Goal: Task Accomplishment & Management: Complete application form

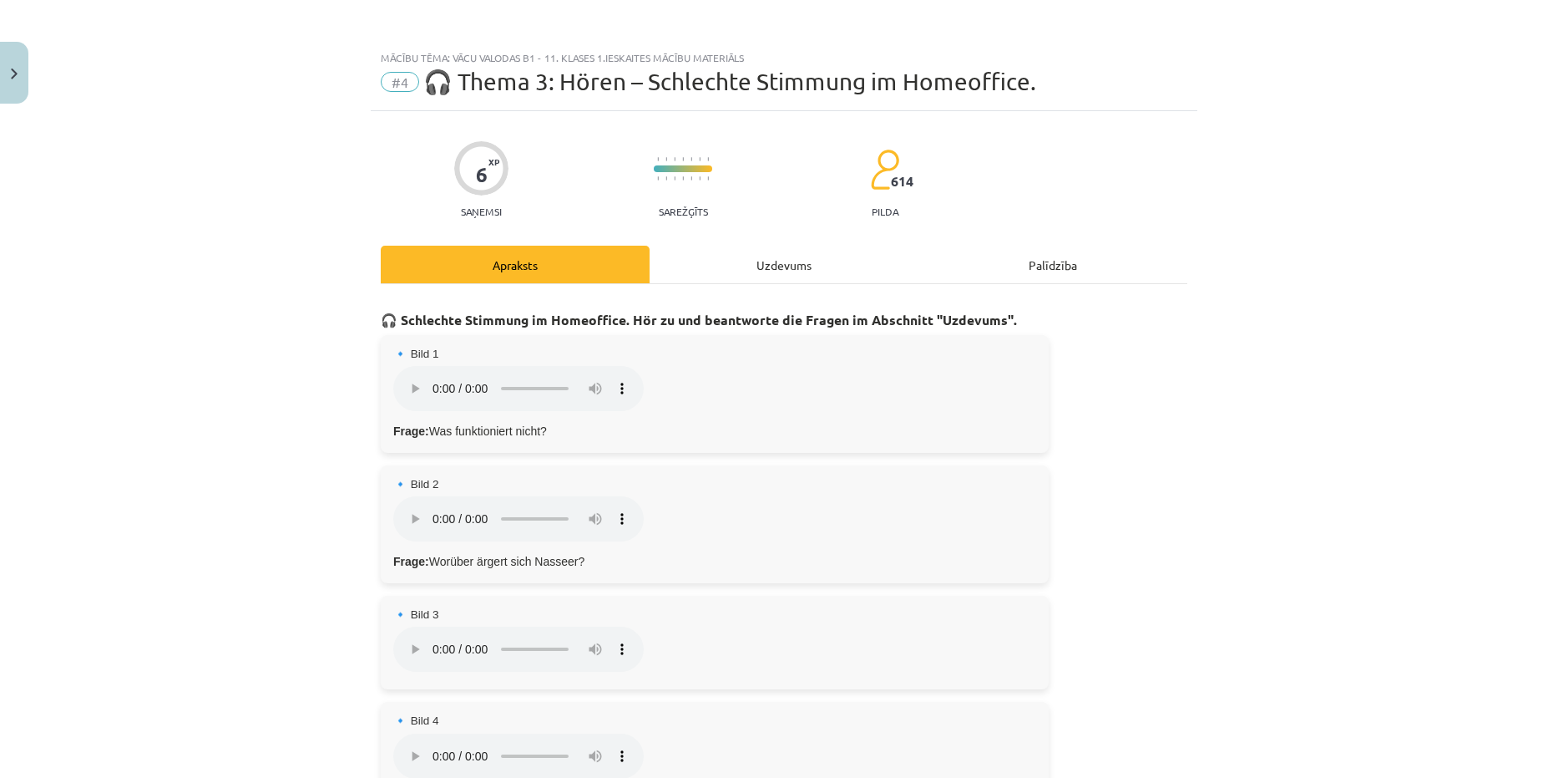
scroll to position [788, 0]
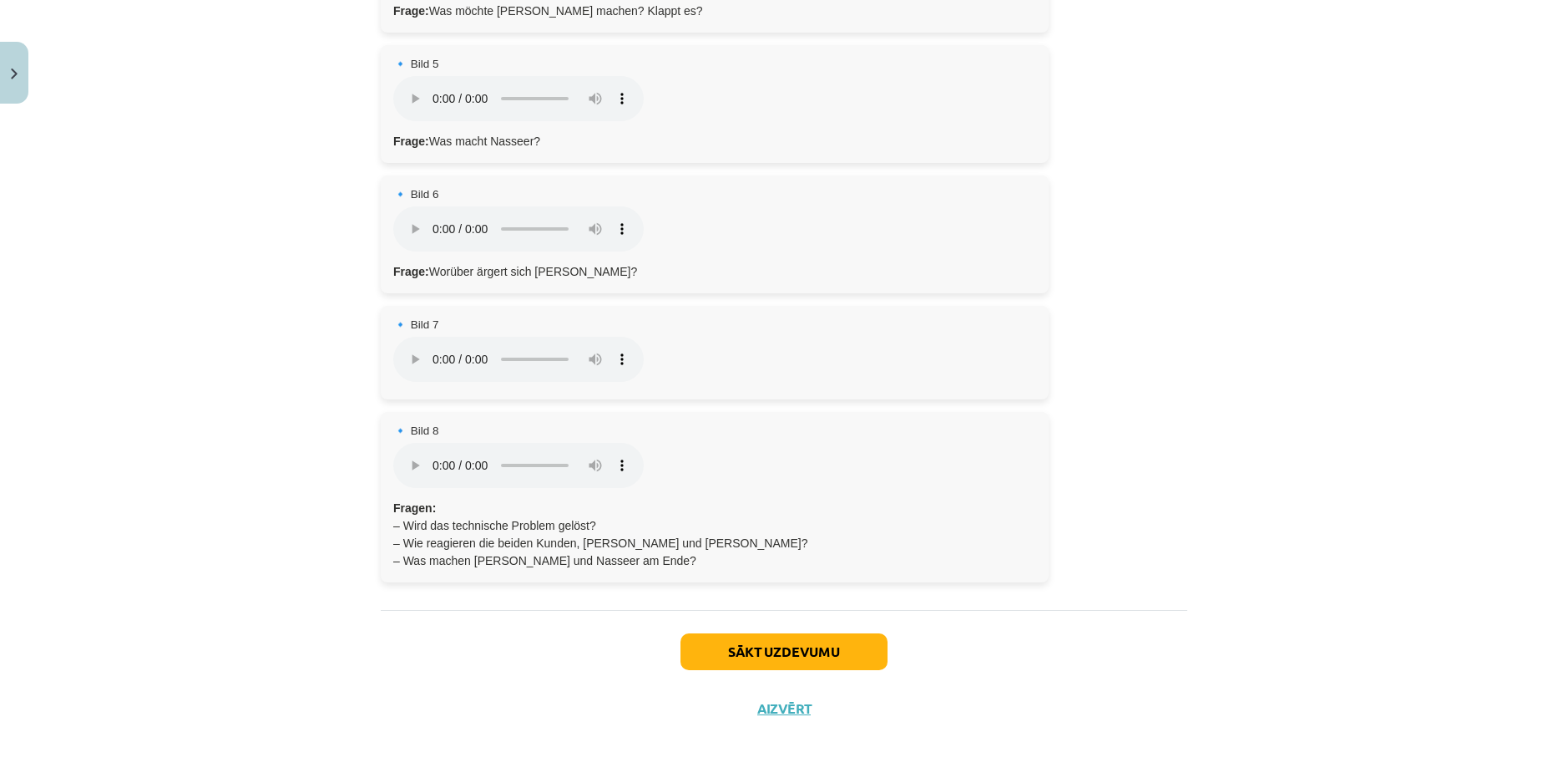
click at [371, 548] on div "6 XP Saņemsi Sarežģīts 614 pilda Apraksts Uzdevums Palīdzība 🎧 Schlechte Stimmu…" at bounding box center [784, 30] width 826 height 1414
drag, startPoint x: 398, startPoint y: 541, endPoint x: 758, endPoint y: 541, distance: 360.0
click at [758, 541] on p "Fragen: – Wird das technische Problem gelöst? – Wie reagieren die beiden Kunden…" at bounding box center [715, 535] width 643 height 70
copy p "Wie reagieren die beiden Kunden, Herr Baum und Frau Keller?"
click at [471, 585] on div "🎧 Schlechte Stimmung im Homeoffice. Hör zu und beantworte die Fragen im Abschni…" at bounding box center [784, 53] width 807 height 1113
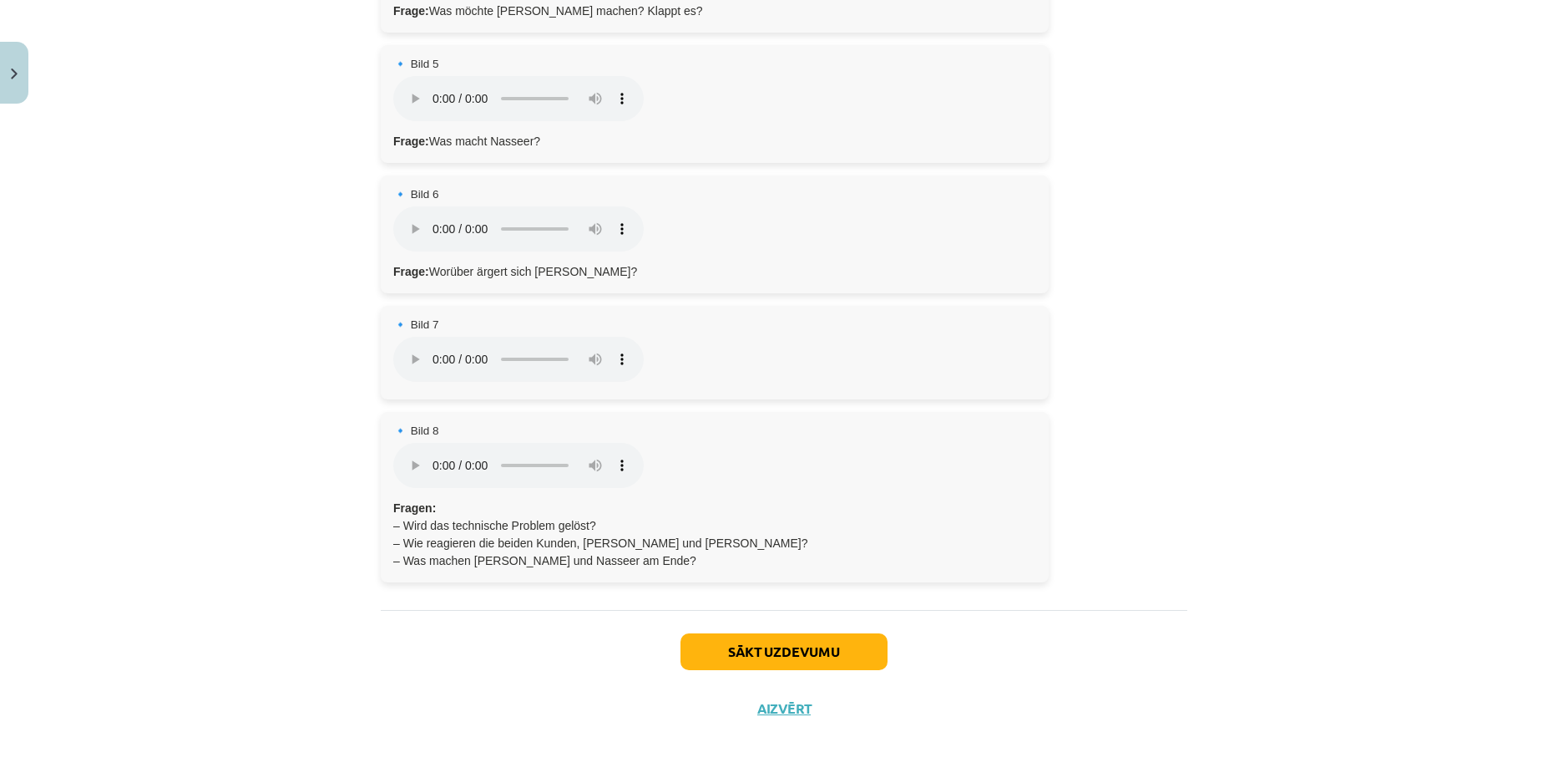
click at [524, 588] on div "🎧 Schlechte Stimmung im Homeoffice. Hör zu und beantworte die Fragen im Abschni…" at bounding box center [784, 53] width 807 height 1113
drag, startPoint x: 397, startPoint y: 537, endPoint x: 762, endPoint y: 537, distance: 365.0
click at [762, 537] on p "Fragen: – Wird das technische Problem gelöst? – Wie reagieren die beiden Kunden…" at bounding box center [715, 535] width 643 height 70
copy p "Wie reagieren die beiden Kunden, Herr Baum und Frau Keller?"
click at [506, 636] on div "Sākt uzdevumu Aizvērt" at bounding box center [784, 668] width 807 height 117
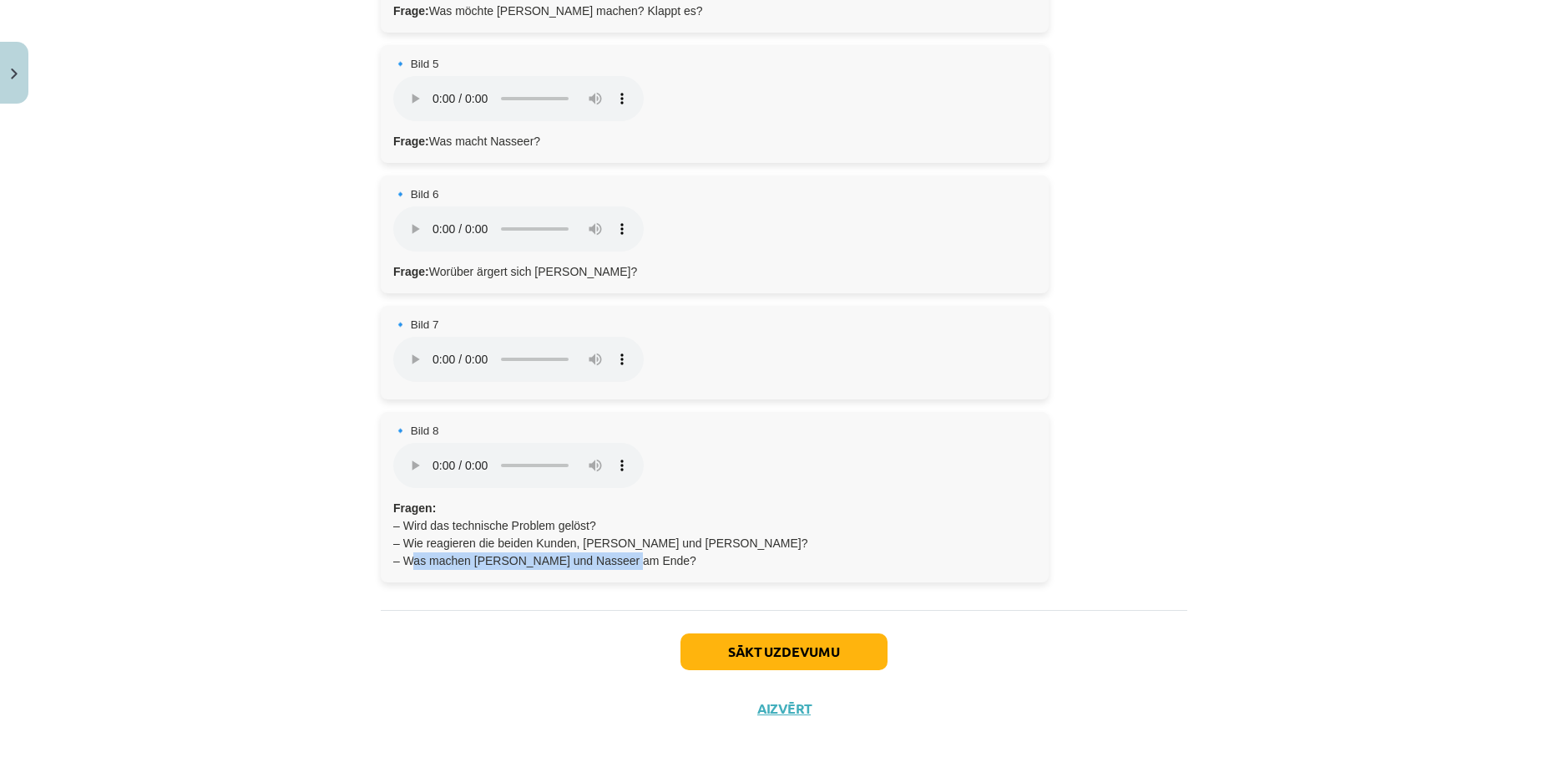
drag, startPoint x: 400, startPoint y: 557, endPoint x: 668, endPoint y: 553, distance: 268.0
click at [668, 553] on p "Fragen: – Wird das technische Problem gelöst? – Wie reagieren die beiden Kunden…" at bounding box center [715, 535] width 643 height 70
copy p "Was machen Maja und Nasseer am Ende?"
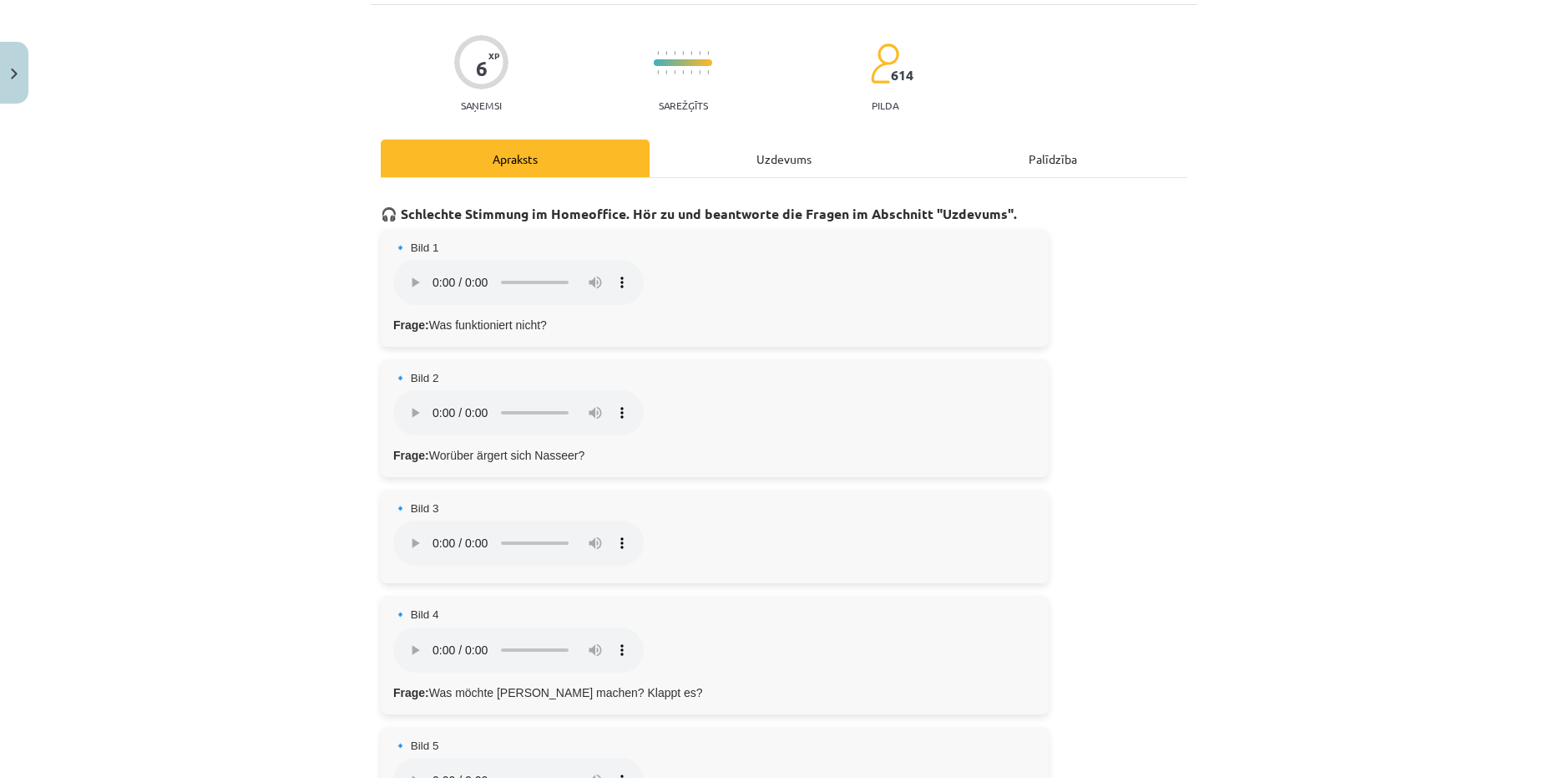
scroll to position [0, 0]
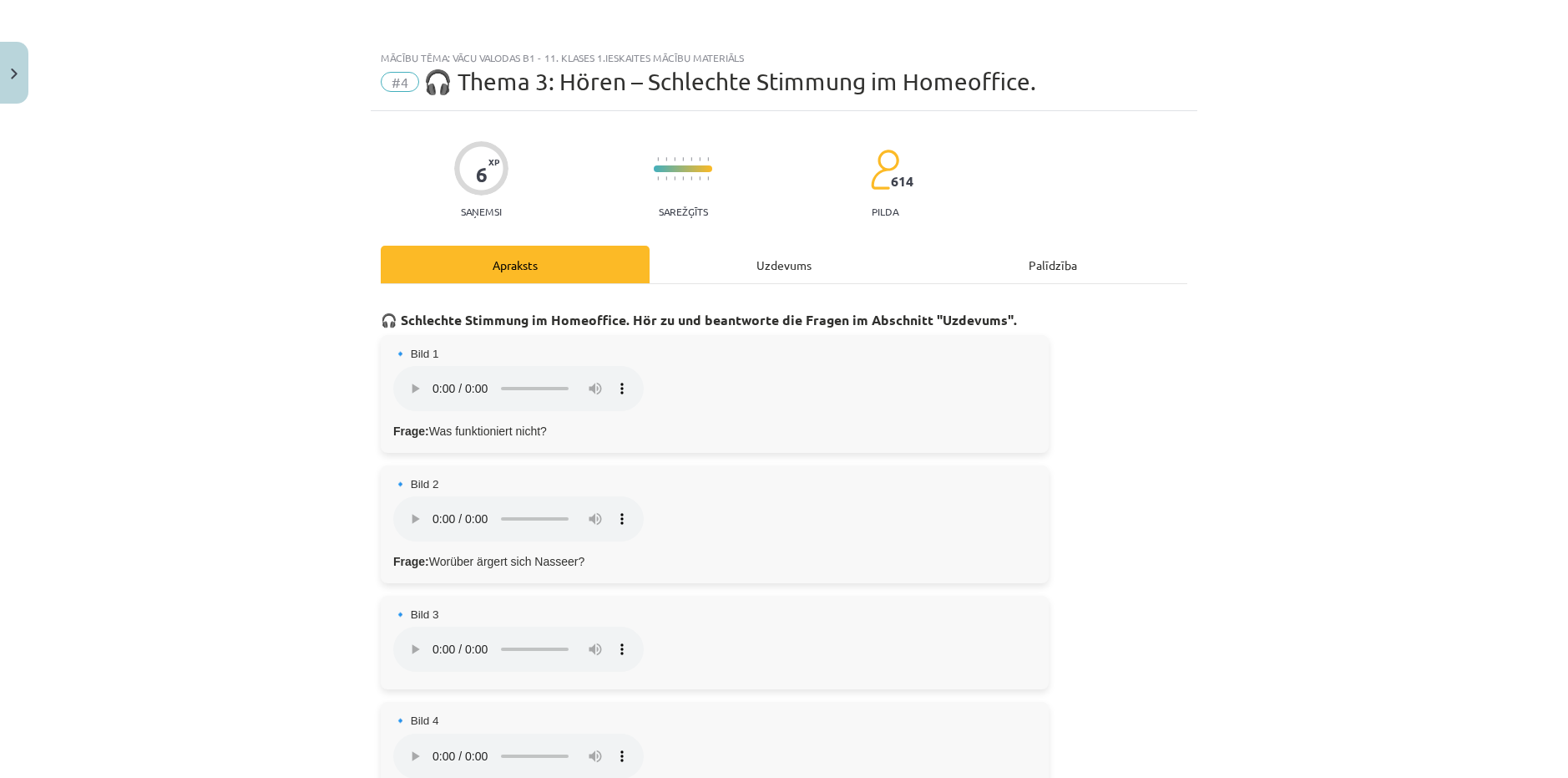
click at [746, 262] on div "Uzdevums" at bounding box center [784, 264] width 269 height 38
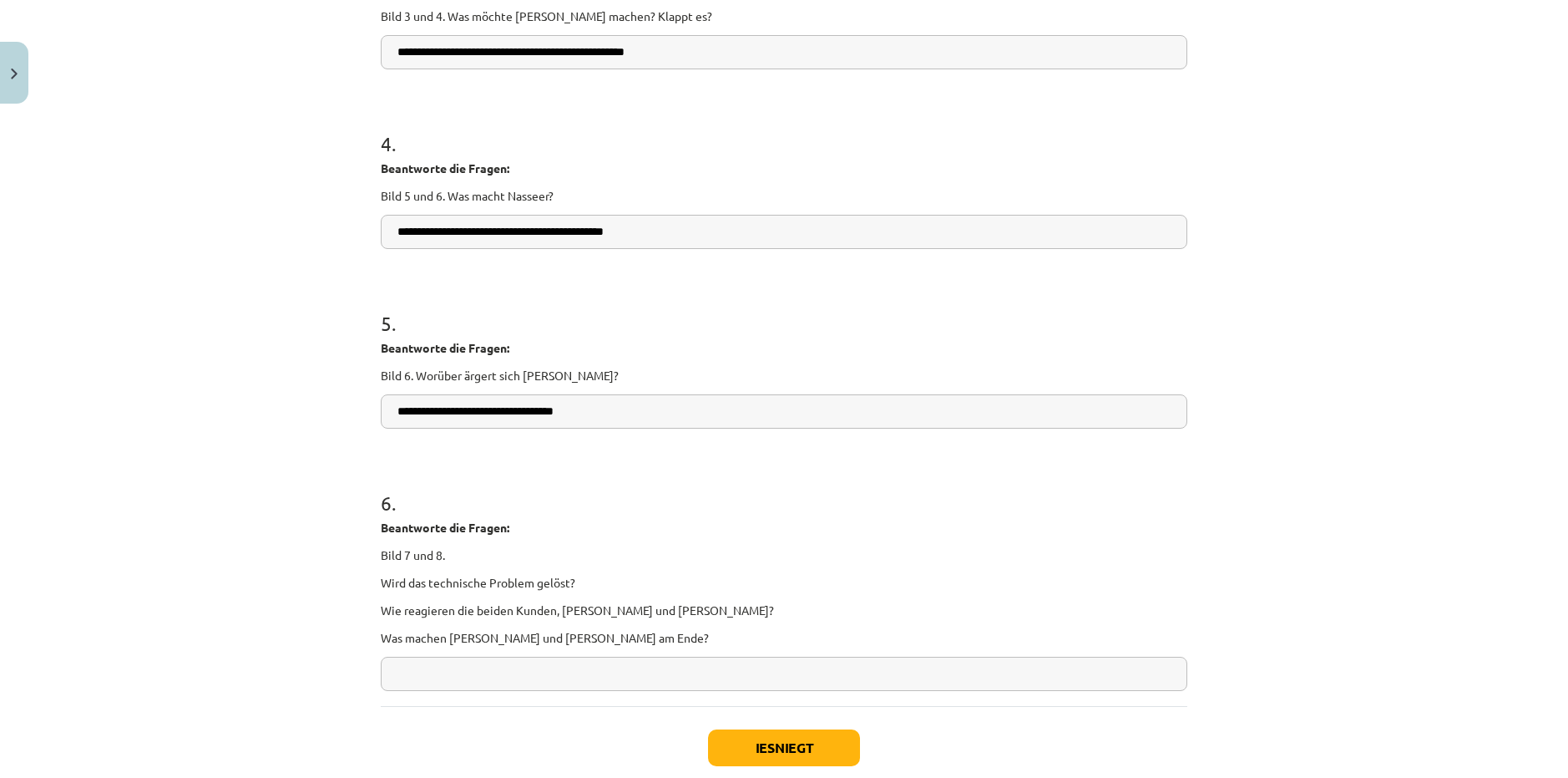
scroll to position [866, 0]
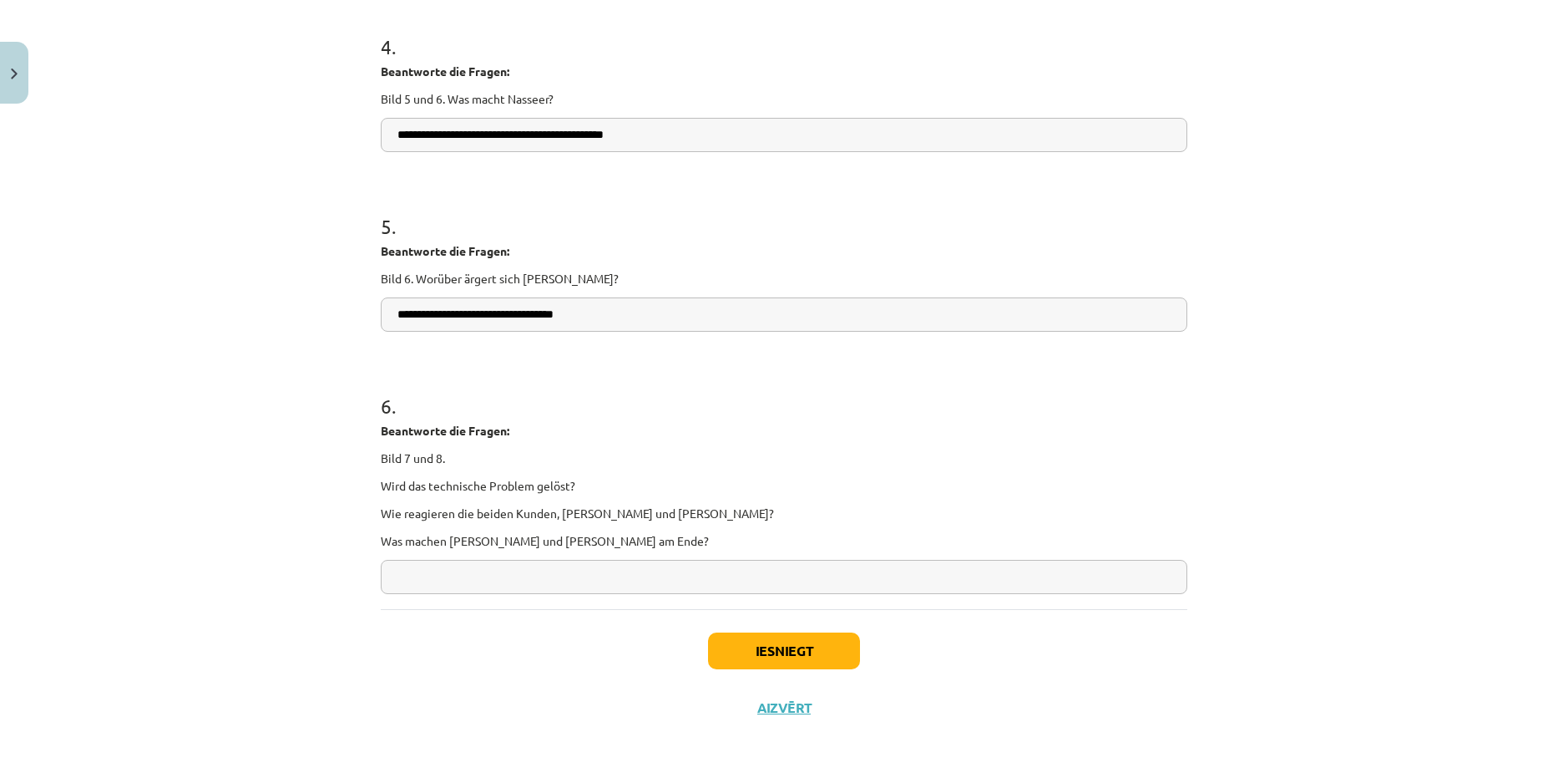
click at [482, 574] on input "text" at bounding box center [784, 577] width 807 height 34
paste input "**********"
type input "**********"
click at [722, 648] on button "Iesniegt" at bounding box center [784, 651] width 152 height 37
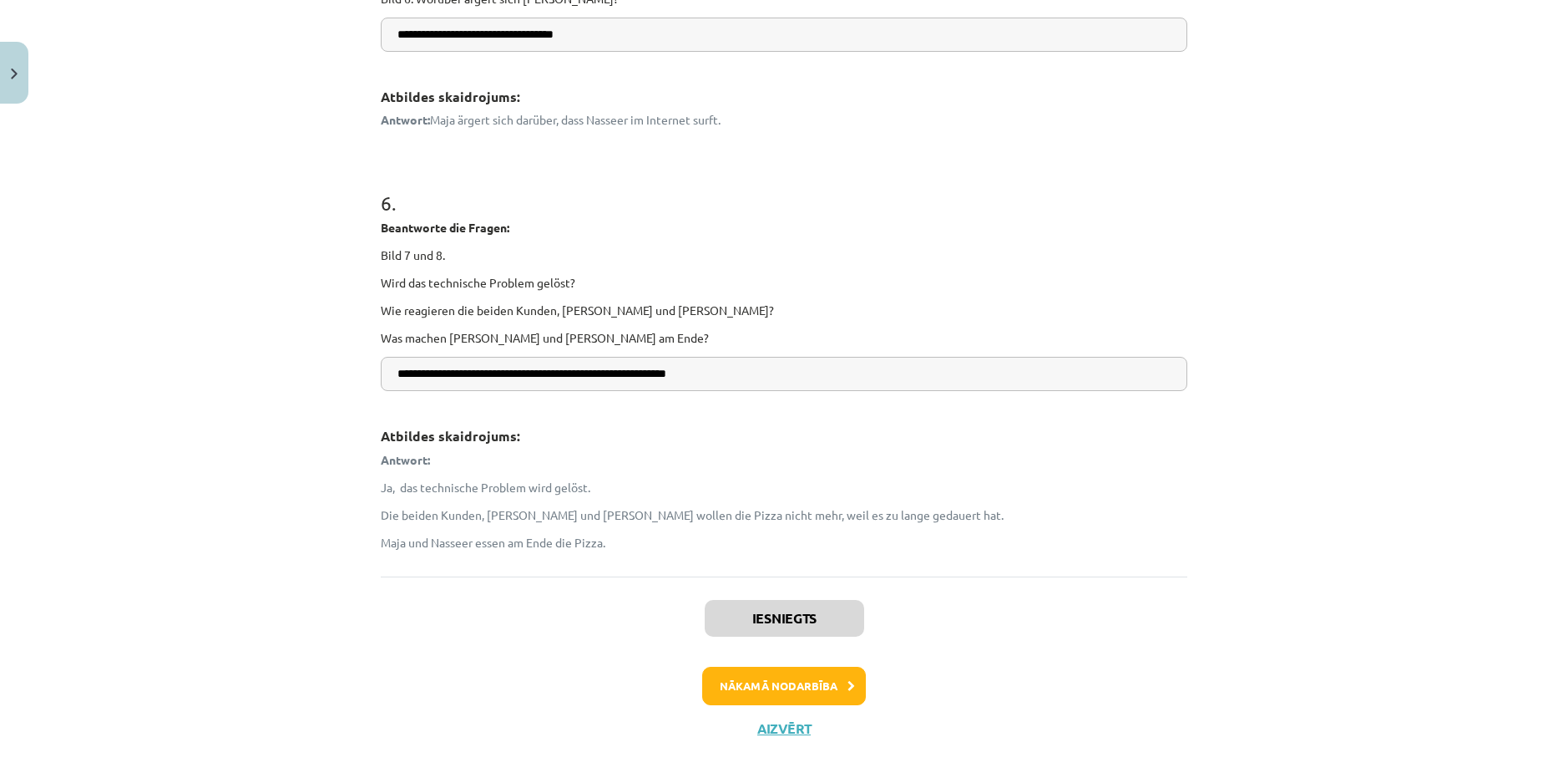
scroll to position [1477, 0]
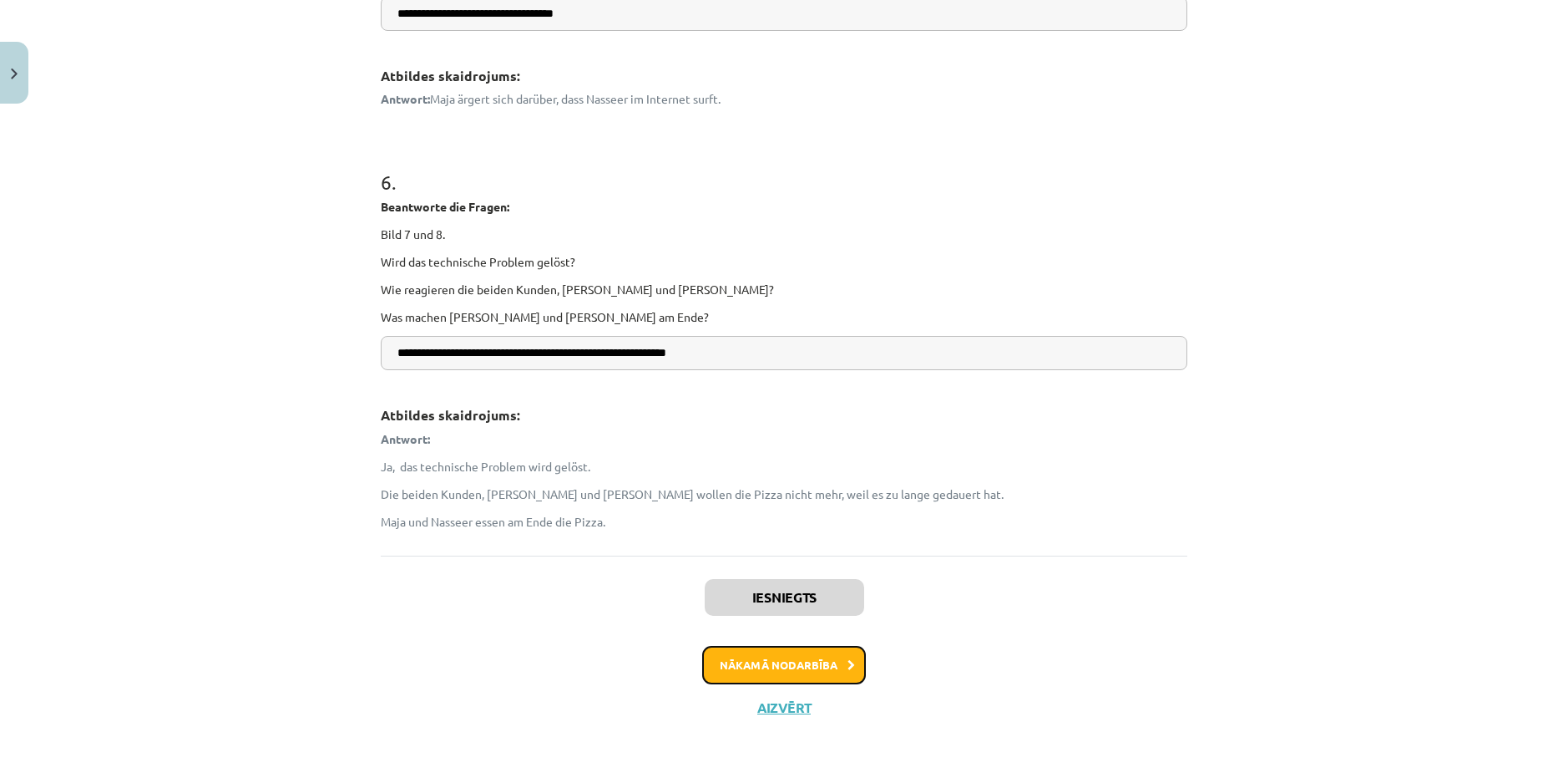
click at [753, 659] on button "Nākamā nodarbība" at bounding box center [784, 665] width 163 height 39
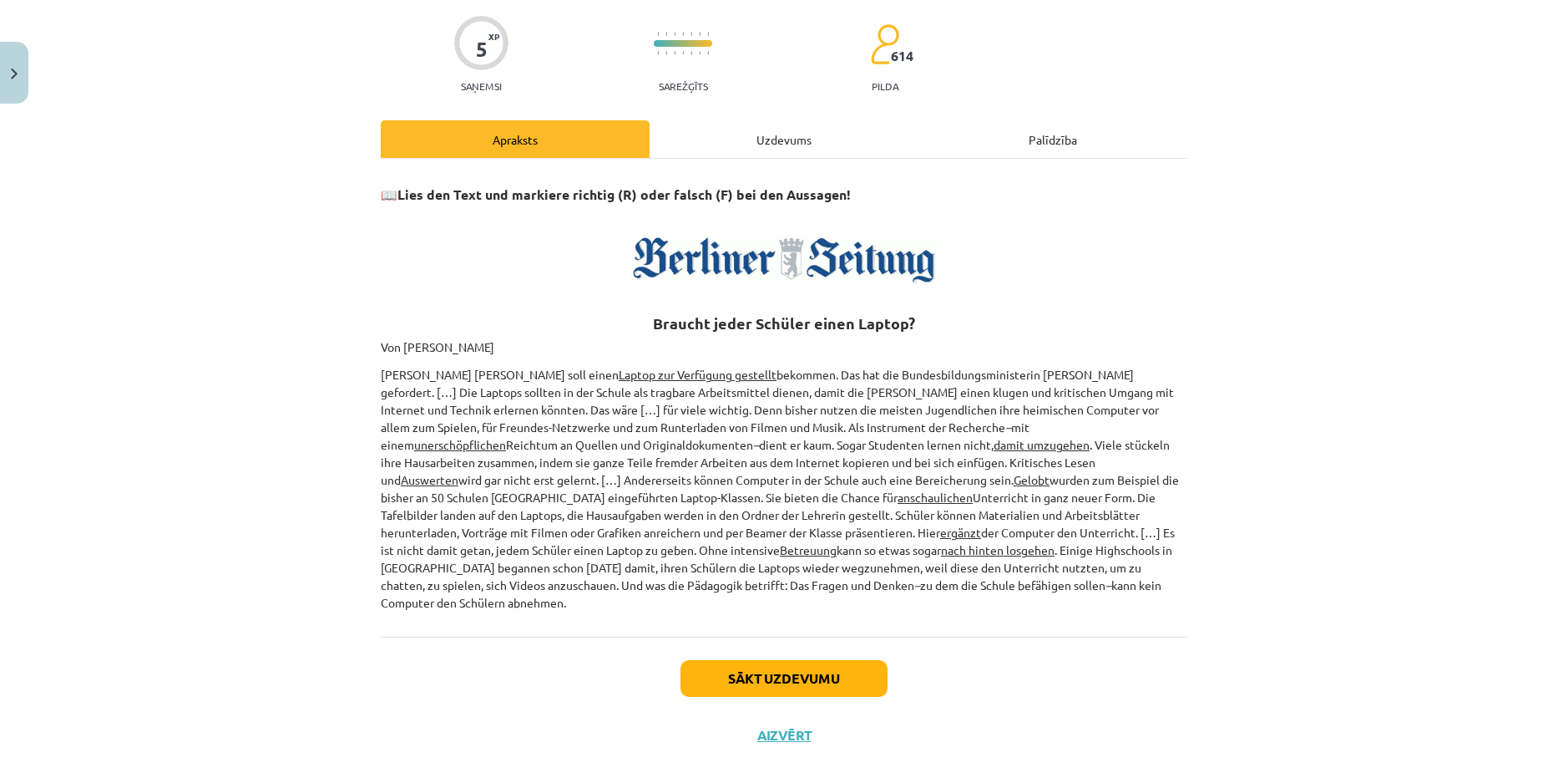
scroll to position [135, 0]
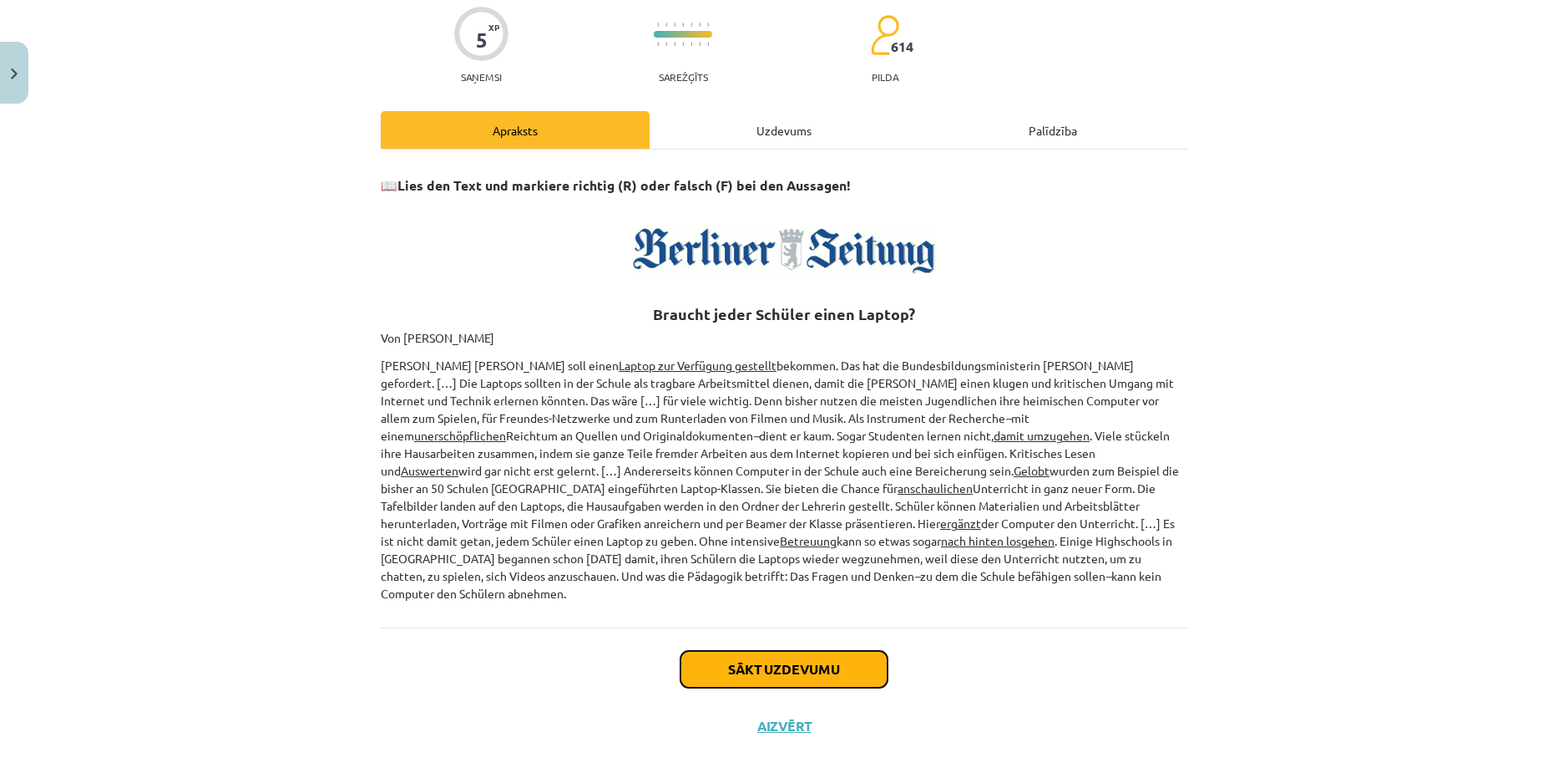
click at [718, 650] on button "Sākt uzdevumu" at bounding box center [784, 669] width 207 height 37
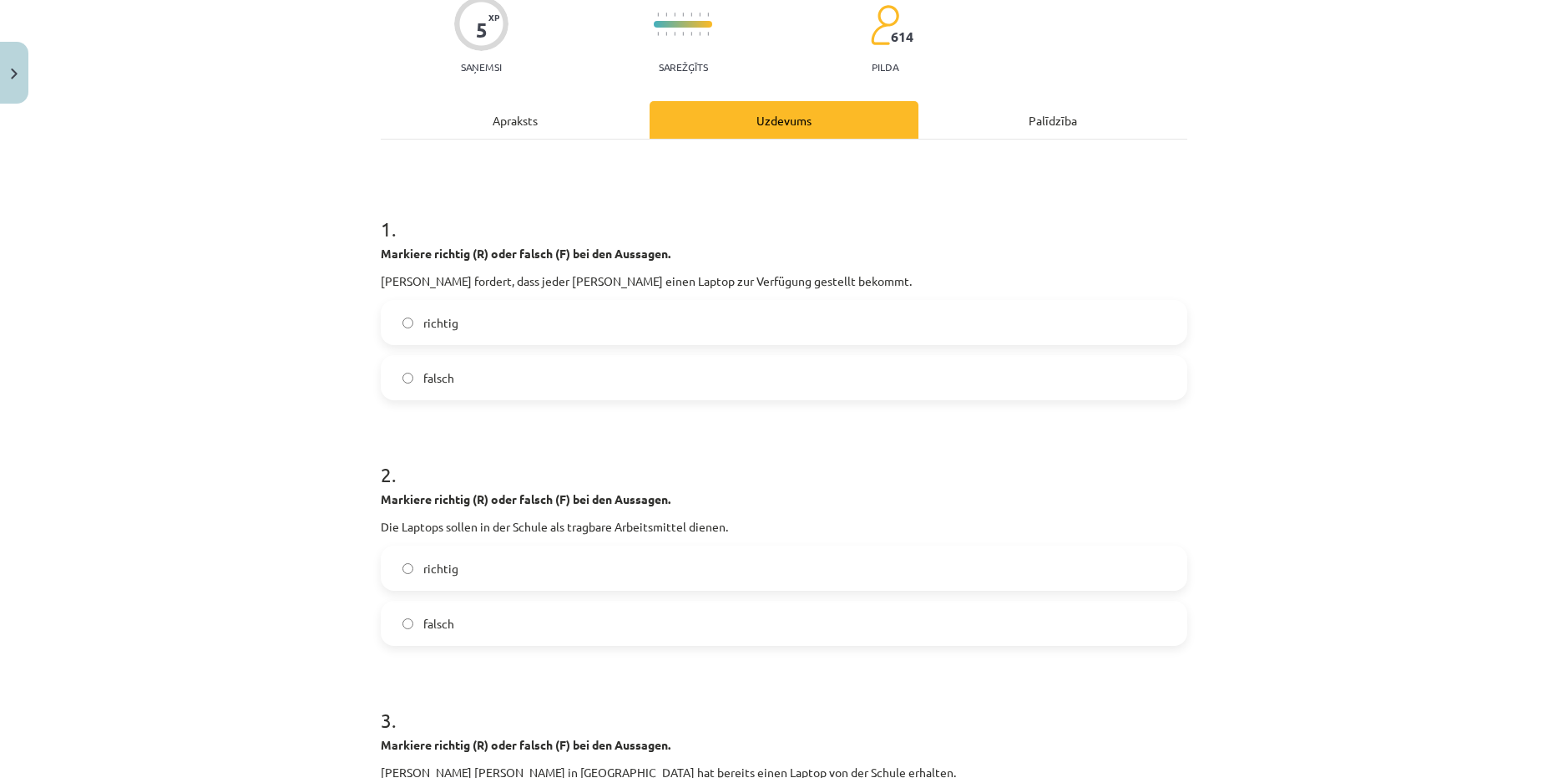
scroll to position [0, 0]
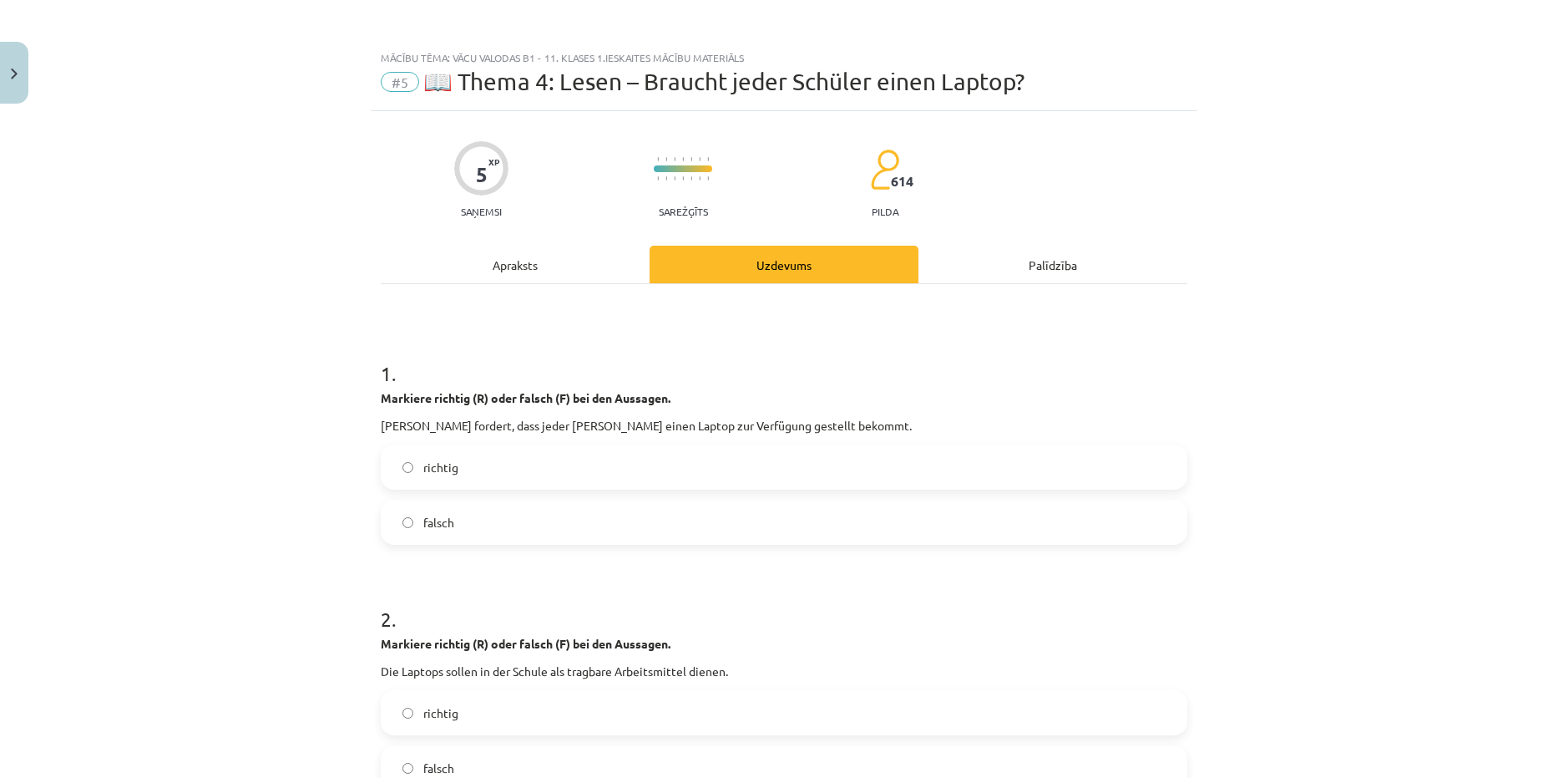
click at [508, 276] on div "Apraksts" at bounding box center [514, 264] width 269 height 38
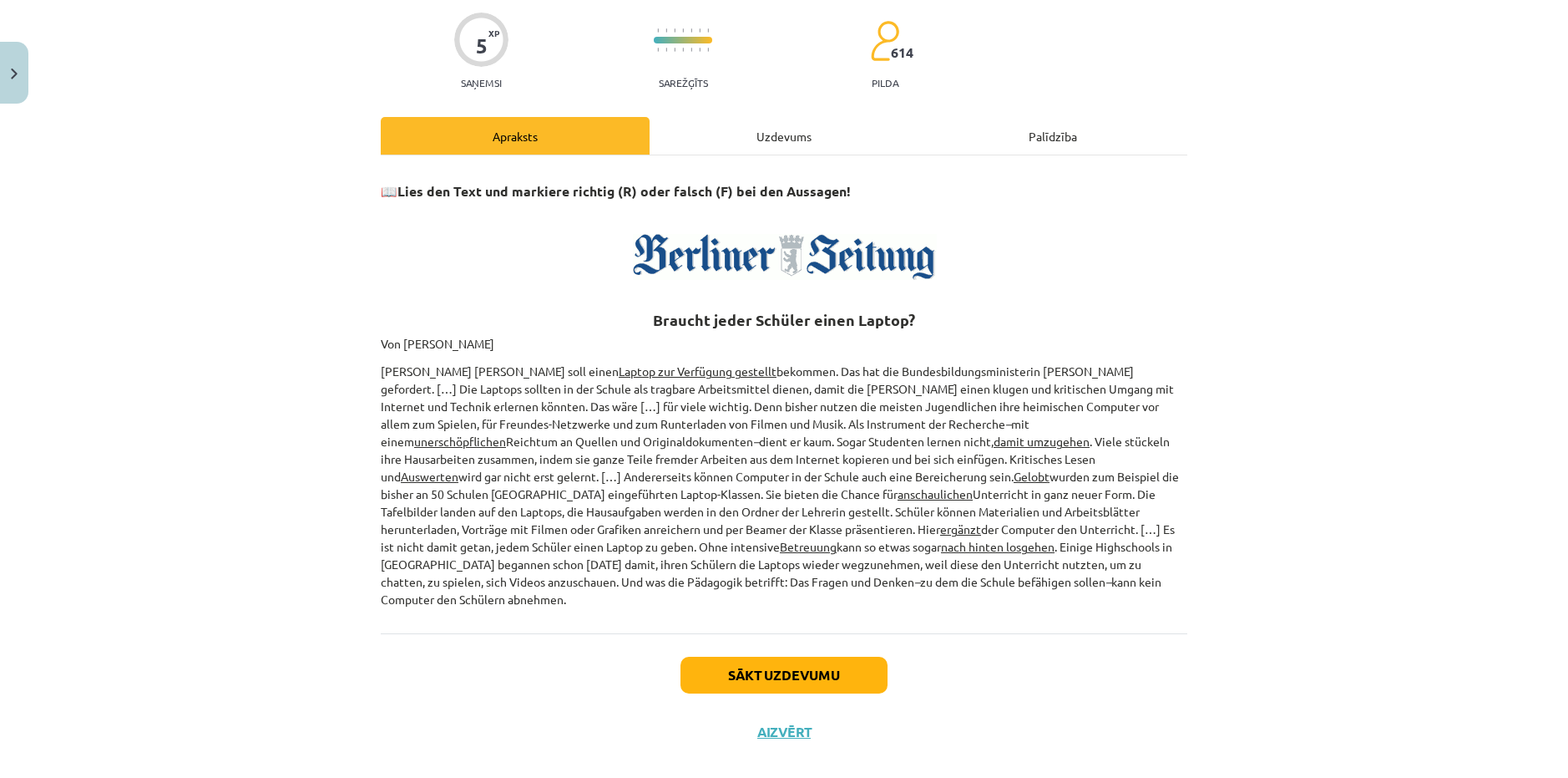
scroll to position [135, 0]
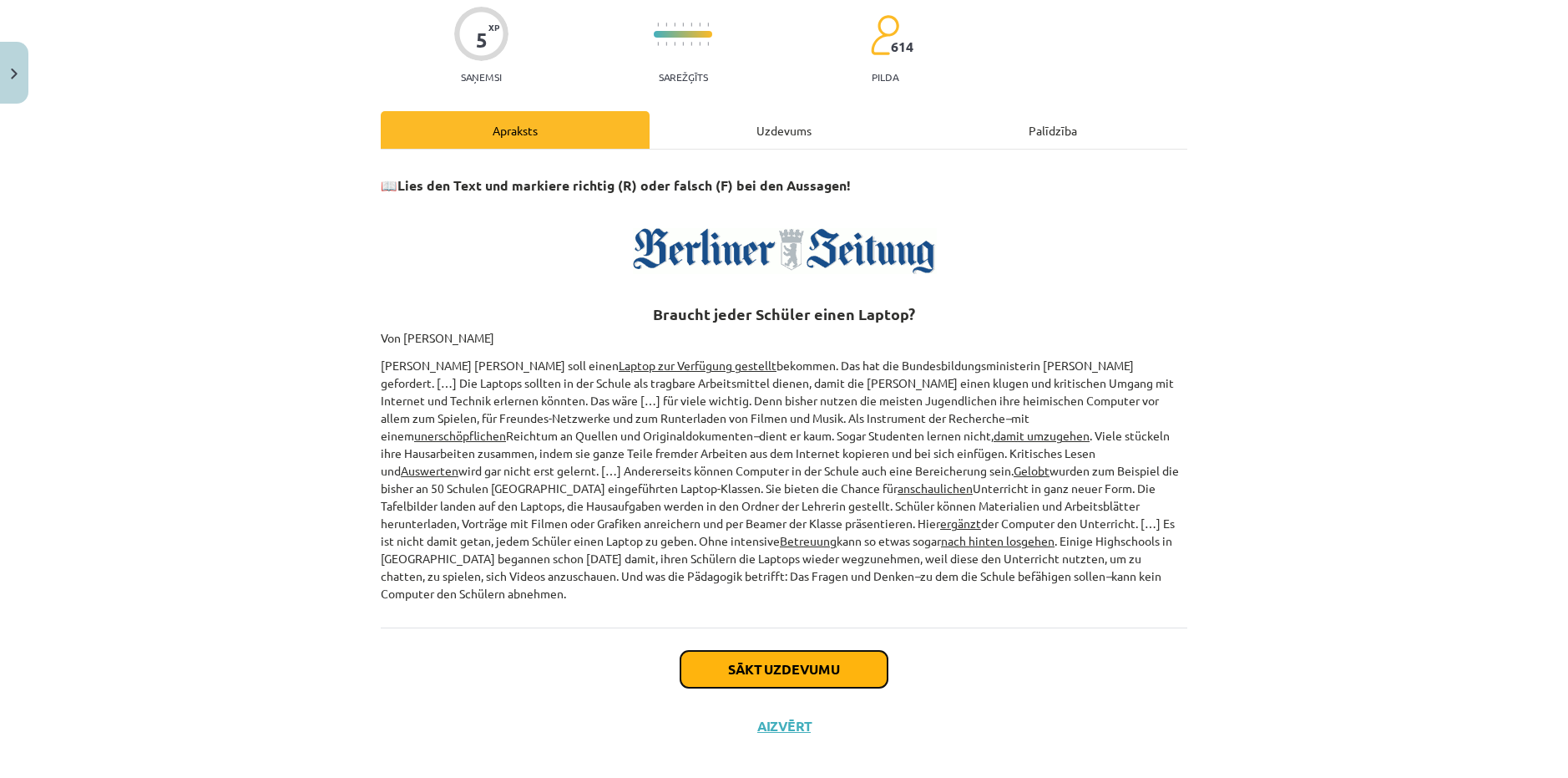
click at [733, 654] on button "Sākt uzdevumu" at bounding box center [784, 669] width 207 height 37
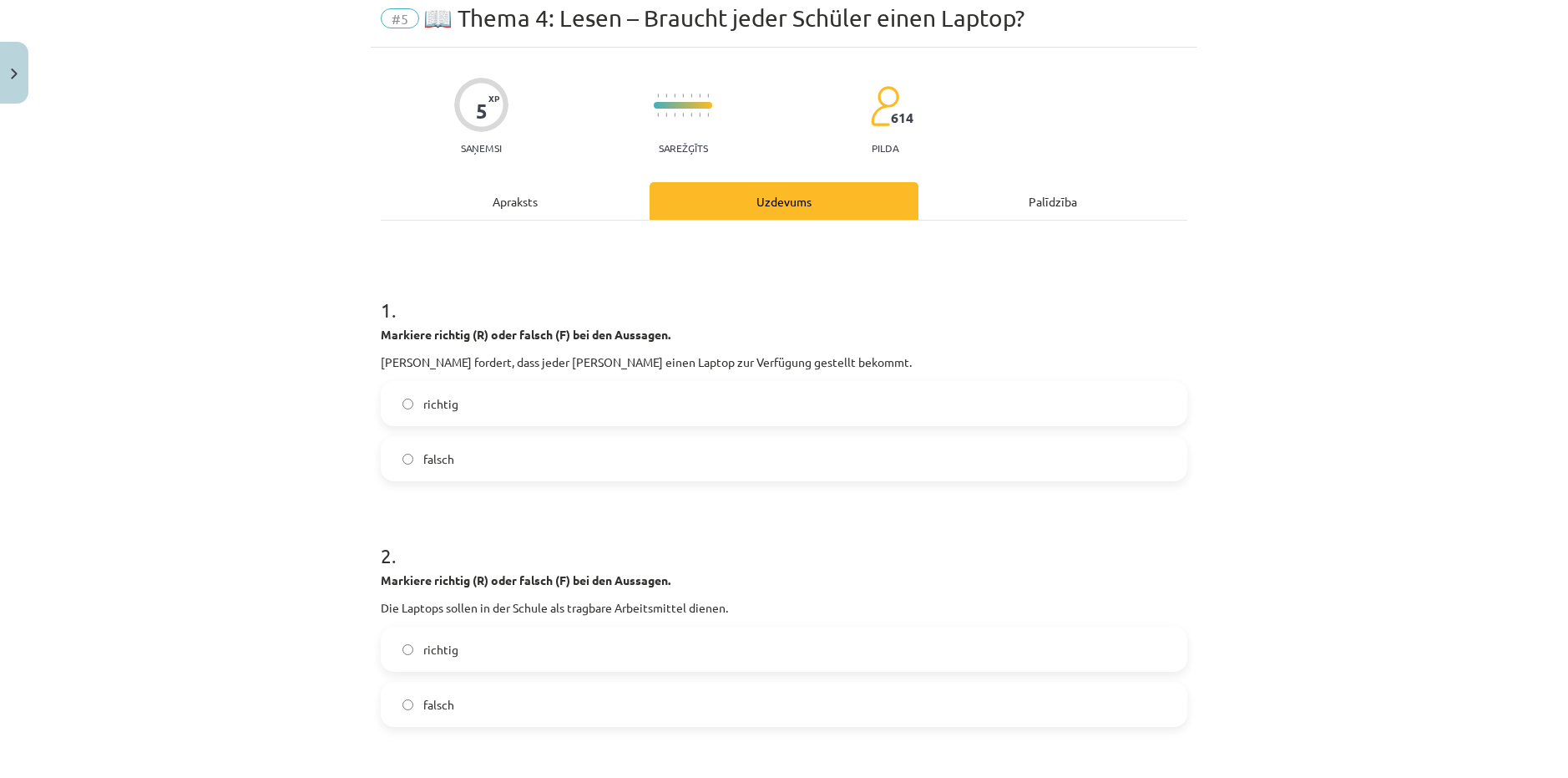
scroll to position [42, 0]
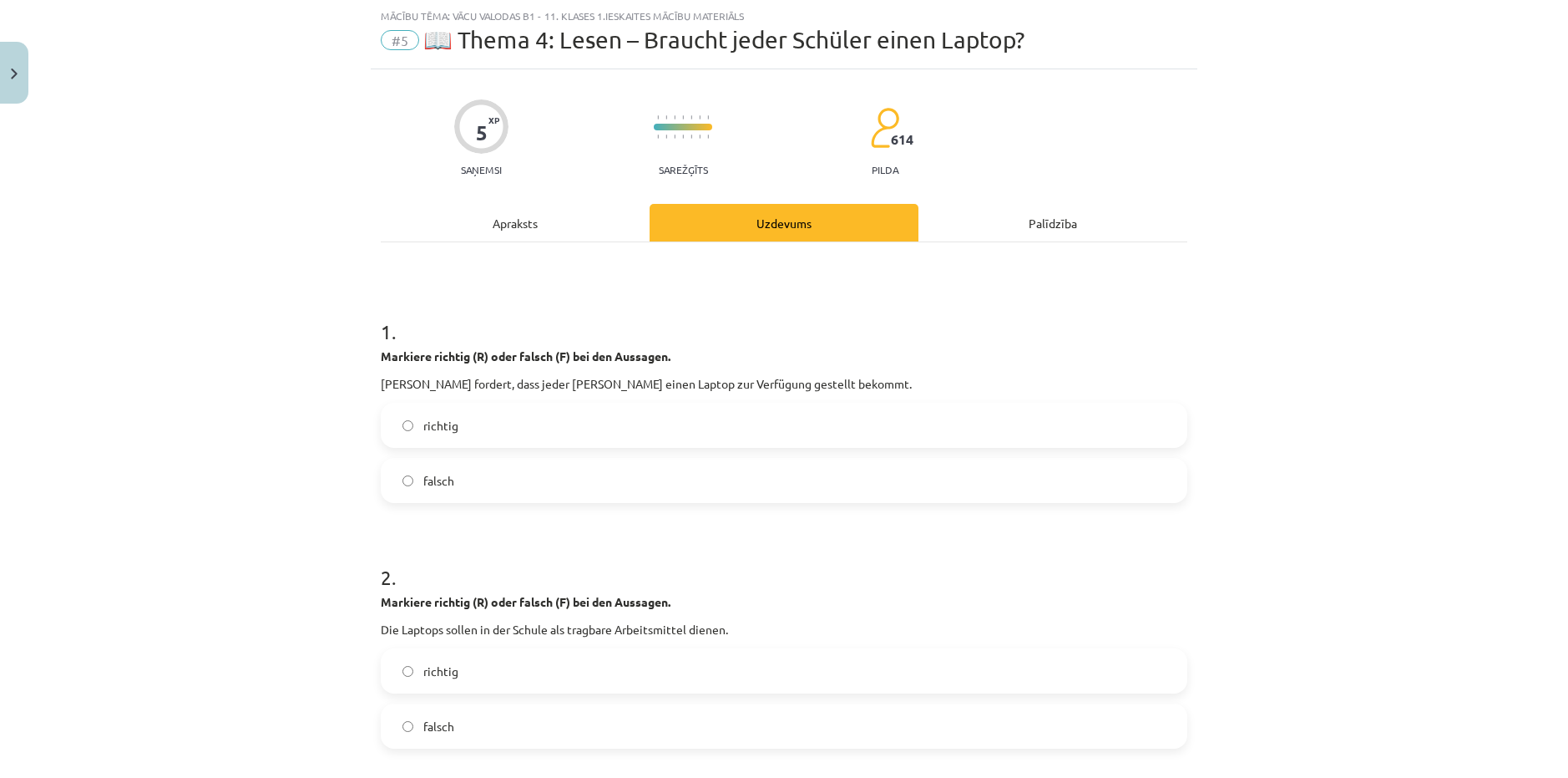
click at [509, 223] on div "Apraksts" at bounding box center [514, 223] width 269 height 38
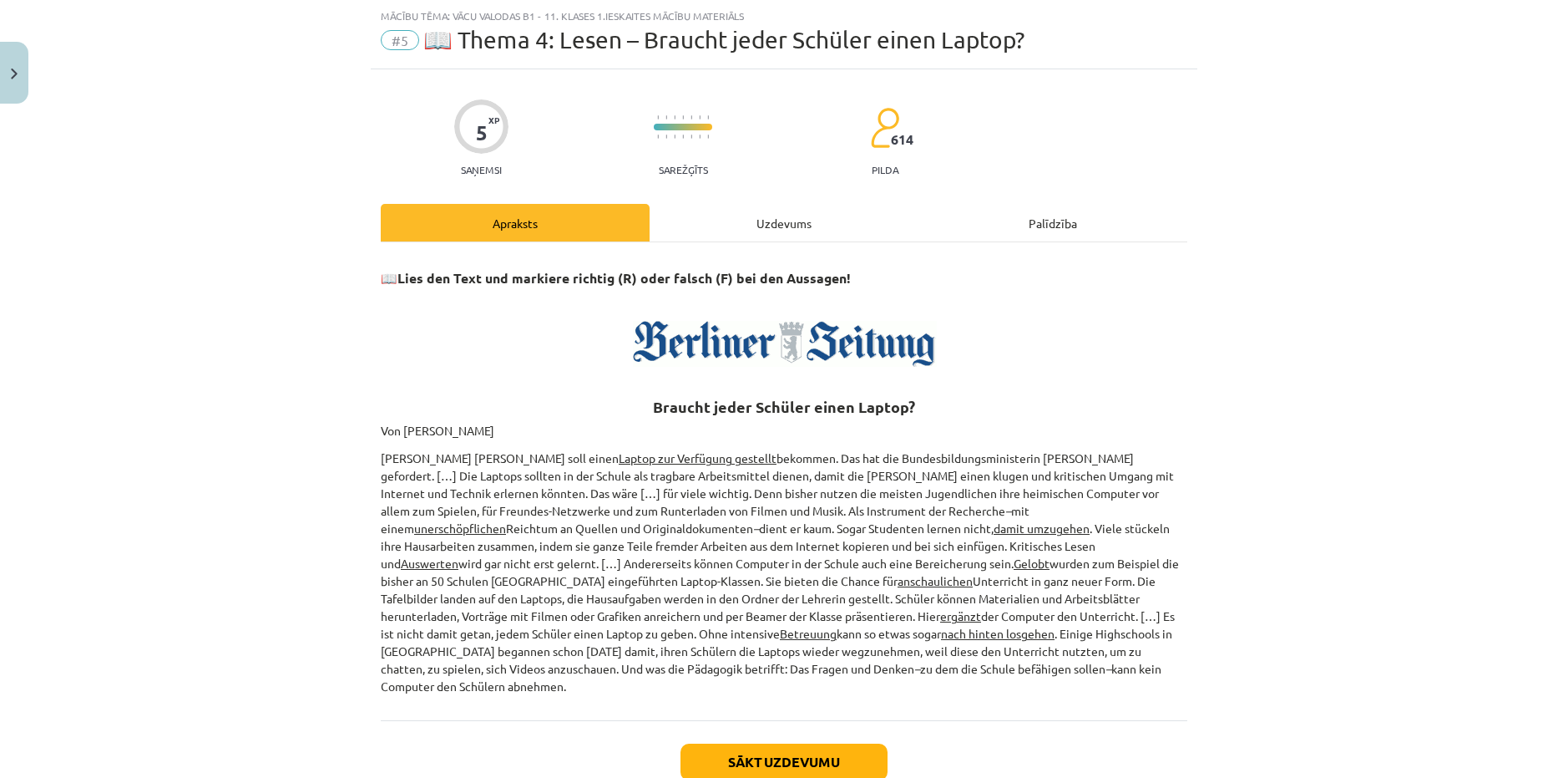
click at [771, 217] on div "Uzdevums" at bounding box center [784, 223] width 269 height 38
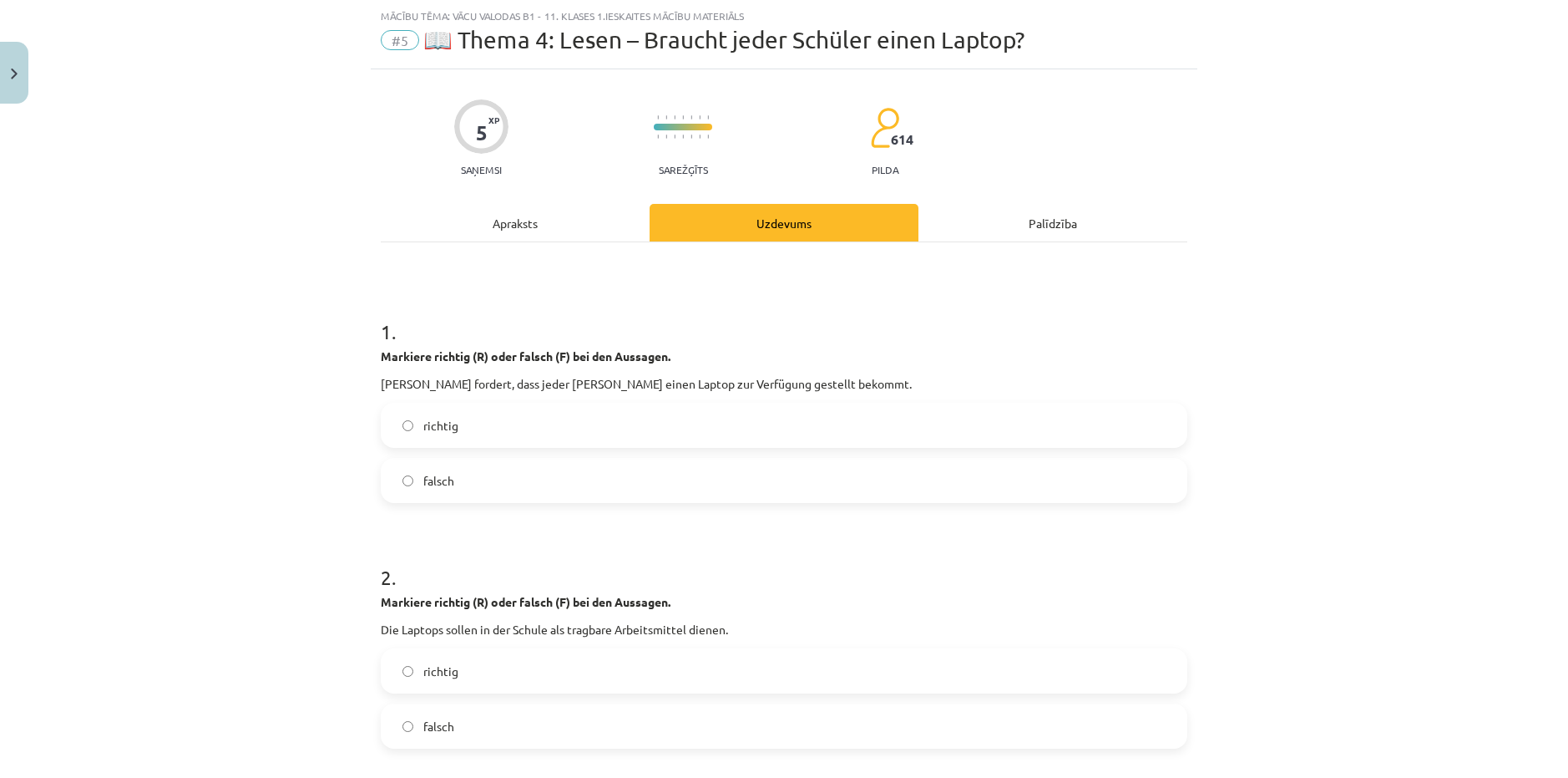
click at [476, 436] on label "richtig" at bounding box center [784, 425] width 803 height 42
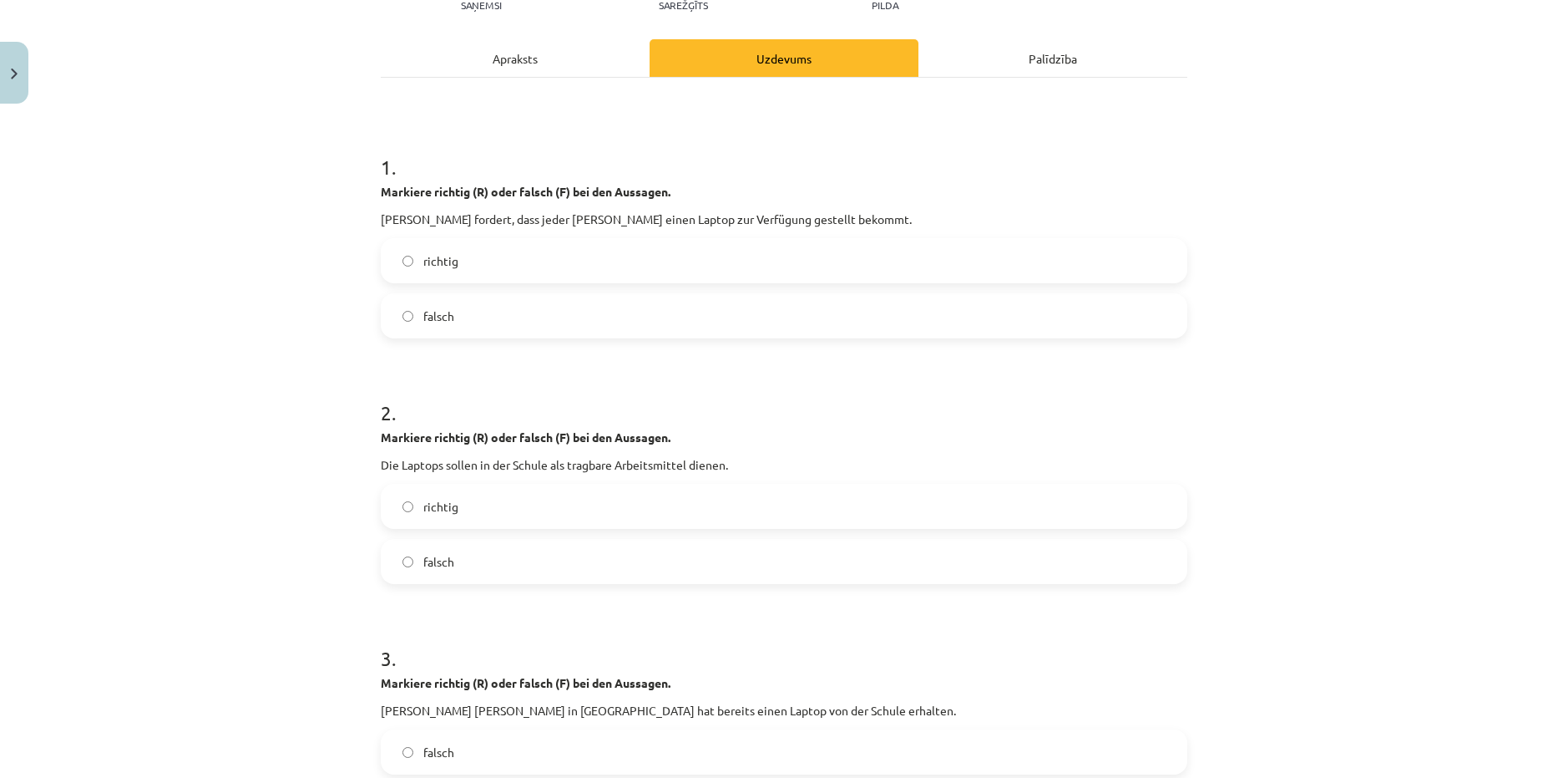
scroll to position [209, 0]
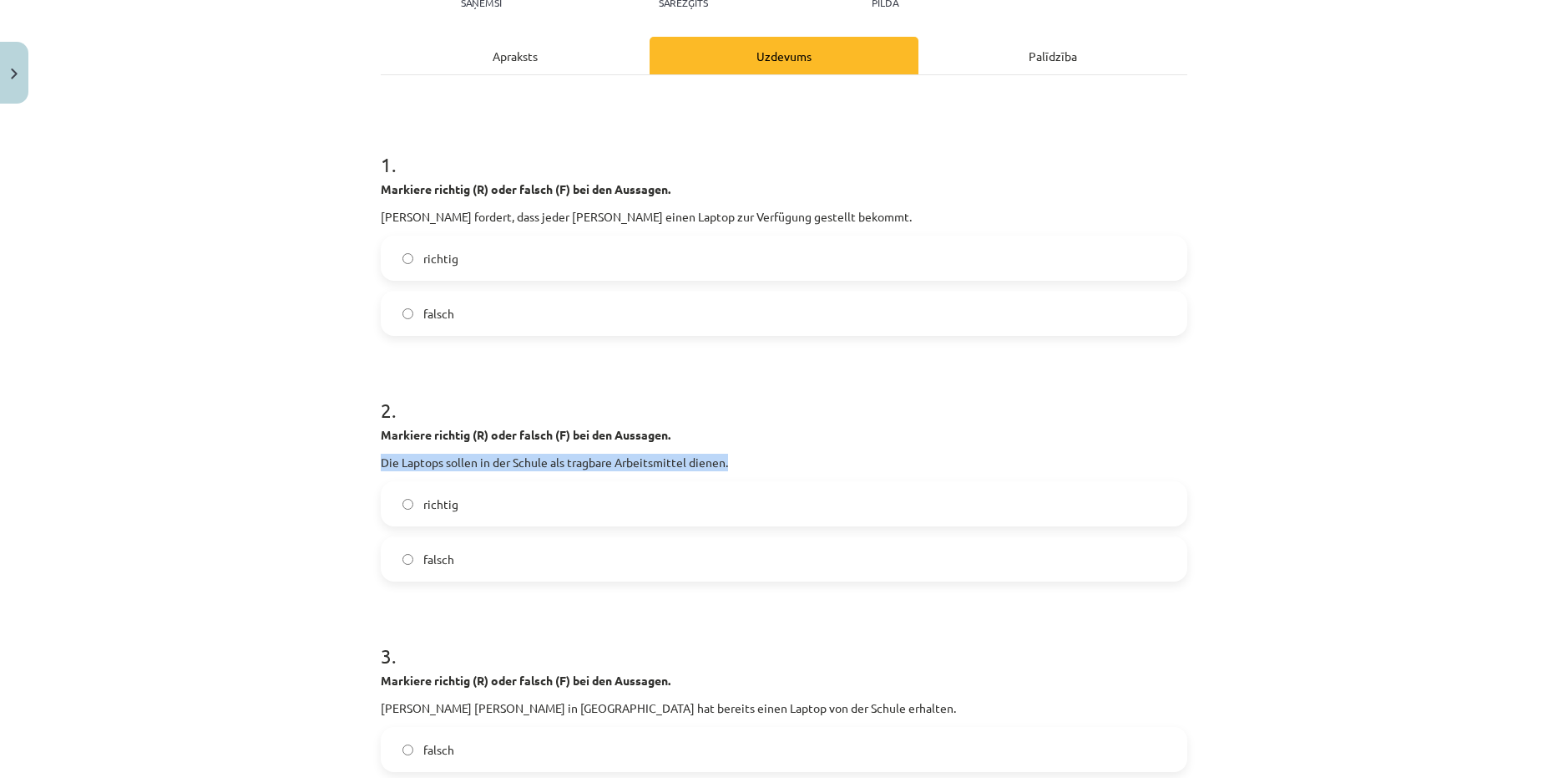
drag, startPoint x: 361, startPoint y: 467, endPoint x: 830, endPoint y: 462, distance: 469.0
click at [830, 462] on div "Mācību tēma: Vācu valodas b1 - 11. klases 1.ieskaites mācību materiāls #5 📖 The…" at bounding box center [784, 389] width 1568 height 778
copy p "Die Laptops sollen in der Schule als tragbare Arbeitsmittel dienen."
click at [275, 353] on div "Mācību tēma: Vācu valodas b1 - 11. klases 1.ieskaites mācību materiāls #5 📖 The…" at bounding box center [784, 389] width 1568 height 778
click at [556, 43] on div "Apraksts" at bounding box center [514, 55] width 269 height 38
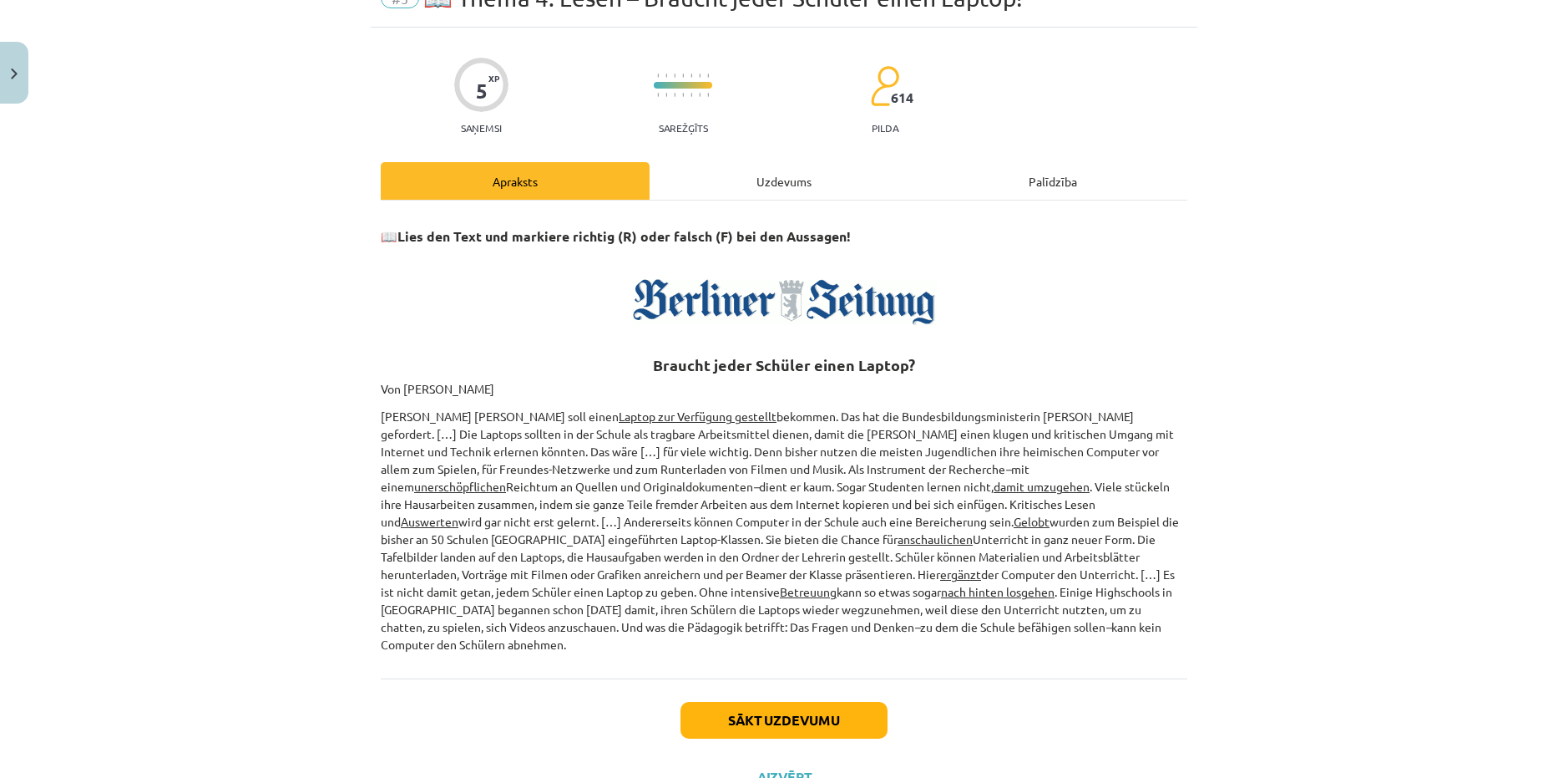
scroll to position [126, 0]
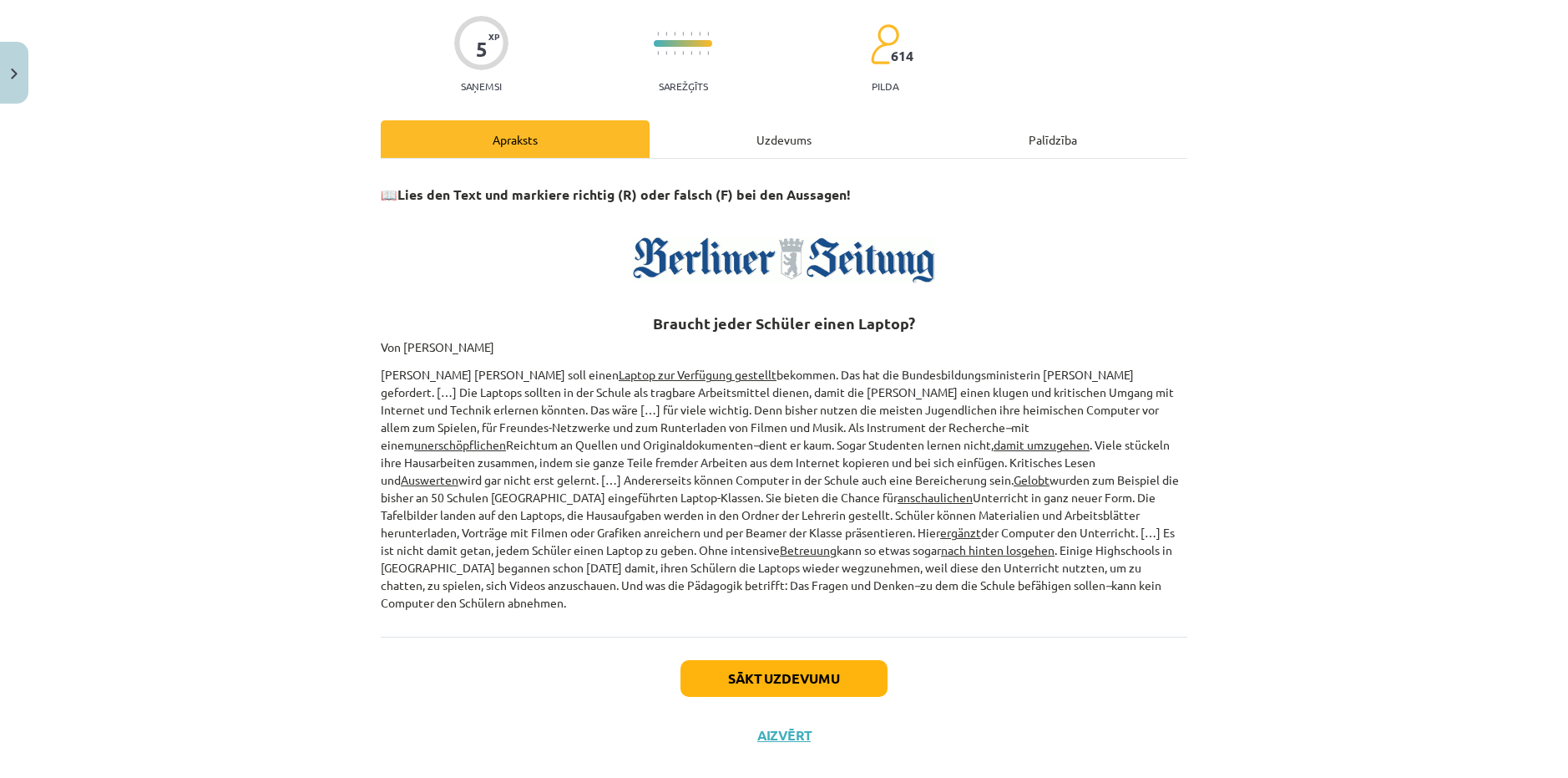
click at [766, 128] on div "Uzdevums" at bounding box center [784, 139] width 269 height 38
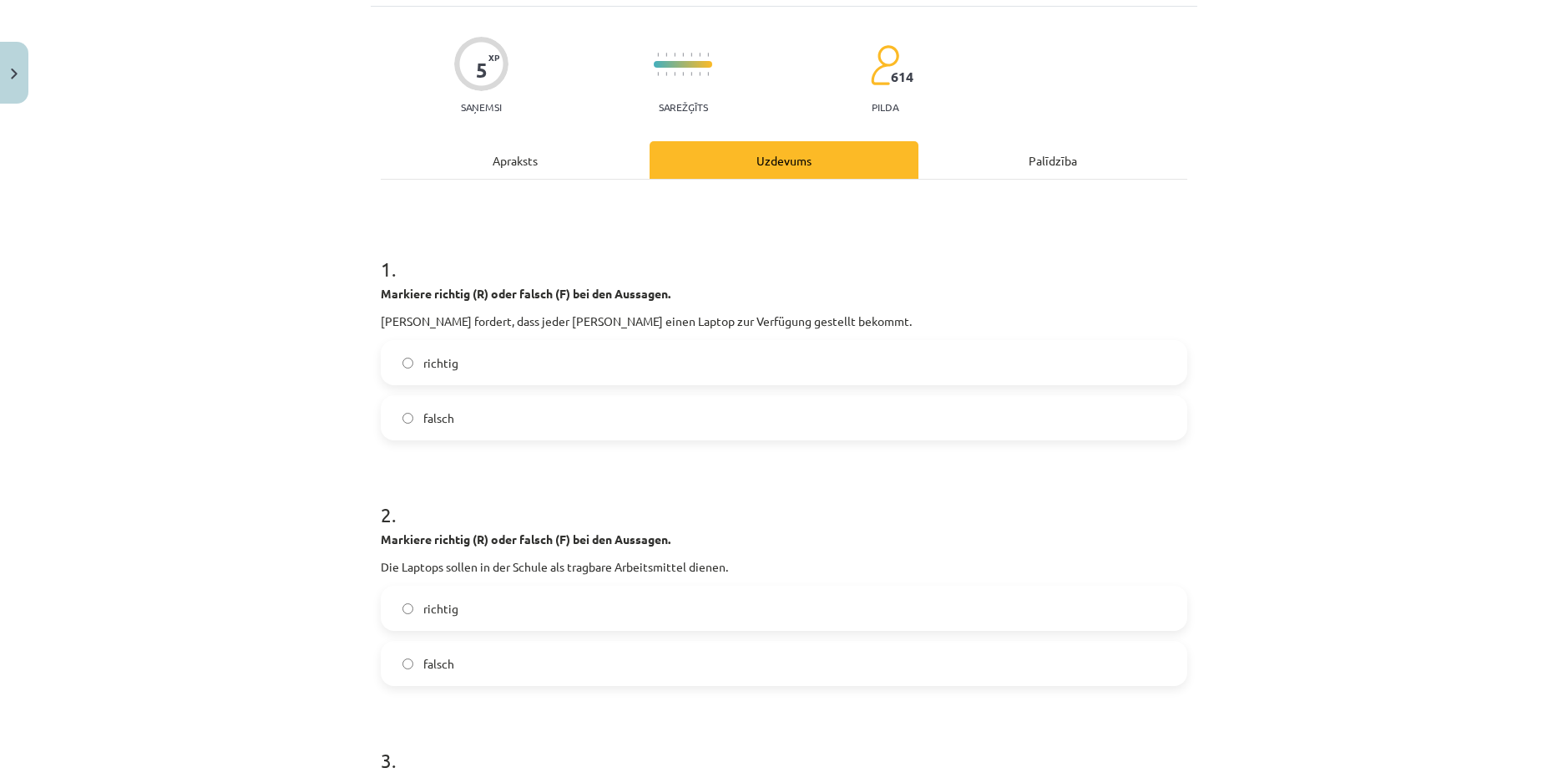
scroll to position [293, 0]
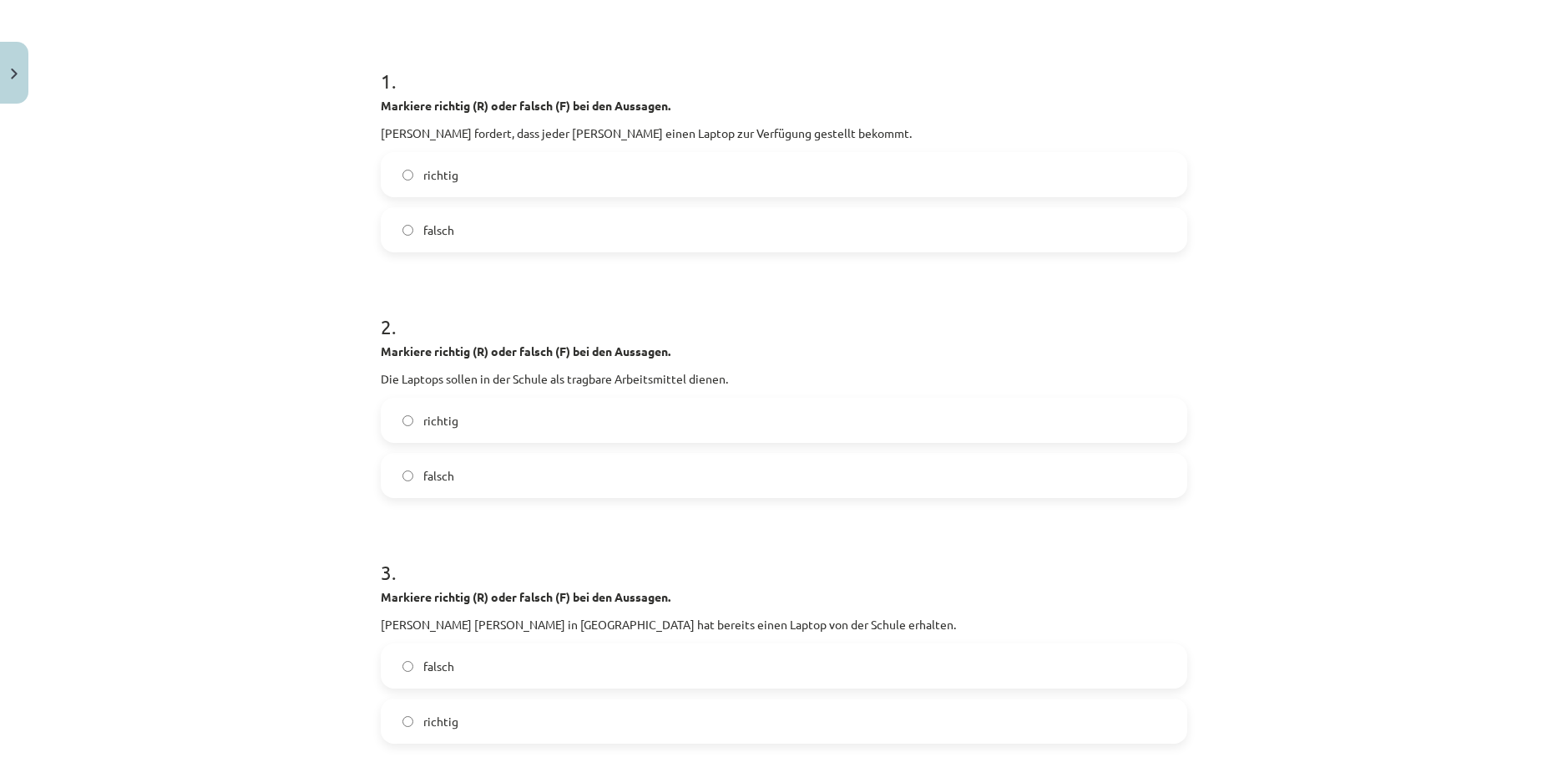
click at [439, 419] on span "richtig" at bounding box center [440, 420] width 35 height 18
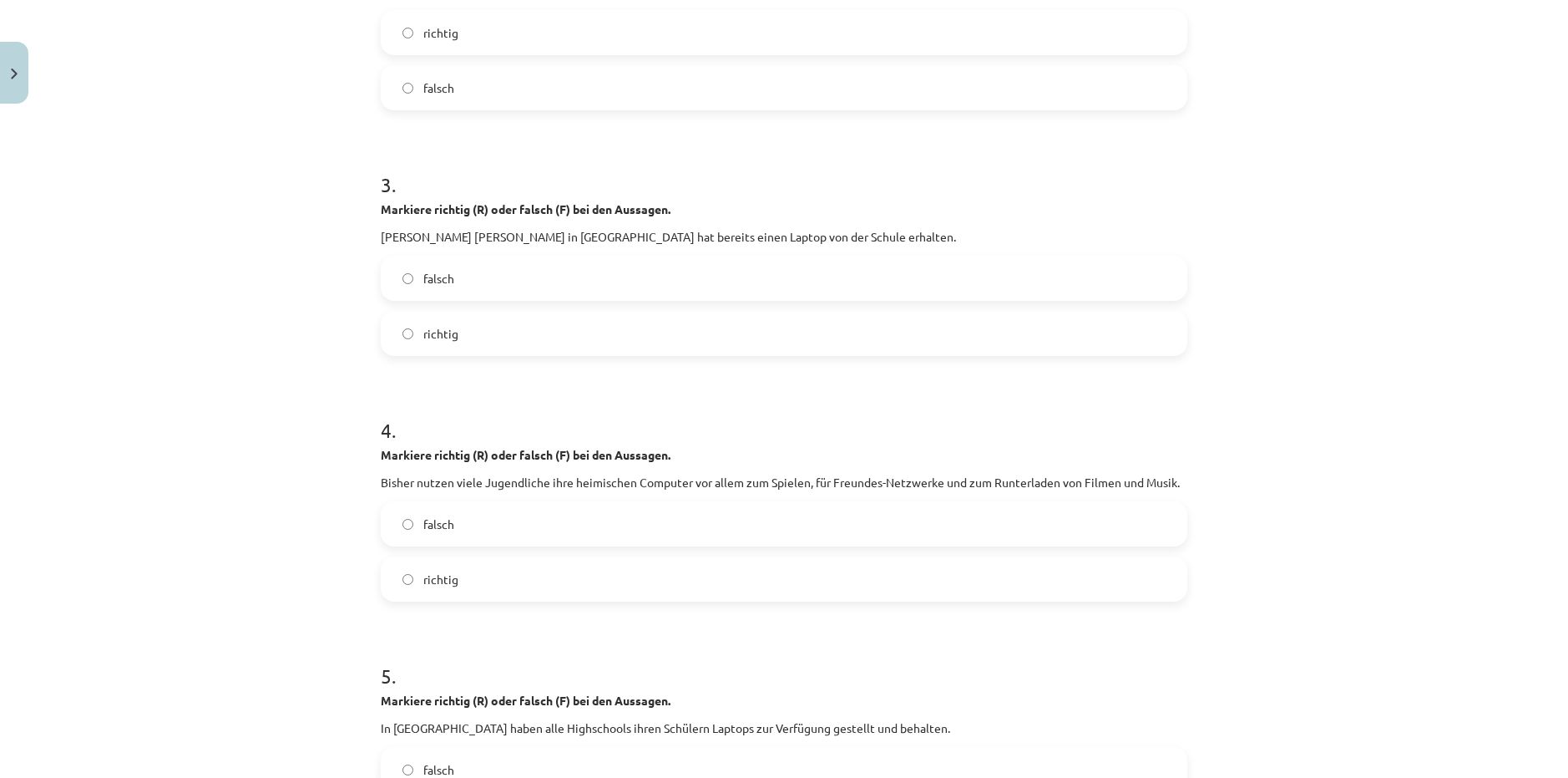
scroll to position [711, 0]
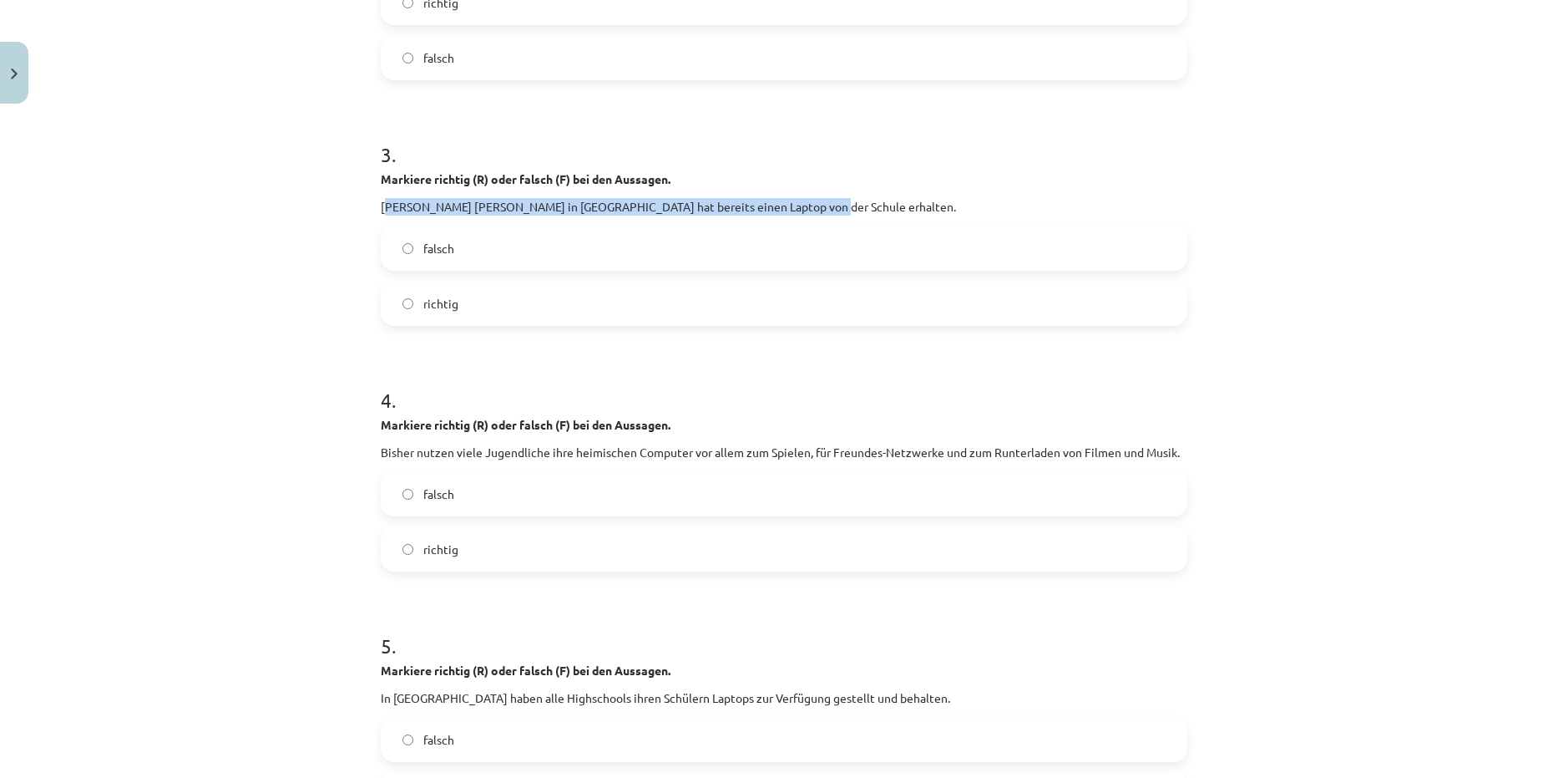
drag, startPoint x: 380, startPoint y: 201, endPoint x: 857, endPoint y: 194, distance: 477.1
click at [857, 194] on div "Markiere richtig (R) oder falsch (F) bei den Aussagen. Jeder Schüler in Deutsch…" at bounding box center [784, 192] width 807 height 45
click at [308, 200] on div "Mācību tēma: Vācu valodas b1 - 11. klases 1.ieskaites mācību materiāls #5 📖 The…" at bounding box center [784, 389] width 1568 height 778
drag, startPoint x: 369, startPoint y: 212, endPoint x: 857, endPoint y: 188, distance: 488.6
click at [857, 188] on div "5 XP Saņemsi Sarežģīts 614 pilda Apraksts Uzdevums Palīdzība 1 . Markiere richt…" at bounding box center [784, 185] width 826 height 1568
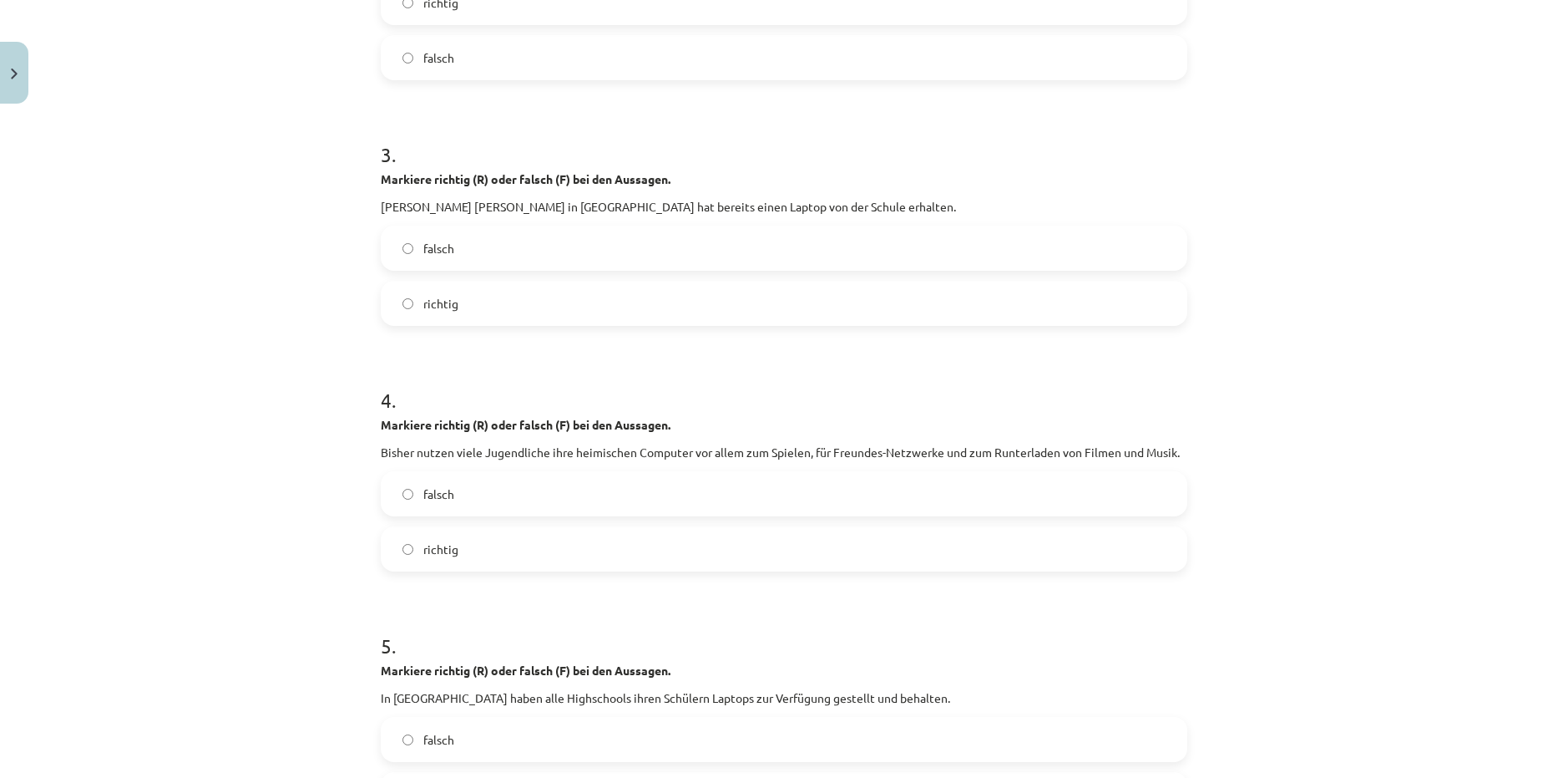
drag, startPoint x: 283, startPoint y: 211, endPoint x: 311, endPoint y: 212, distance: 28.0
click at [284, 211] on div "Mācību tēma: Vācu valodas b1 - 11. klases 1.ieskaites mācību materiāls #5 📖 The…" at bounding box center [784, 389] width 1568 height 778
click at [343, 233] on div "Mācību tēma: Vācu valodas b1 - 11. klases 1.ieskaites mācību materiāls #5 📖 The…" at bounding box center [784, 389] width 1568 height 778
drag, startPoint x: 378, startPoint y: 205, endPoint x: 895, endPoint y: 205, distance: 517.0
click at [895, 205] on p "Jeder Schüler in Deutschland hat bereits einen Laptop von der Schule erhalten." at bounding box center [784, 206] width 807 height 18
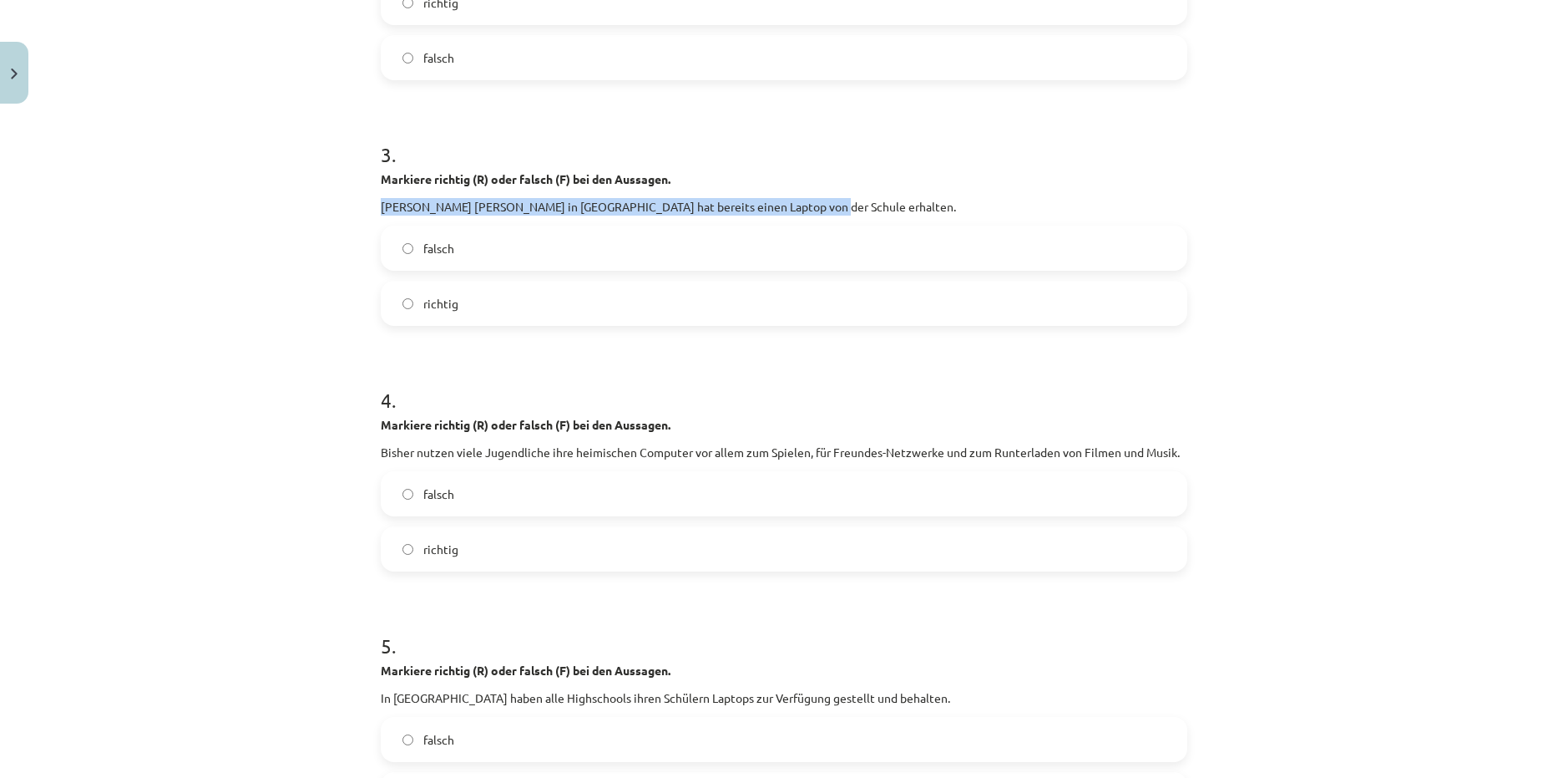
copy p "Jeder Schüler in Deutschland hat bereits einen Laptop von der Schule erhalten."
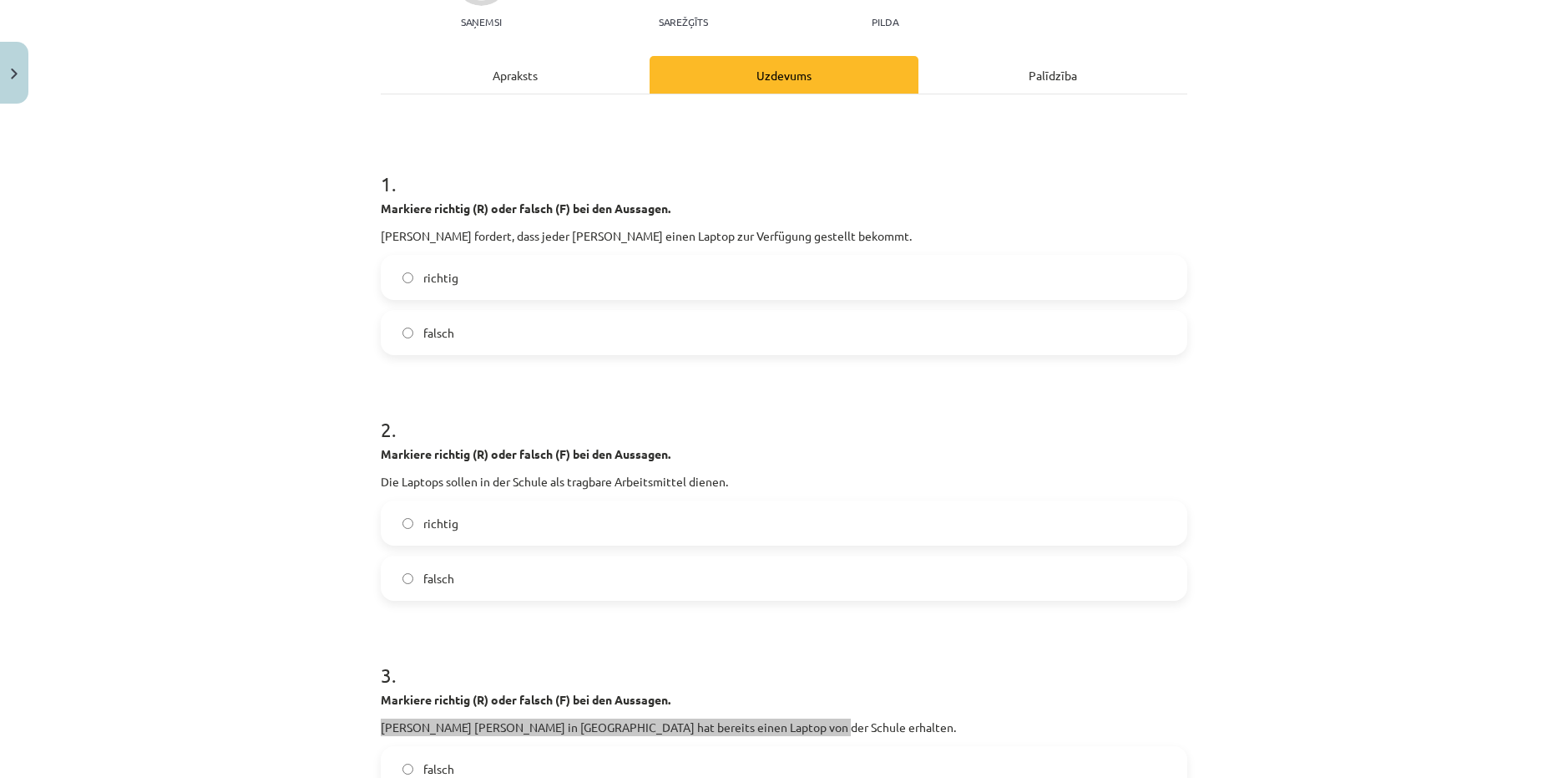
scroll to position [0, 0]
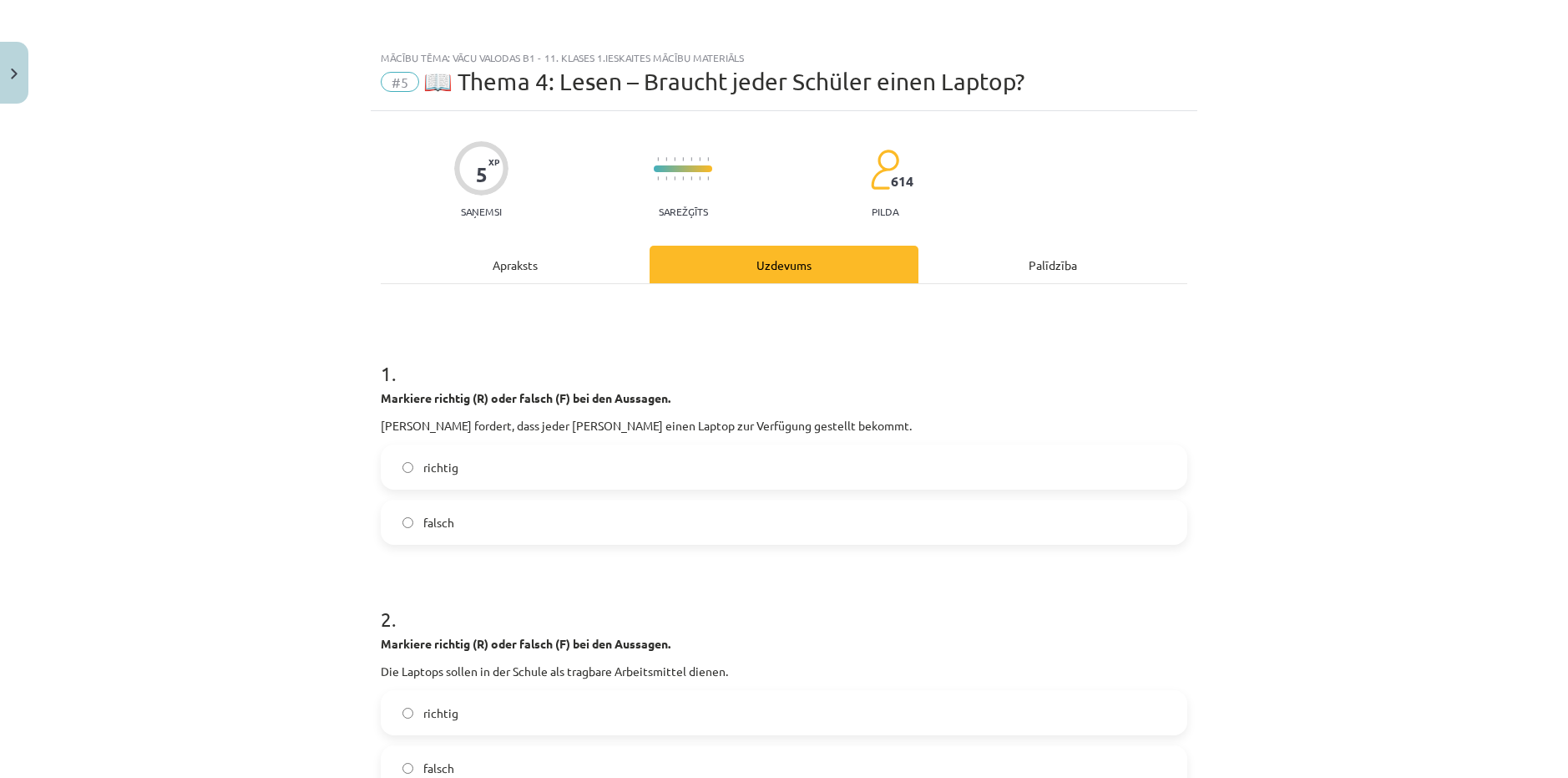
click at [545, 269] on div "Apraksts" at bounding box center [514, 264] width 269 height 38
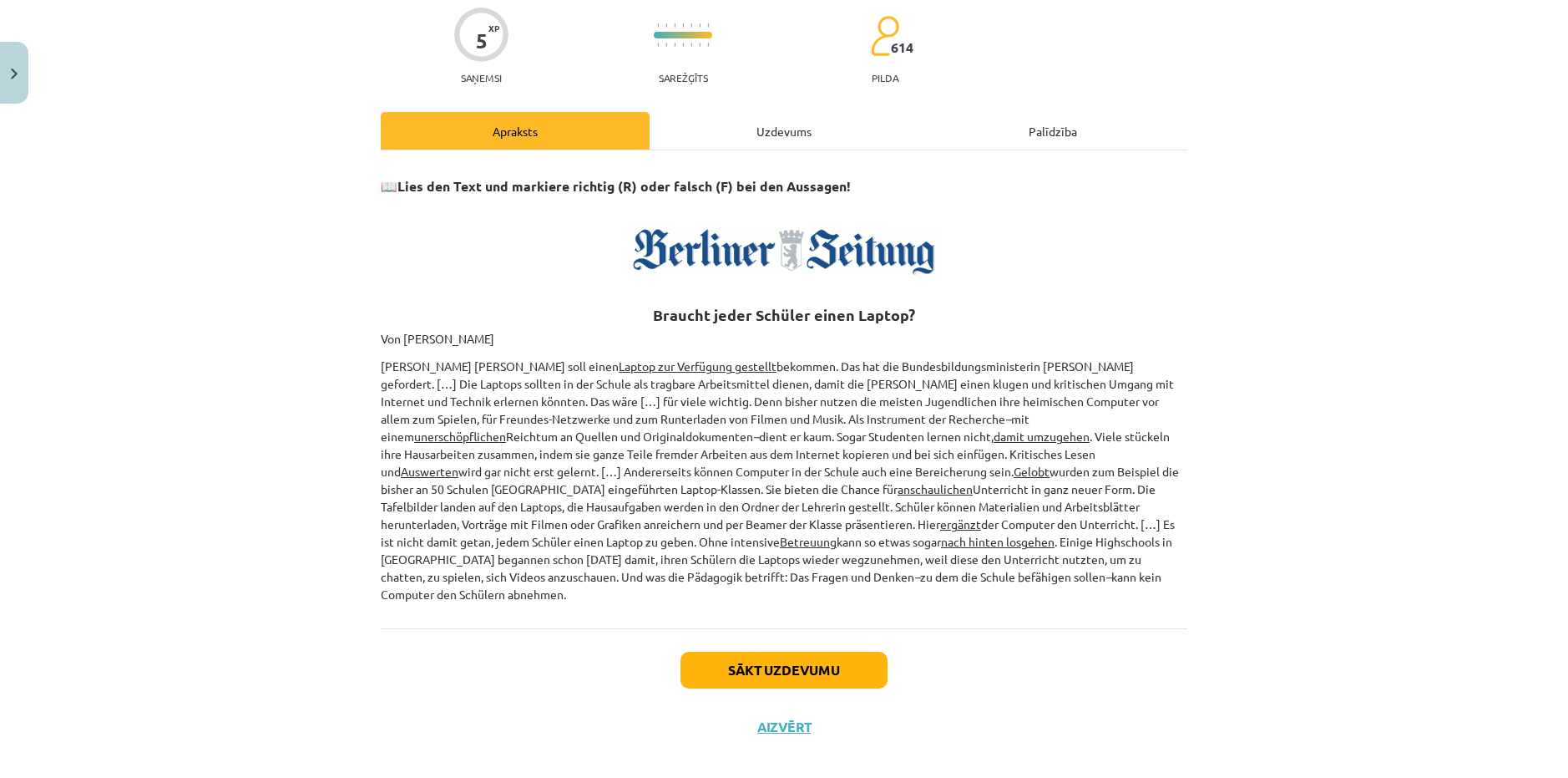
scroll to position [135, 0]
click at [754, 124] on div "Uzdevums" at bounding box center [784, 129] width 269 height 38
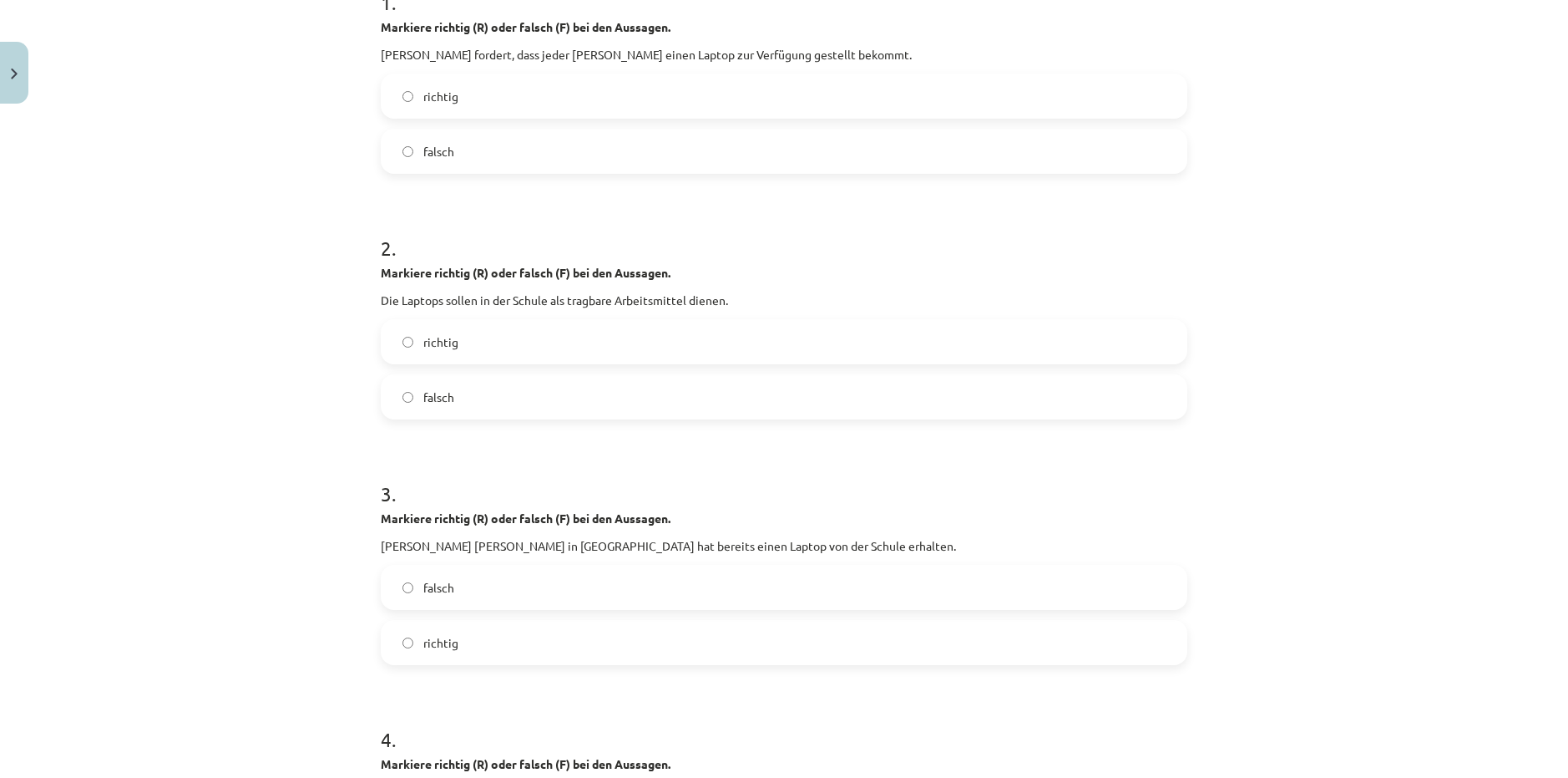
scroll to position [459, 0]
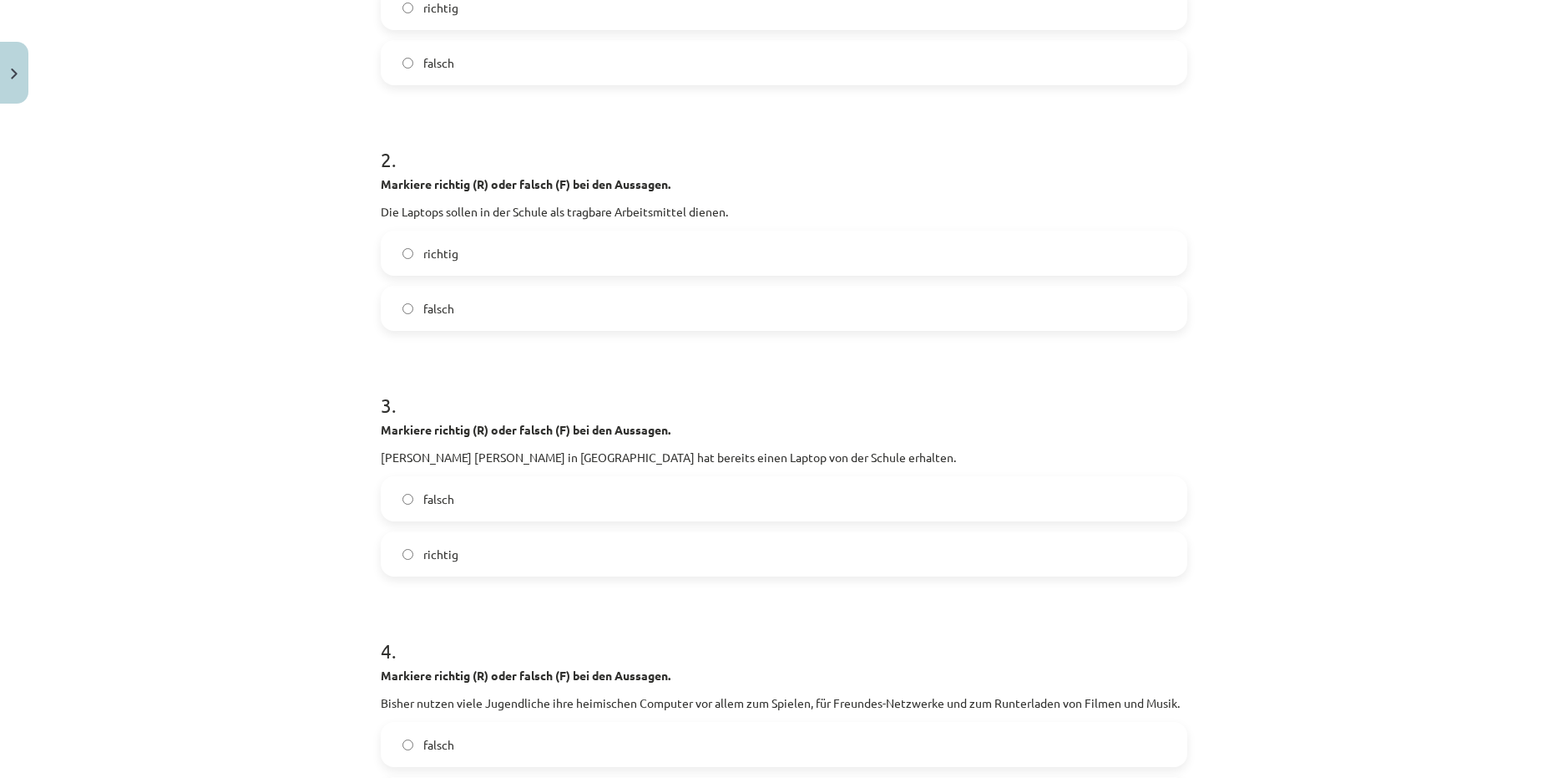
click at [476, 492] on label "falsch" at bounding box center [784, 498] width 803 height 42
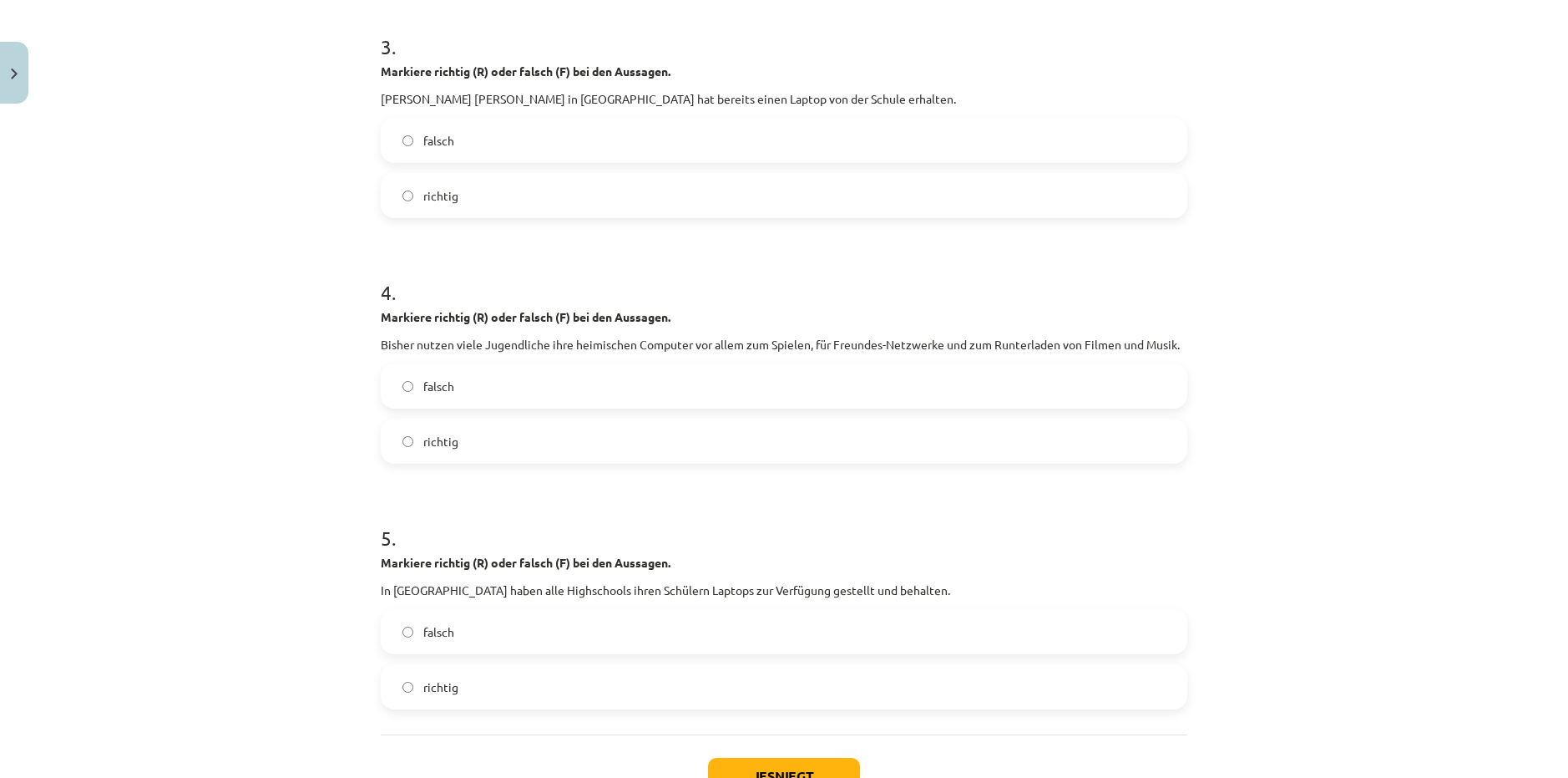
scroll to position [878, 0]
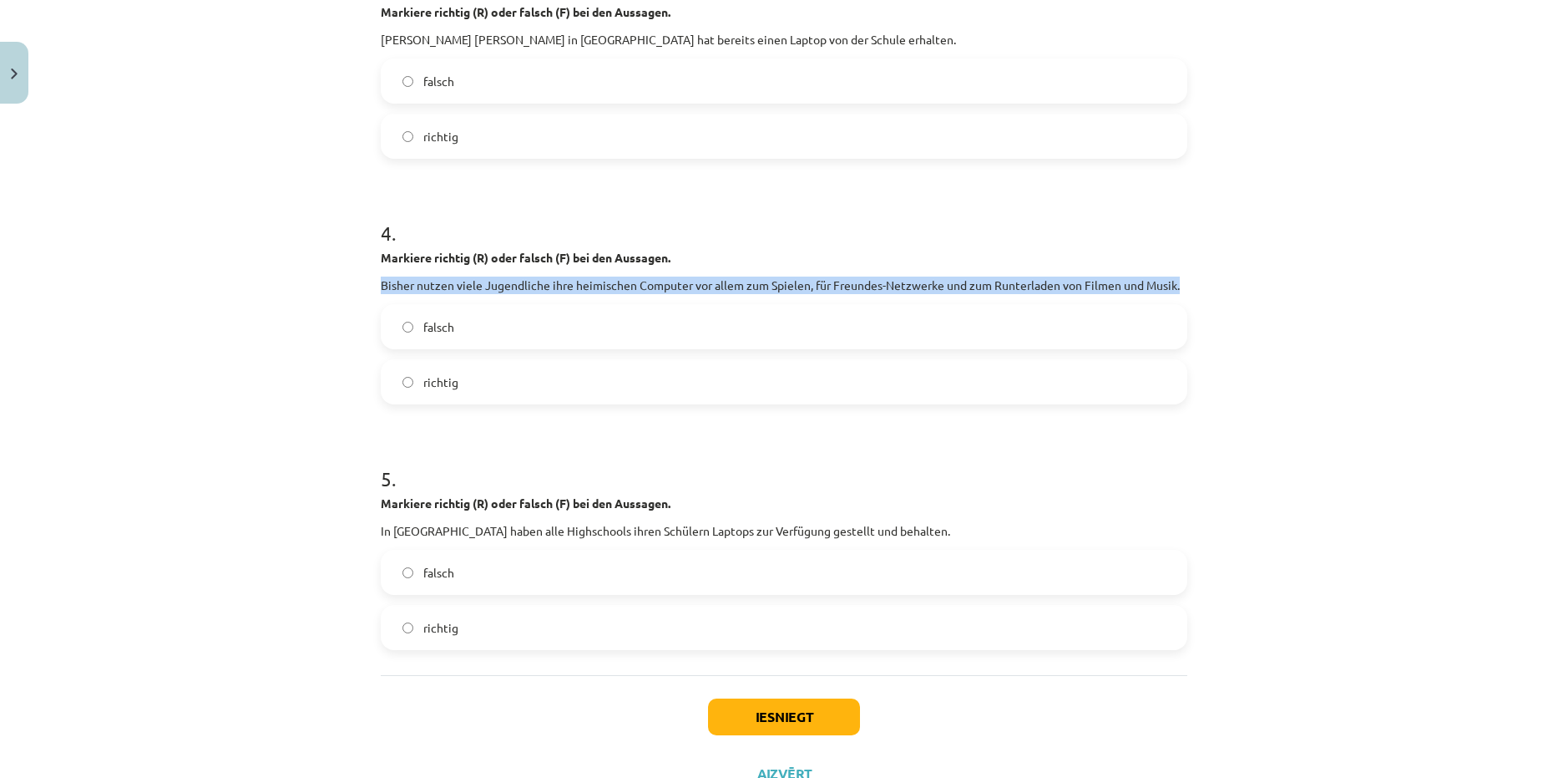
drag, startPoint x: 371, startPoint y: 284, endPoint x: 1272, endPoint y: 280, distance: 901.0
click at [1272, 280] on div "Mācību tēma: Vācu valodas b1 - 11. klases 1.ieskaites mācību materiāls #5 📖 The…" at bounding box center [784, 389] width 1568 height 778
copy p "Bisher nutzen viele Jugendliche ihre heimischen Computer vor allem zum Spielen,…"
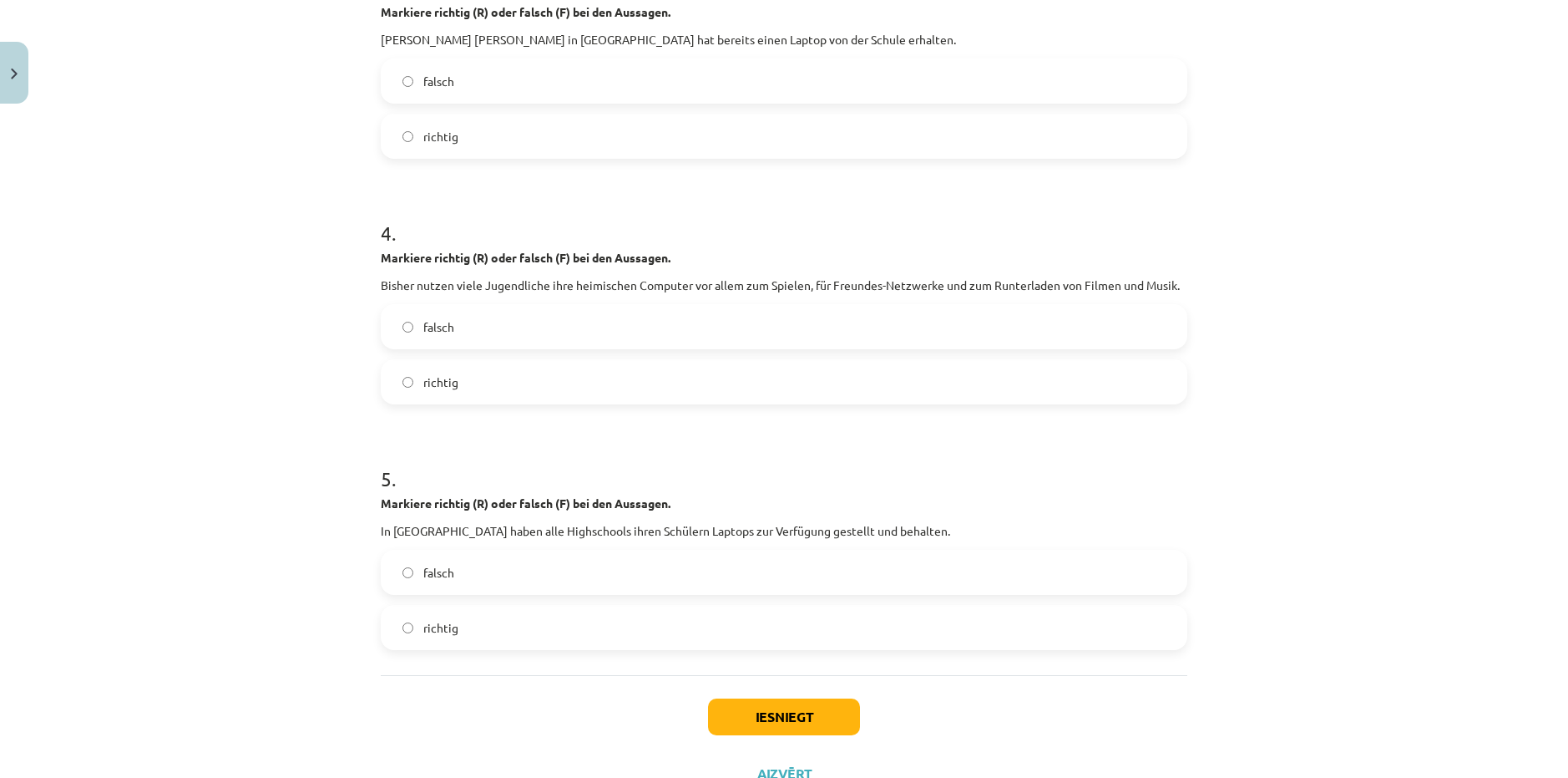
drag, startPoint x: 458, startPoint y: 389, endPoint x: 459, endPoint y: 398, distance: 9.1
click at [459, 389] on label "richtig" at bounding box center [784, 382] width 803 height 42
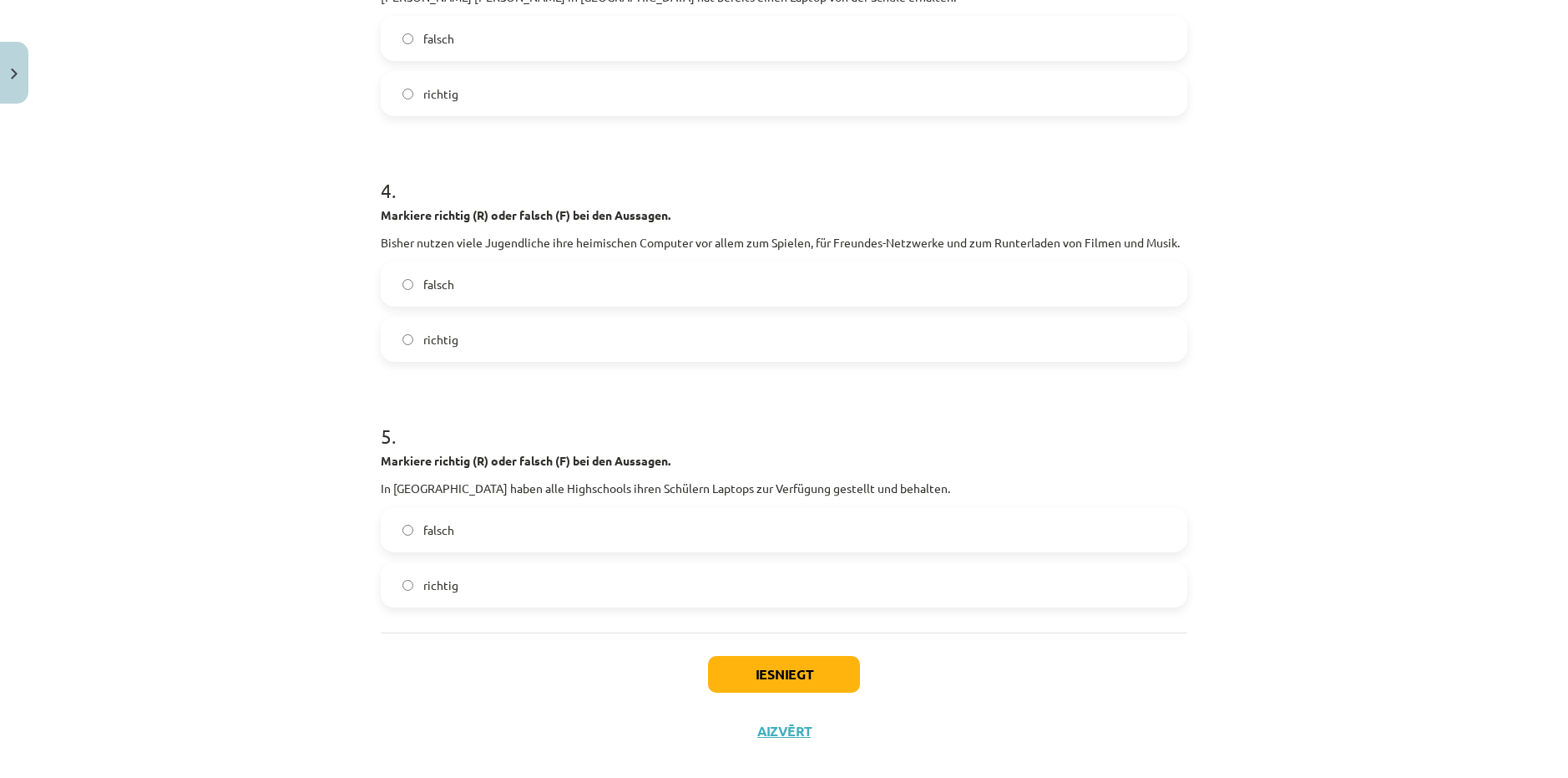
scroll to position [943, 0]
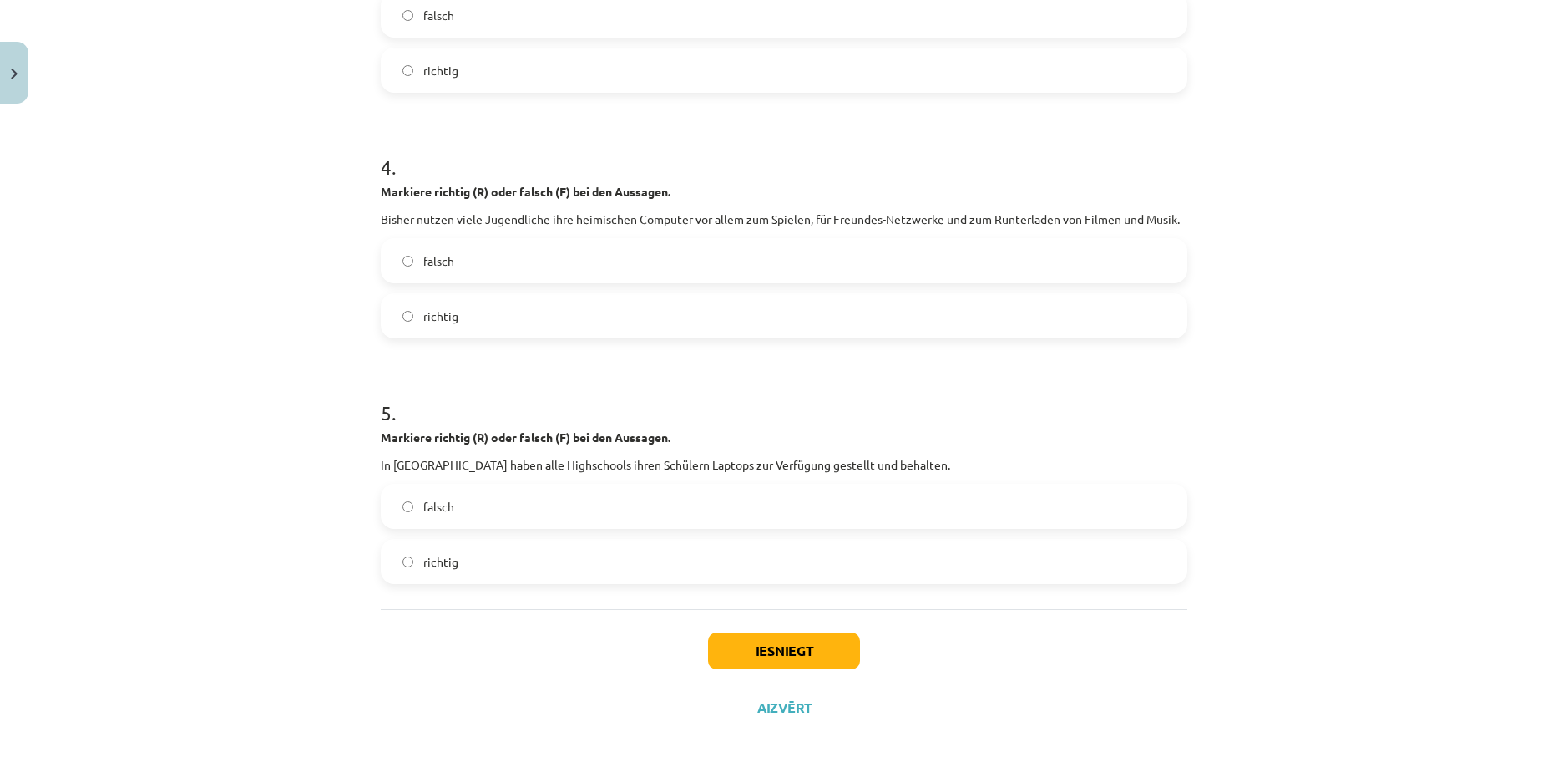
click at [267, 430] on div "Mācību tēma: Vācu valodas b1 - 11. klases 1.ieskaites mācību materiāls #5 📖 The…" at bounding box center [784, 389] width 1568 height 778
drag, startPoint x: 373, startPoint y: 463, endPoint x: 994, endPoint y: 454, distance: 621.1
copy p "In Amerika haben alle Highschools ihren Schülern Laptops zur Verfügung gestellt…"
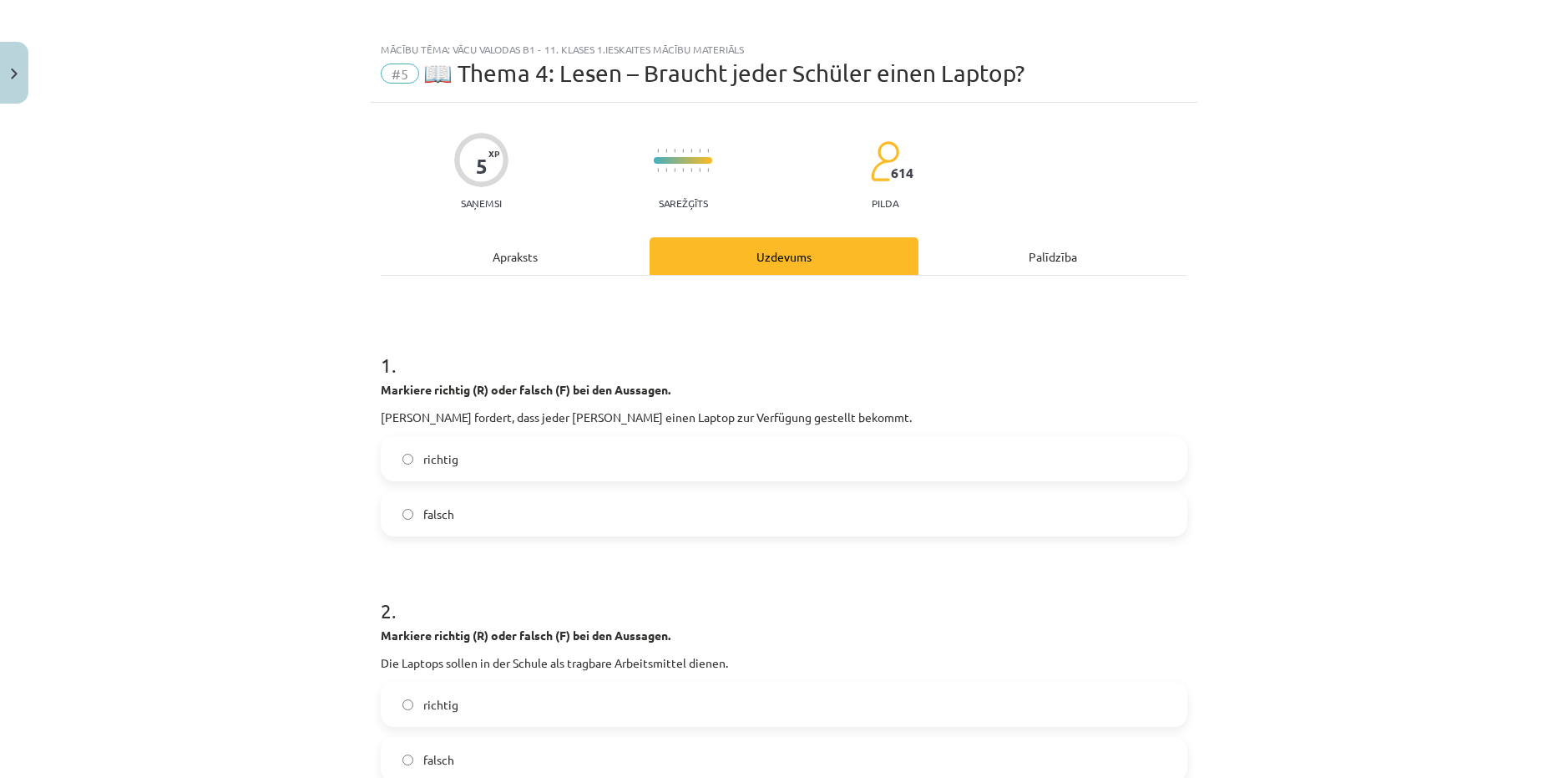
scroll to position [0, 0]
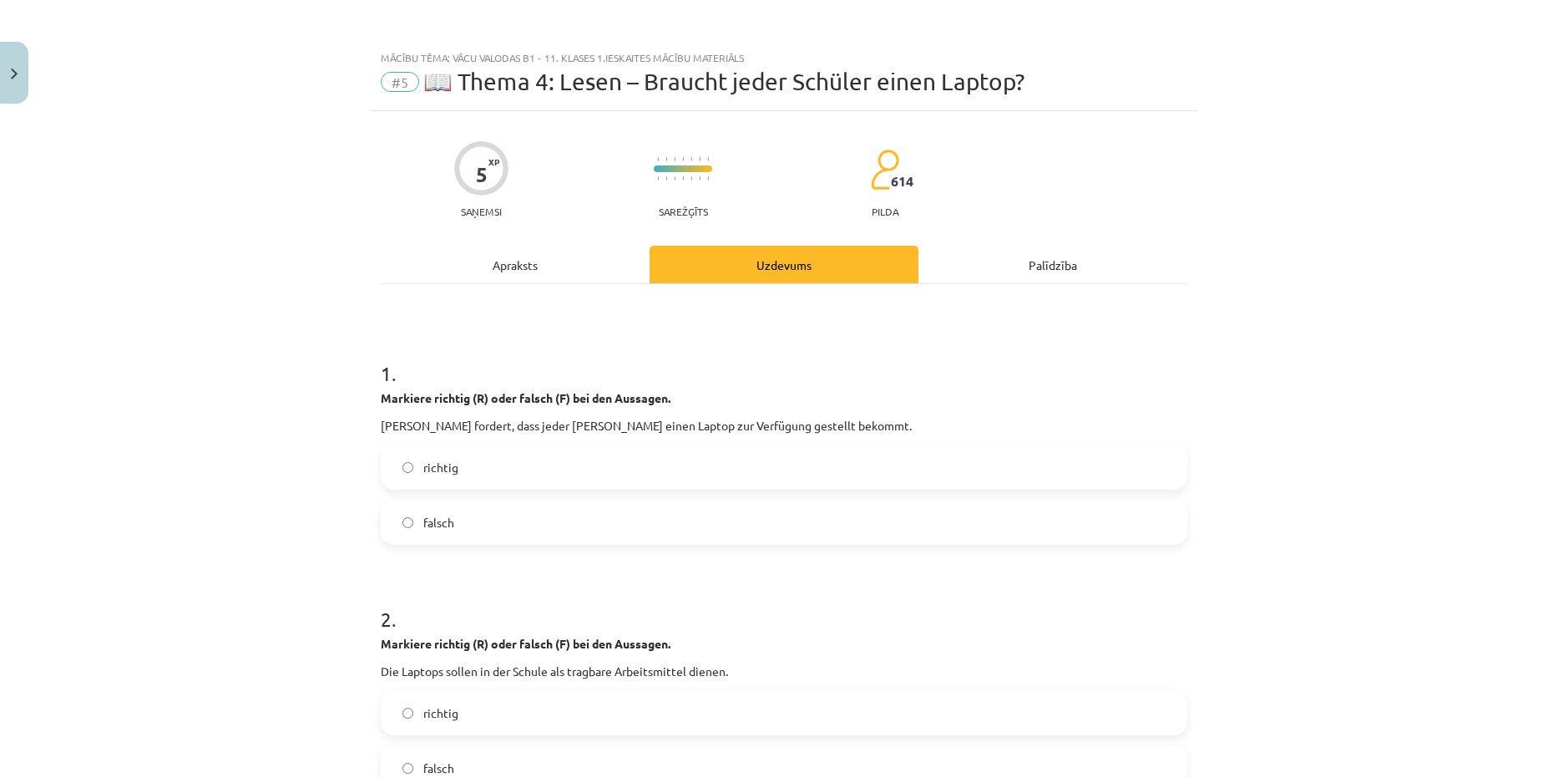
click at [497, 258] on div "Apraksts" at bounding box center [514, 264] width 269 height 38
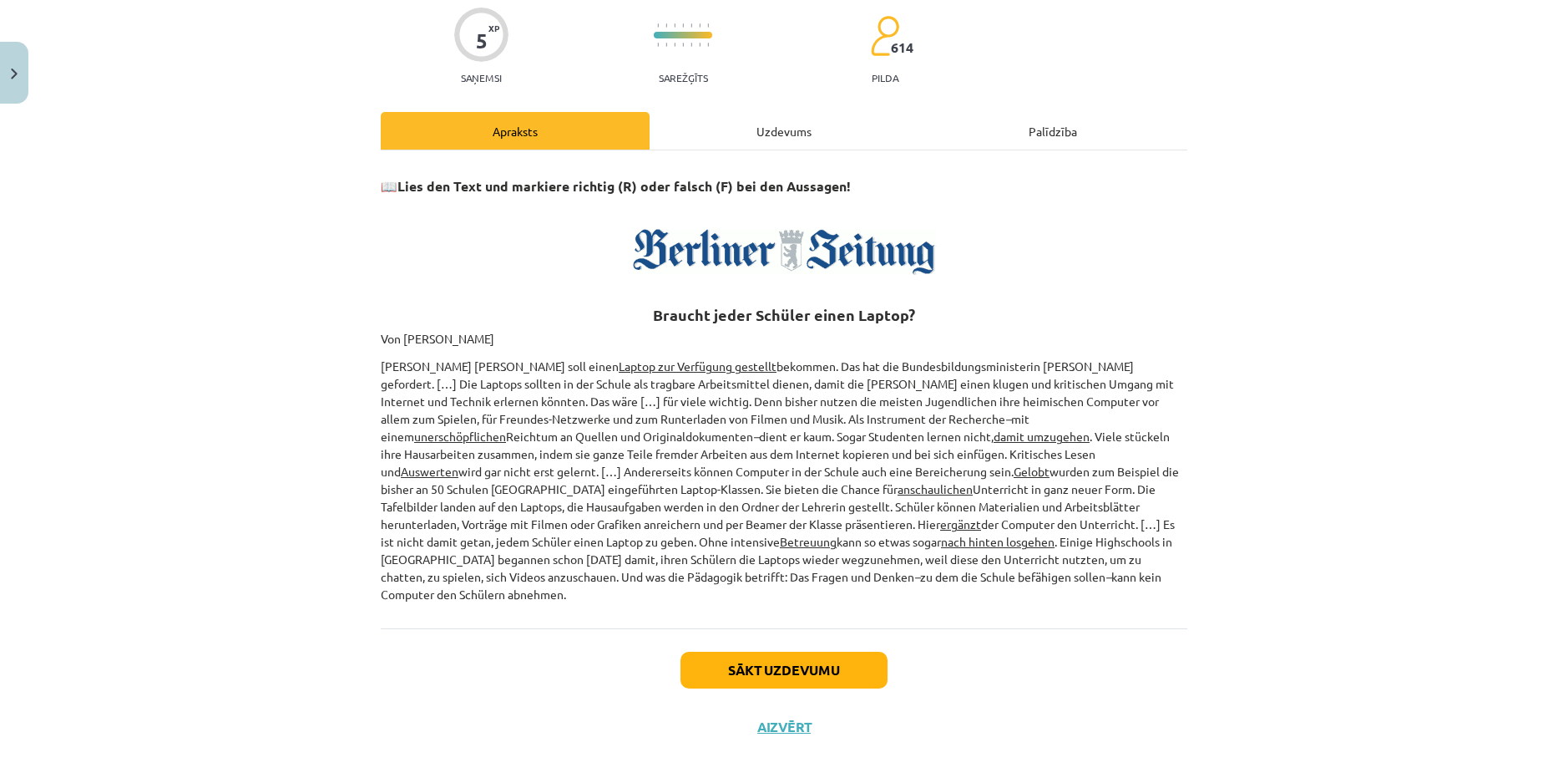
scroll to position [135, 0]
drag, startPoint x: 661, startPoint y: 541, endPoint x: 693, endPoint y: 540, distance: 32.0
click at [693, 540] on p "Jeder Schüler soll einen Laptop zur Verfügung gestellt bekommen. Das hat die Bu…" at bounding box center [784, 480] width 807 height 246
copy p "Einige"
click at [767, 133] on div "Uzdevums" at bounding box center [784, 129] width 269 height 38
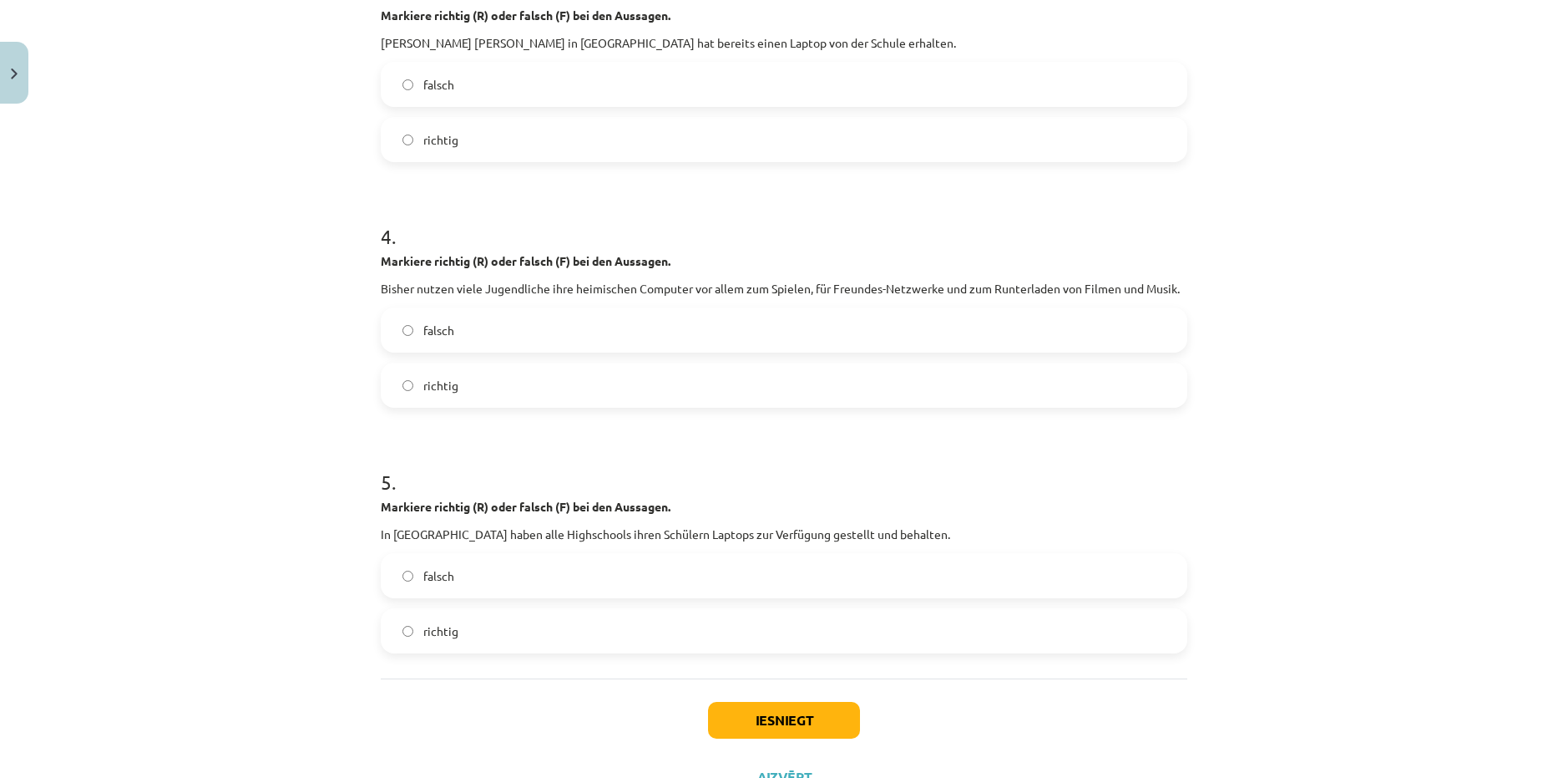
scroll to position [943, 0]
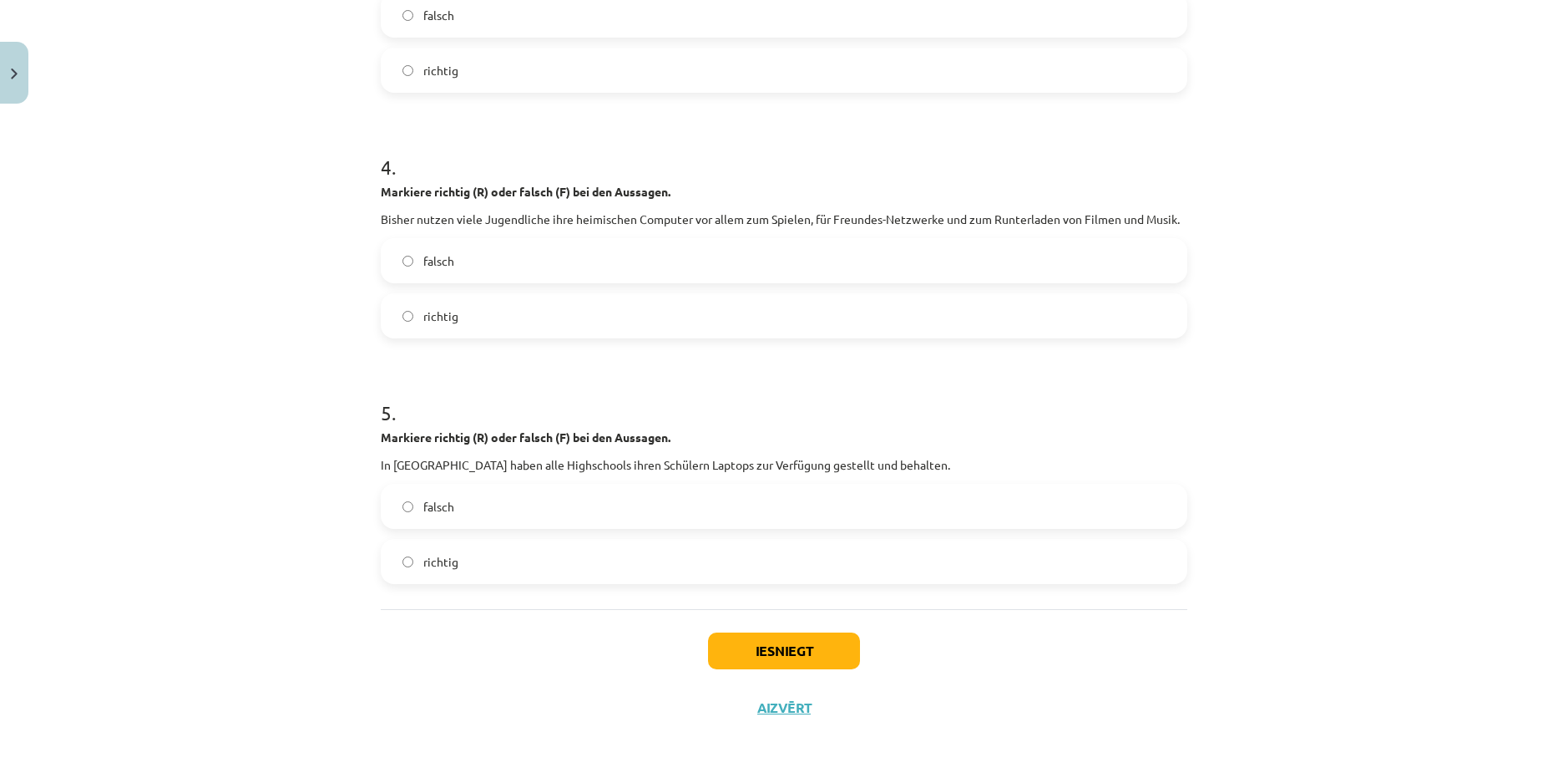
click at [450, 503] on label "falsch" at bounding box center [784, 505] width 803 height 42
click at [803, 650] on button "Iesniegt" at bounding box center [784, 651] width 152 height 37
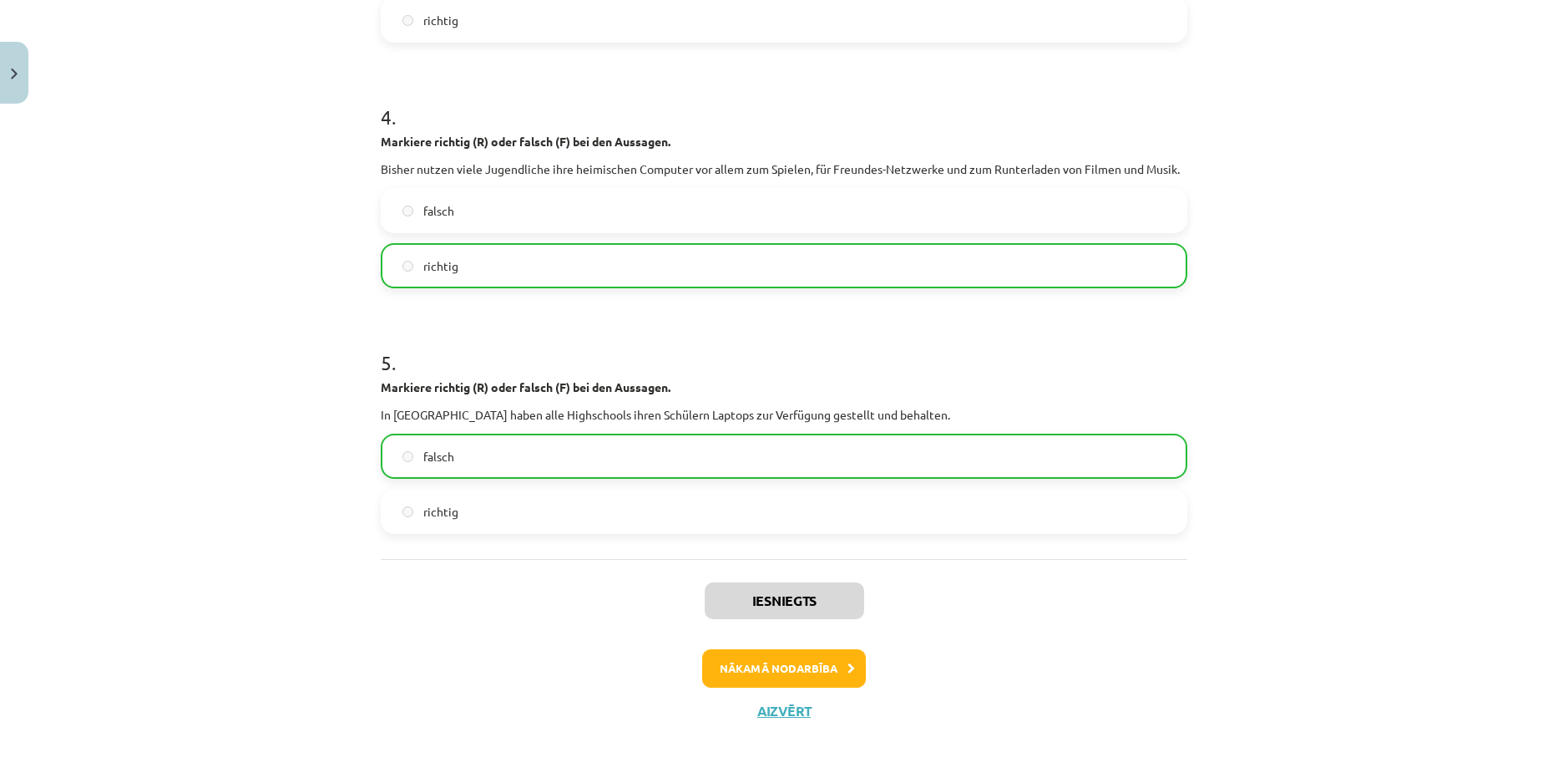
scroll to position [997, 0]
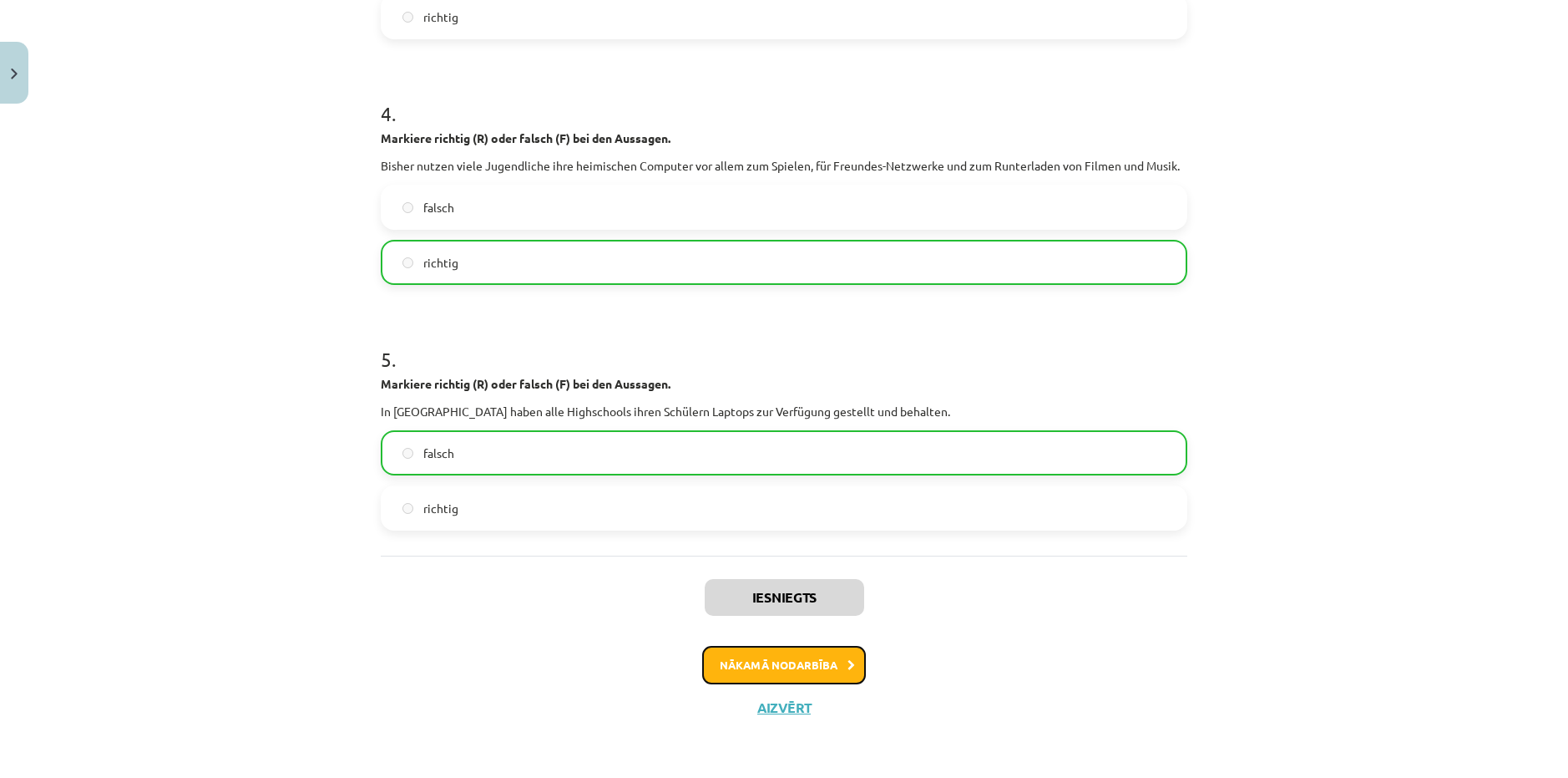
click at [740, 662] on button "Nākamā nodarbība" at bounding box center [784, 665] width 163 height 39
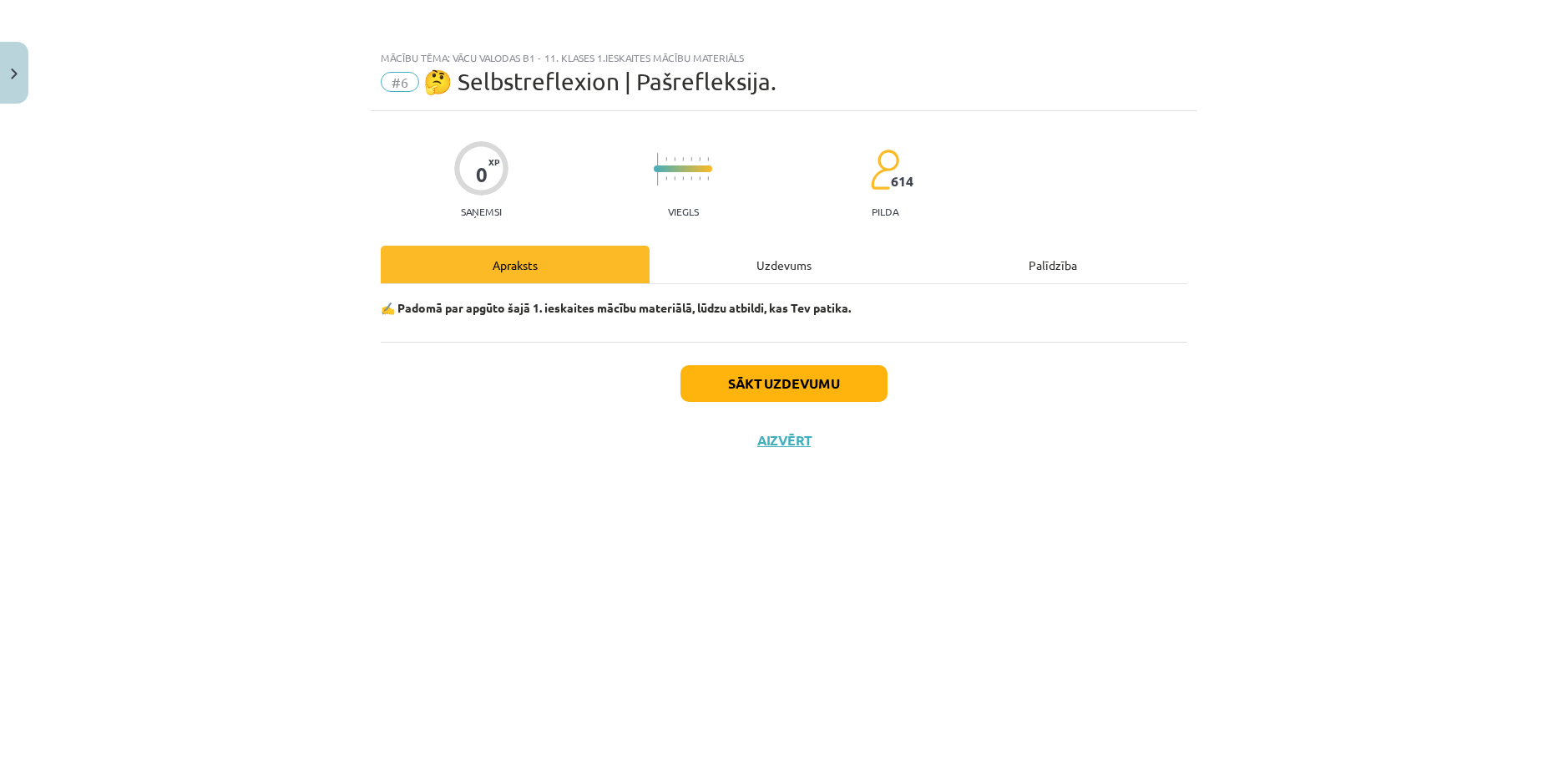
scroll to position [0, 0]
click at [718, 386] on button "Sākt uzdevumu" at bounding box center [784, 383] width 207 height 37
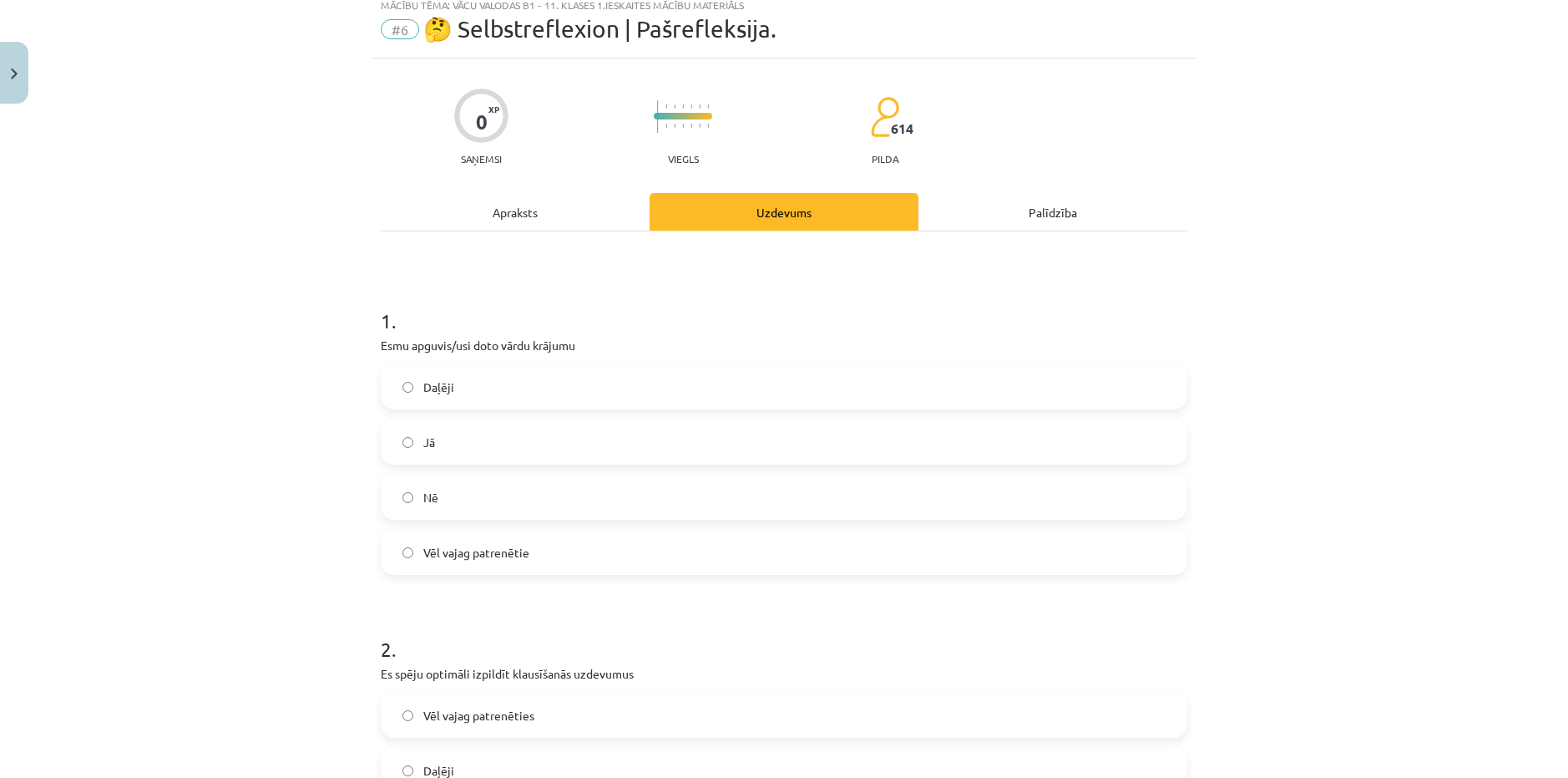
scroll to position [167, 0]
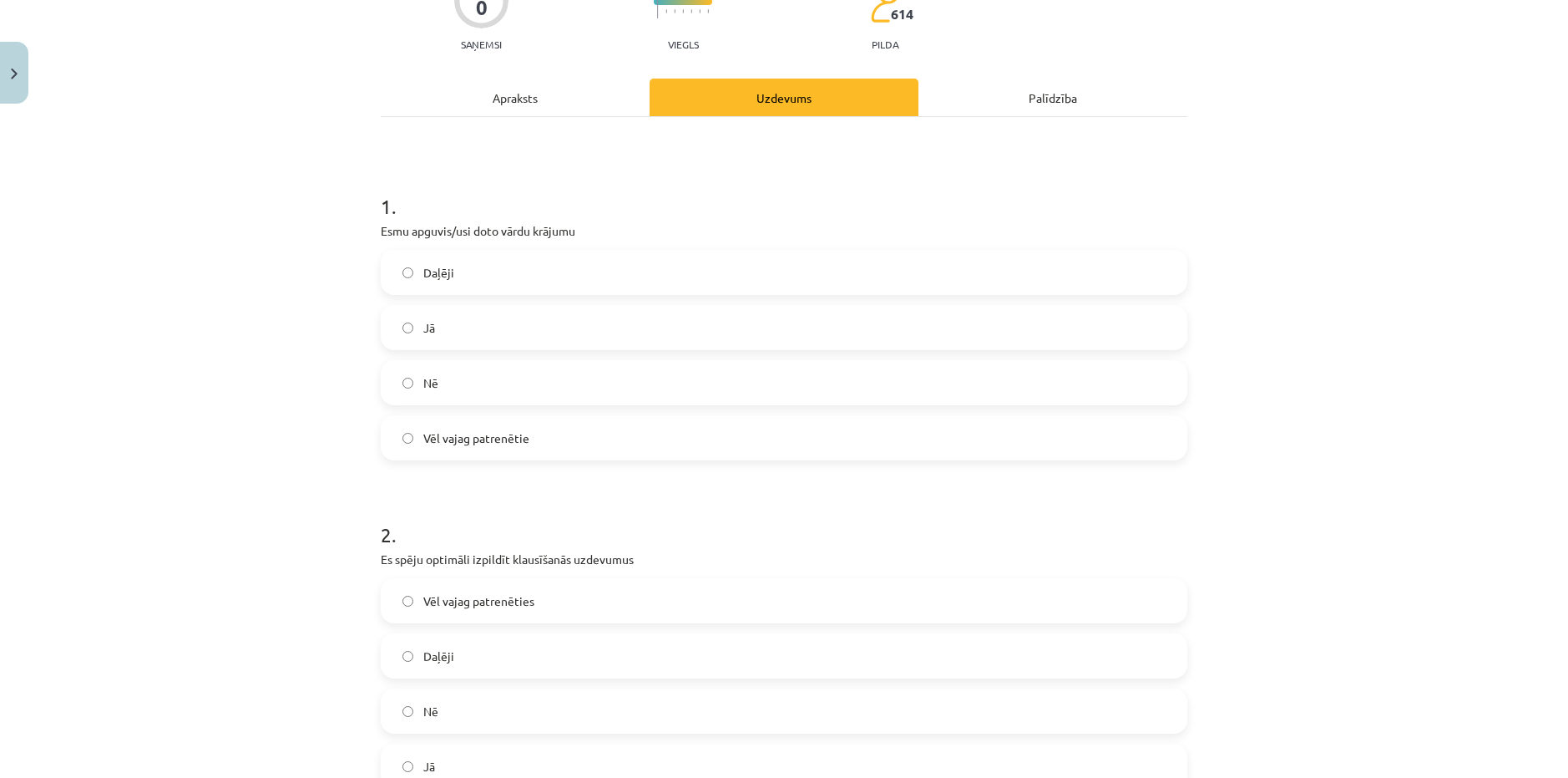
click at [480, 325] on label "Jā" at bounding box center [784, 327] width 803 height 42
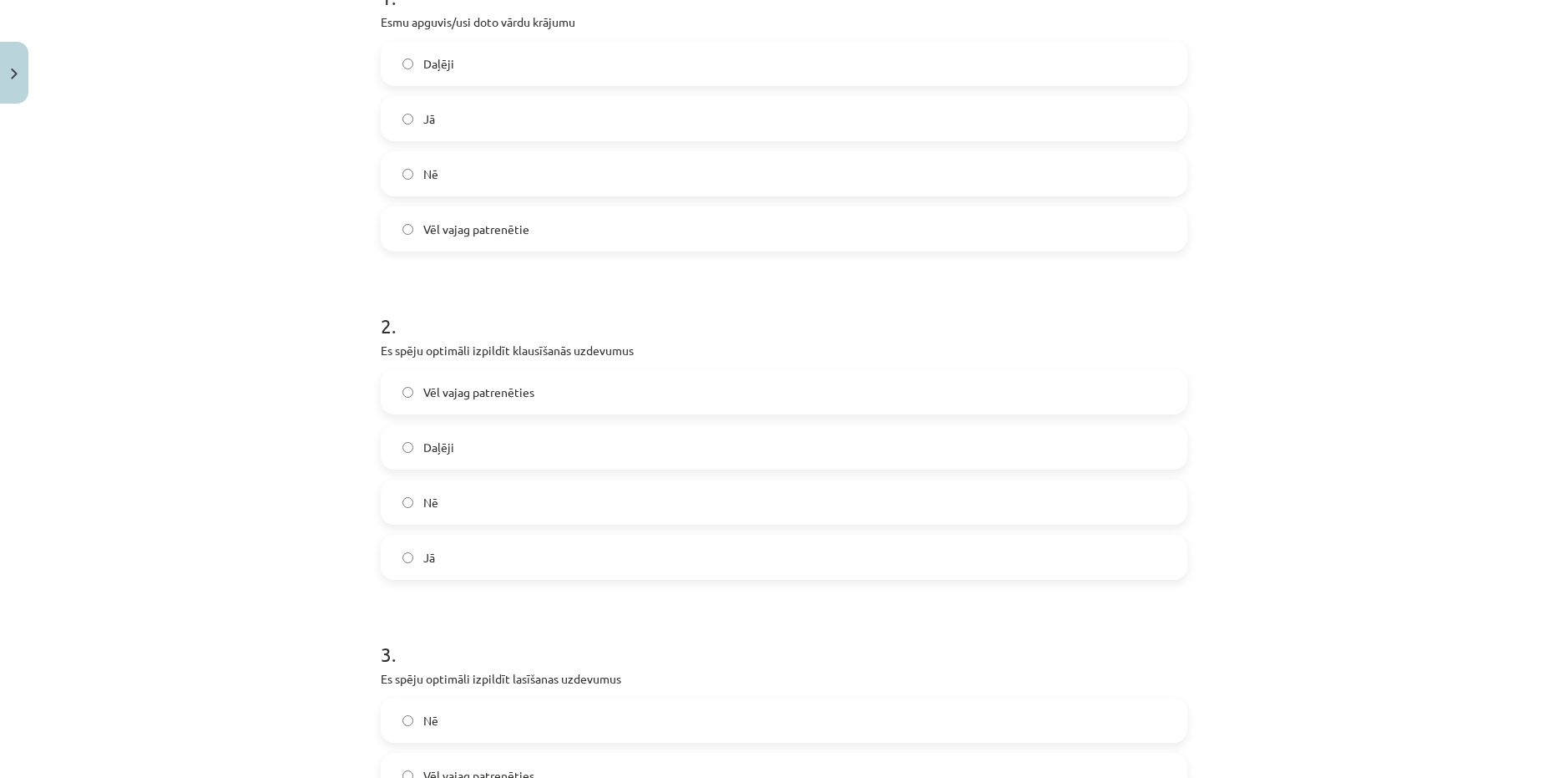
scroll to position [418, 0]
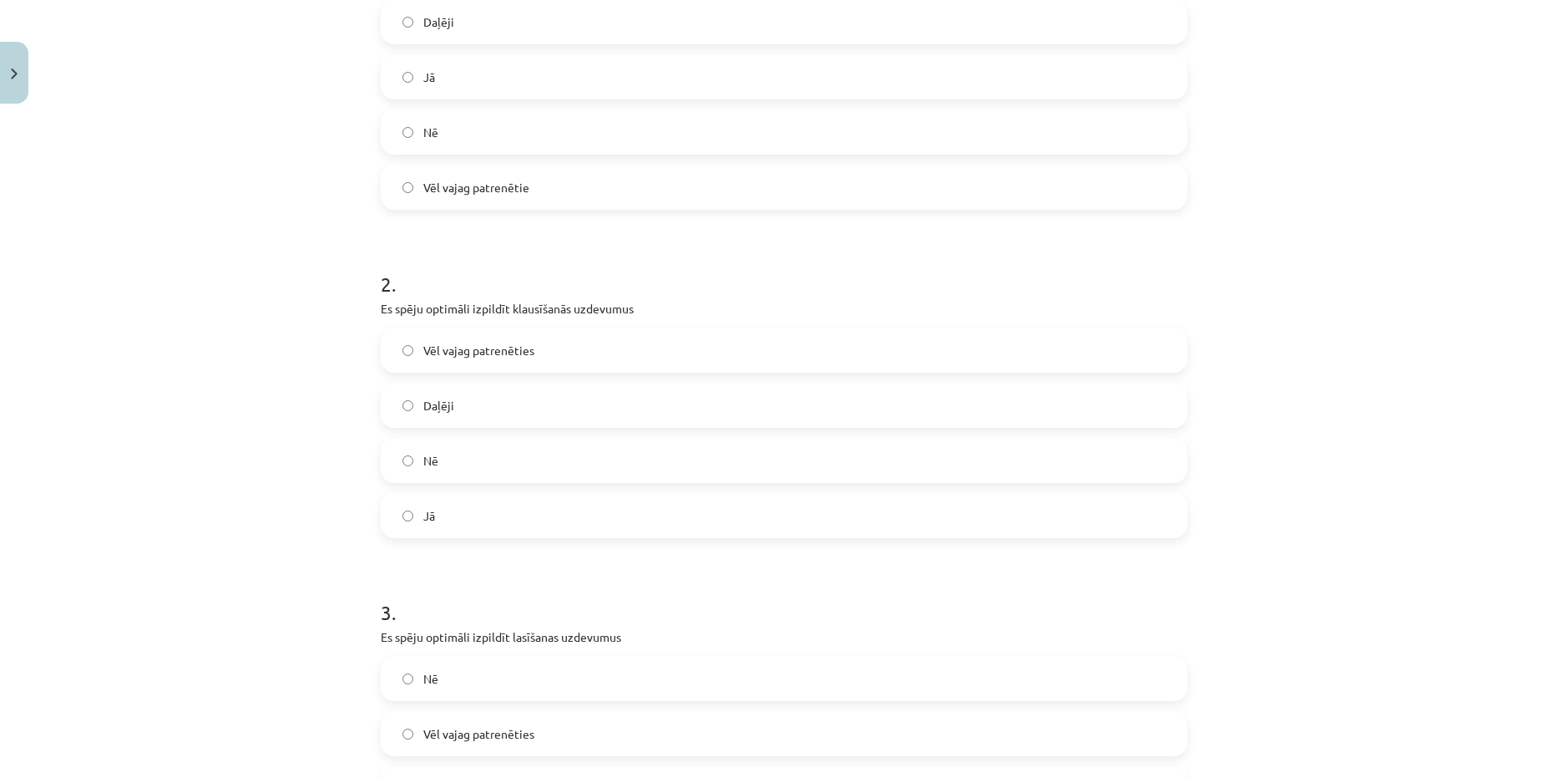
click at [431, 511] on label "Jā" at bounding box center [784, 515] width 803 height 42
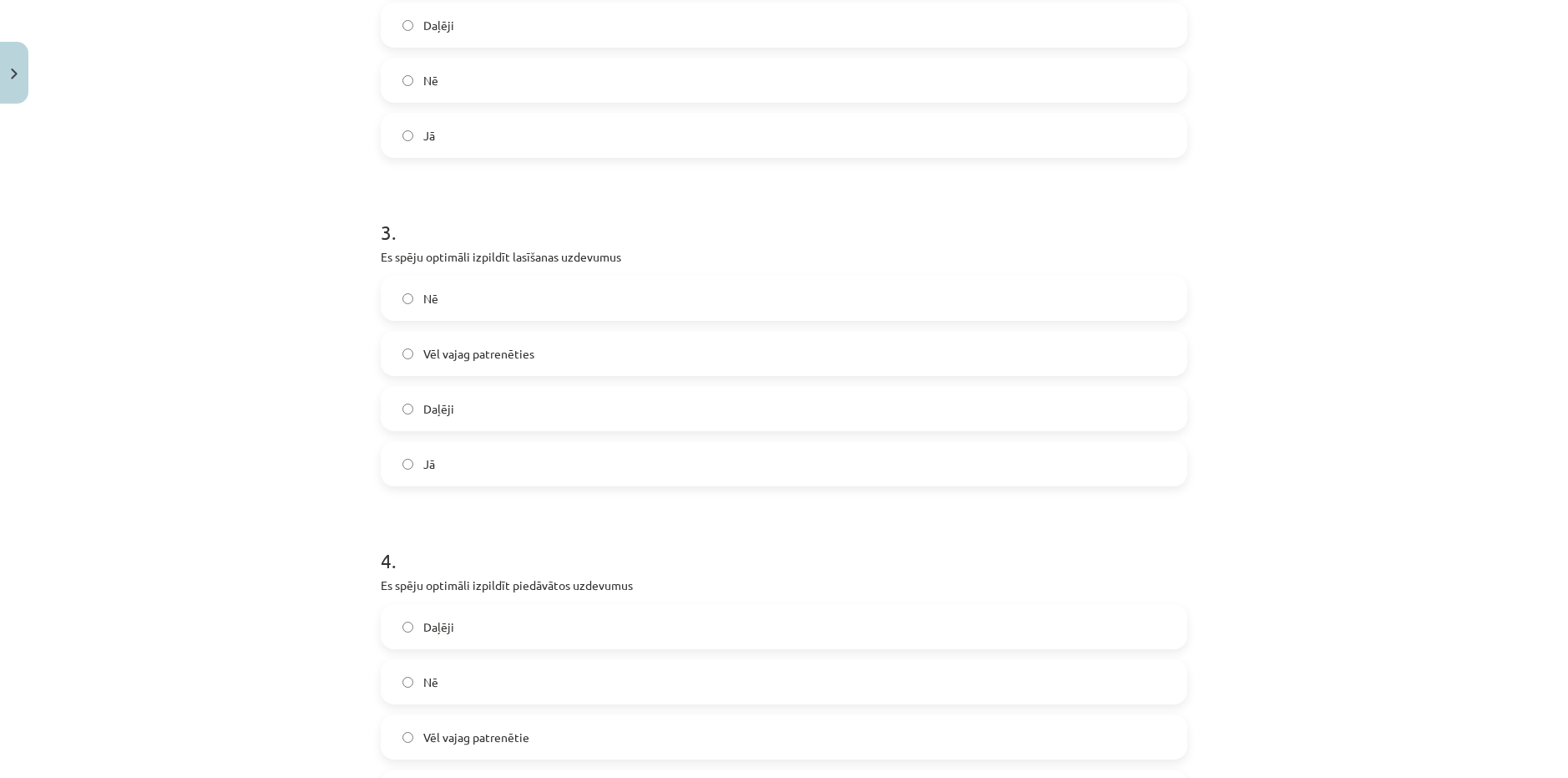
scroll to position [835, 0]
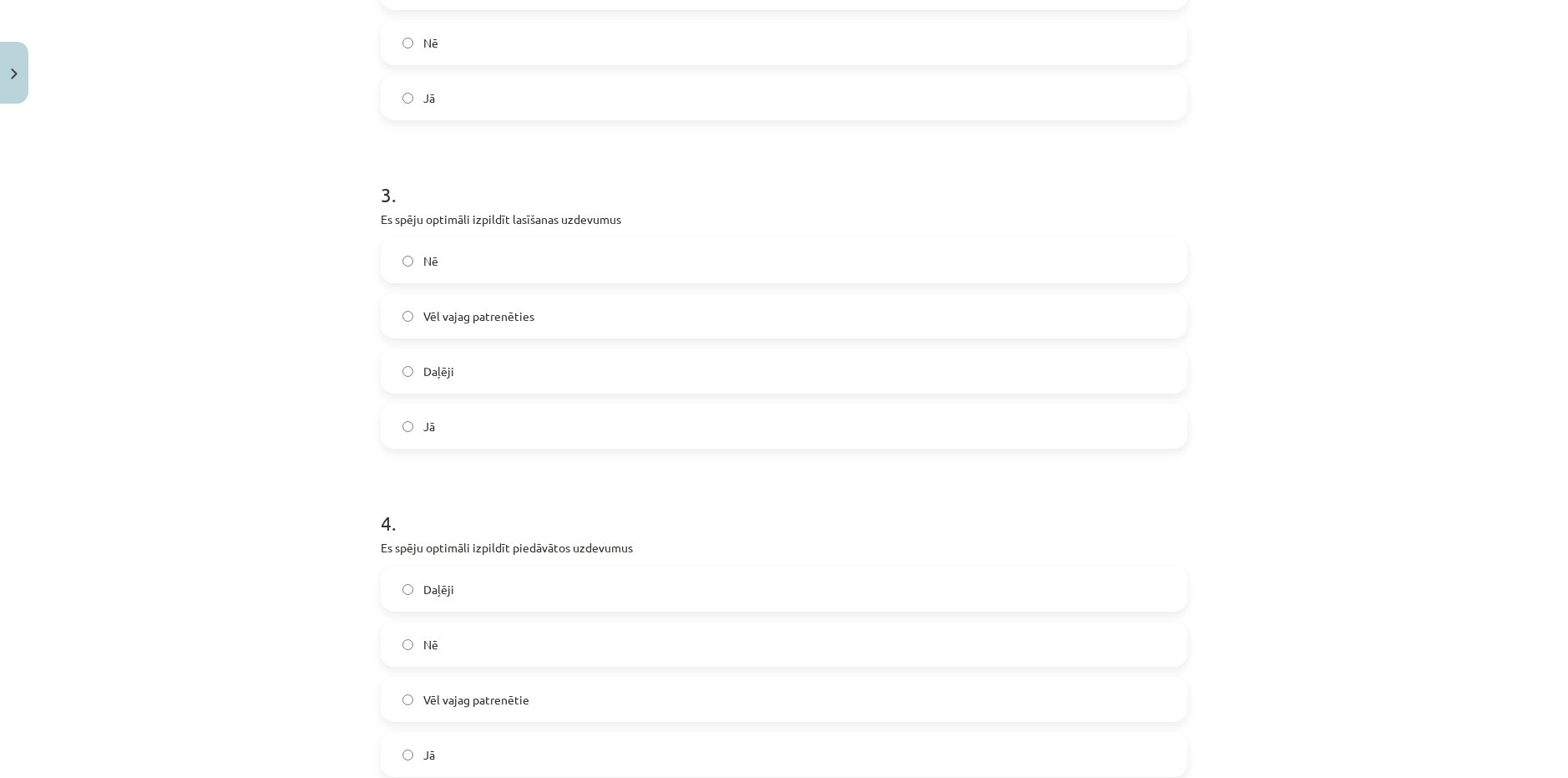
click at [449, 432] on label "Jā" at bounding box center [784, 426] width 803 height 42
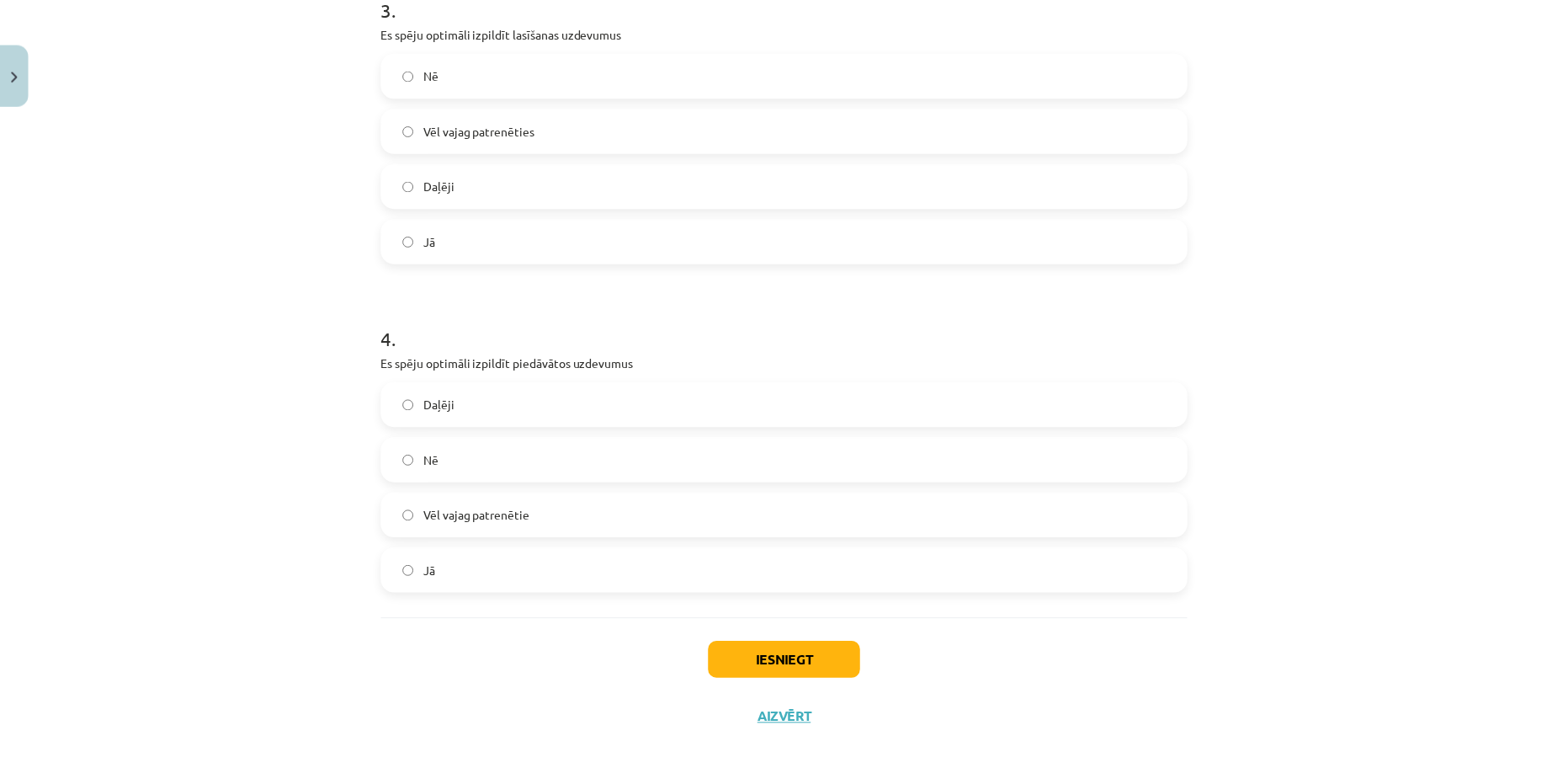
scroll to position [1036, 0]
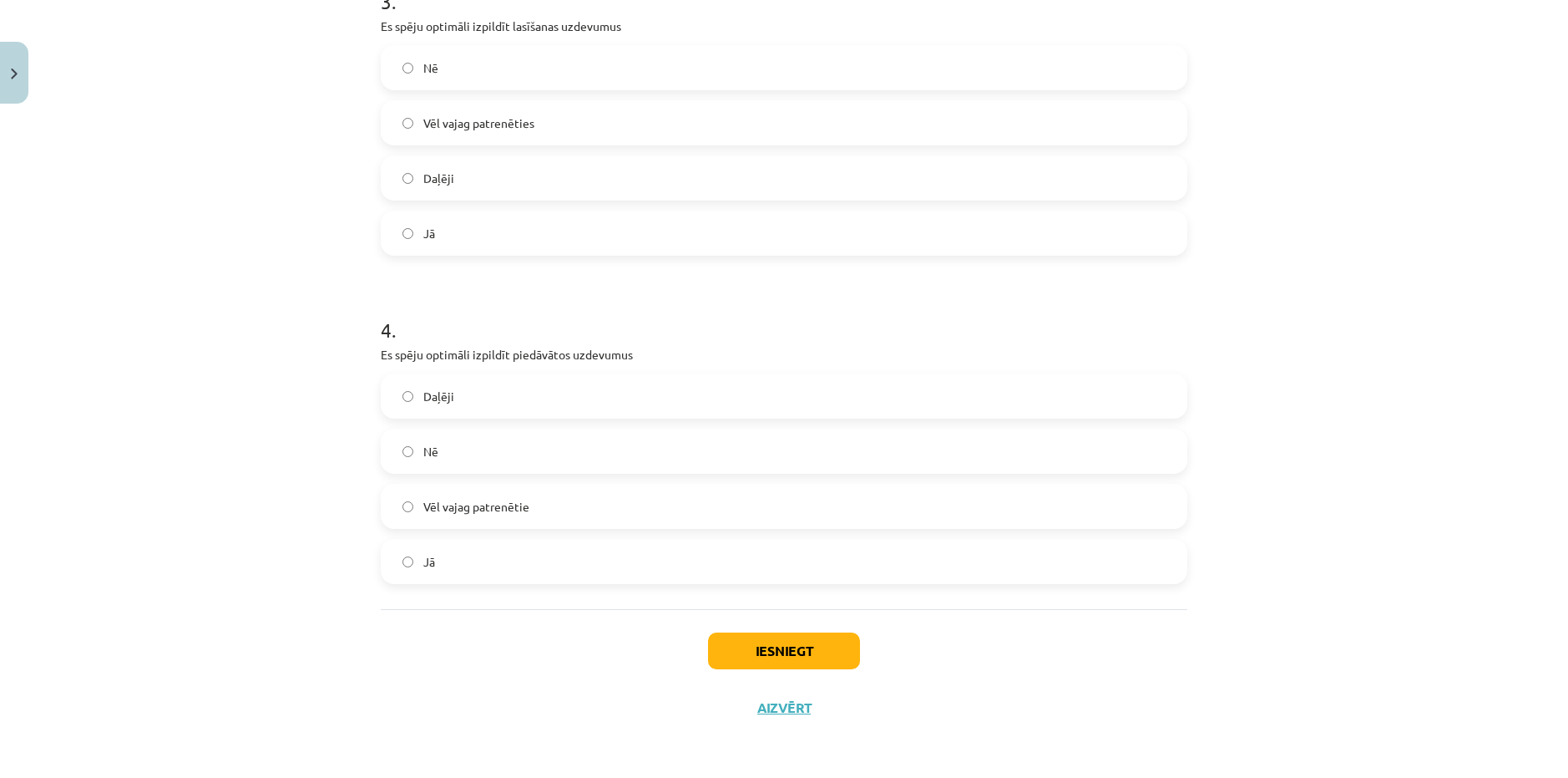
click at [446, 550] on label "Jā" at bounding box center [784, 561] width 803 height 42
click at [789, 643] on button "Iesniegt" at bounding box center [784, 651] width 152 height 37
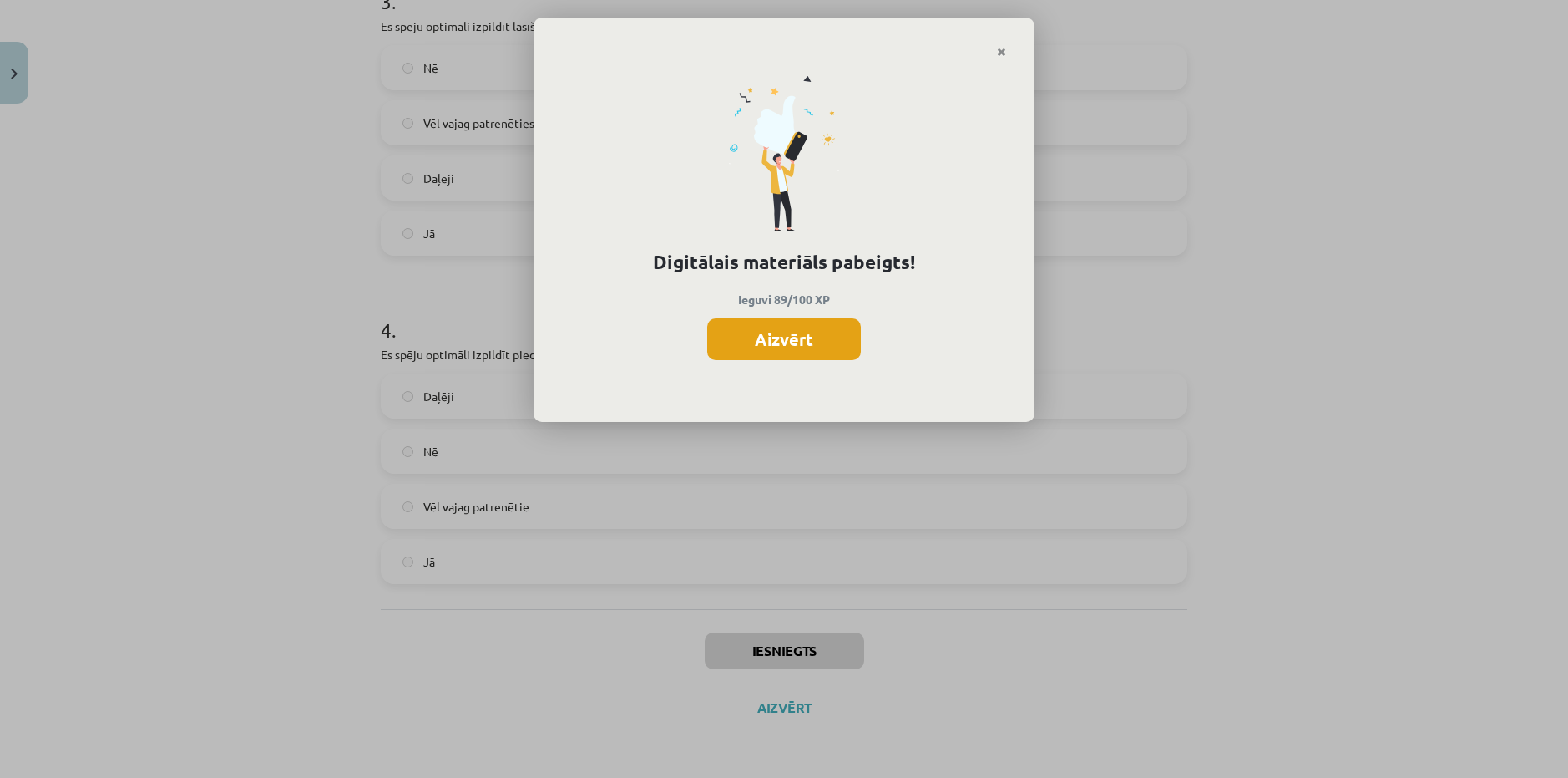
click at [771, 341] on button "Aizvērt" at bounding box center [784, 339] width 153 height 42
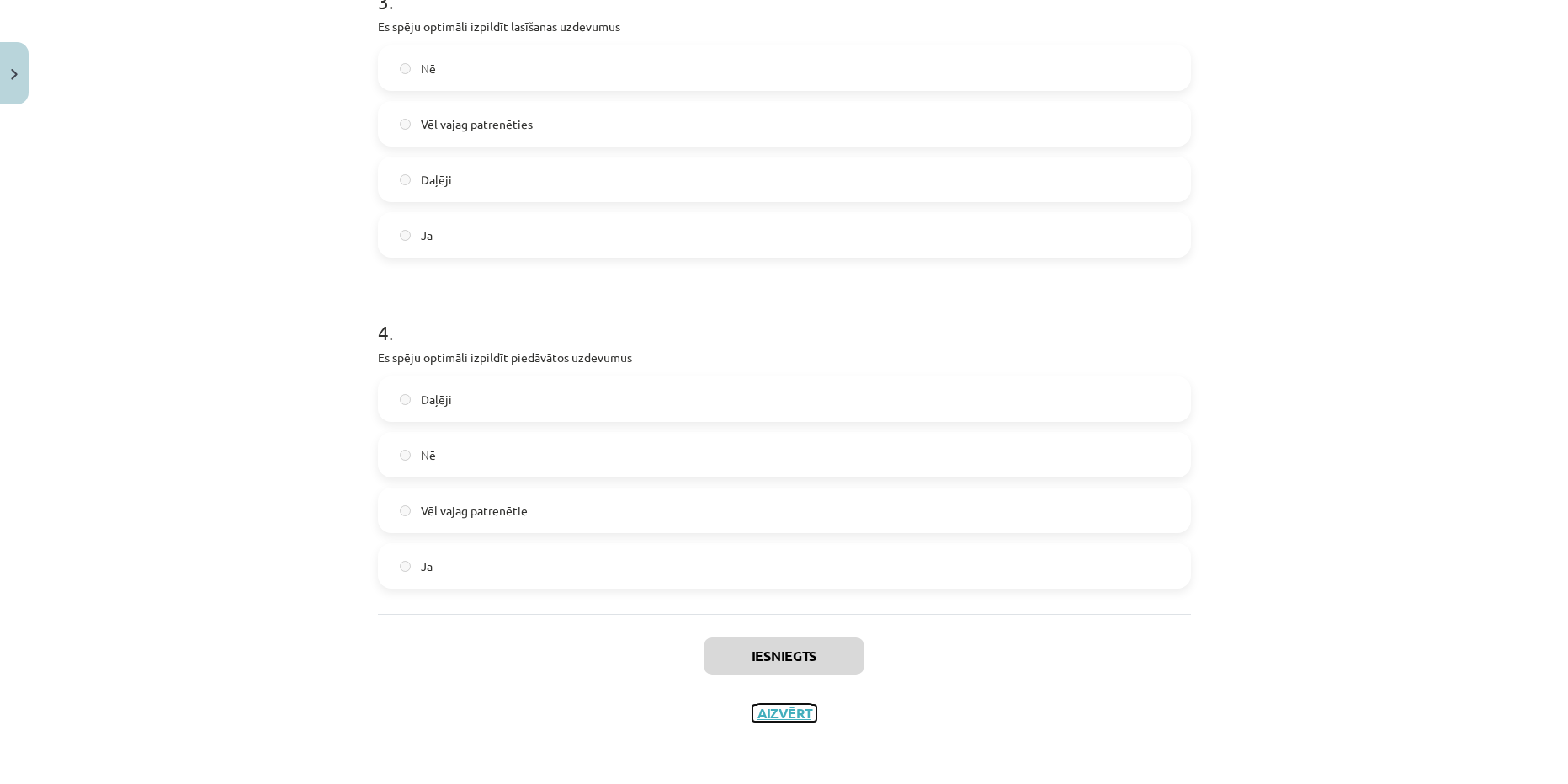
click at [770, 714] on button "Aizvērt" at bounding box center [784, 713] width 64 height 17
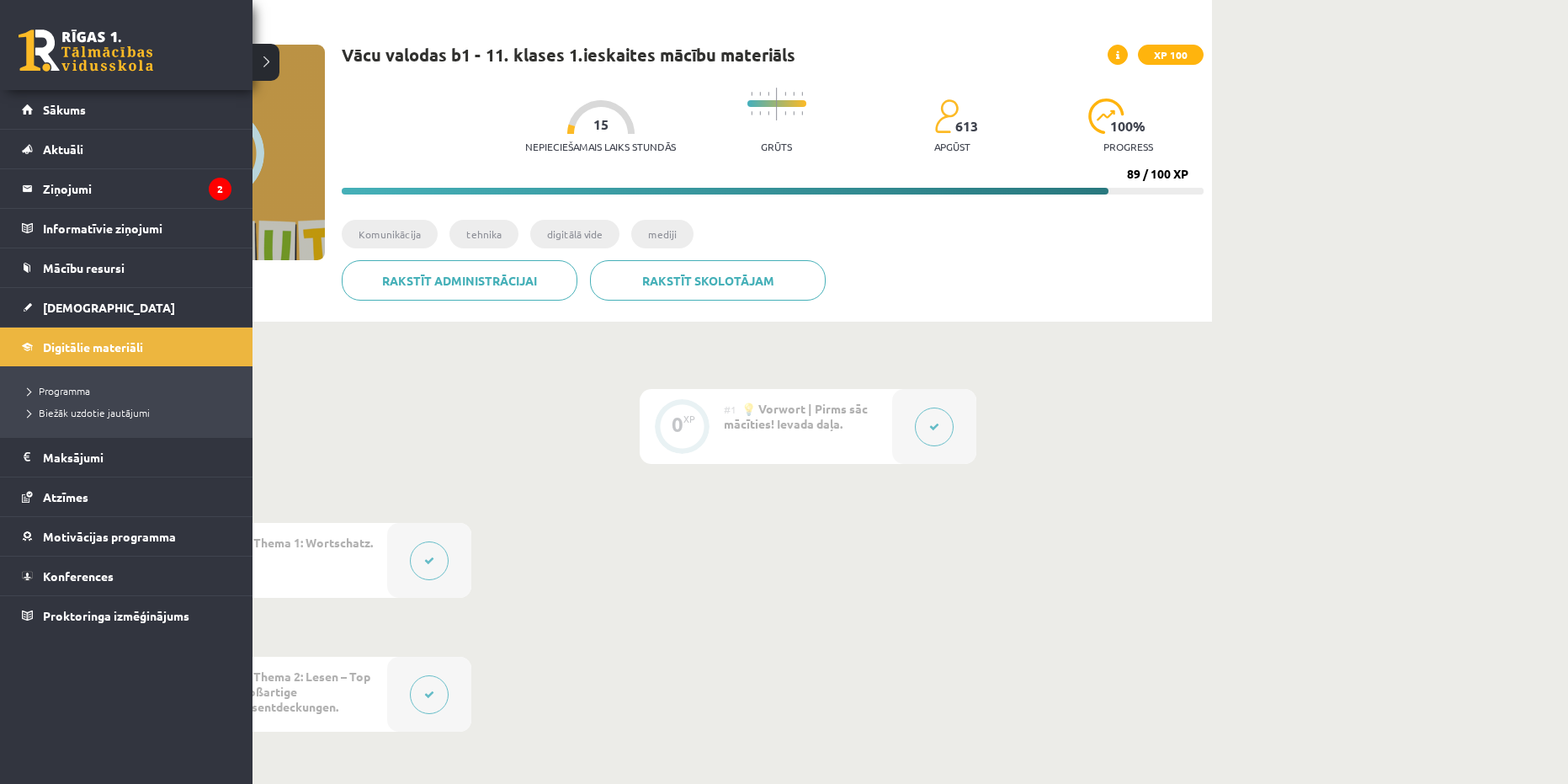
click at [62, 56] on link at bounding box center [86, 50] width 135 height 42
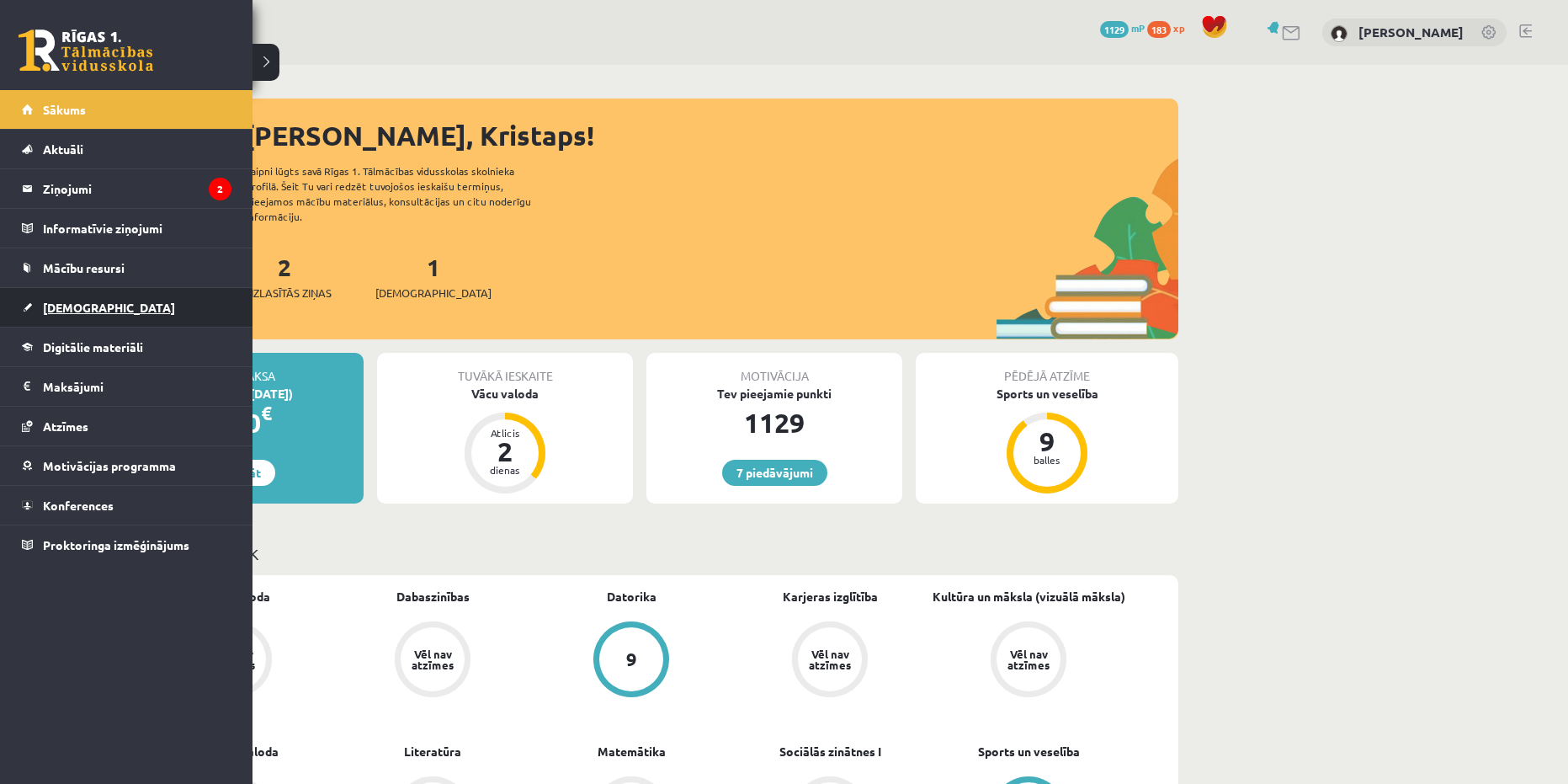
click at [82, 302] on span "[DEMOGRAPHIC_DATA]" at bounding box center [109, 307] width 132 height 15
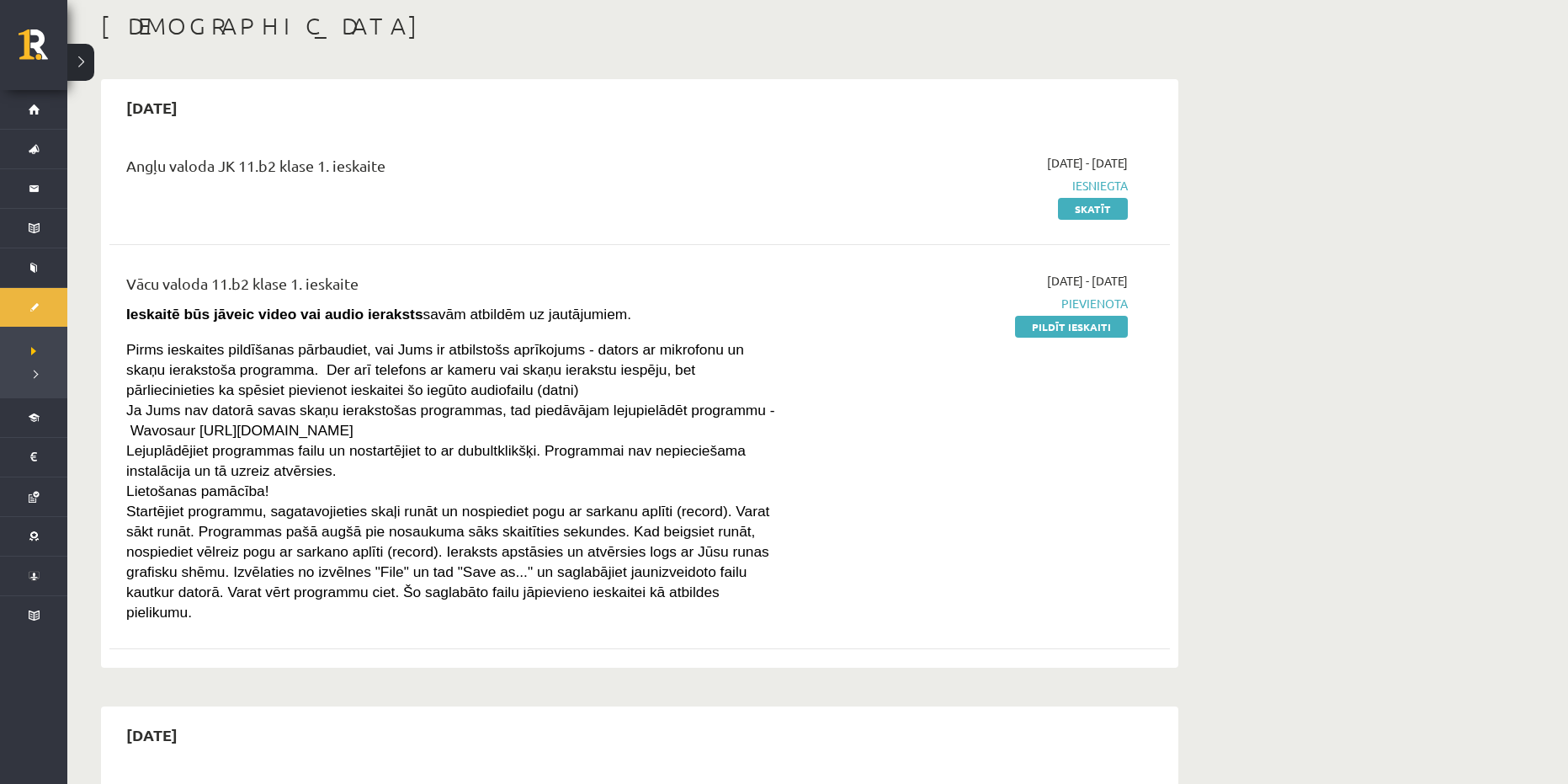
scroll to position [84, 0]
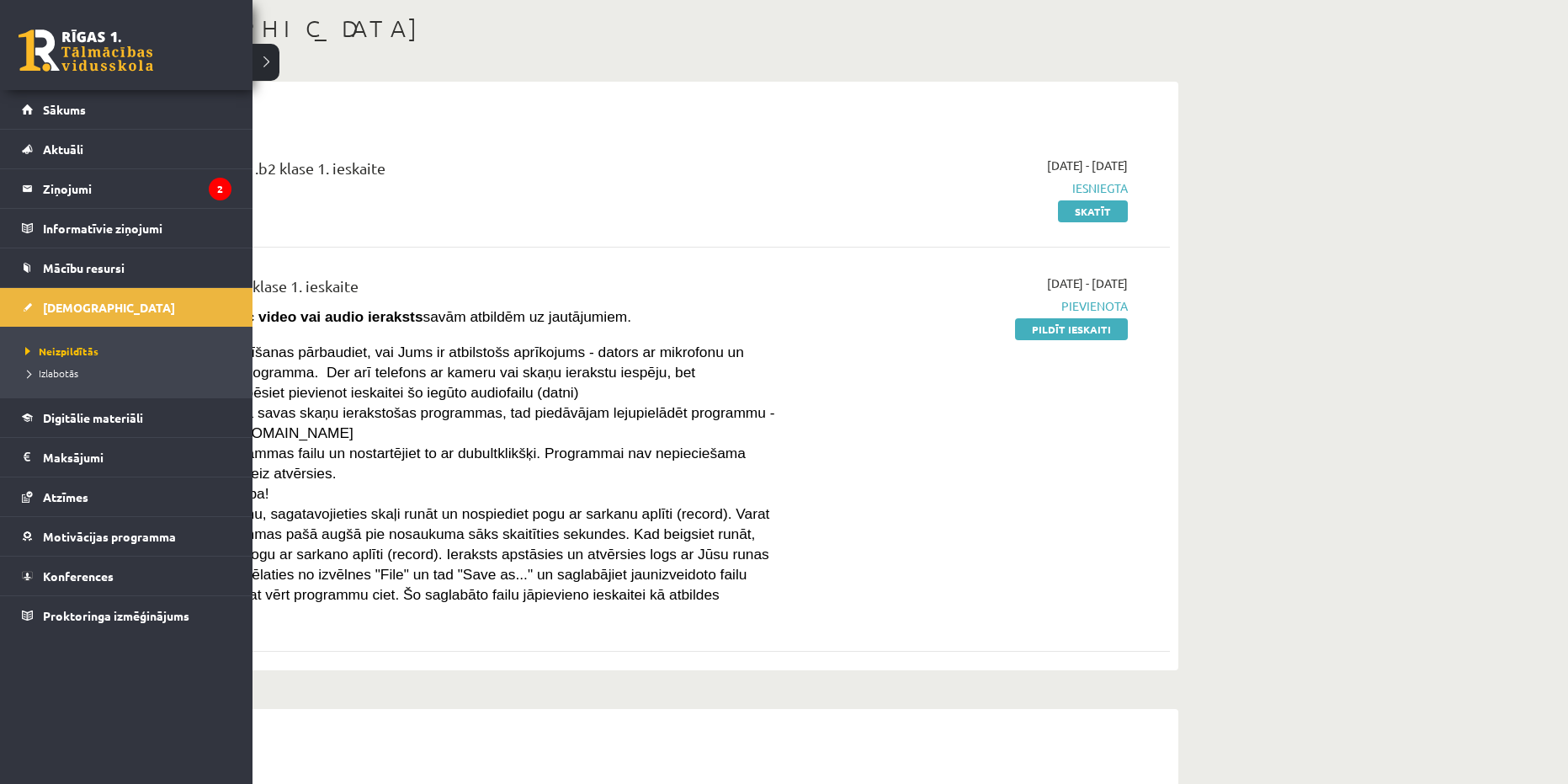
click at [63, 53] on link at bounding box center [86, 50] width 135 height 42
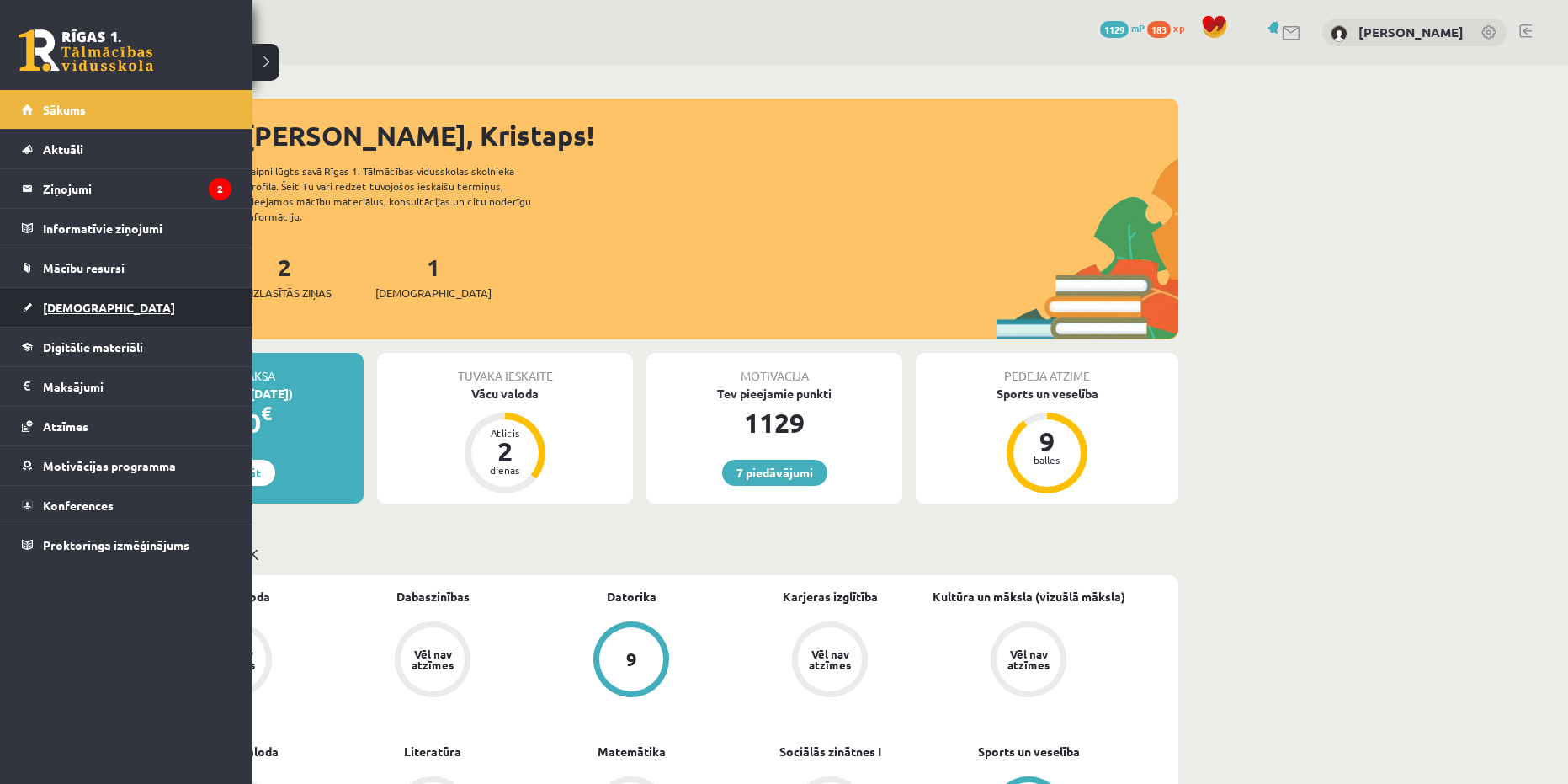
click at [78, 303] on link "[DEMOGRAPHIC_DATA]" at bounding box center [127, 307] width 209 height 39
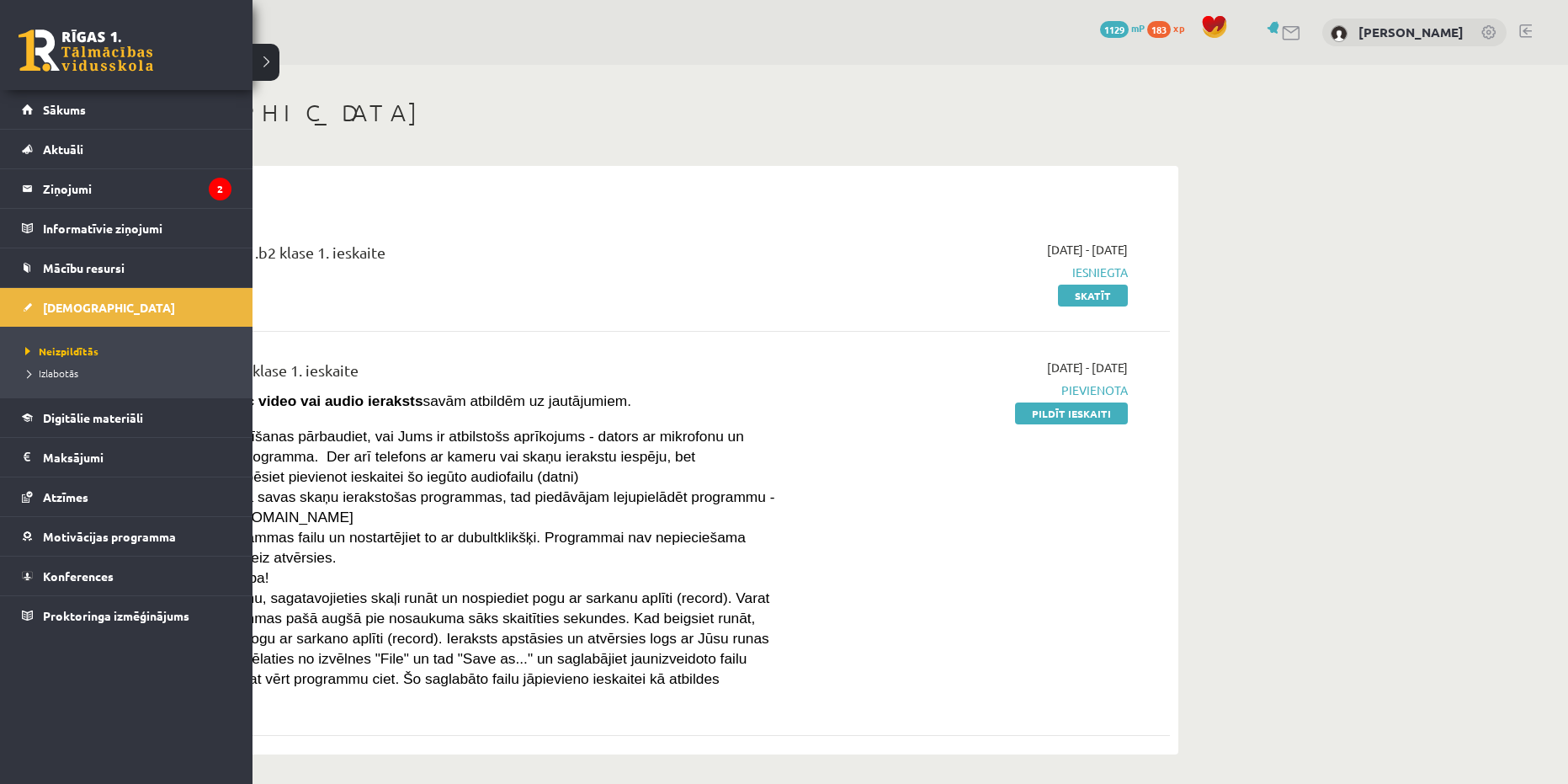
click at [92, 50] on link at bounding box center [86, 50] width 135 height 42
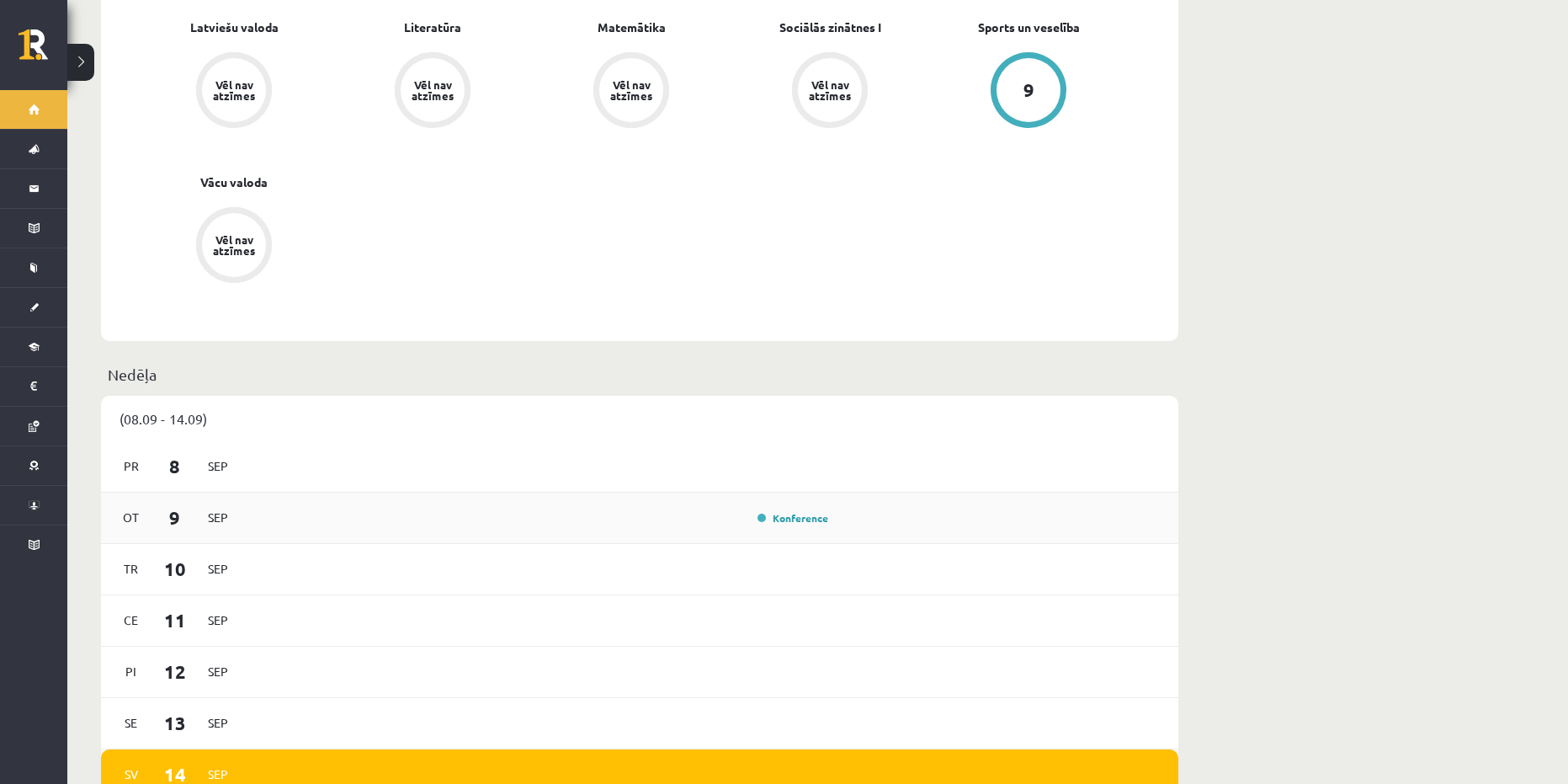
scroll to position [842, 0]
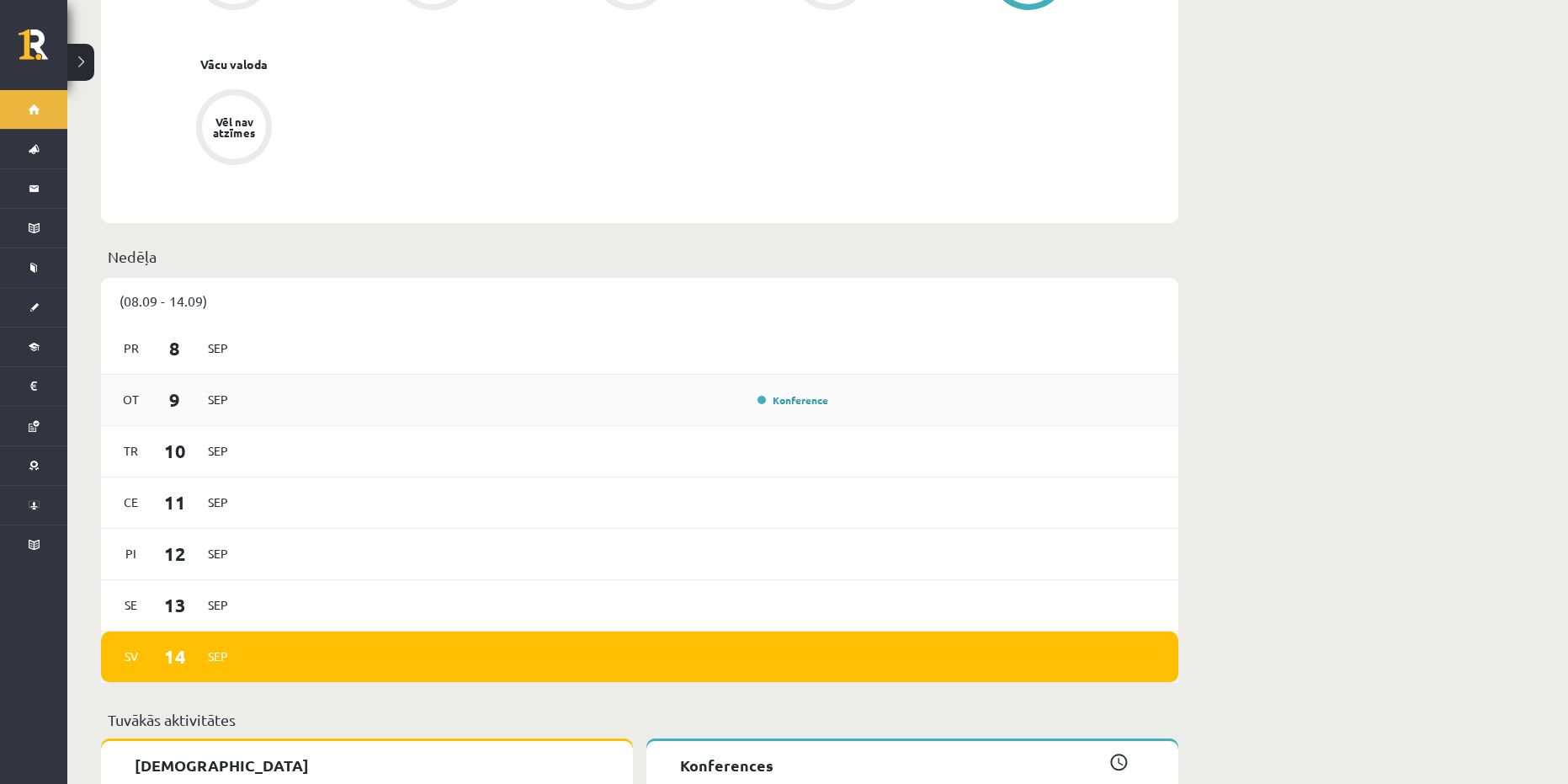
click at [783, 397] on div "Ot 9 Sep Konference" at bounding box center [640, 399] width 1078 height 51
click at [791, 393] on link "Konference" at bounding box center [793, 399] width 71 height 13
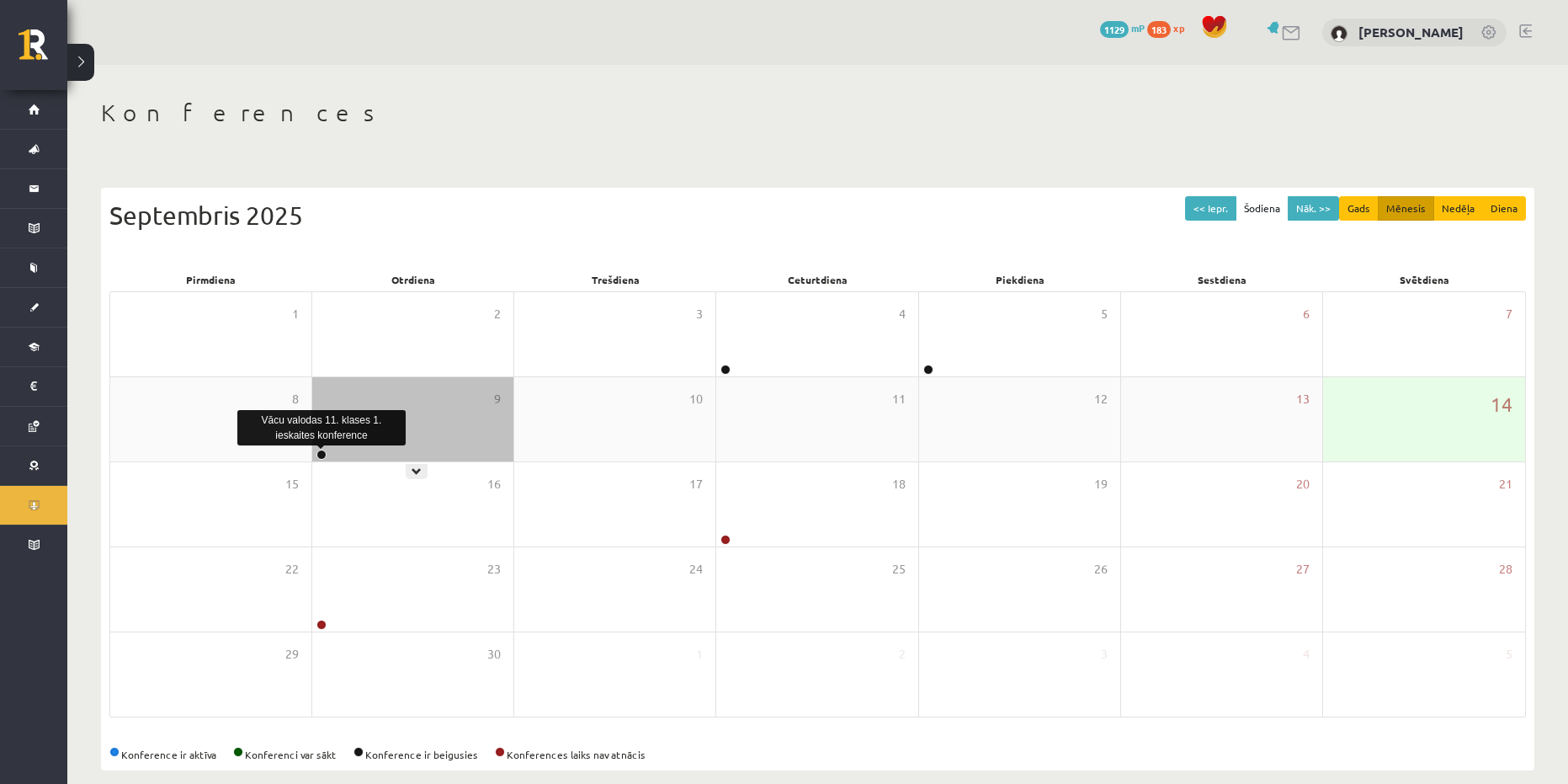
click at [322, 458] on link at bounding box center [321, 454] width 10 height 10
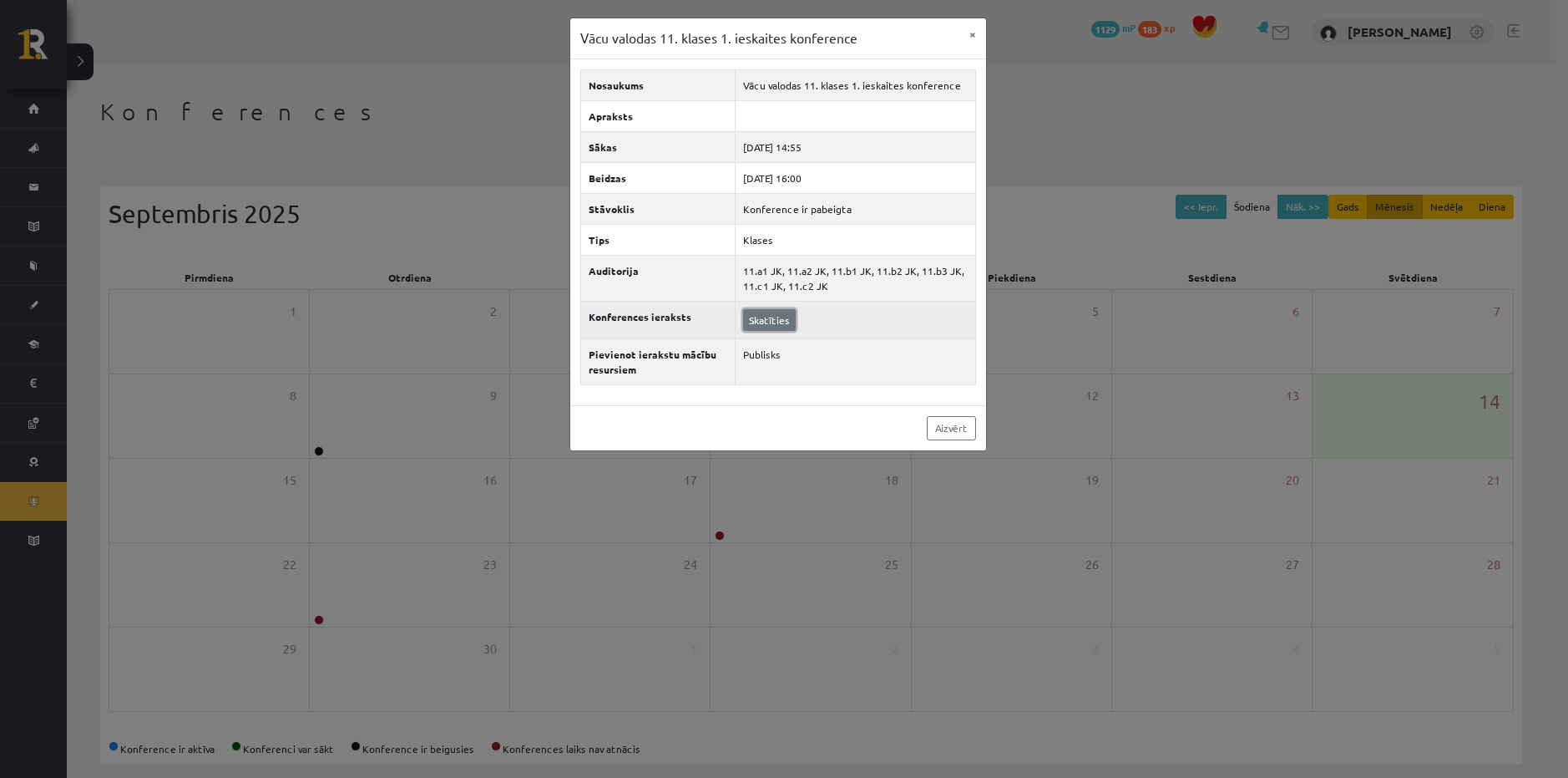
click at [760, 319] on link "Skatīties" at bounding box center [769, 321] width 53 height 22
click at [415, 407] on div "Vācu valodas 11. klases 1. ieskaites konference × Nosaukums Vācu valodas 11. kl…" at bounding box center [784, 389] width 1568 height 778
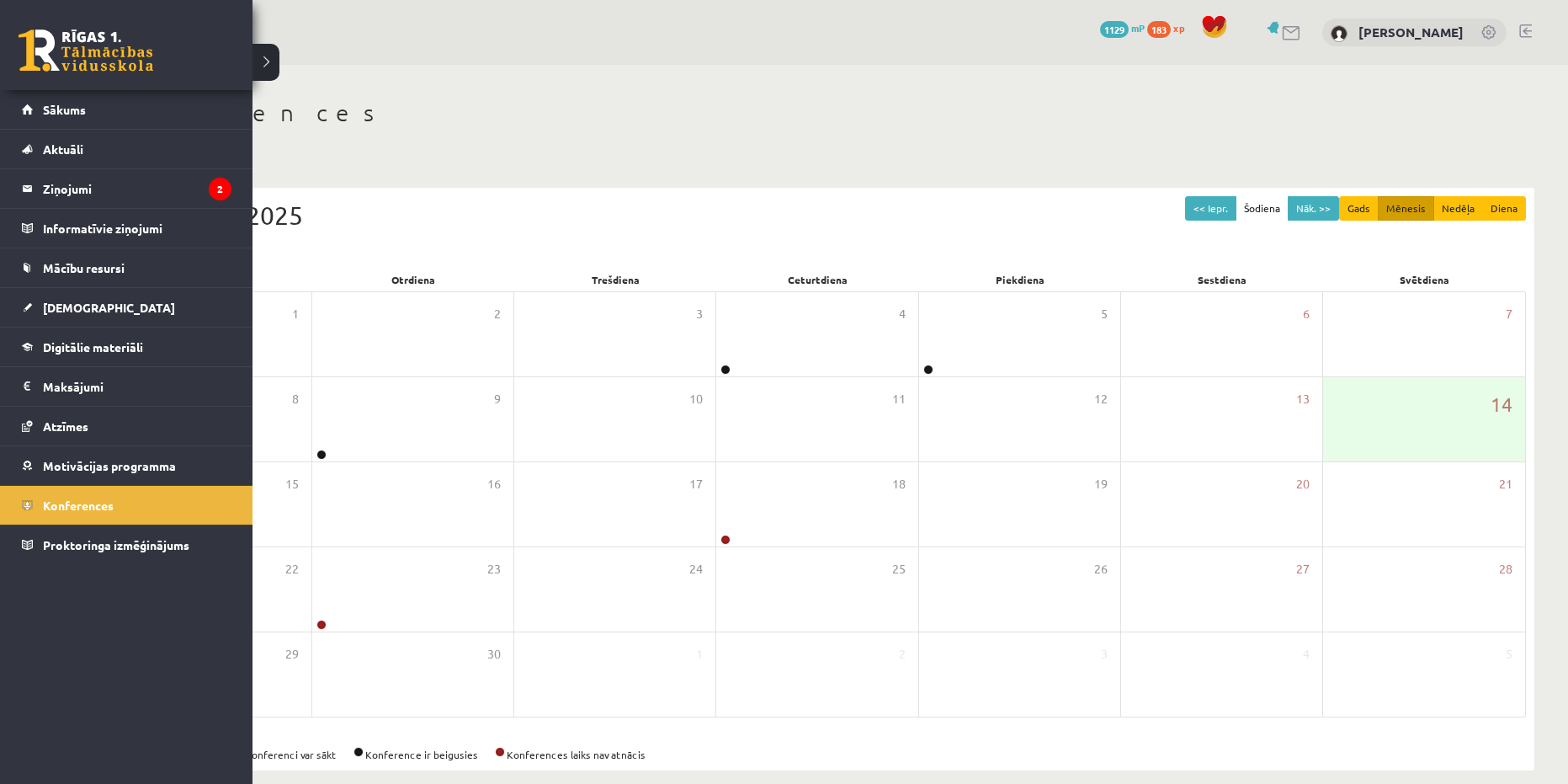
click at [33, 45] on link at bounding box center [86, 50] width 135 height 42
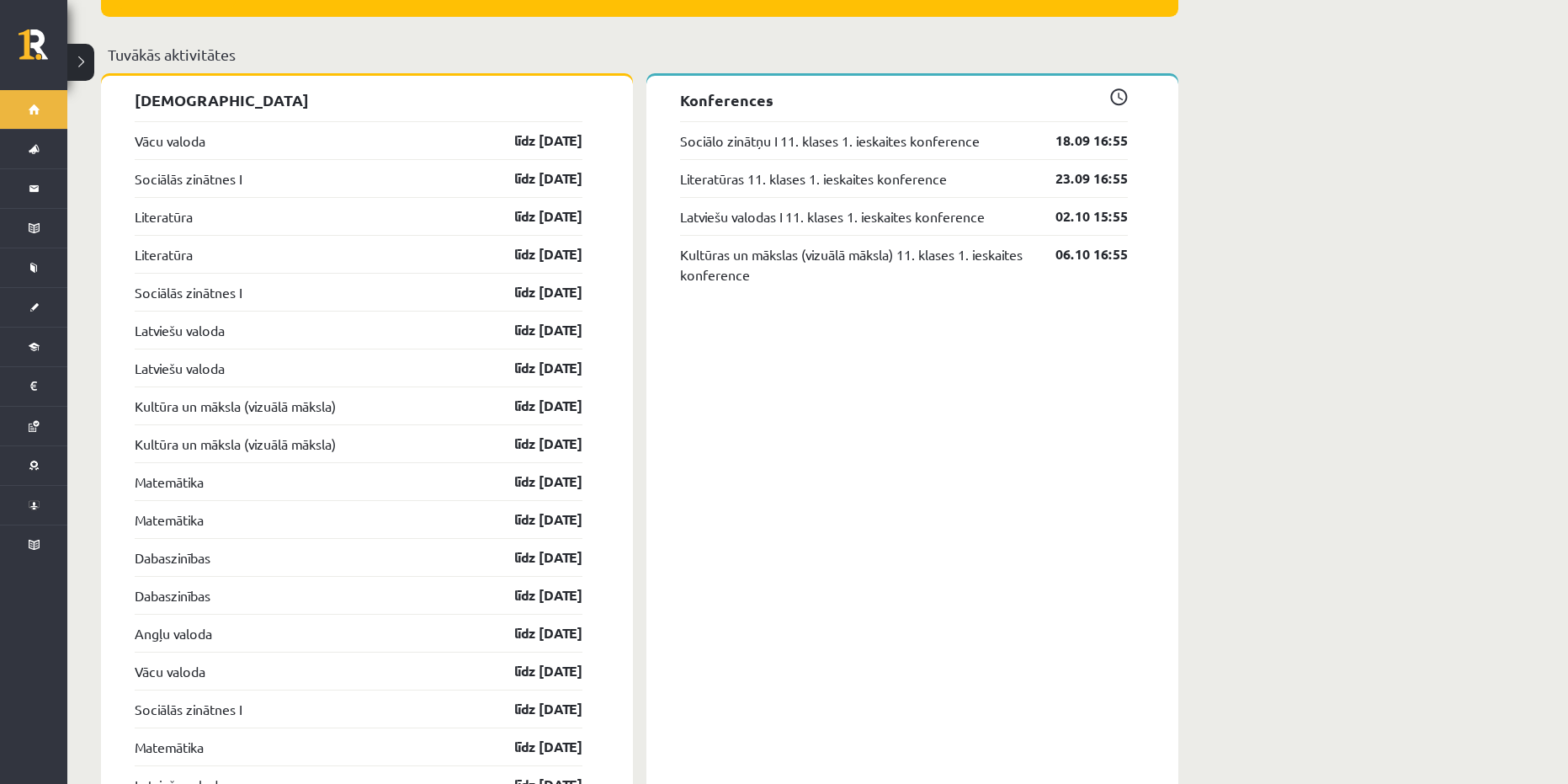
scroll to position [1431, 0]
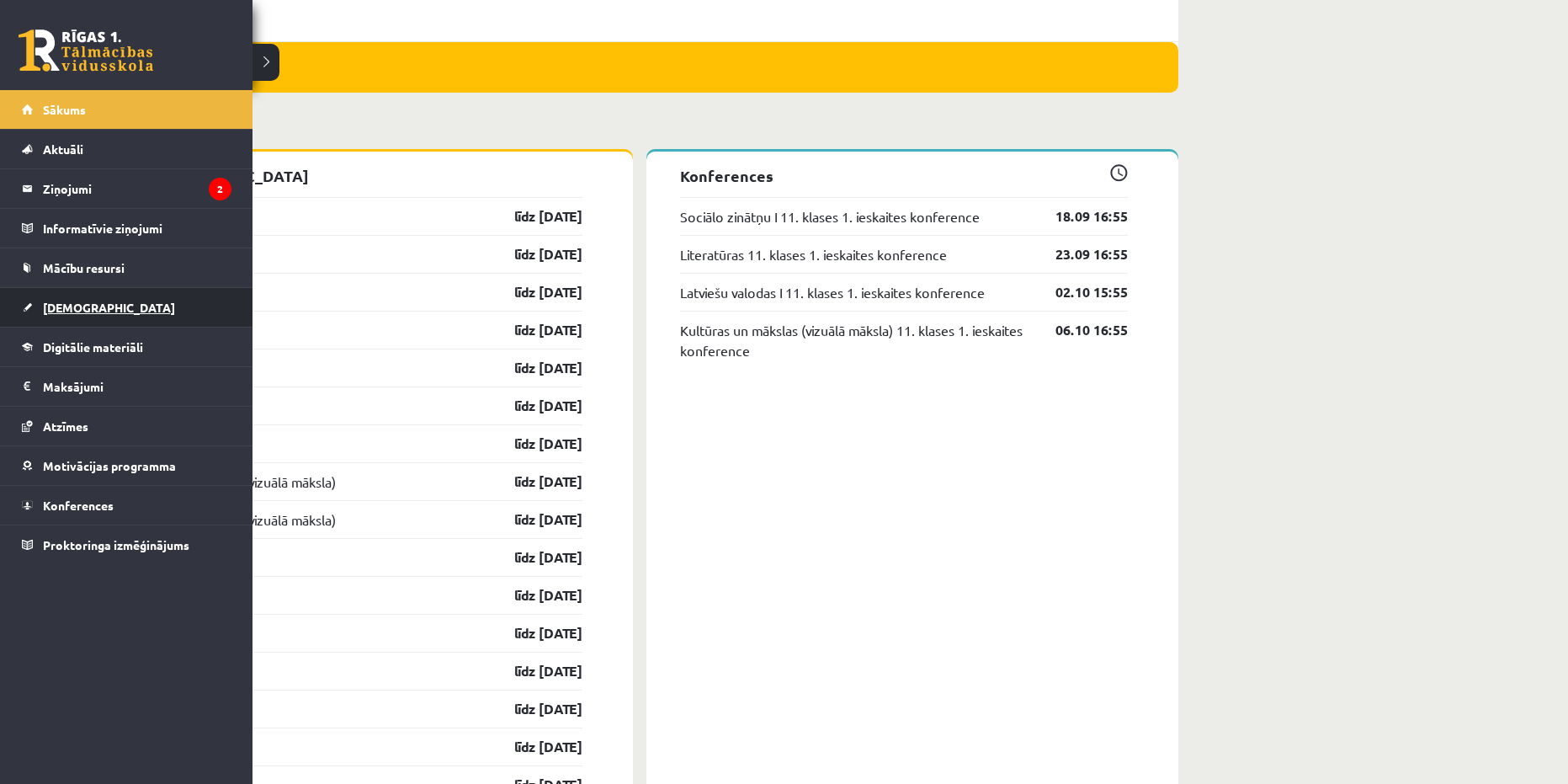
click at [77, 302] on span "[DEMOGRAPHIC_DATA]" at bounding box center [109, 307] width 132 height 15
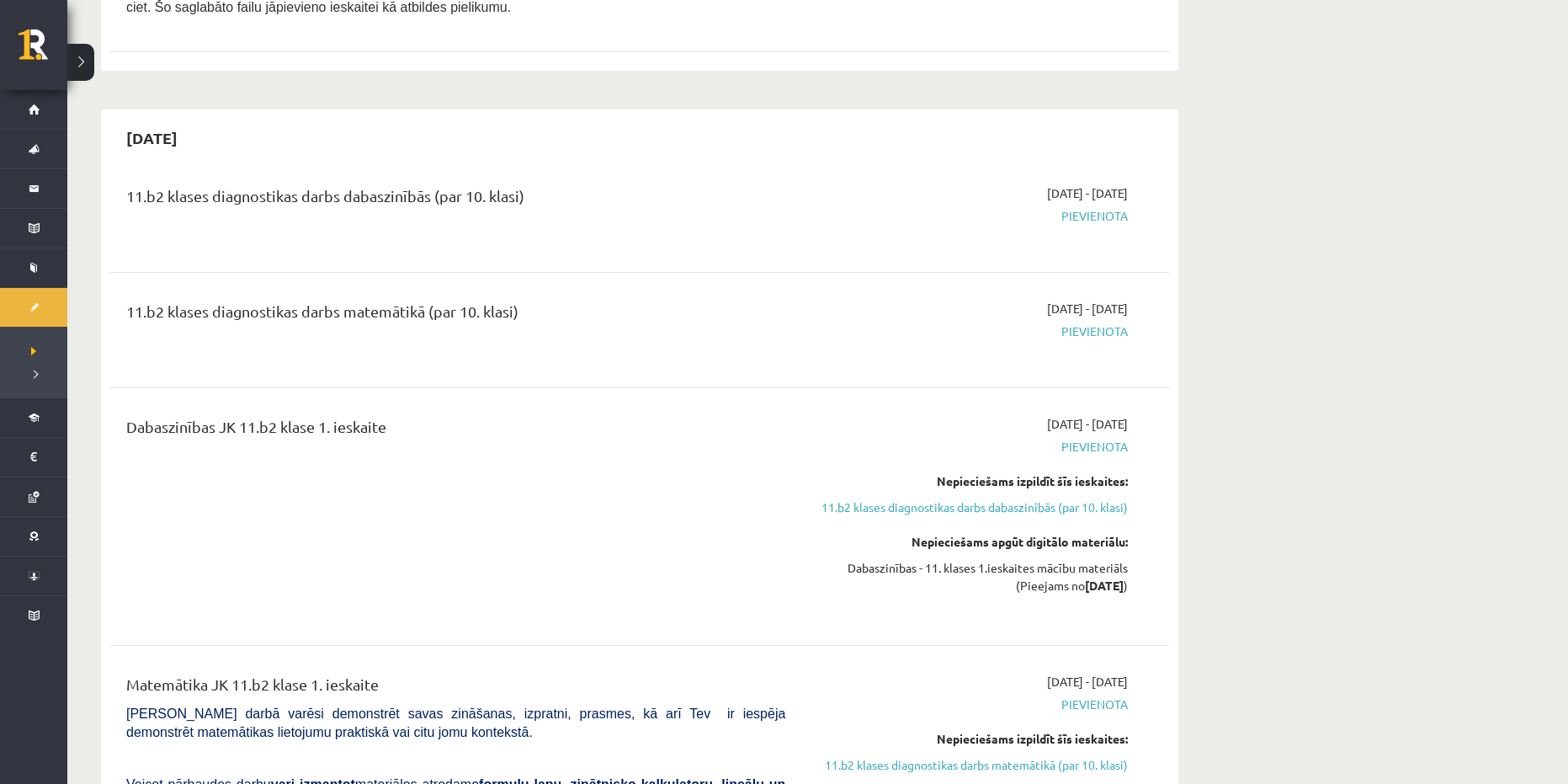
scroll to position [2610, 0]
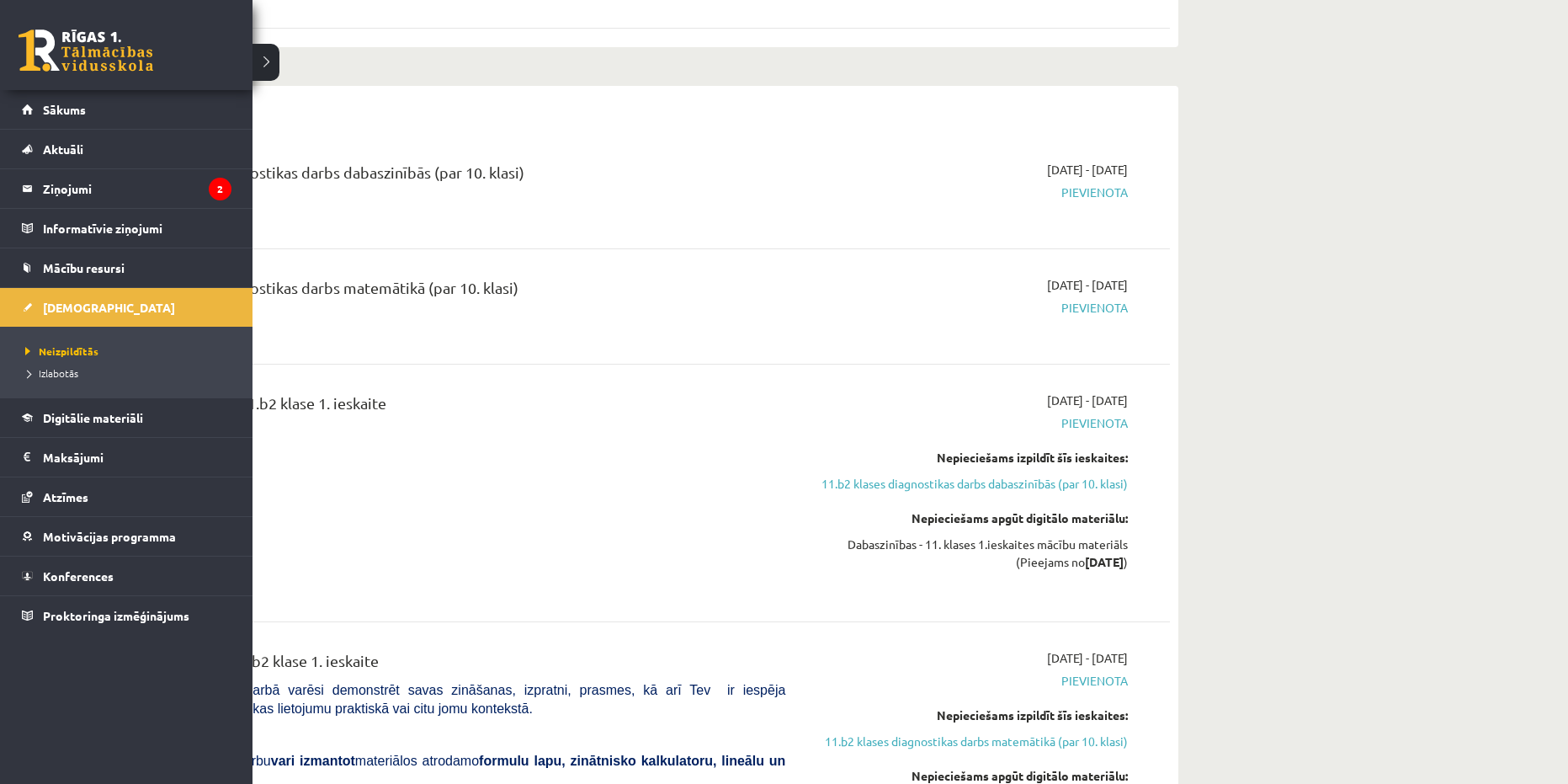
click at [71, 54] on link at bounding box center [86, 50] width 135 height 42
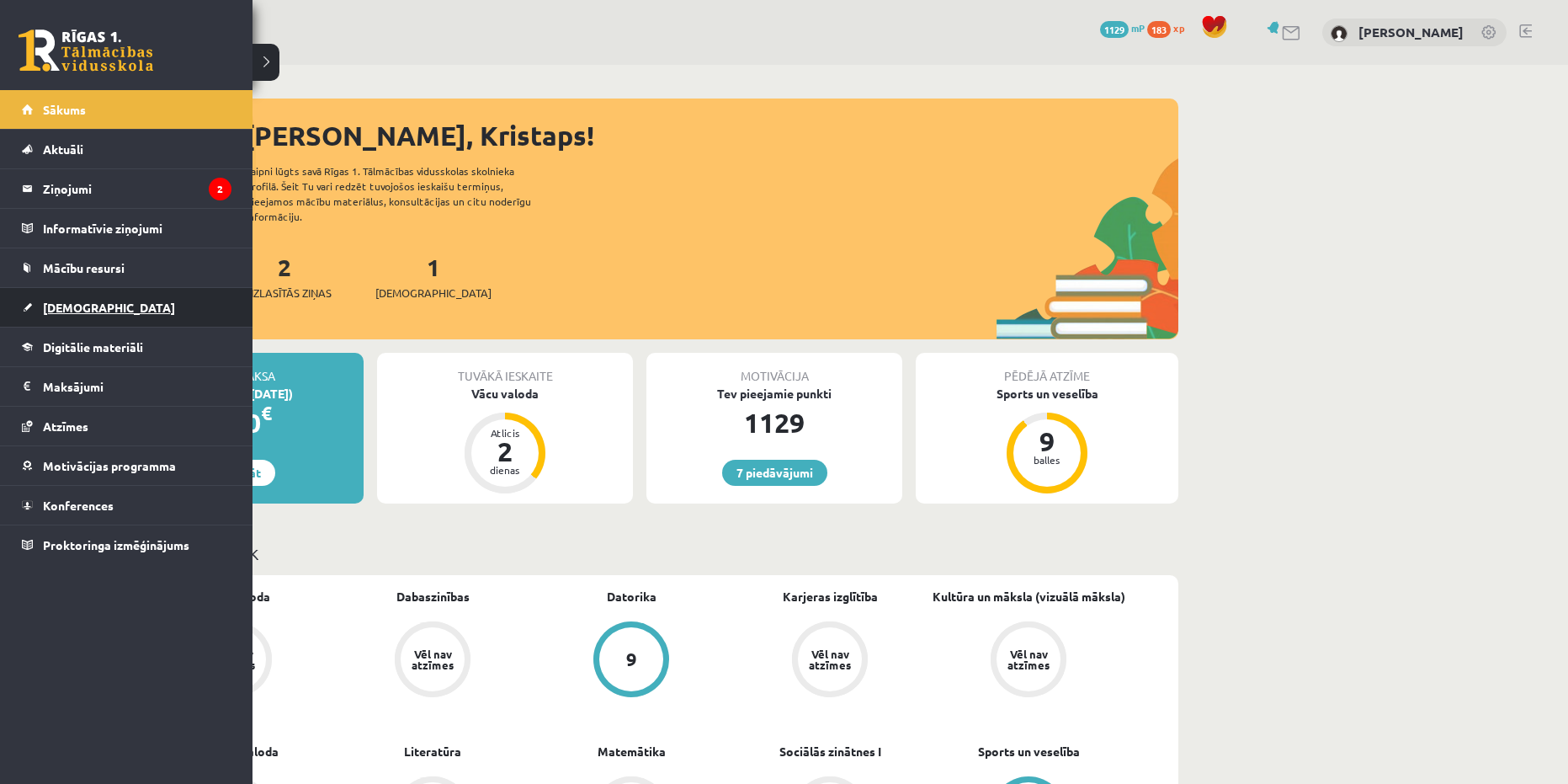
click at [74, 308] on span "[DEMOGRAPHIC_DATA]" at bounding box center [109, 307] width 132 height 15
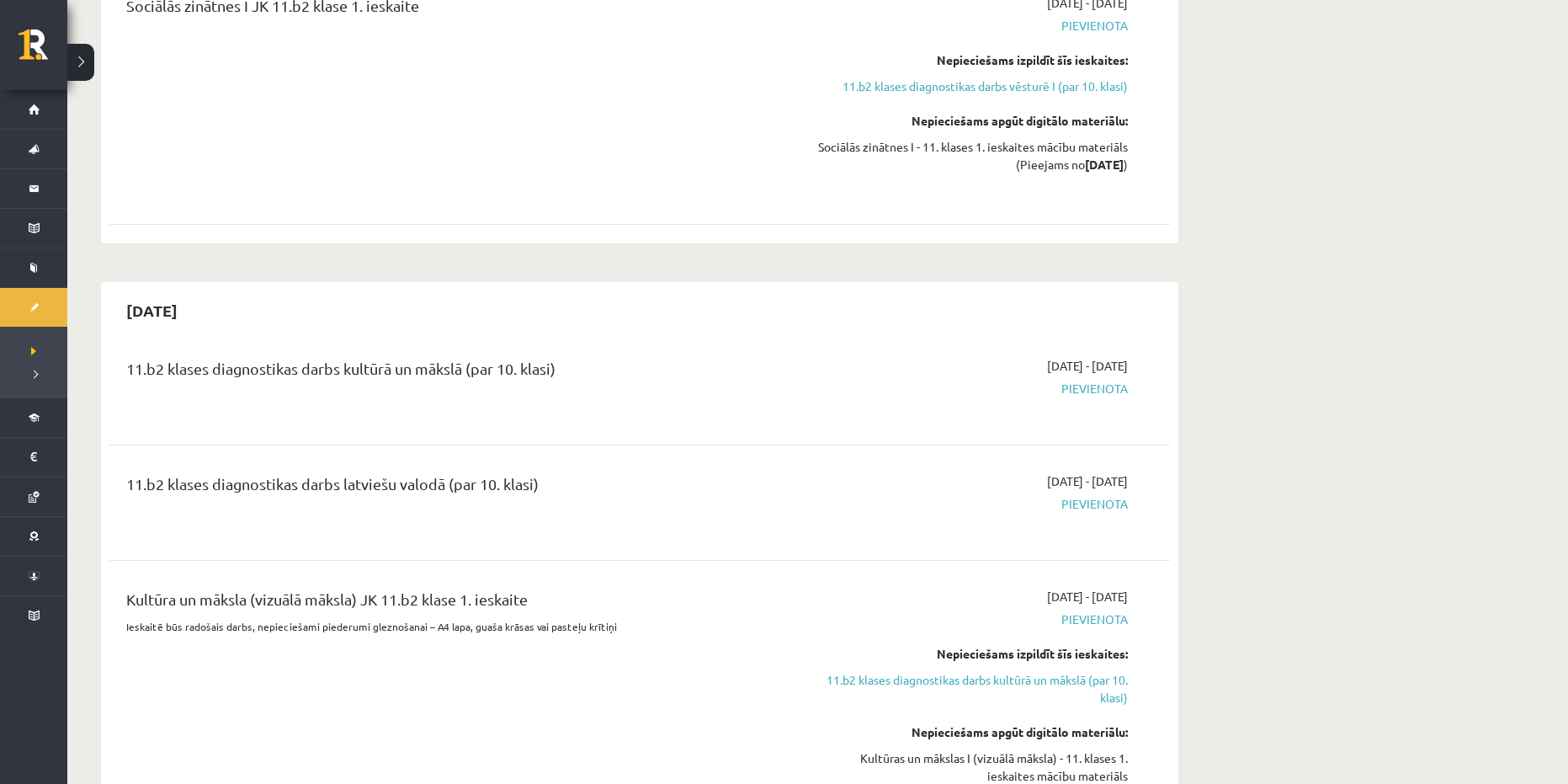
scroll to position [1347, 0]
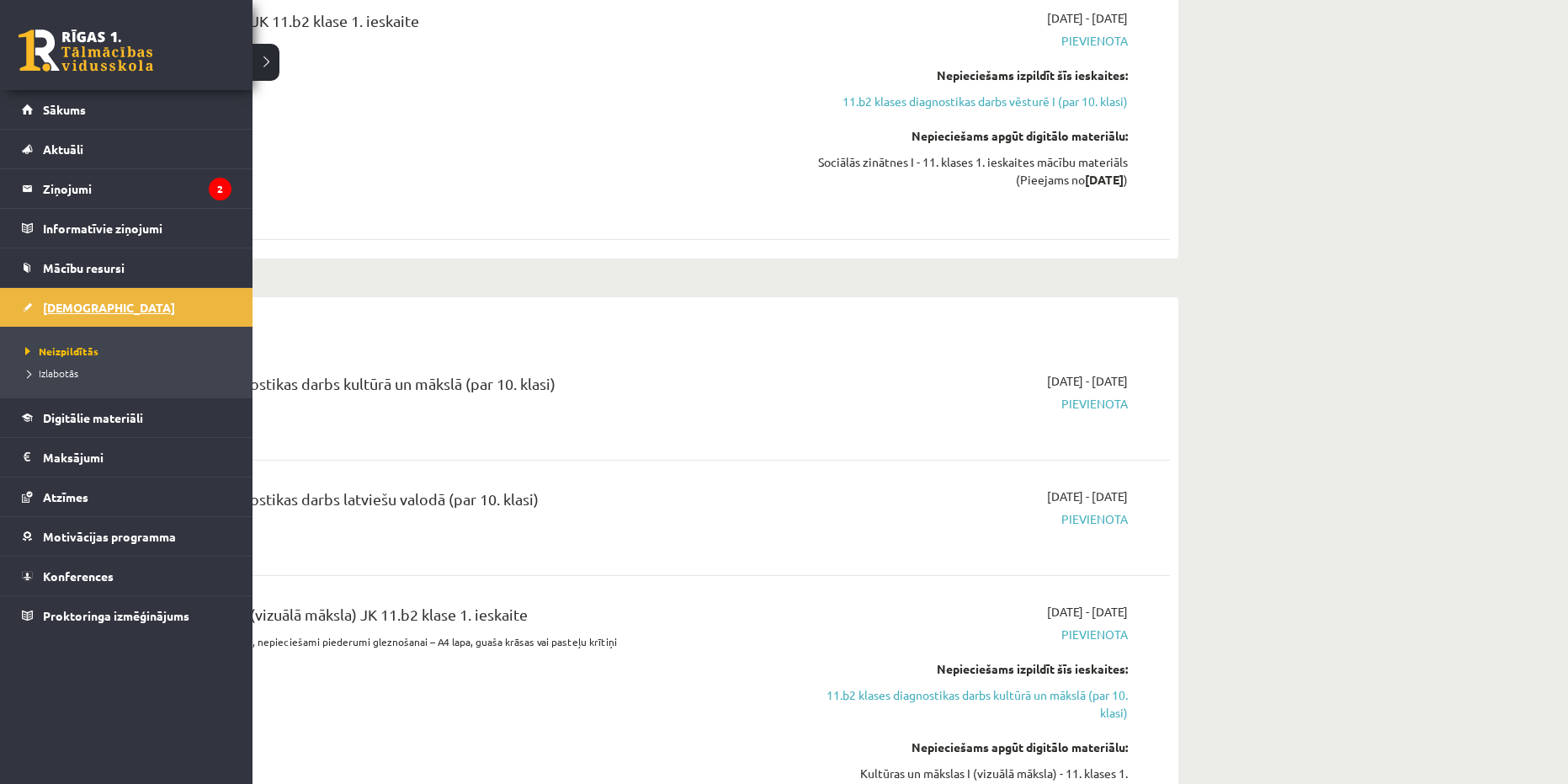
click at [68, 308] on span "[DEMOGRAPHIC_DATA]" at bounding box center [109, 307] width 132 height 15
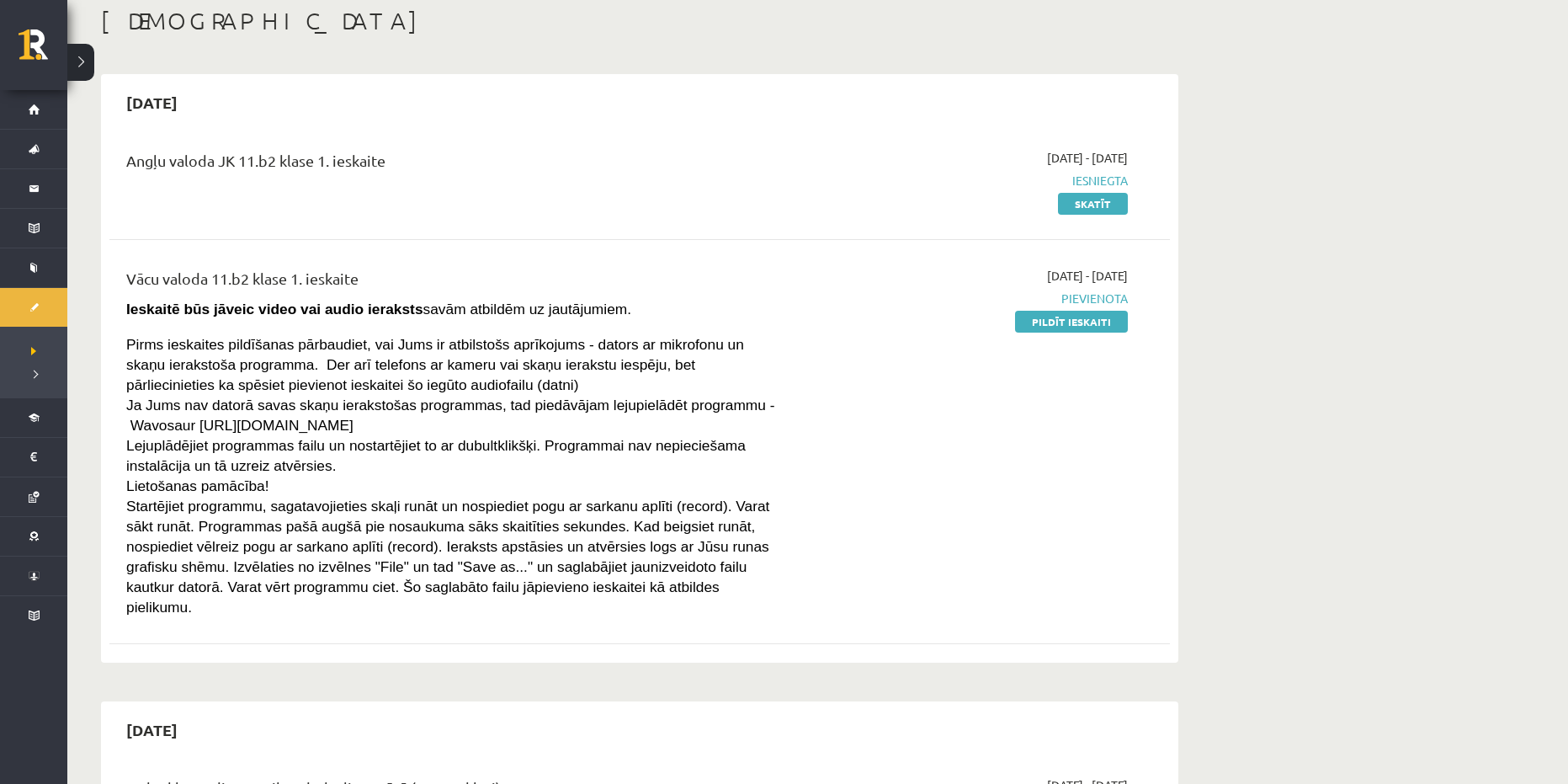
scroll to position [0, 0]
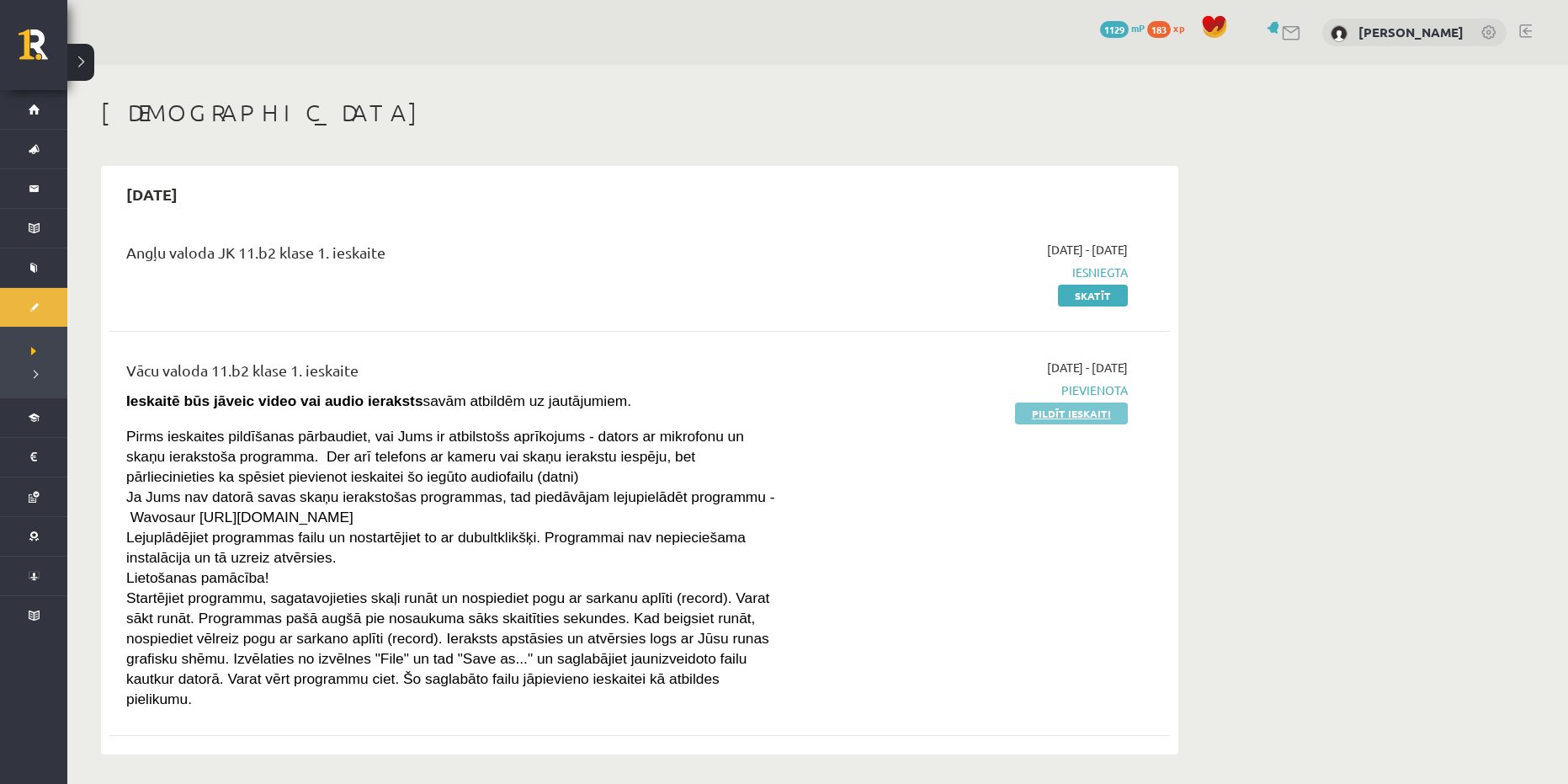
click at [1035, 414] on link "Pildīt ieskaiti" at bounding box center [1071, 413] width 113 height 22
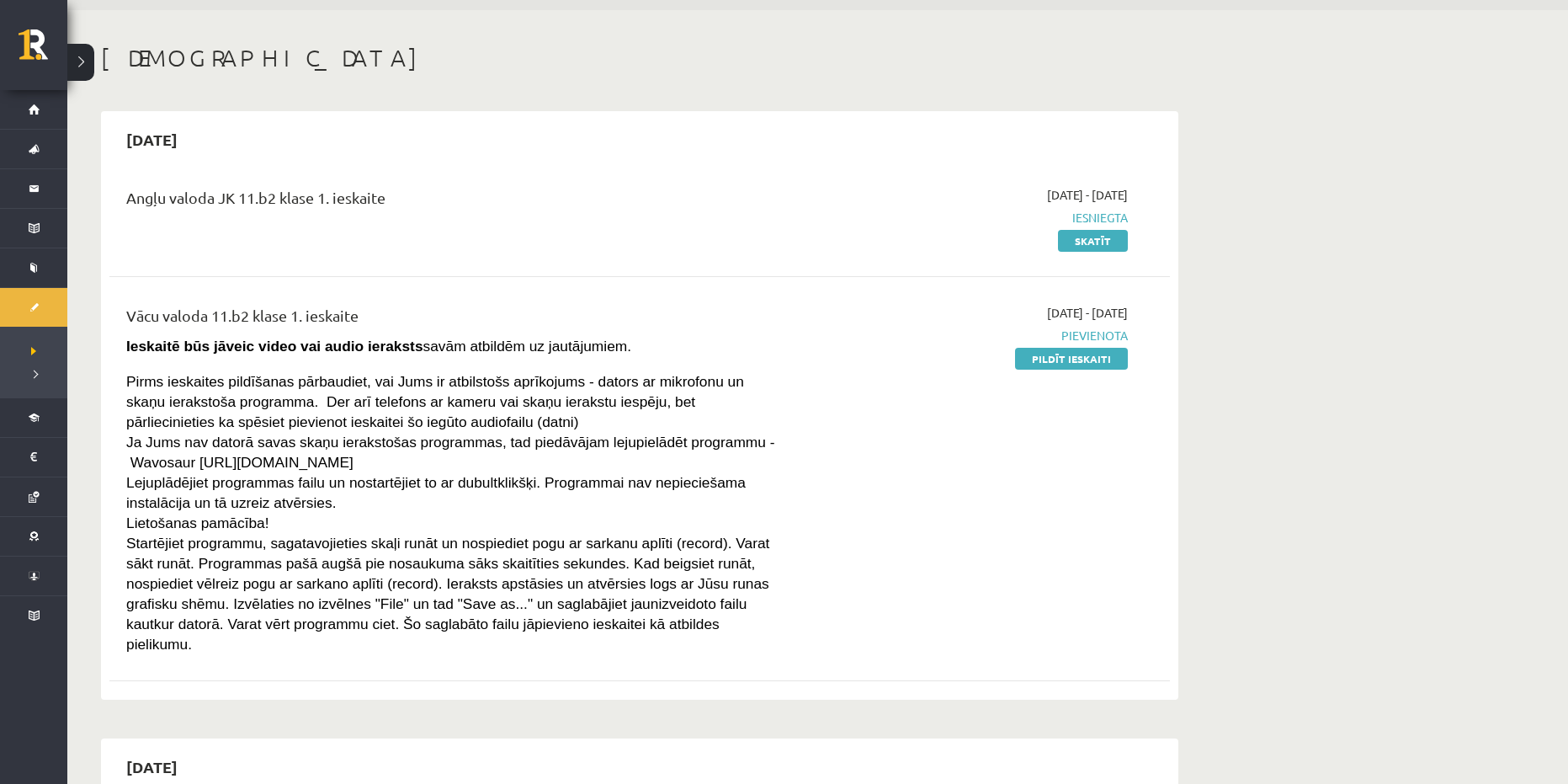
scroll to position [84, 0]
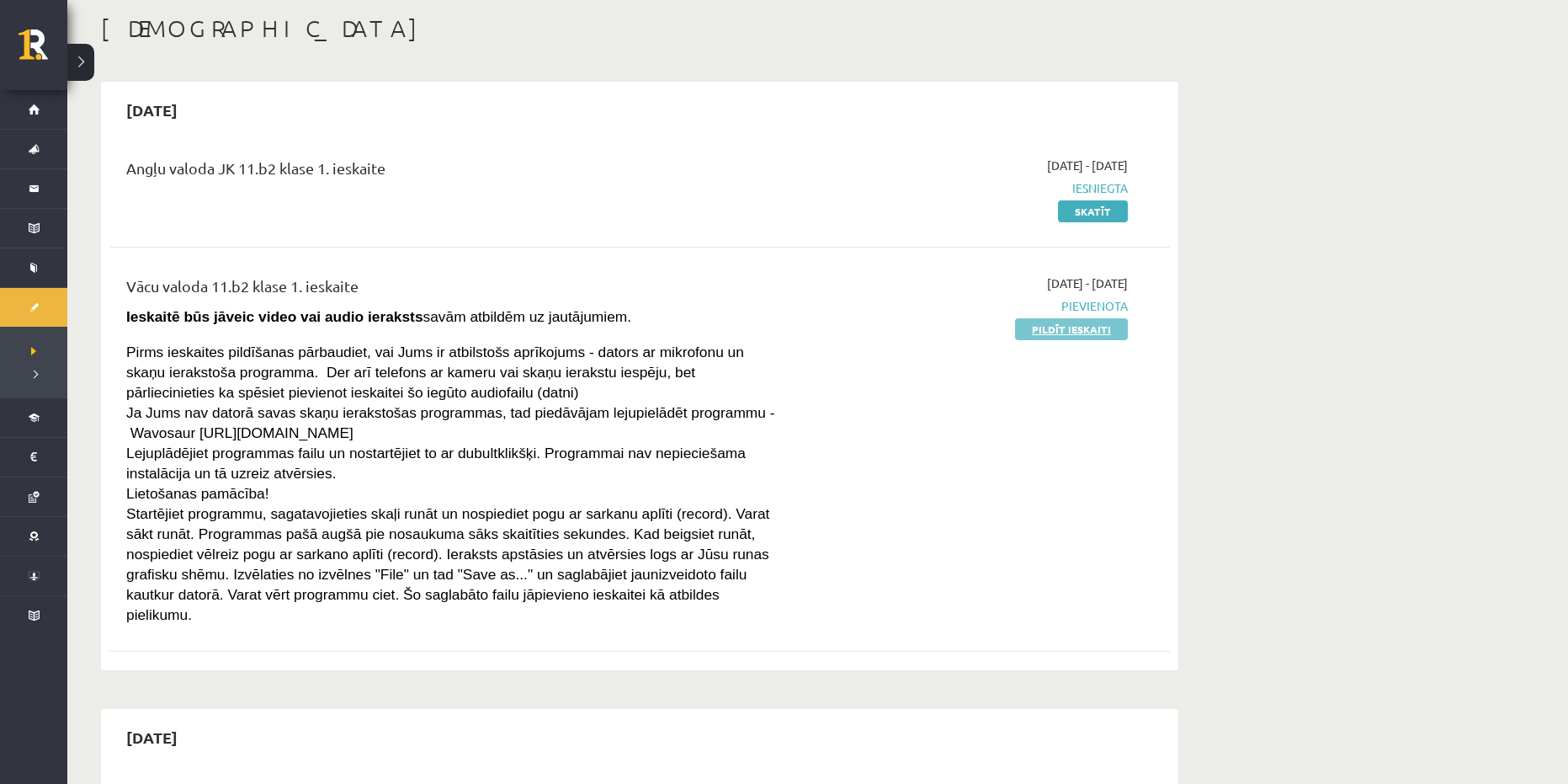
click at [1052, 330] on link "Pildīt ieskaiti" at bounding box center [1071, 330] width 113 height 22
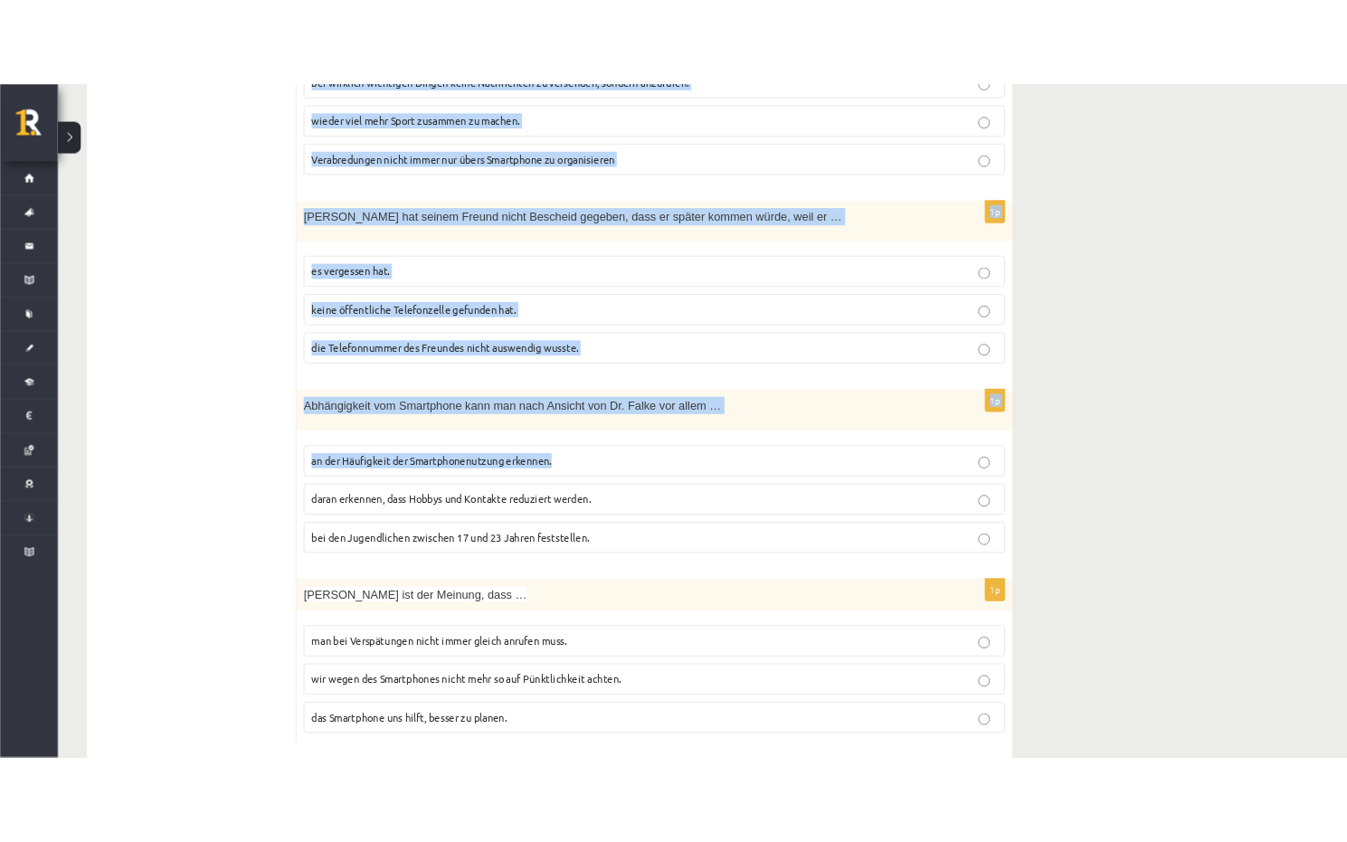
scroll to position [1469, 0]
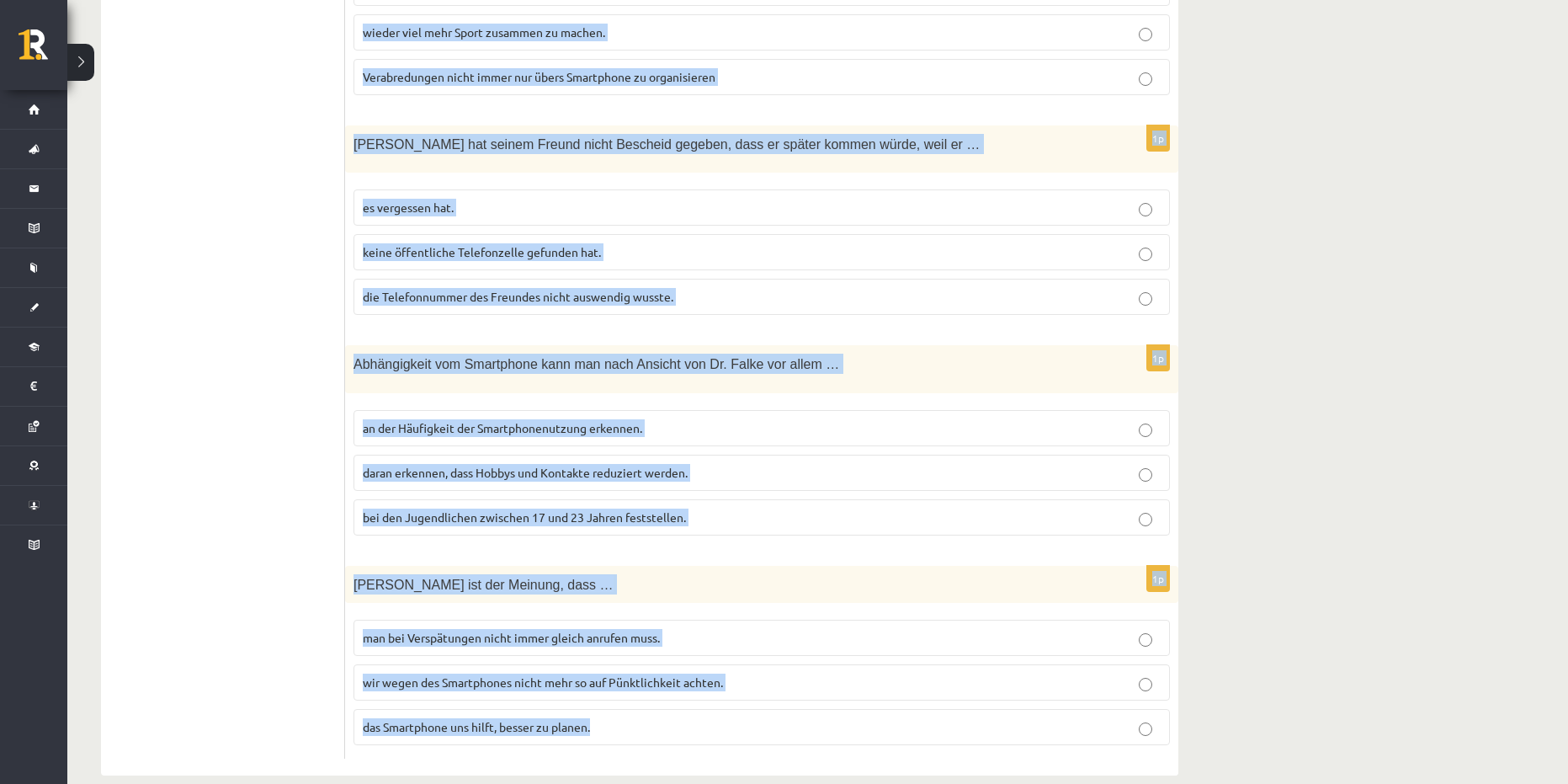
drag, startPoint x: 353, startPoint y: 279, endPoint x: 695, endPoint y: 708, distance: 548.6
copy form "Frau Kärcher hat ihrer Klasse die Smartphone-Diät vorgeschlagen, weil … sie ihr…"
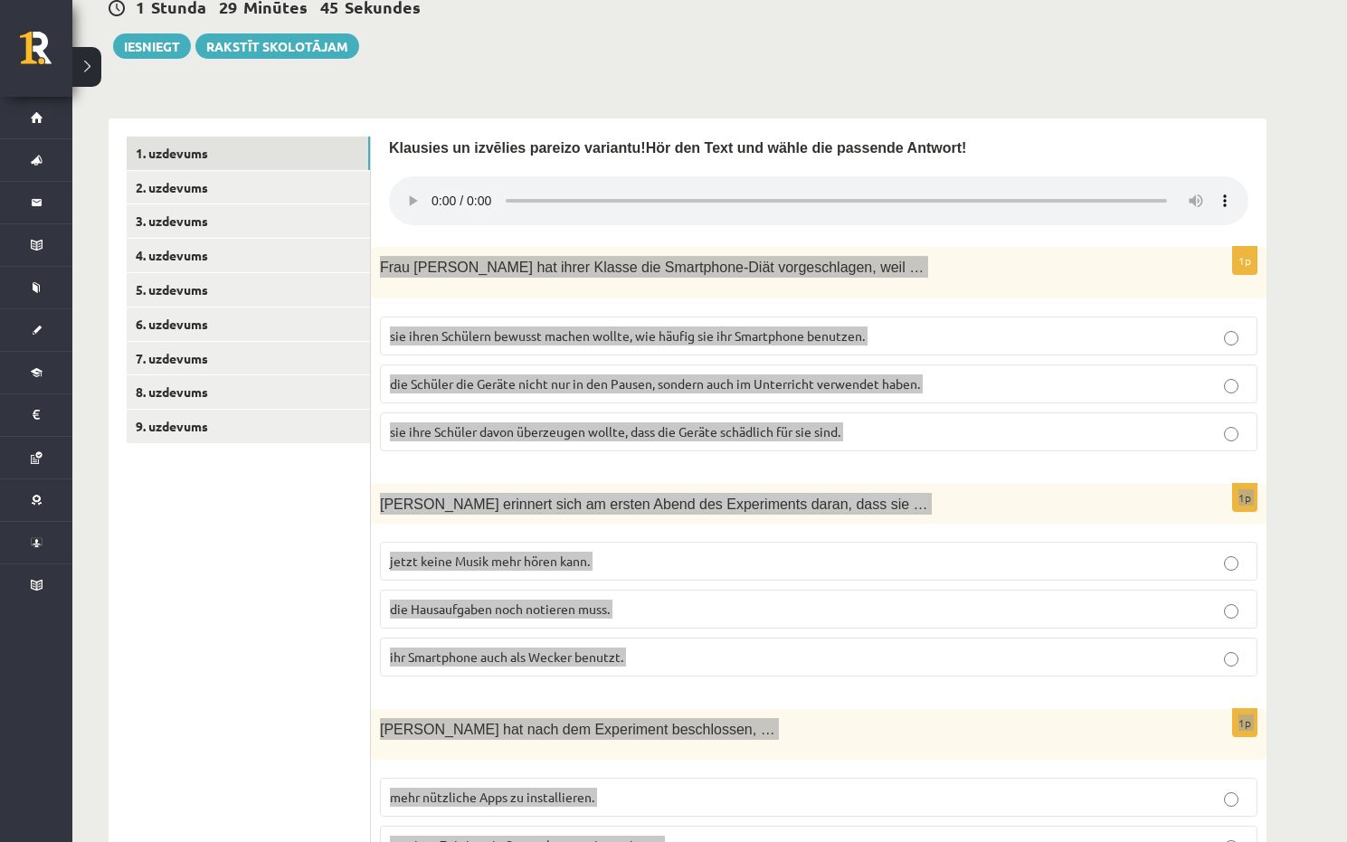
scroll to position [293, 0]
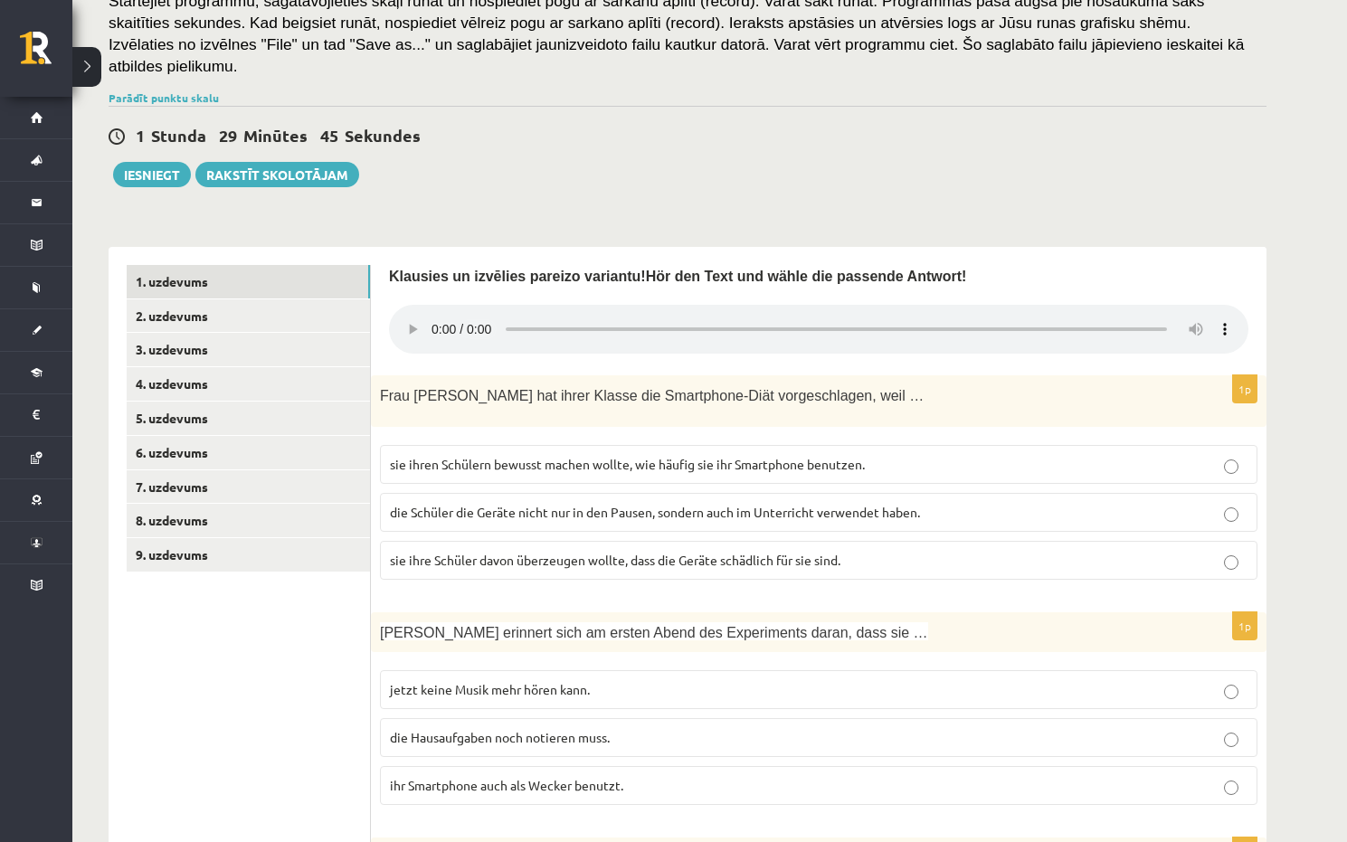
click at [623, 456] on span "sie ihren Schülern bewusst machen wollte, wie häufig sie ihr Smartphone benutze…" at bounding box center [627, 464] width 475 height 16
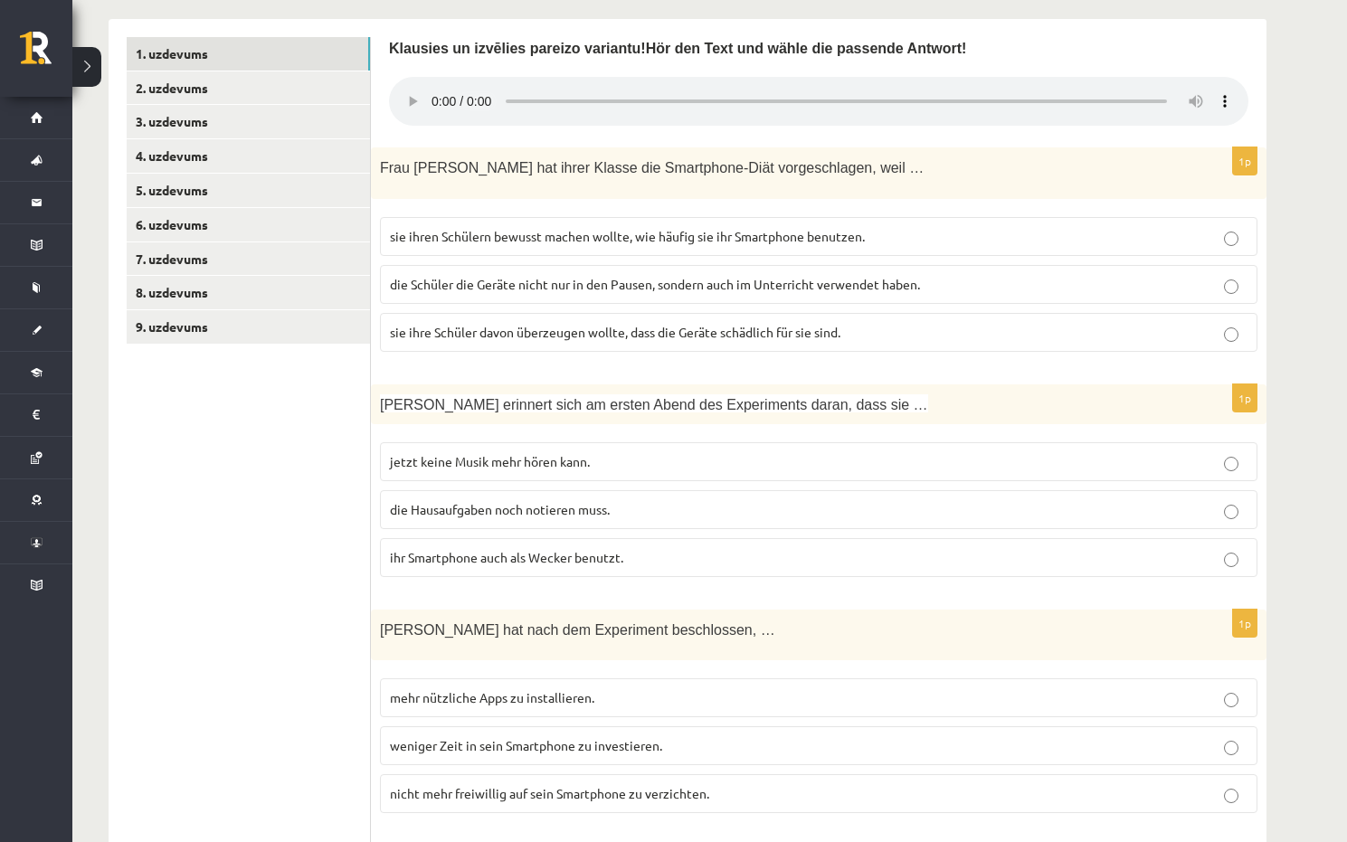
scroll to position [564, 0]
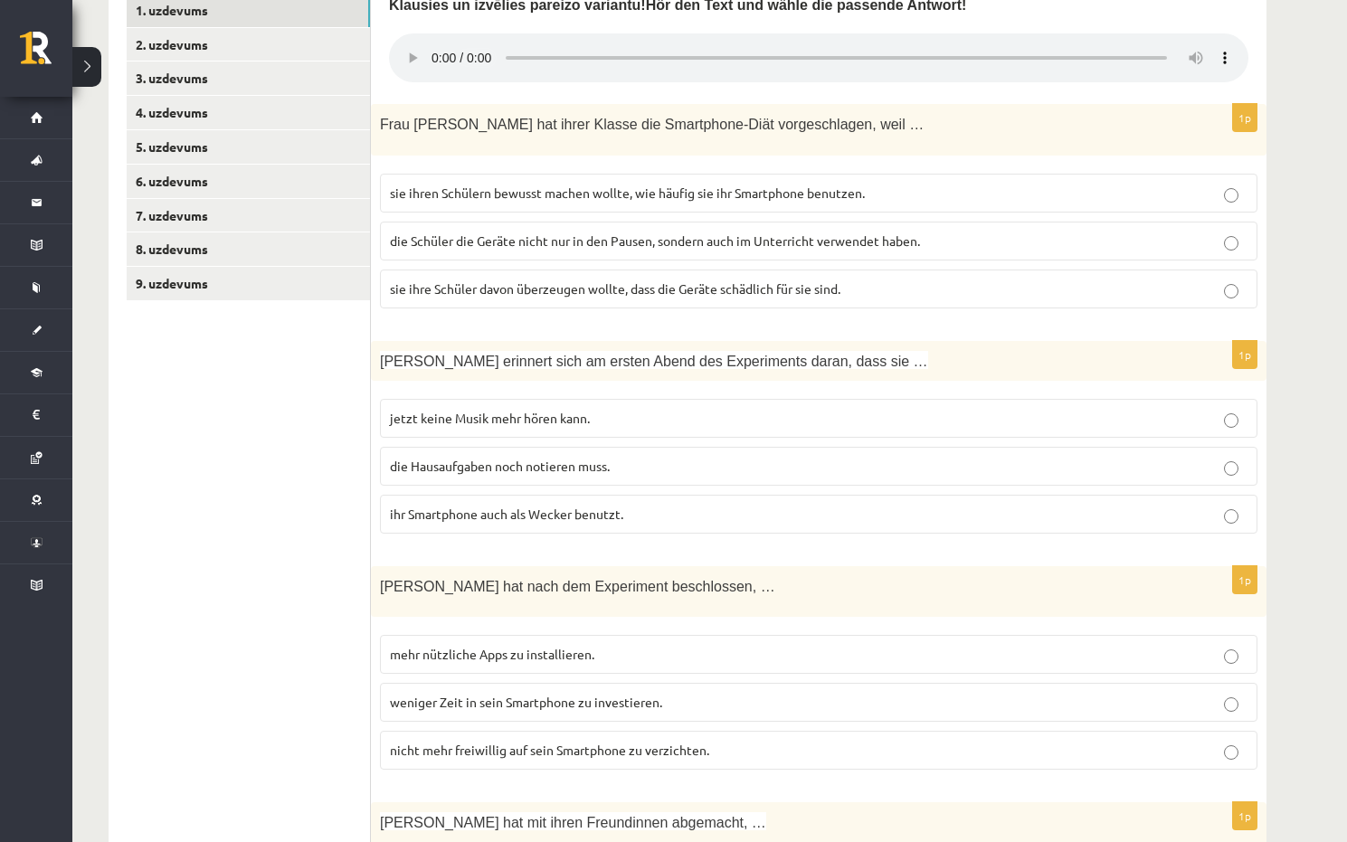
click at [516, 457] on p "die Hausaufgaben noch notieren muss." at bounding box center [818, 466] width 857 height 19
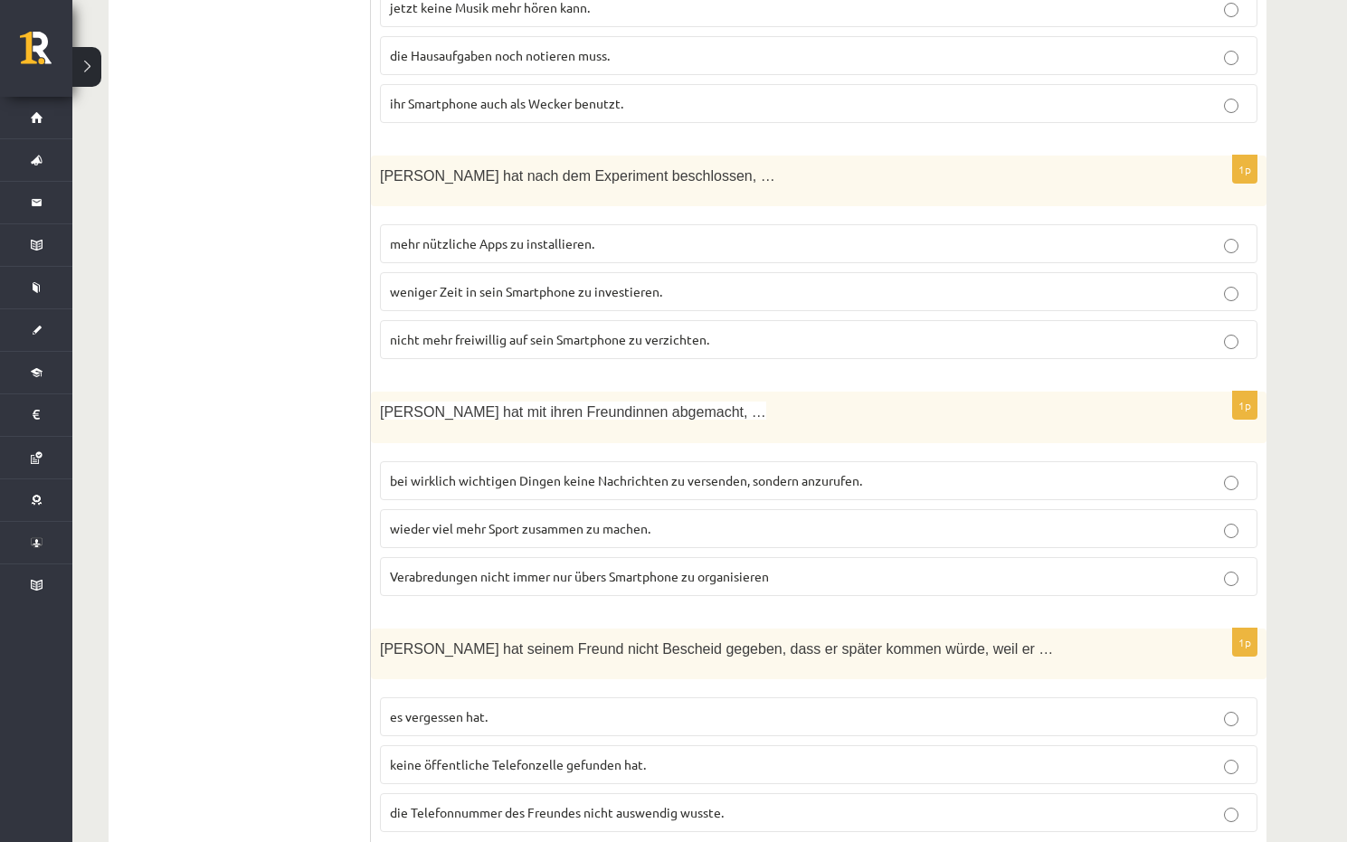
scroll to position [926, 0]
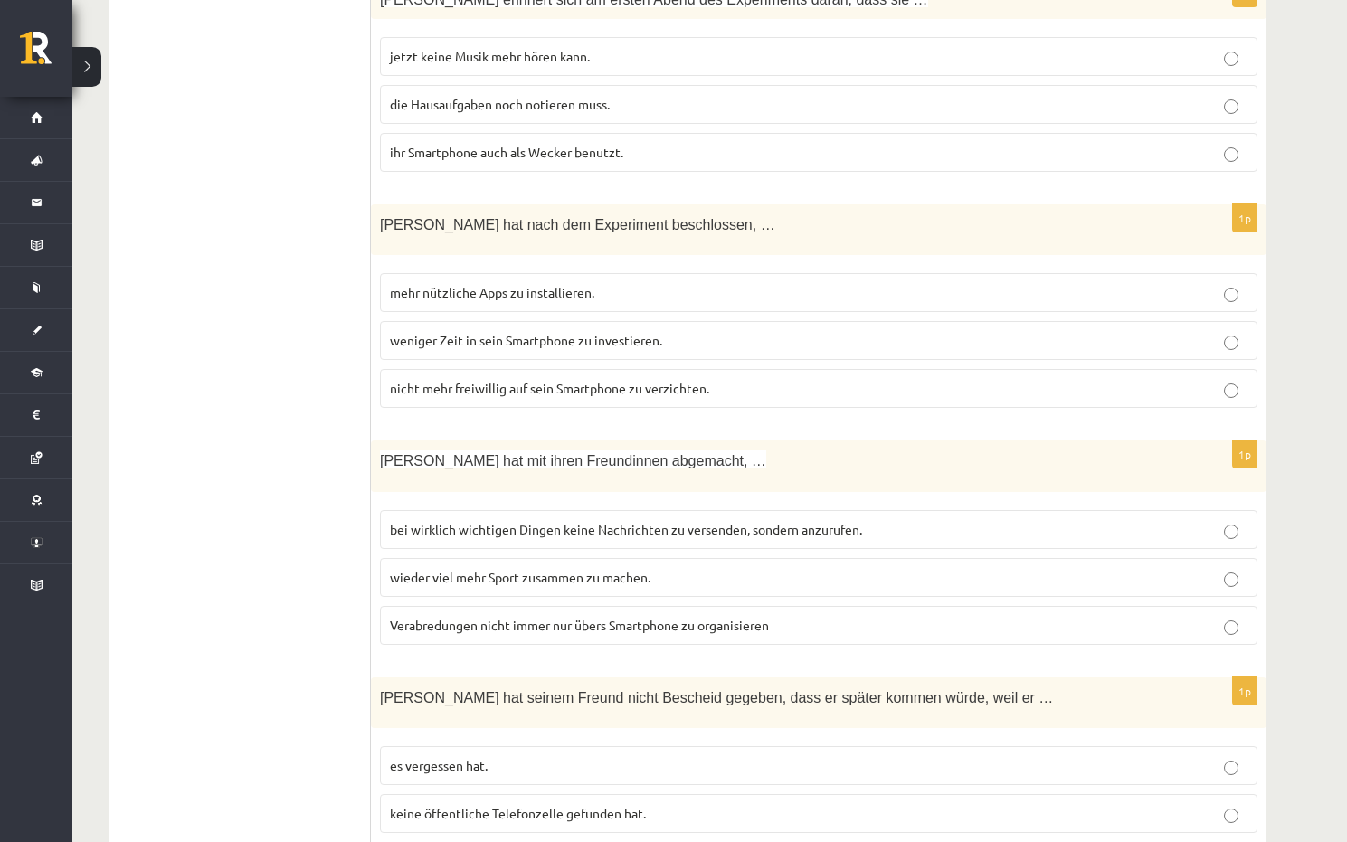
click at [534, 332] on span "weniger Zeit in sein Smartphone zu investieren." at bounding box center [526, 340] width 272 height 16
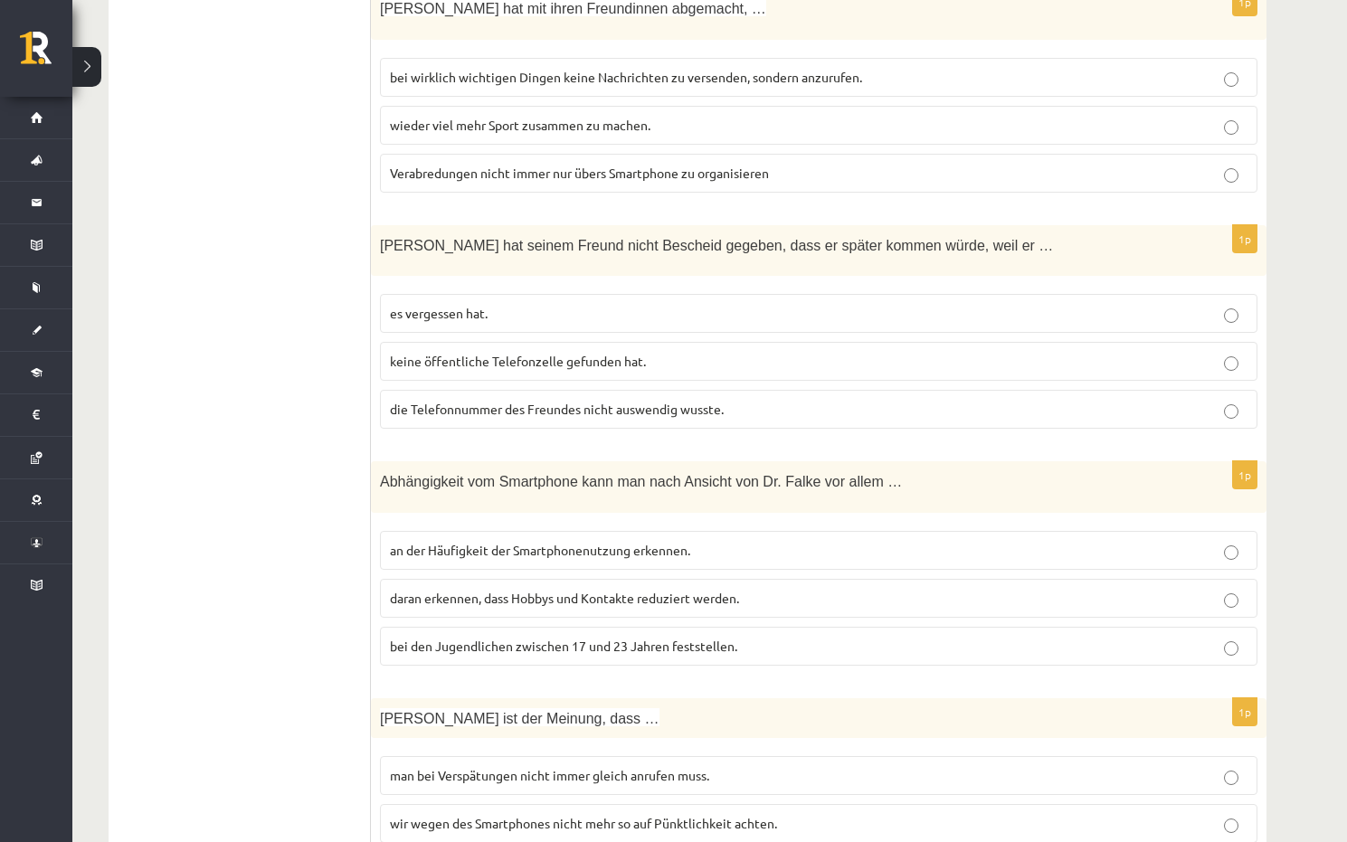
scroll to position [1469, 0]
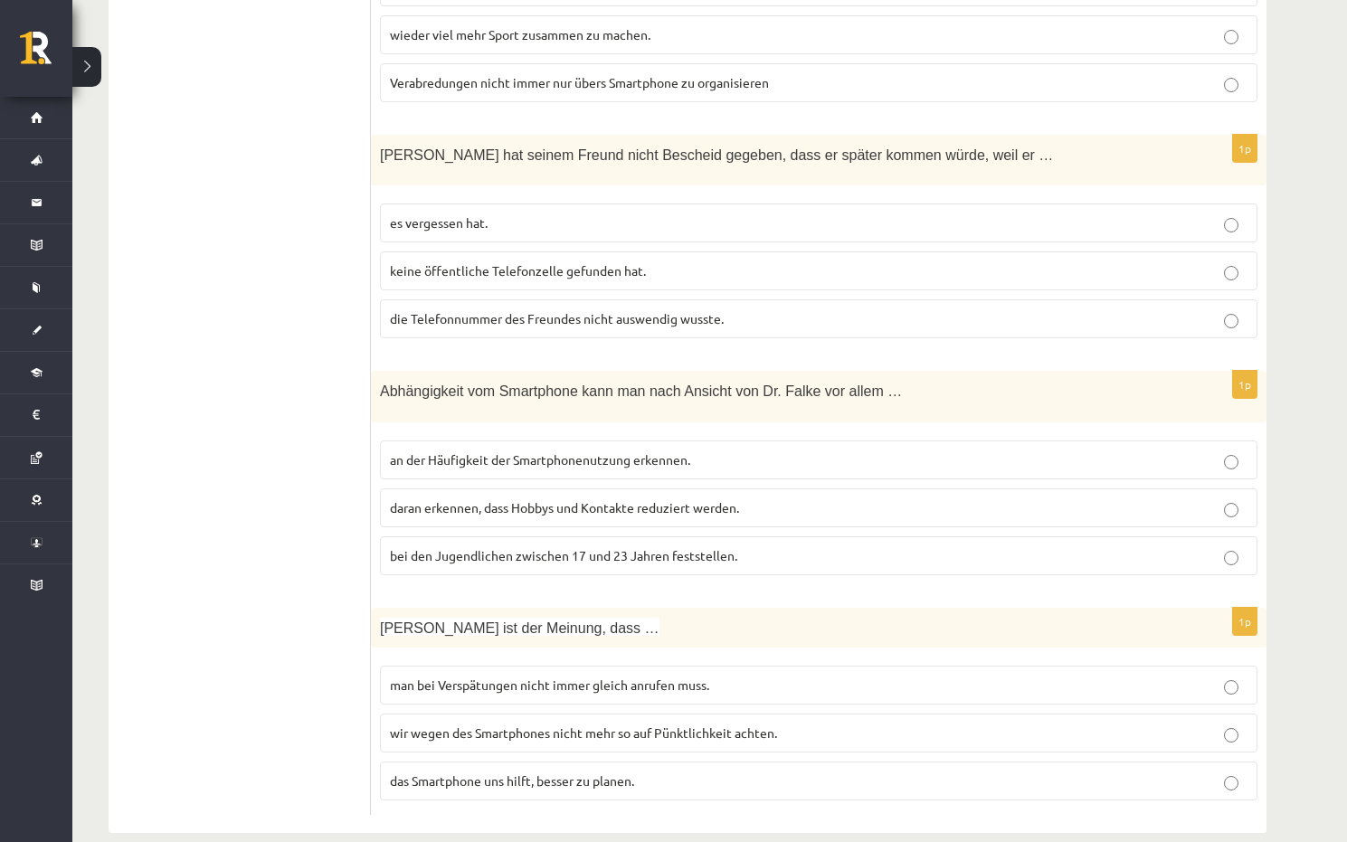
click at [437, 724] on span "wir wegen des Smartphones nicht mehr so auf Pünktlichkeit achten." at bounding box center [583, 732] width 387 height 16
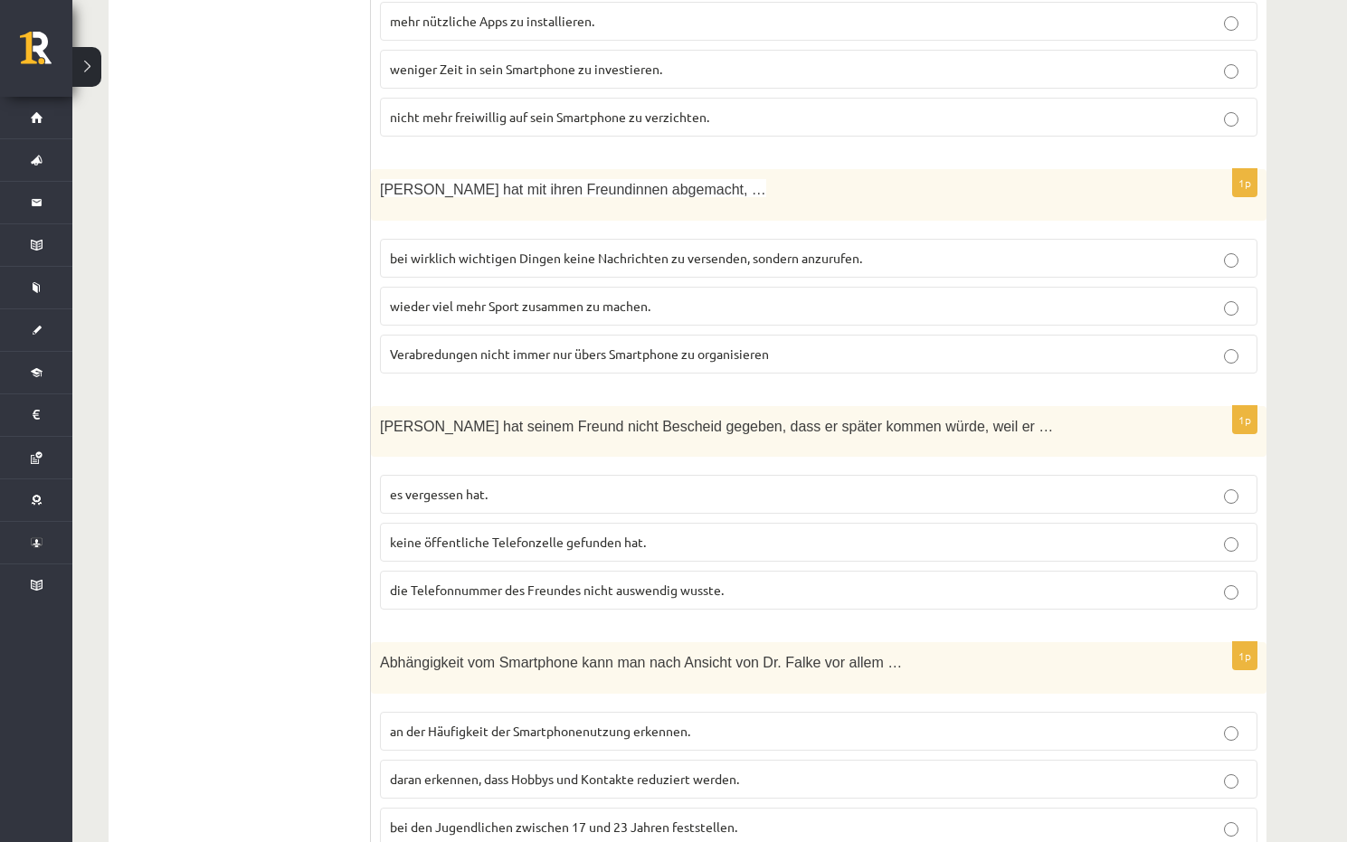
scroll to position [1107, 0]
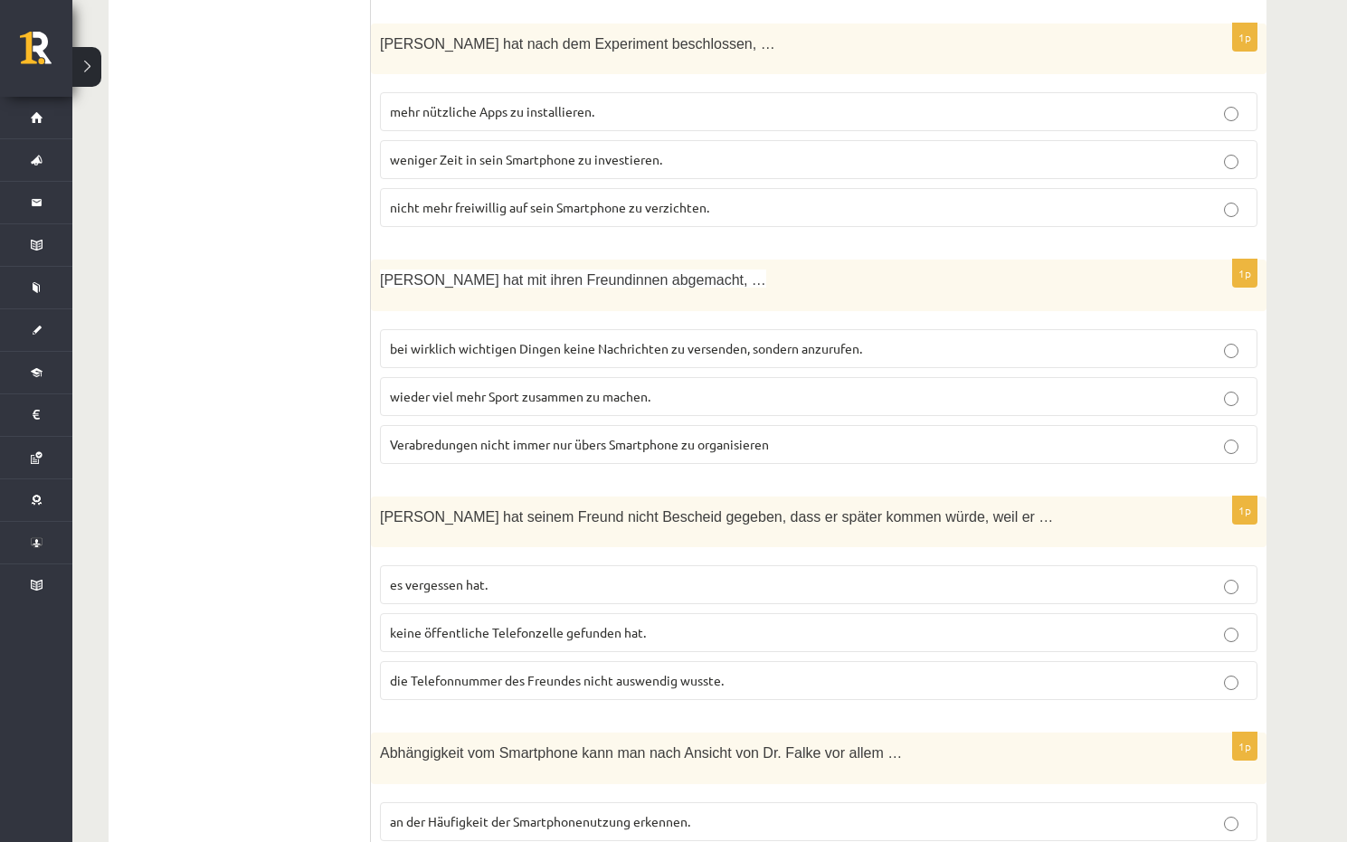
click at [458, 388] on span "wieder viel mehr Sport zusammen zu machen." at bounding box center [520, 396] width 260 height 16
click at [458, 340] on span "bei wirklich wichtigen Dingen keine Nachrichten zu versenden, sondern anzurufen." at bounding box center [626, 348] width 472 height 16
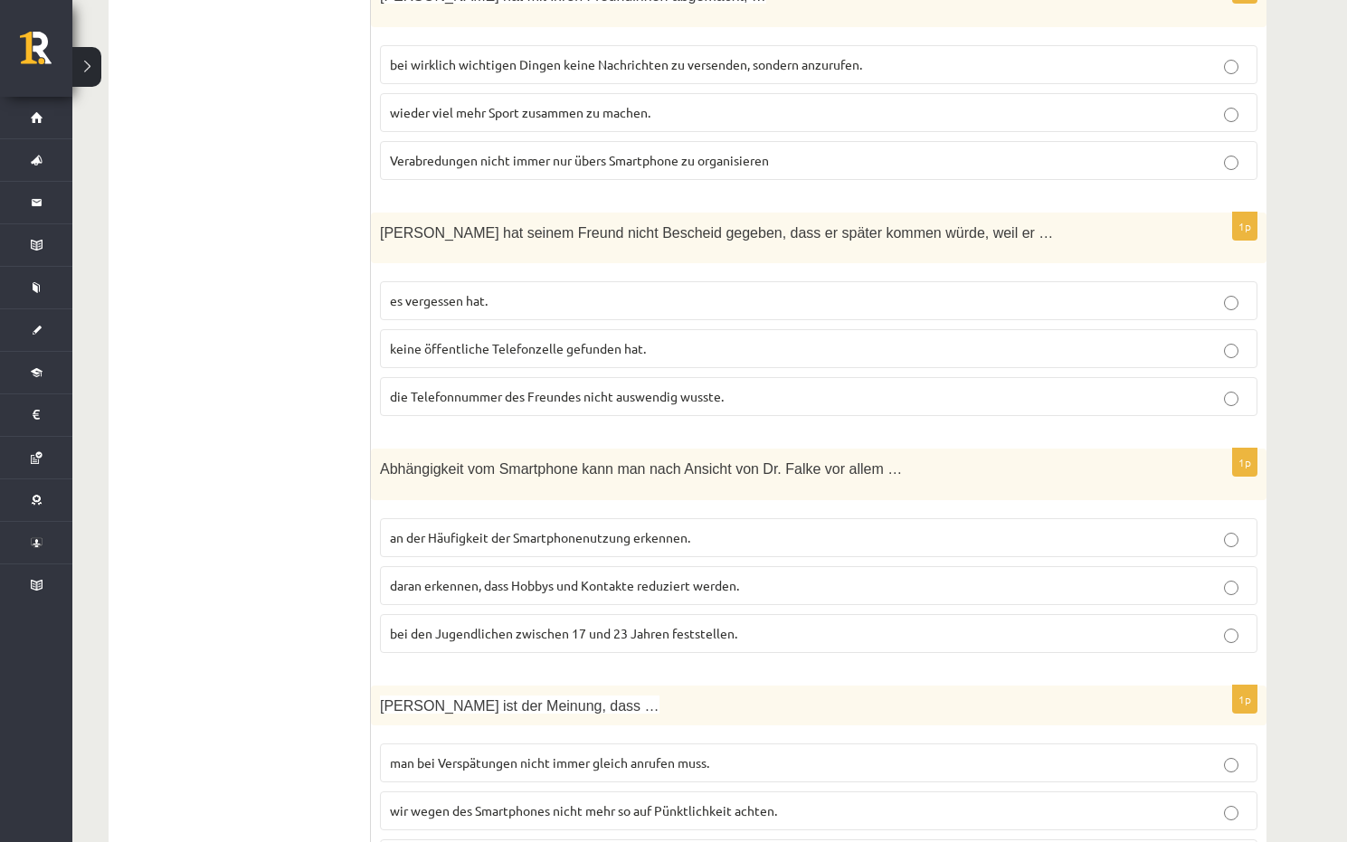
scroll to position [1469, 0]
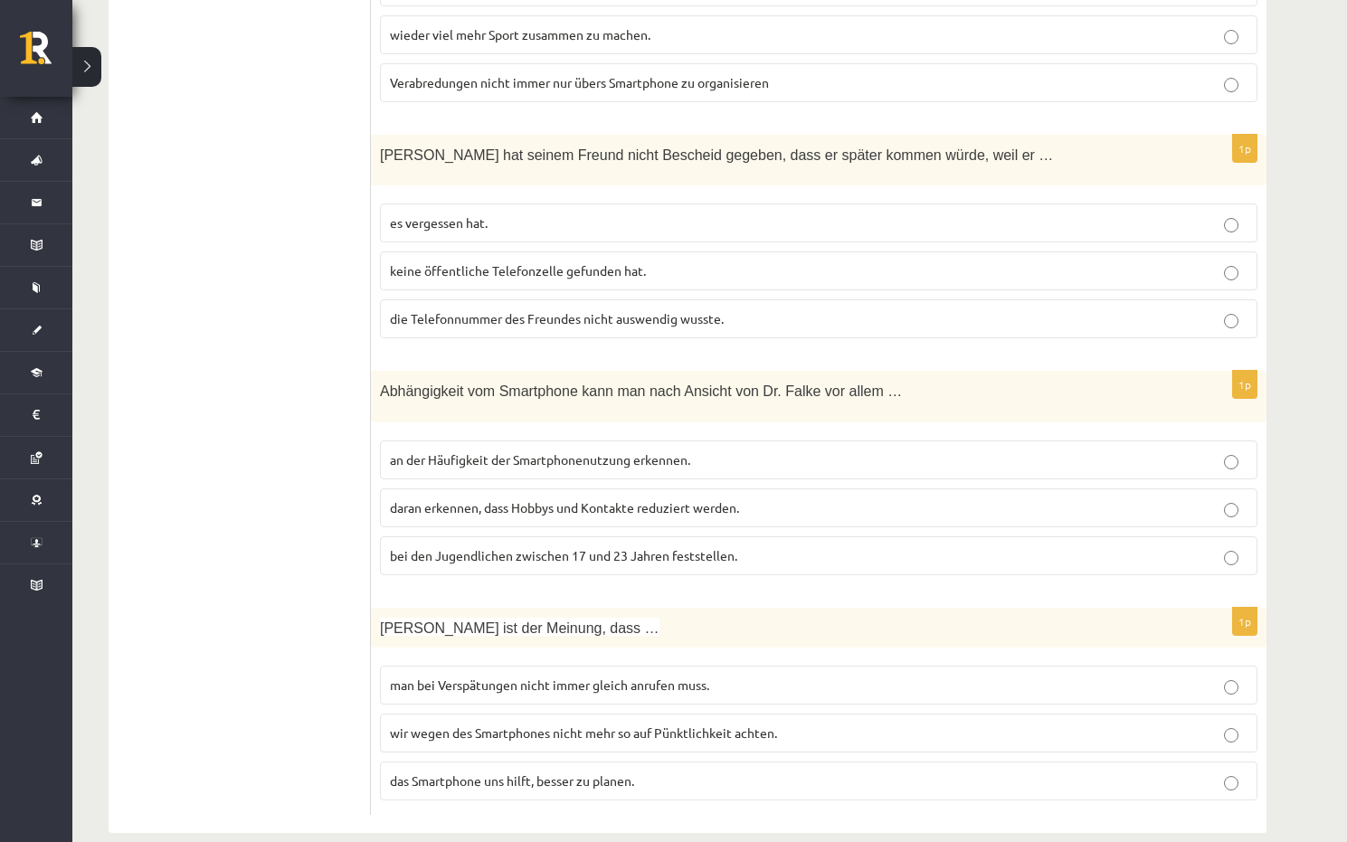
click at [485, 499] on span "daran erkennen, dass Hobbys und Kontakte reduziert werden." at bounding box center [564, 507] width 349 height 16
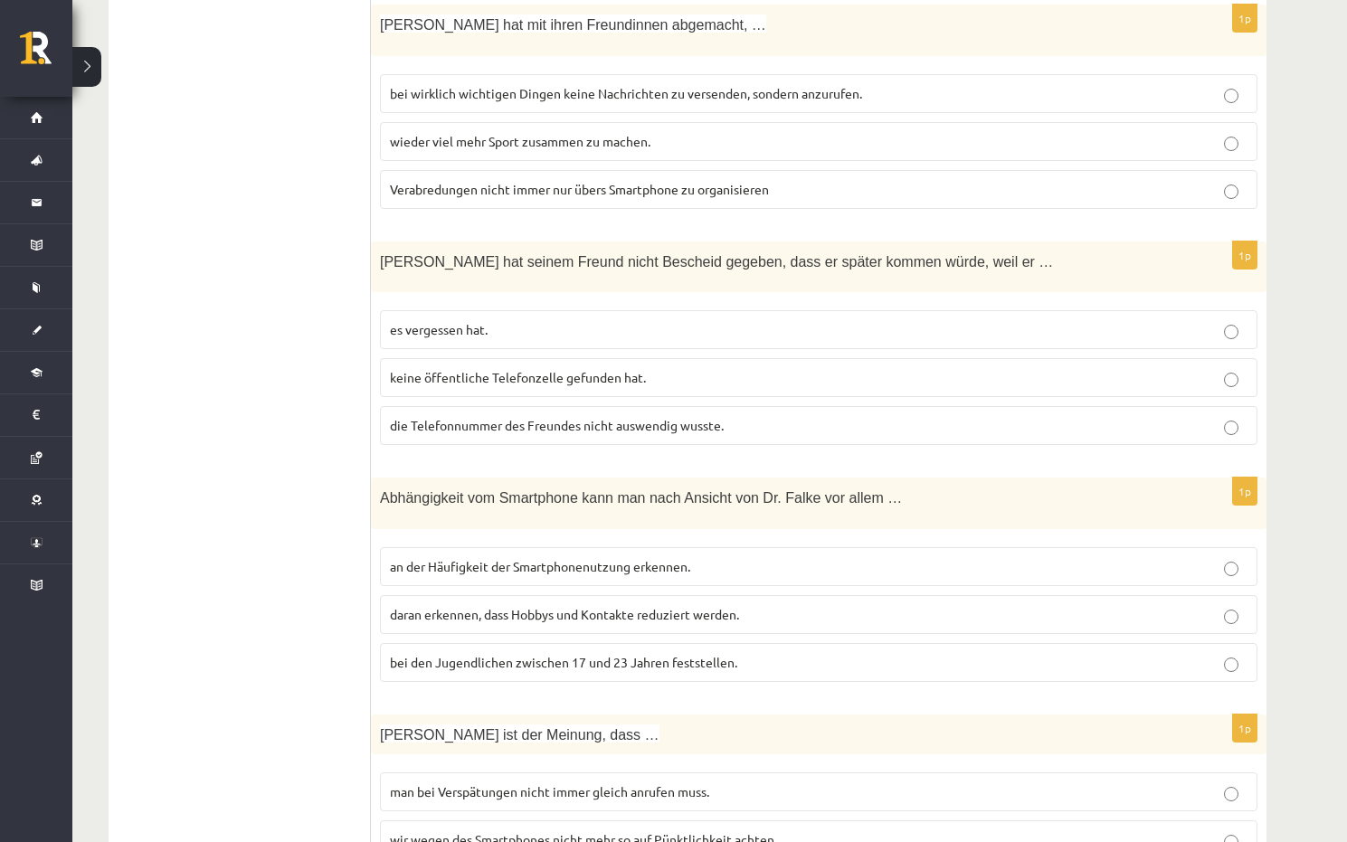
scroll to position [1378, 0]
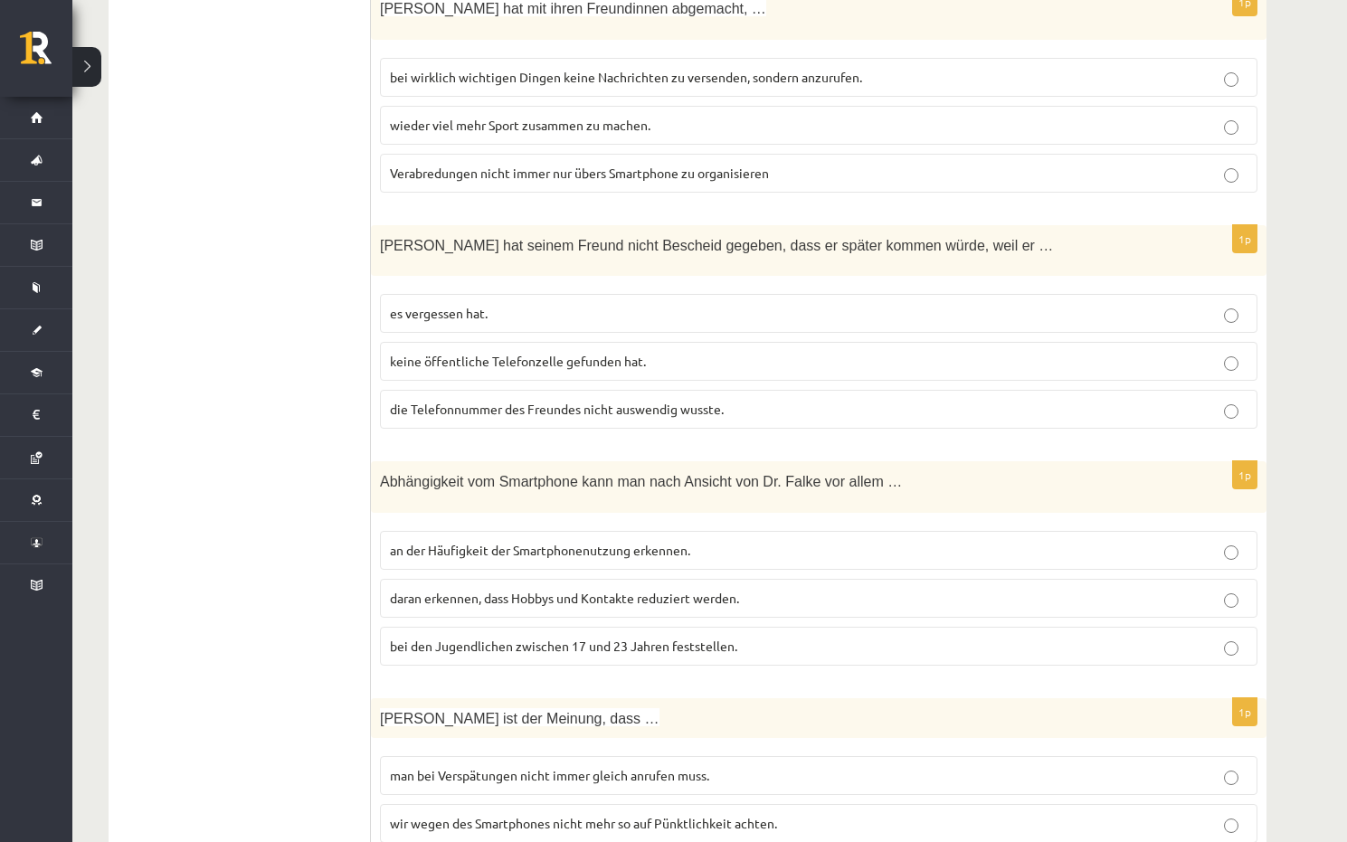
click at [452, 353] on span "keine öffentliche Telefonzelle gefunden hat." at bounding box center [518, 361] width 256 height 16
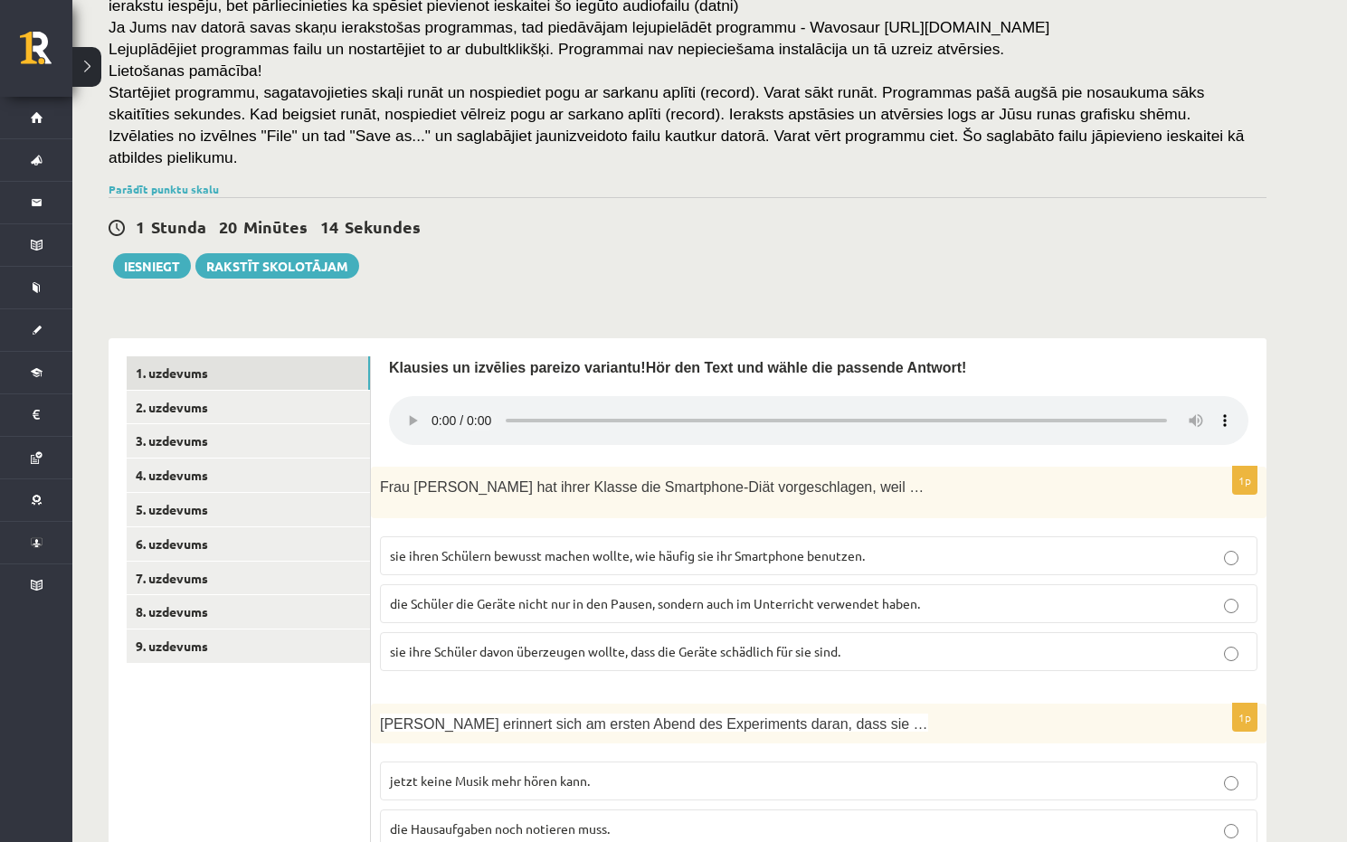
scroll to position [203, 0]
click at [265, 391] on link "2. uzdevums" at bounding box center [248, 406] width 243 height 33
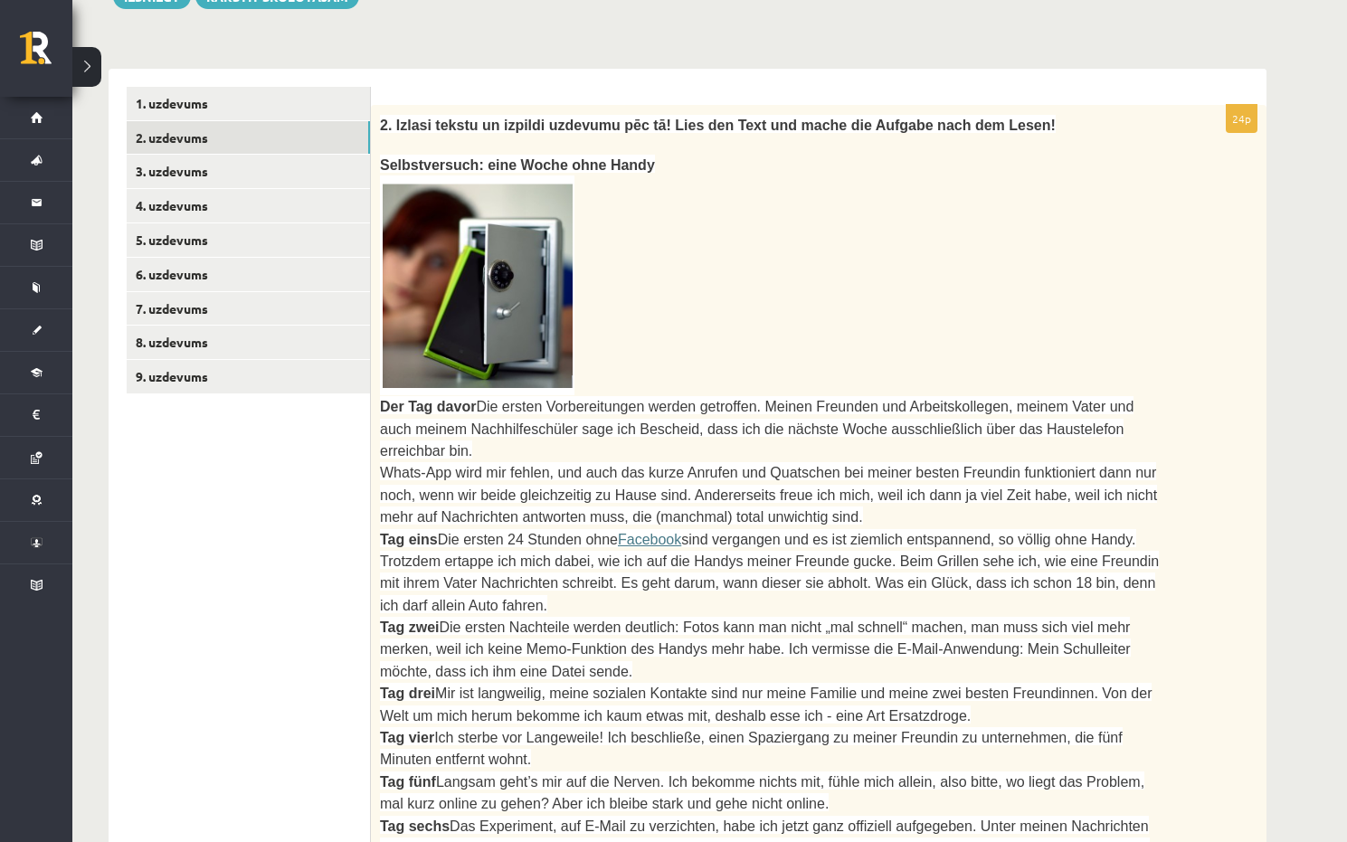
scroll to position [383, 0]
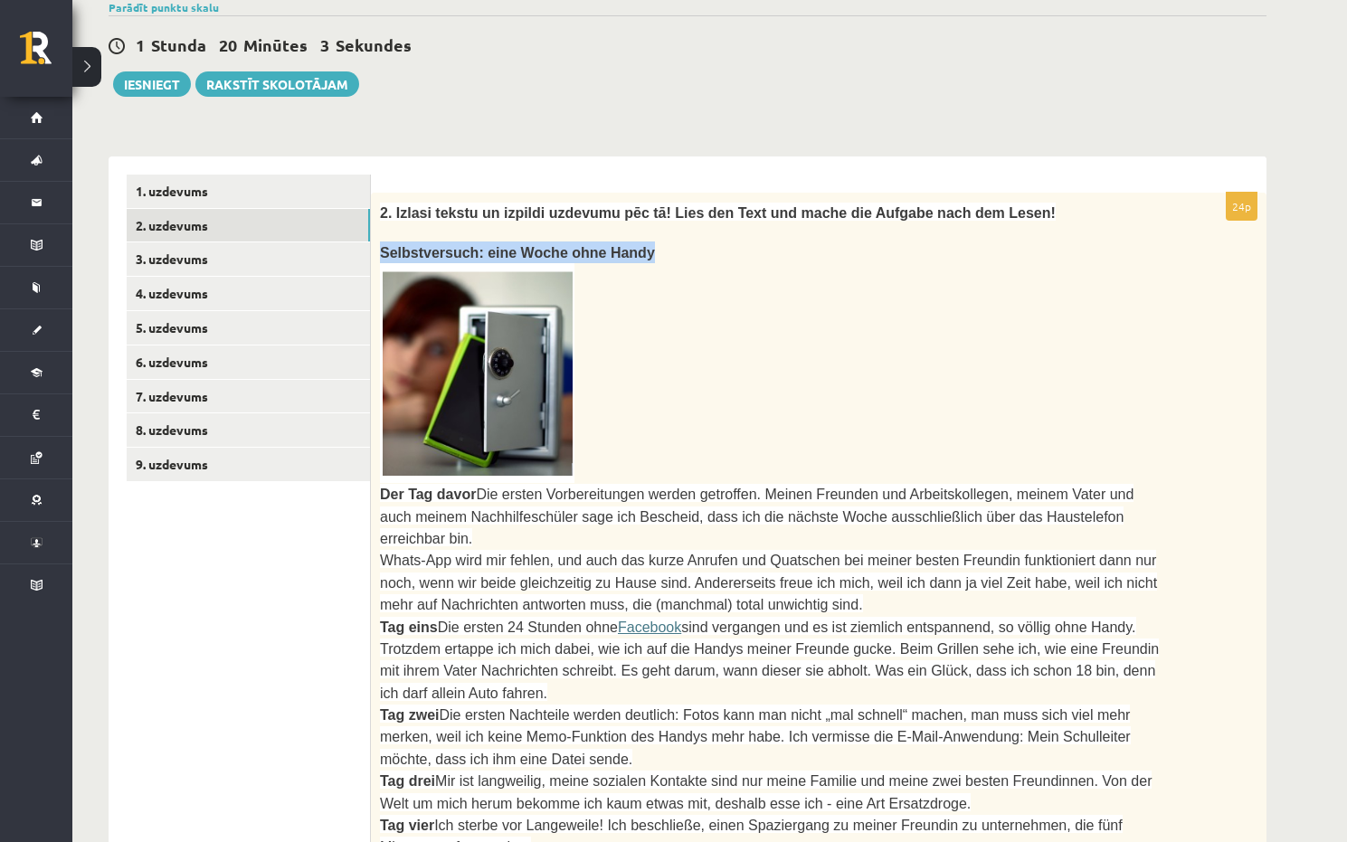
drag, startPoint x: 382, startPoint y: 225, endPoint x: 626, endPoint y: 225, distance: 244.2
click at [626, 241] on p "Selbstversuch: eine Woche ohne Handy" at bounding box center [773, 252] width 787 height 22
copy span "Selbstversuch: eine Woche ohne Handy"
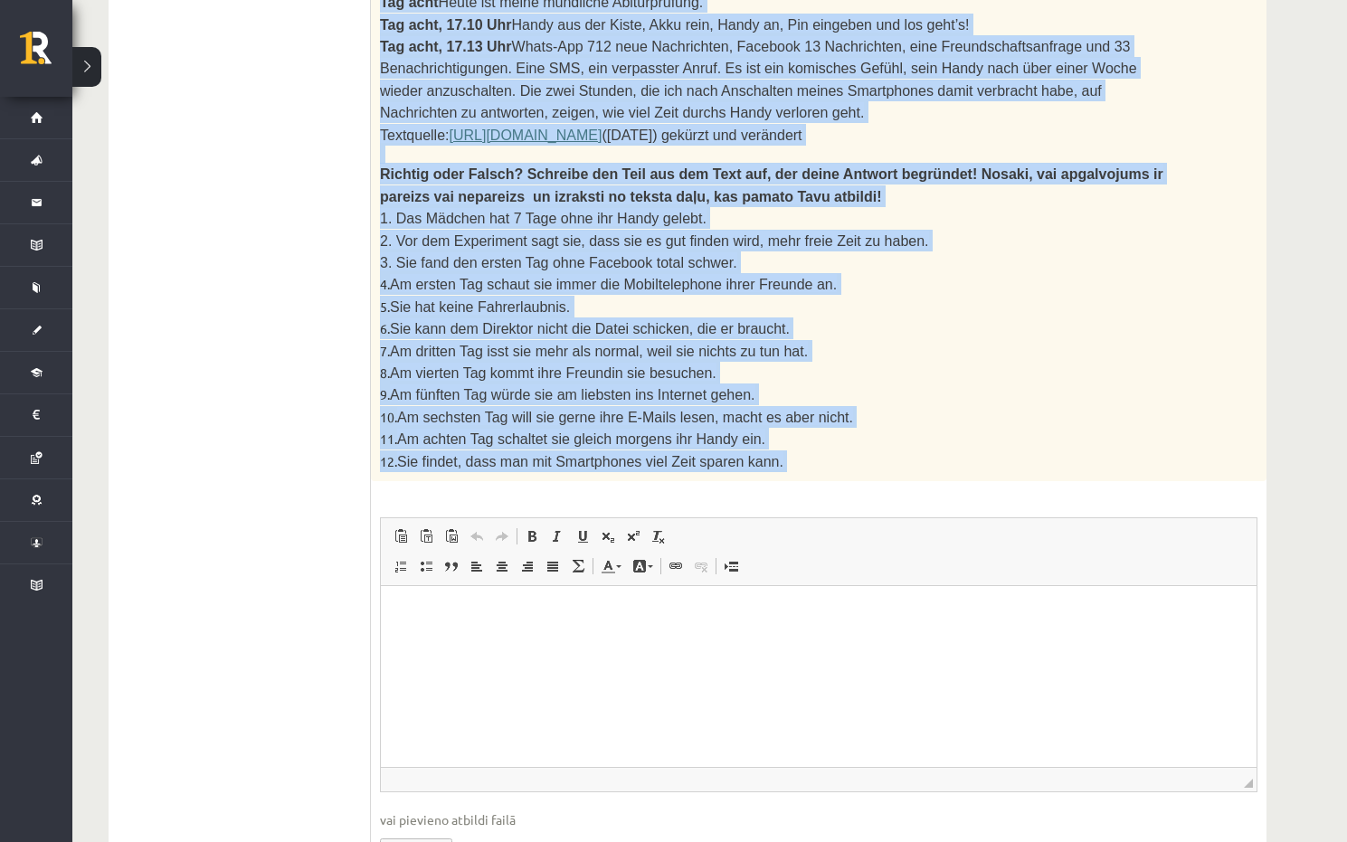
scroll to position [1427, 0]
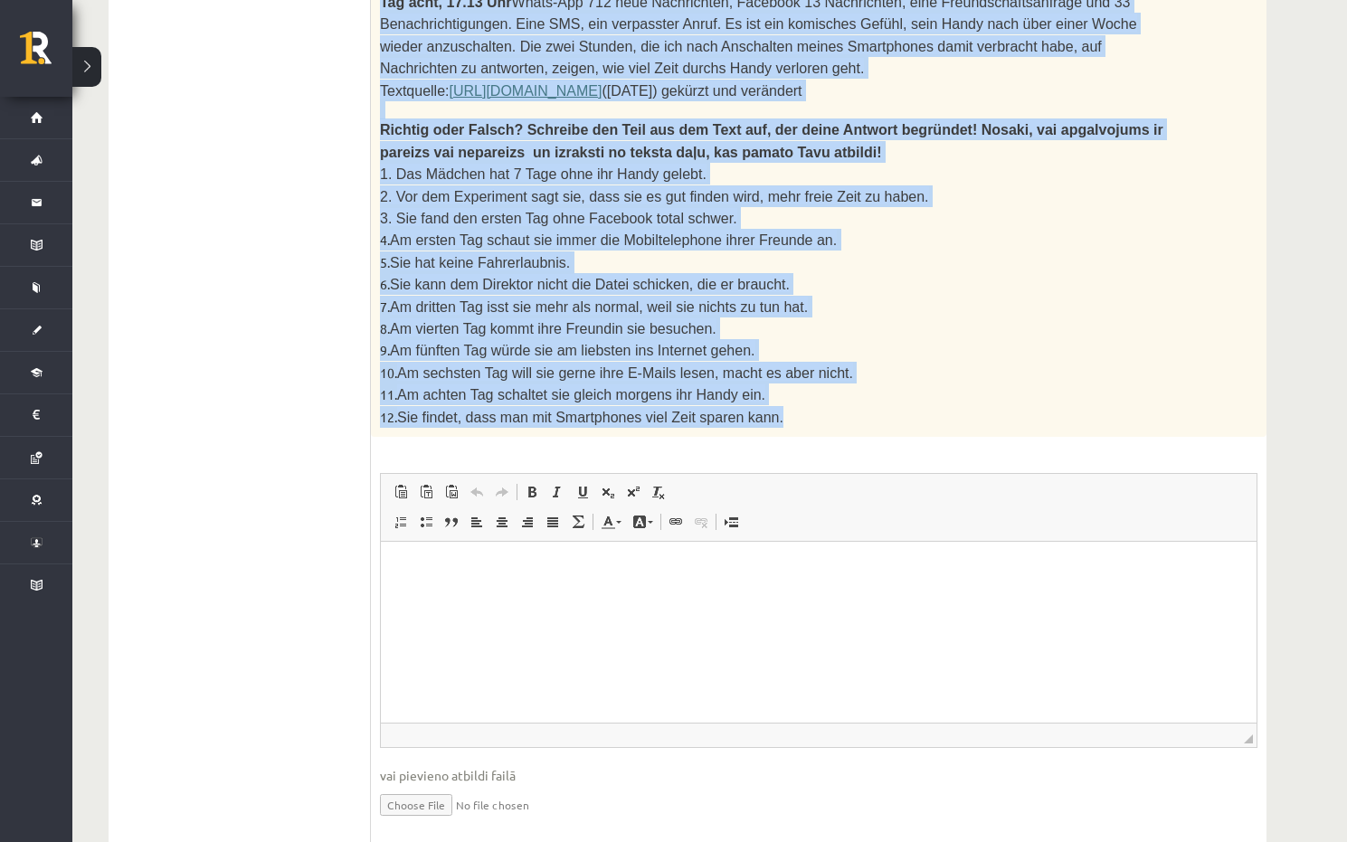
drag, startPoint x: 378, startPoint y: 286, endPoint x: 801, endPoint y: 358, distance: 429.4
copy div "Der Tag davor Die ersten Vorbereitungen werden getroffen. Meinen Freunden und A…"
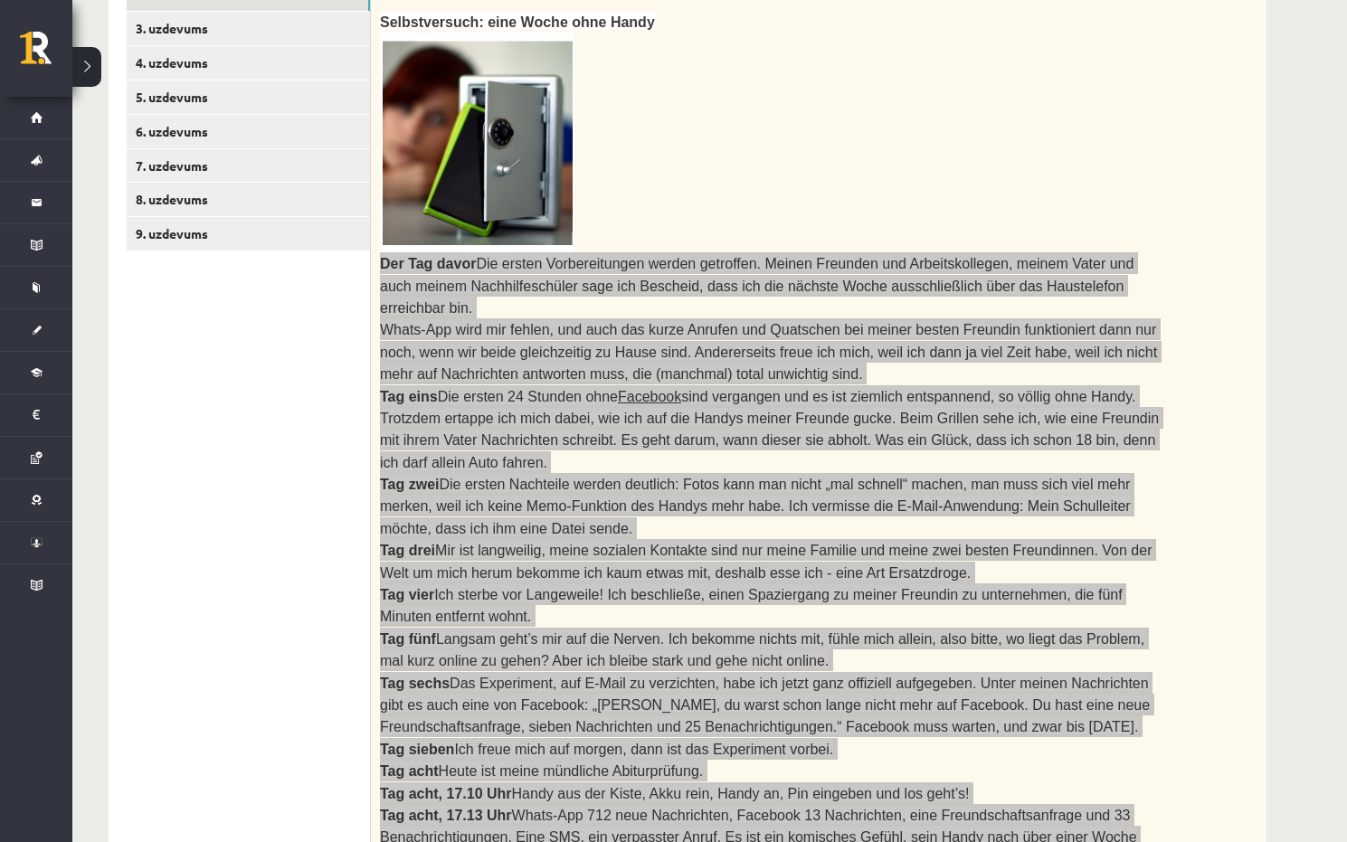
scroll to position [613, 0]
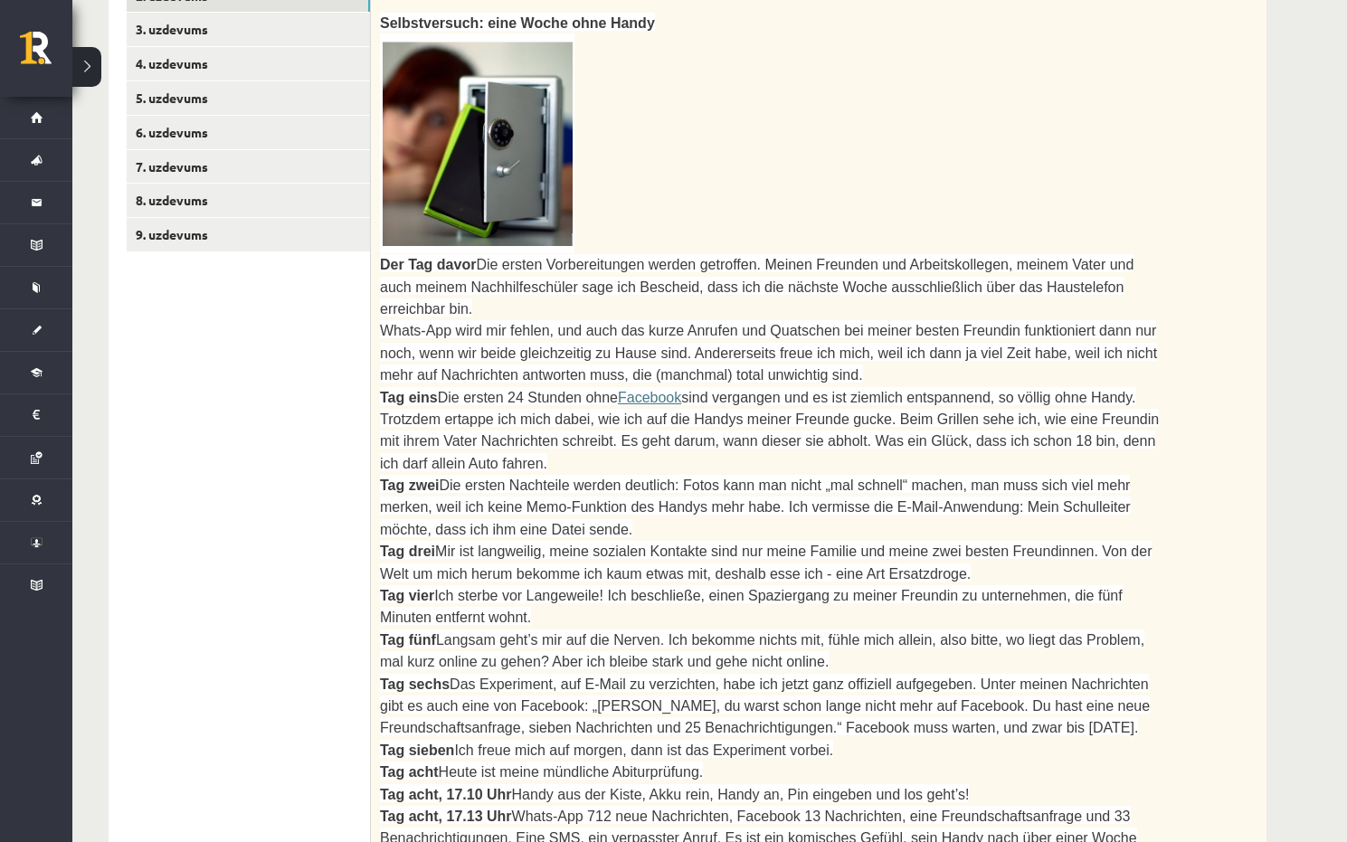
click at [327, 415] on ul "1. uzdevums 2. uzdevums 3. uzdevums 4. uzdevums 5. uzdevums 6. uzdevums 7. uzde…" at bounding box center [249, 804] width 244 height 1718
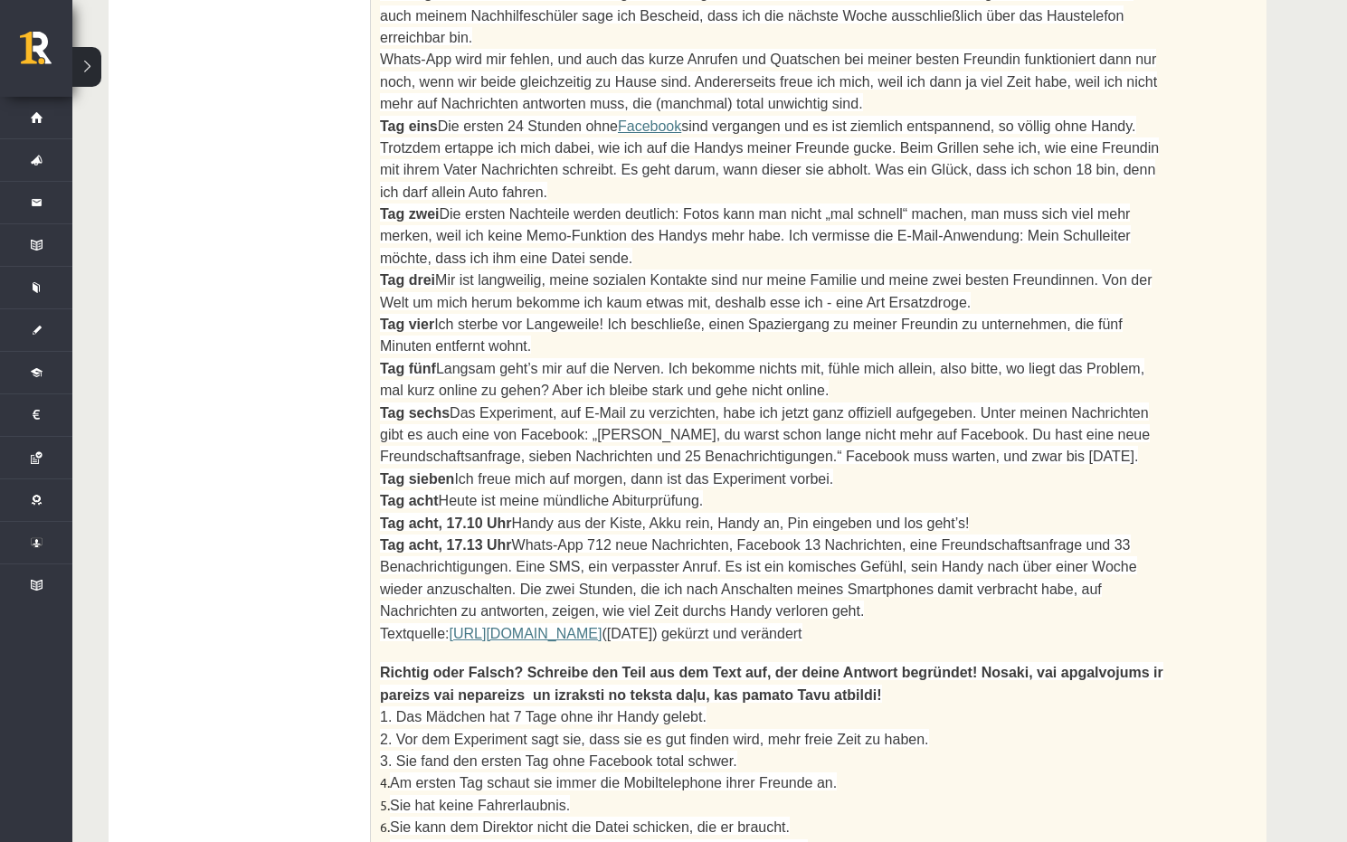
scroll to position [975, 0]
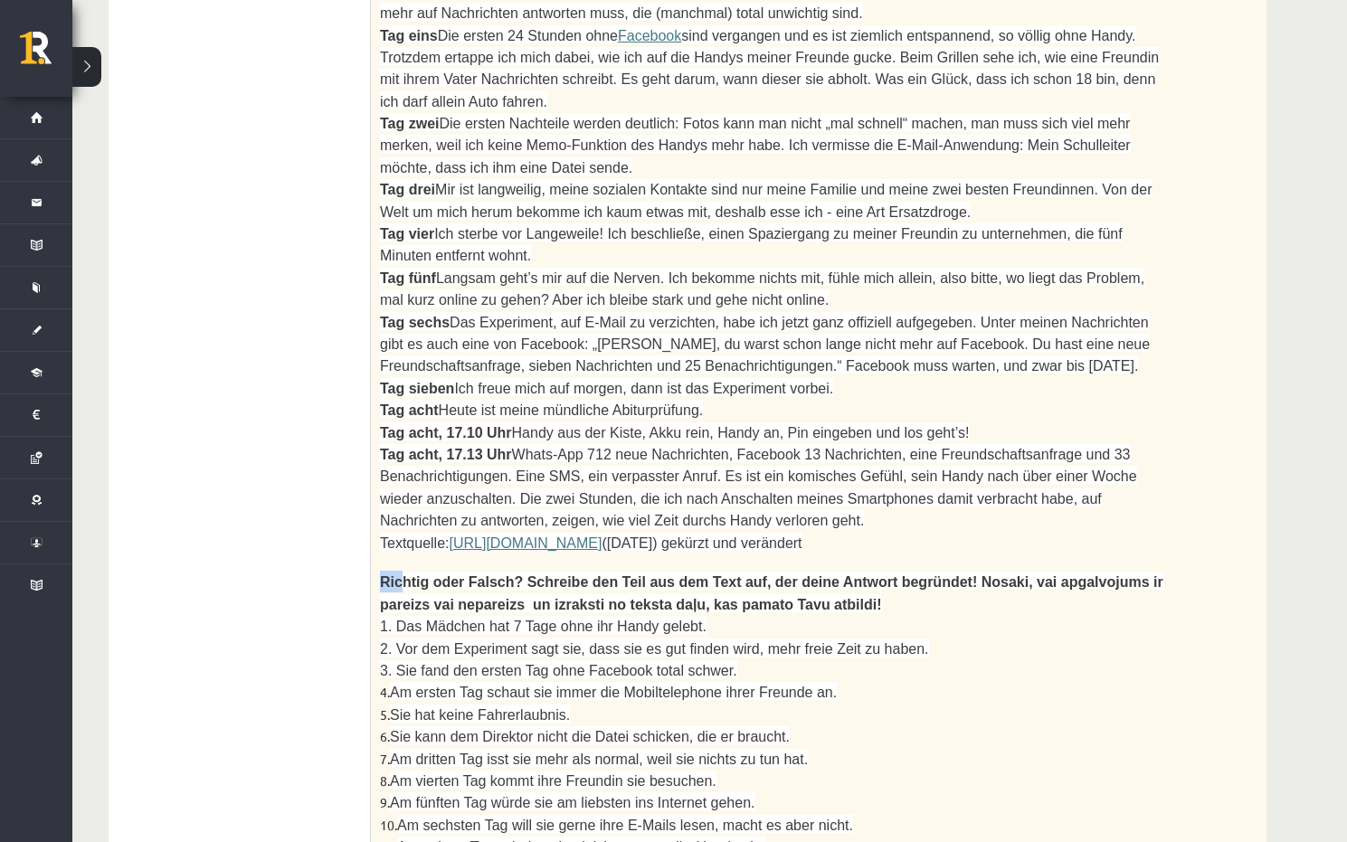
drag, startPoint x: 379, startPoint y: 507, endPoint x: 401, endPoint y: 510, distance: 21.9
click at [401, 510] on div "2. Izlasi tekstu un izpildi uzdevumu pēc tā! Lies den Text und mache die Aufgab…" at bounding box center [818, 245] width 895 height 1288
click at [379, 505] on div "2. Izlasi tekstu un izpildi uzdevumu pēc tā! Lies den Text und mache die Aufgab…" at bounding box center [818, 245] width 895 height 1288
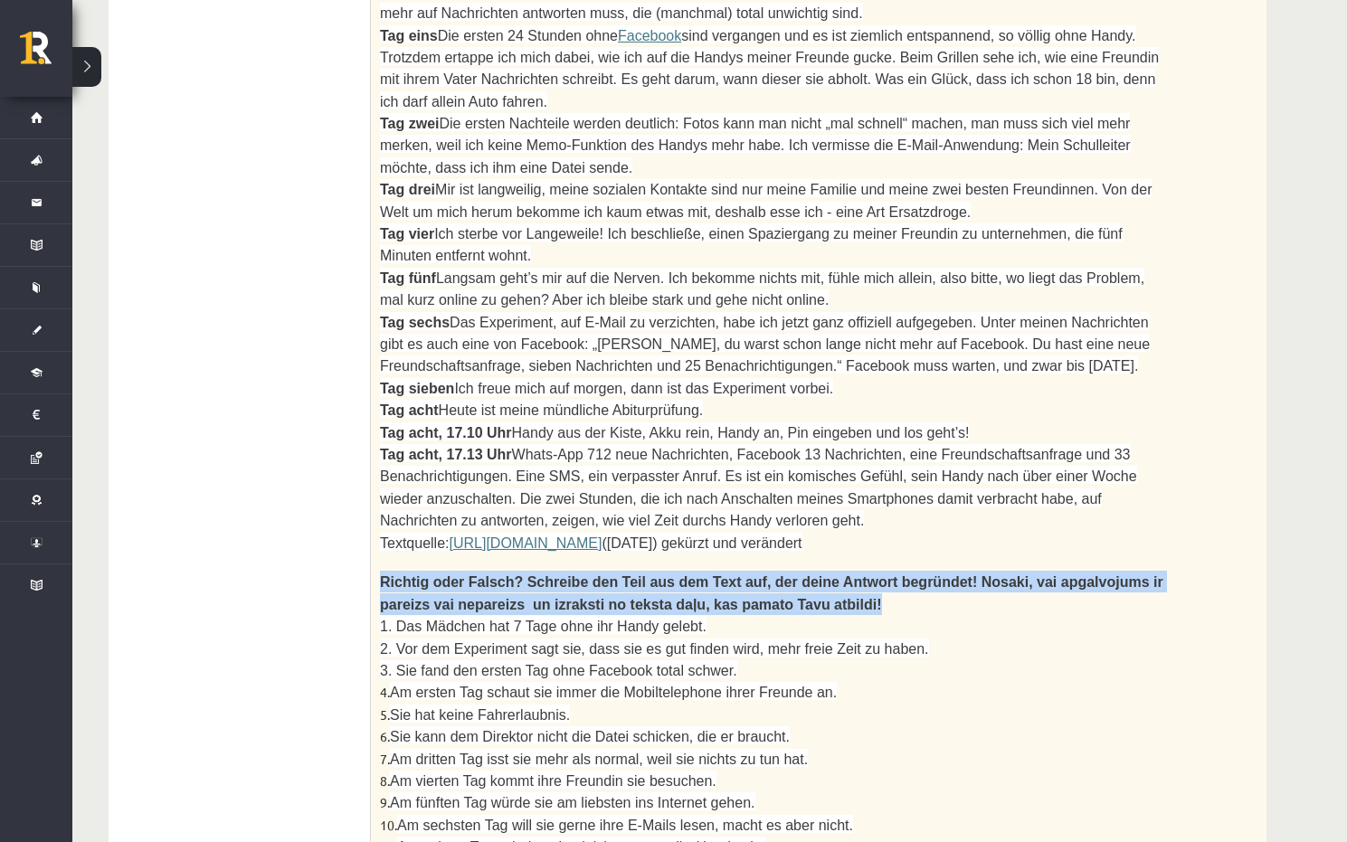
drag, startPoint x: 372, startPoint y: 509, endPoint x: 745, endPoint y: 538, distance: 374.6
click at [745, 538] on div "2. Izlasi tekstu un izpildi uzdevumu pēc tā! Lies den Text und mache die Aufgab…" at bounding box center [818, 245] width 895 height 1288
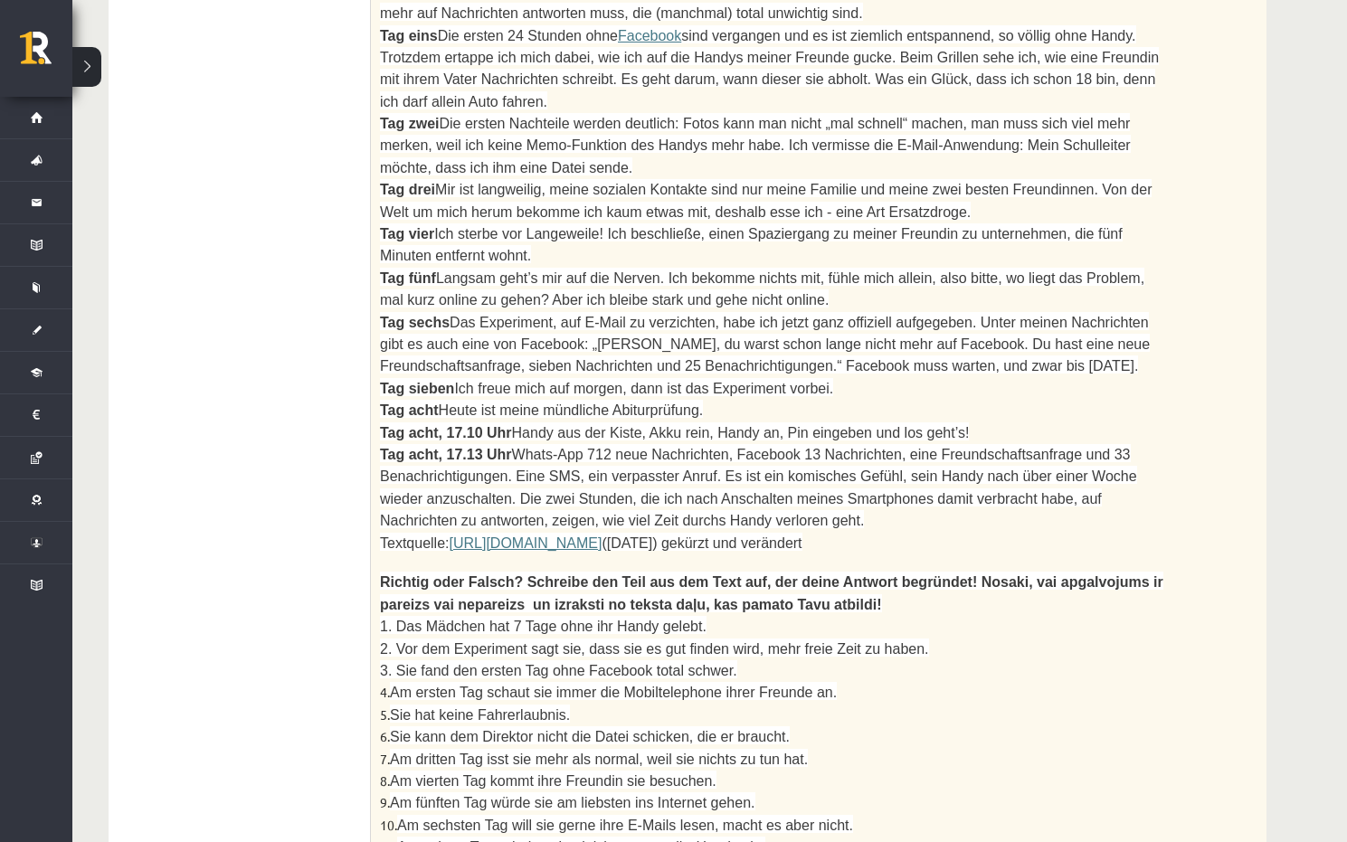
click at [864, 615] on p "1. Das Mädchen hat 7 Tage ohne ihr Handy gelebt." at bounding box center [773, 626] width 787 height 22
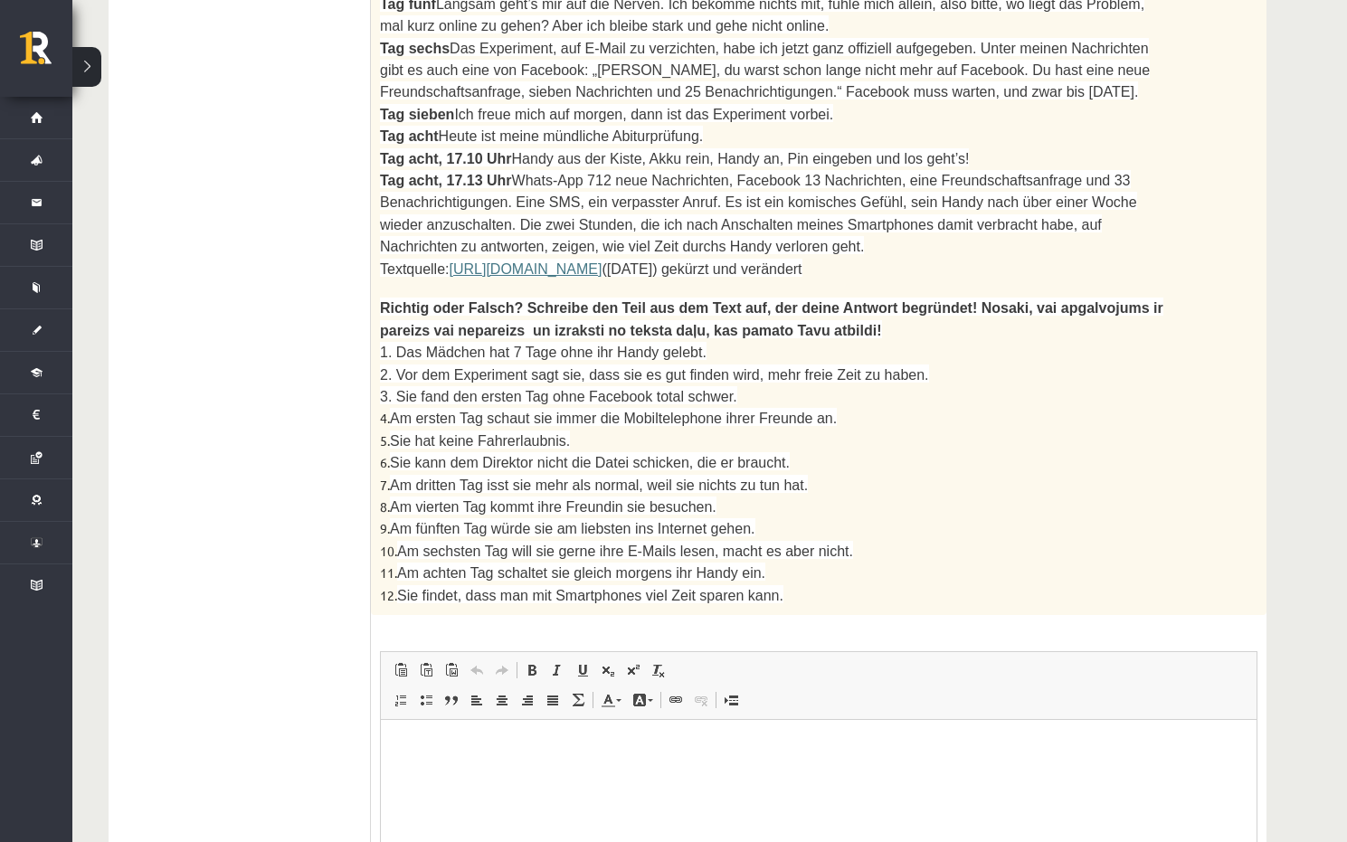
scroll to position [1337, 0]
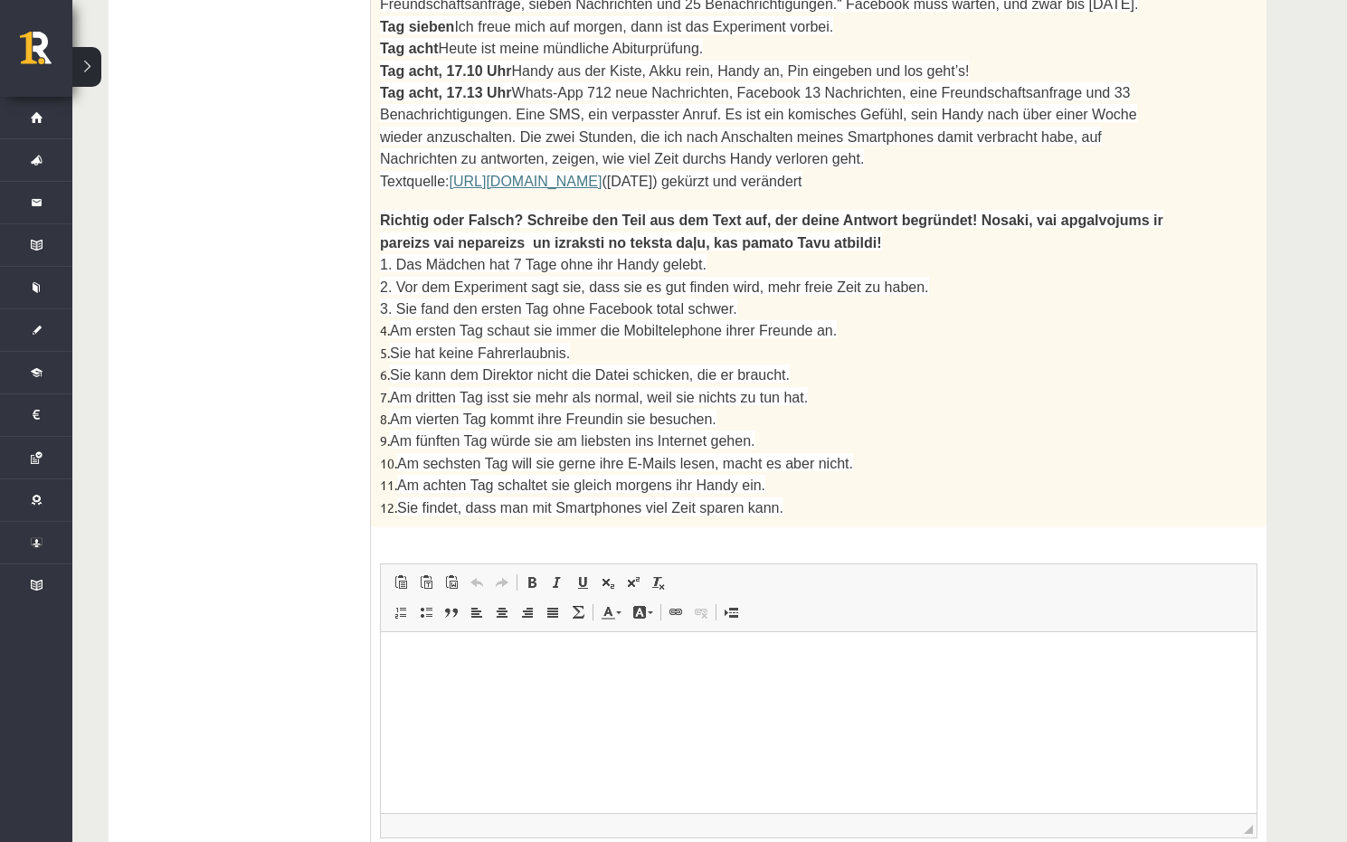
click at [466, 686] on html at bounding box center [818, 658] width 875 height 55
click at [452, 643] on html at bounding box center [818, 658] width 875 height 55
click at [489, 660] on p "**********" at bounding box center [818, 658] width 839 height 19
click at [450, 657] on p "**********" at bounding box center [818, 658] width 839 height 19
click at [798, 667] on p "**********" at bounding box center [818, 658] width 839 height 19
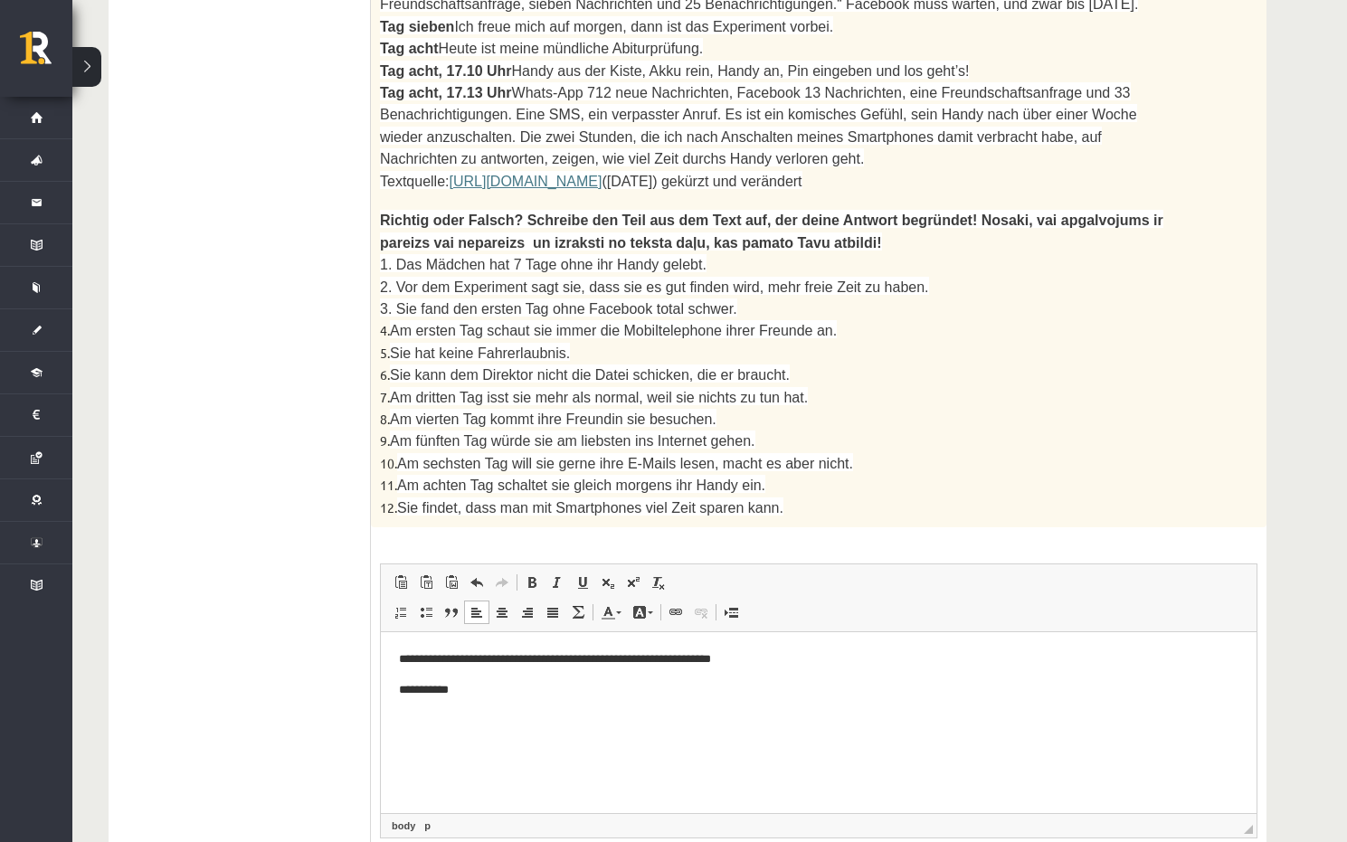
click at [447, 657] on p "**********" at bounding box center [818, 658] width 839 height 19
click at [456, 653] on p "**********" at bounding box center [818, 658] width 839 height 19
click at [454, 658] on p "**********" at bounding box center [818, 658] width 839 height 19
click at [448, 685] on p "**********" at bounding box center [818, 689] width 839 height 19
click at [461, 689] on p "**********" at bounding box center [818, 689] width 839 height 19
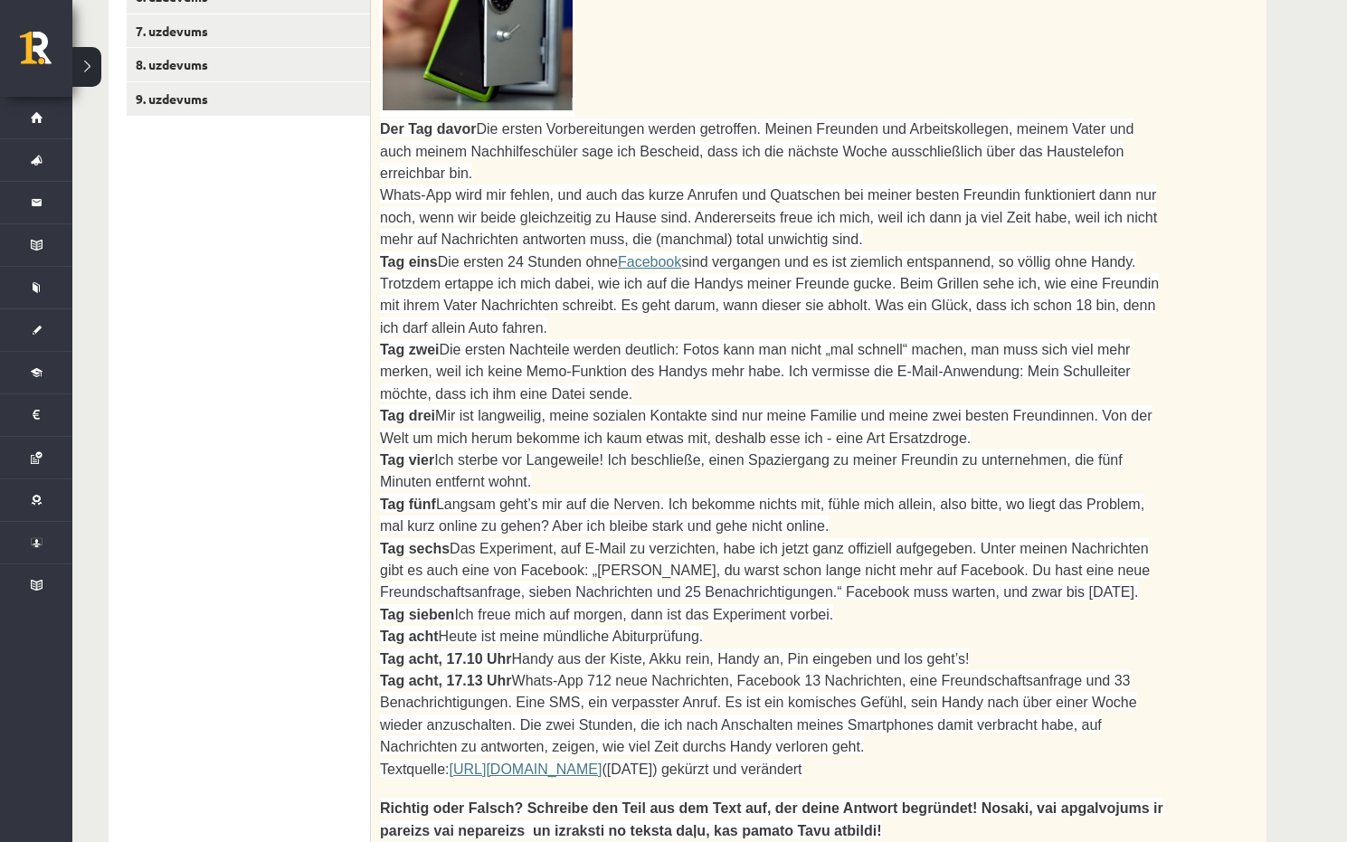
scroll to position [704, 0]
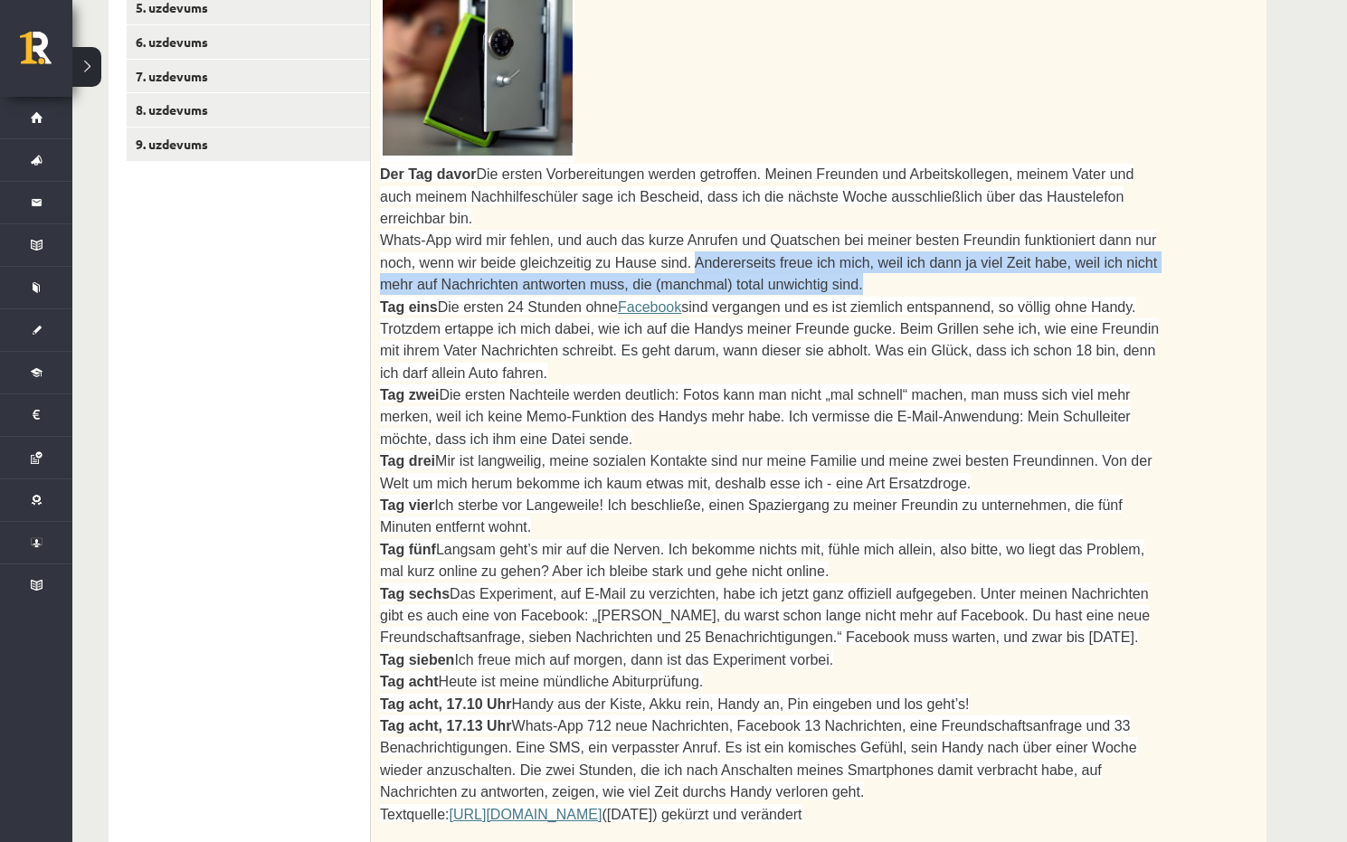
drag, startPoint x: 628, startPoint y: 212, endPoint x: 772, endPoint y: 235, distance: 145.7
click at [770, 233] on span "Whats-App wird mir fehlen, und auch das kurze Anrufen und Quatschen bei meiner …" at bounding box center [768, 262] width 777 height 60
copy span "Andererseits freue ich mich, weil ich dann ja viel Zeit habe, weil ich nicht me…"
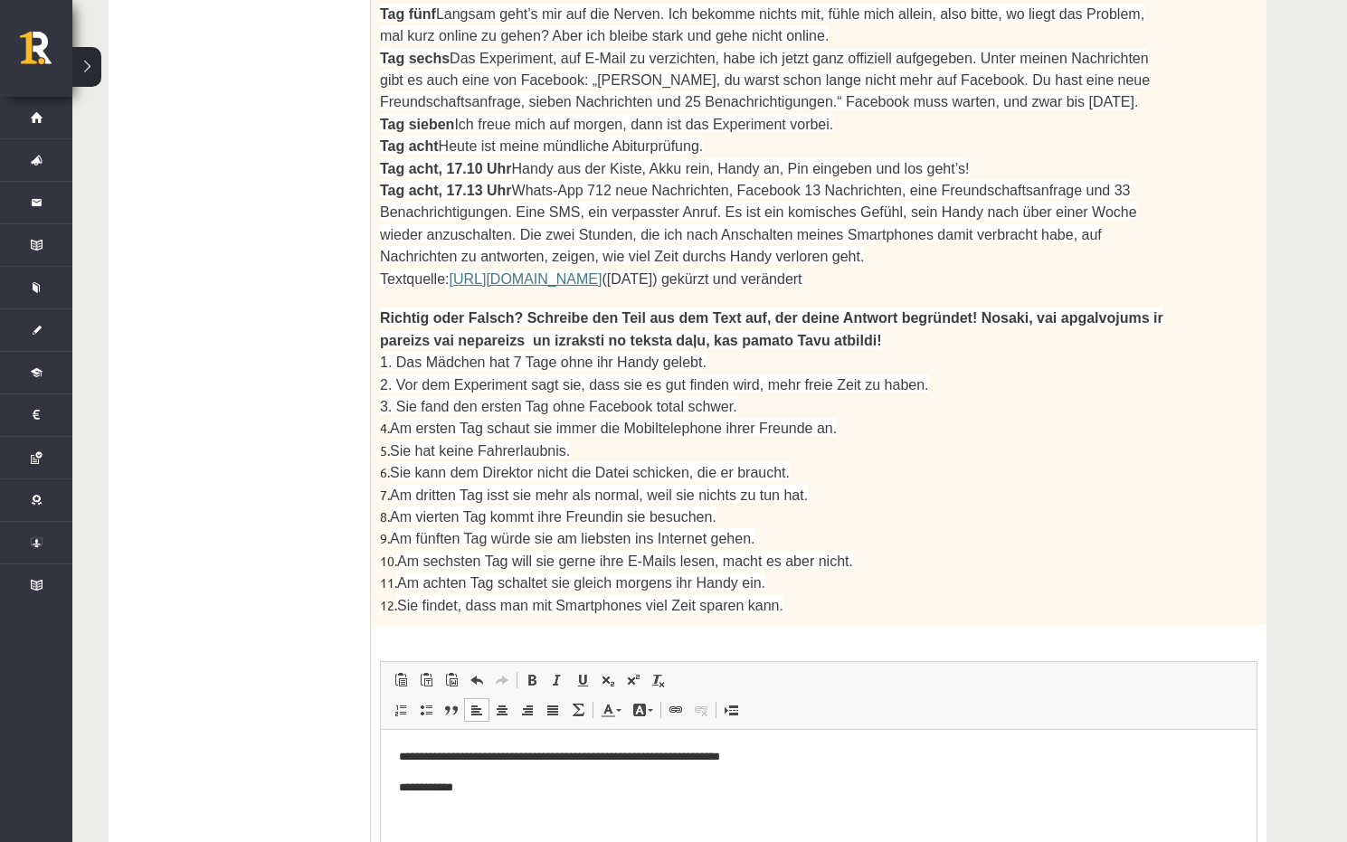
scroll to position [1246, 0]
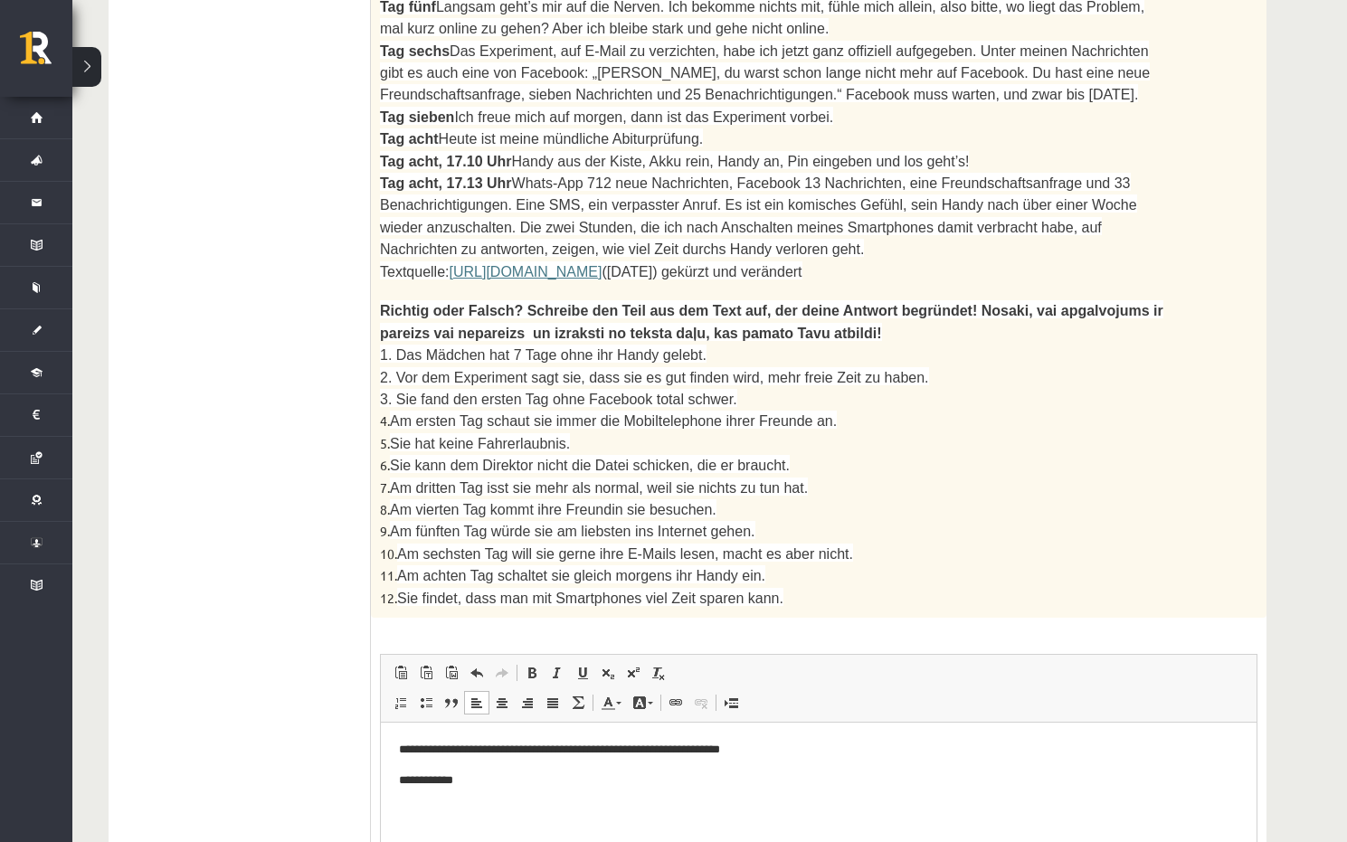
click at [512, 782] on p "**********" at bounding box center [818, 779] width 839 height 19
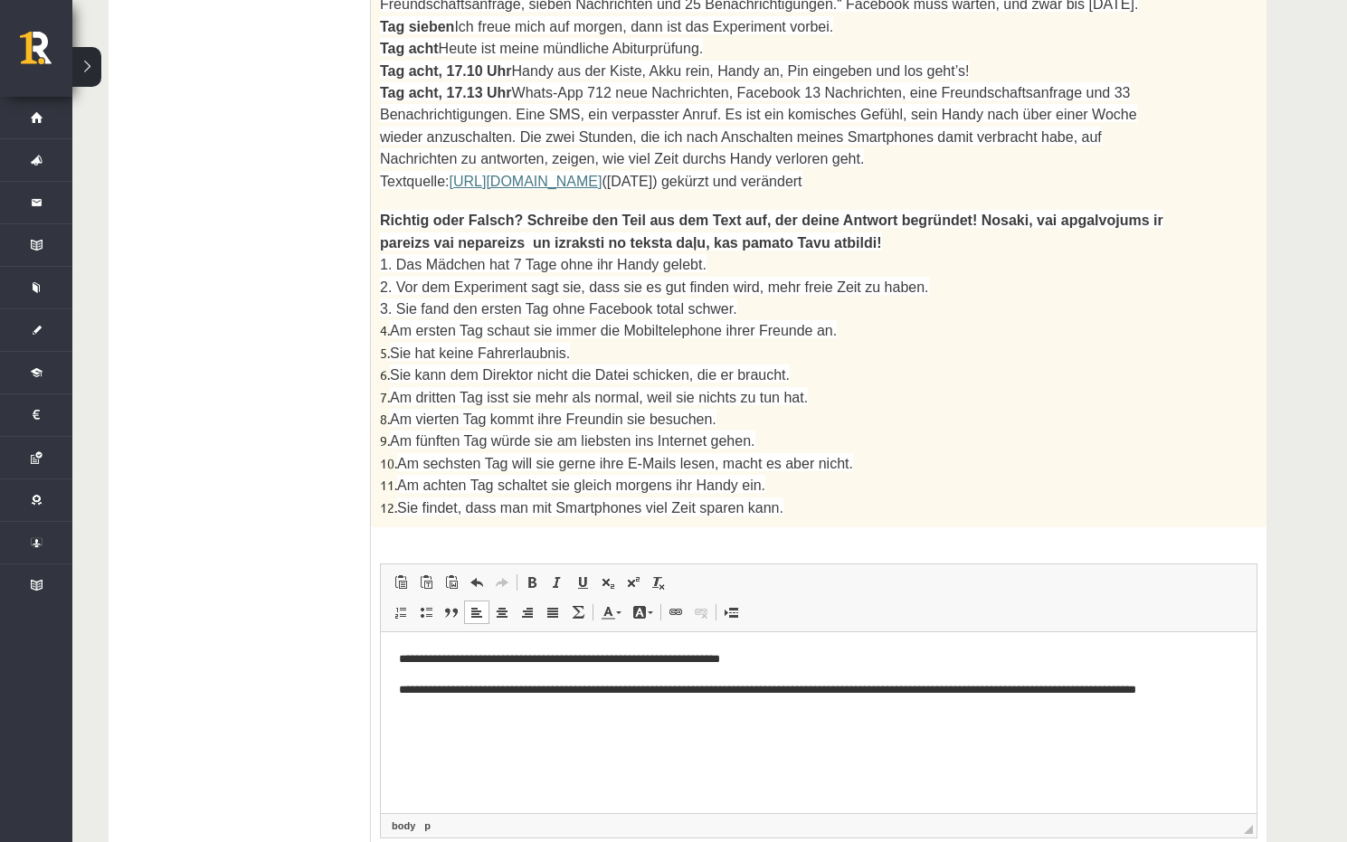
scroll to position [1427, 0]
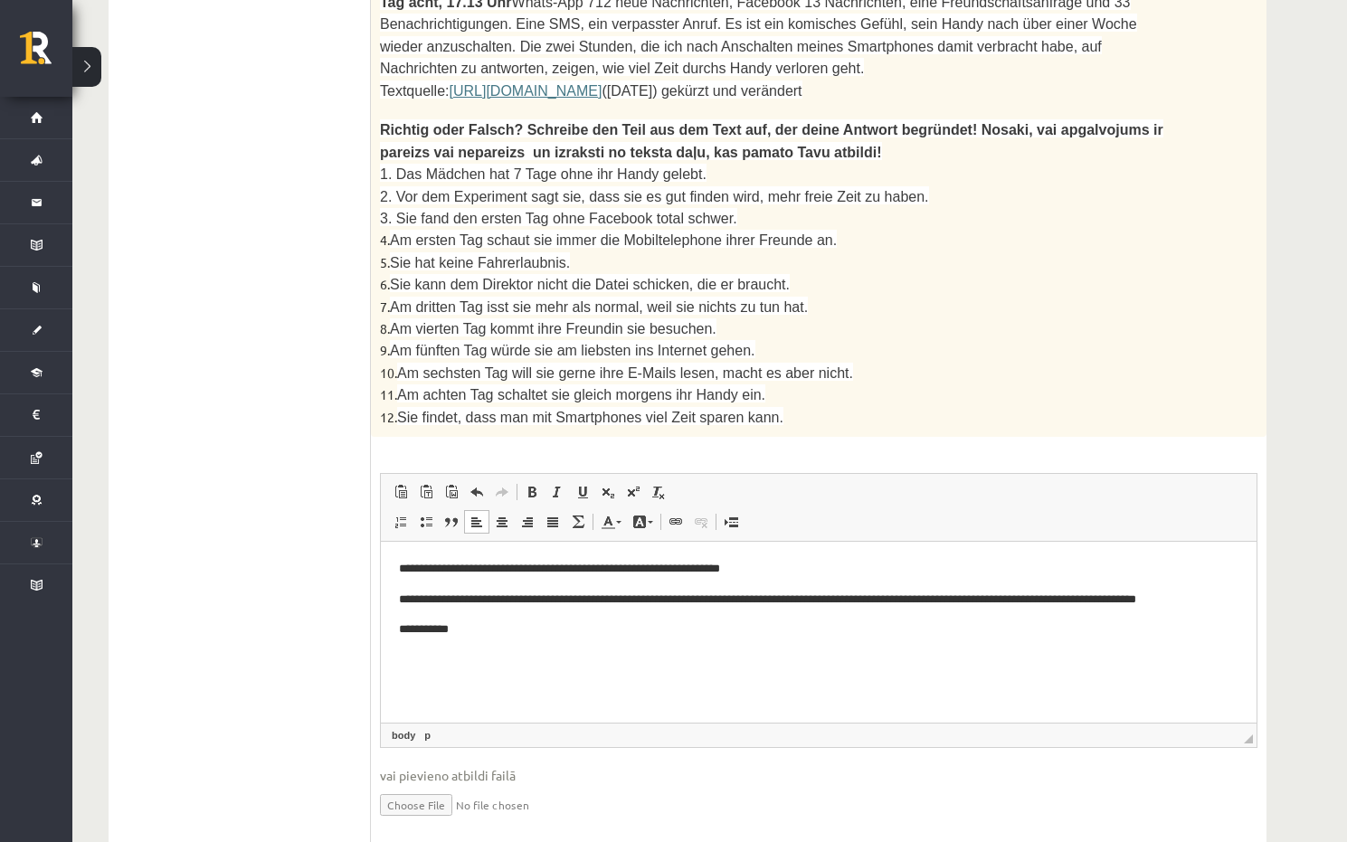
click at [486, 631] on p "**********" at bounding box center [818, 628] width 839 height 19
drag, startPoint x: 1044, startPoint y: 630, endPoint x: 459, endPoint y: 639, distance: 584.3
click at [459, 639] on html "**********" at bounding box center [818, 599] width 875 height 116
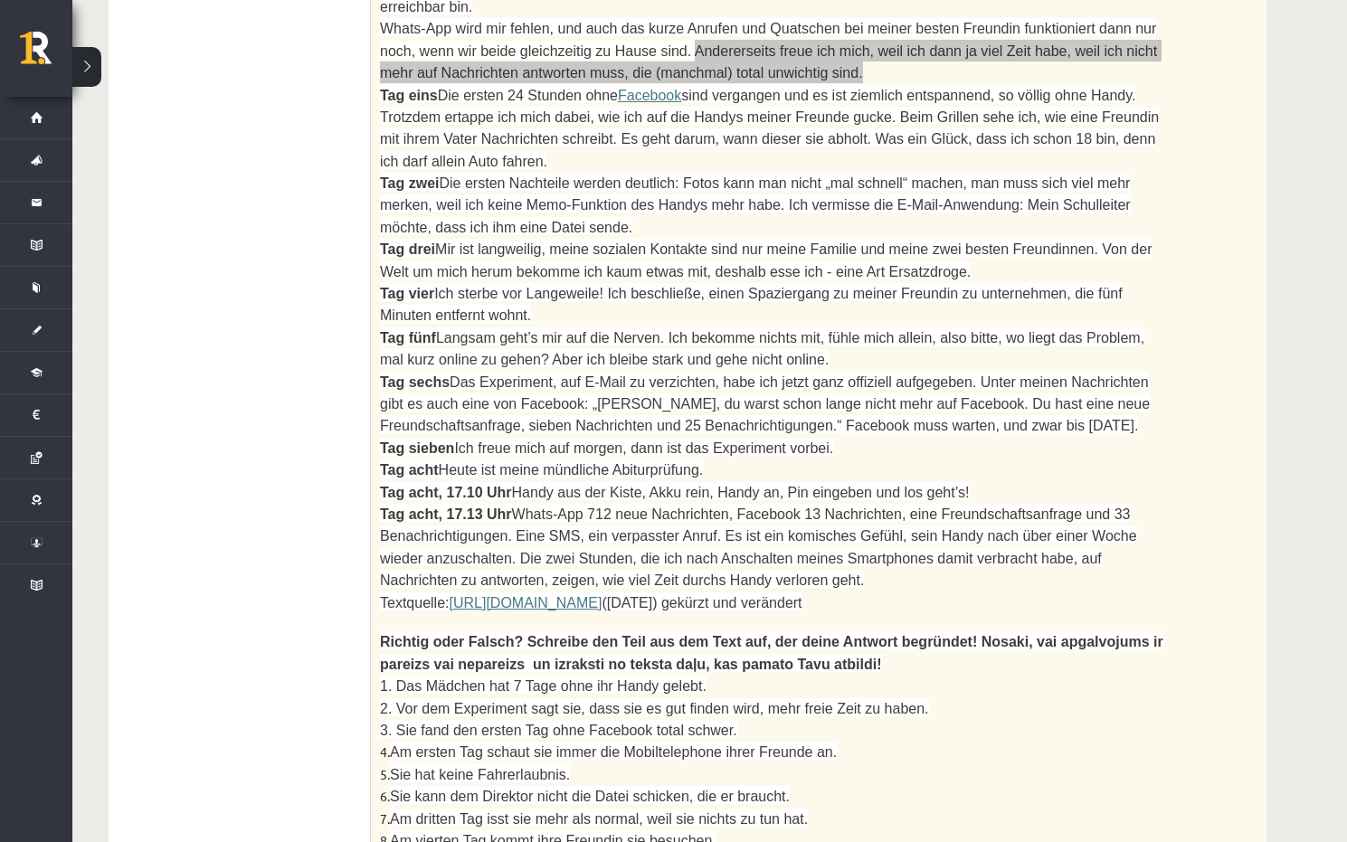
scroll to position [704, 0]
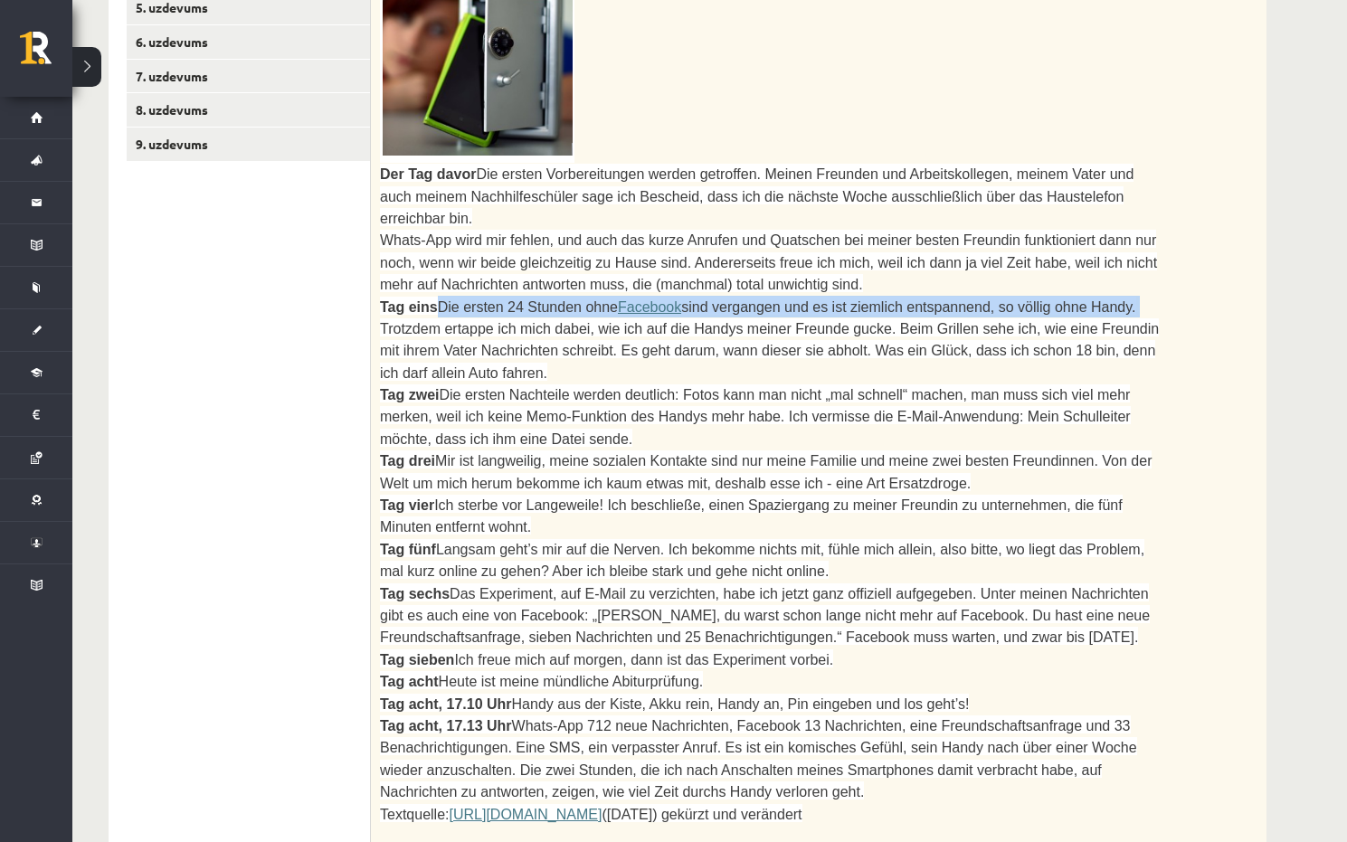
drag, startPoint x: 431, startPoint y: 257, endPoint x: 1066, endPoint y: 257, distance: 634.8
click at [1066, 299] on span "Tag eins Die ersten 24 Stunden ohne Facebook sind vergangen und es ist ziemlich…" at bounding box center [769, 339] width 779 height 81
copy span "Die ersten 24 Stunden ohne Facebook sind vergangen und es ist ziemlich entspann…"
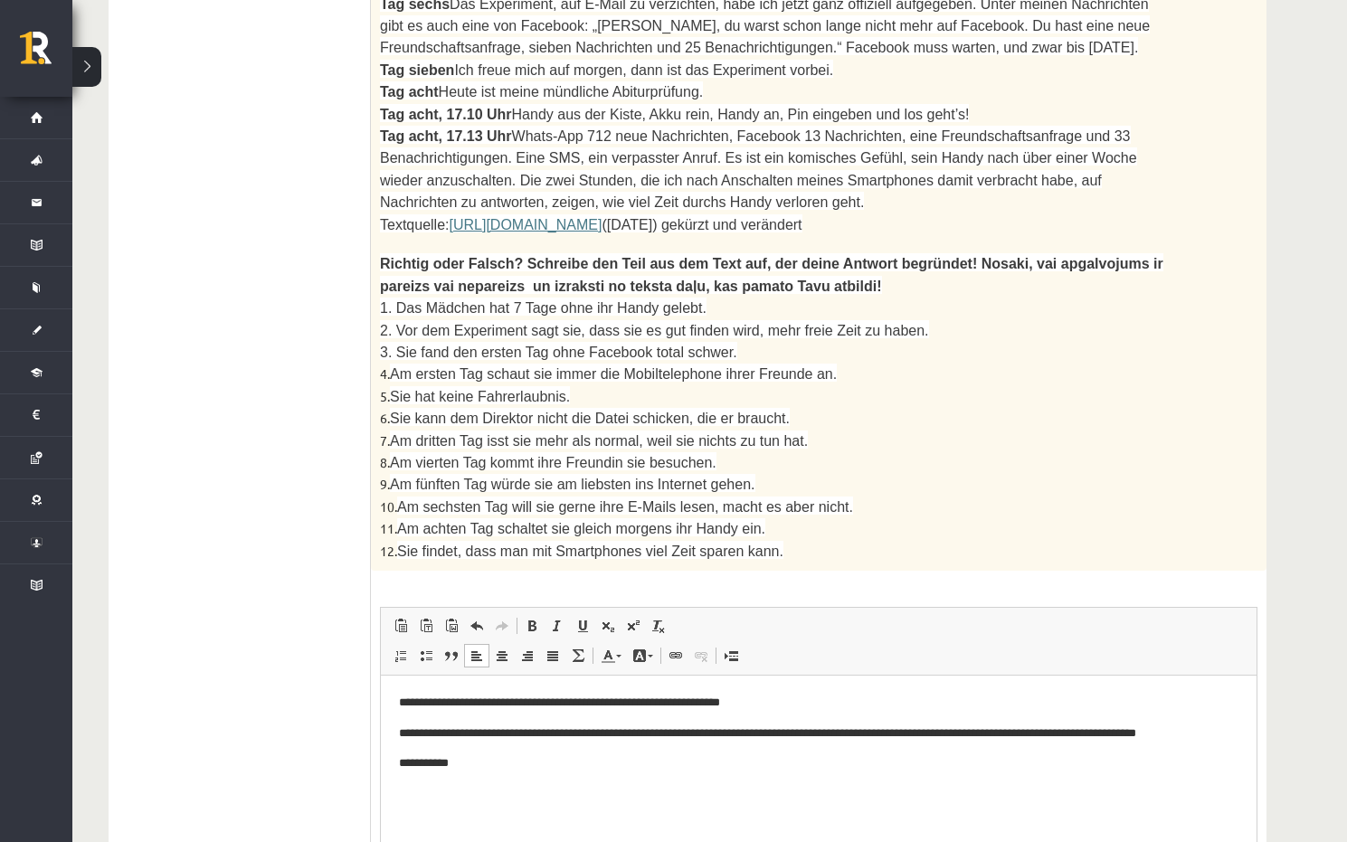
scroll to position [1427, 0]
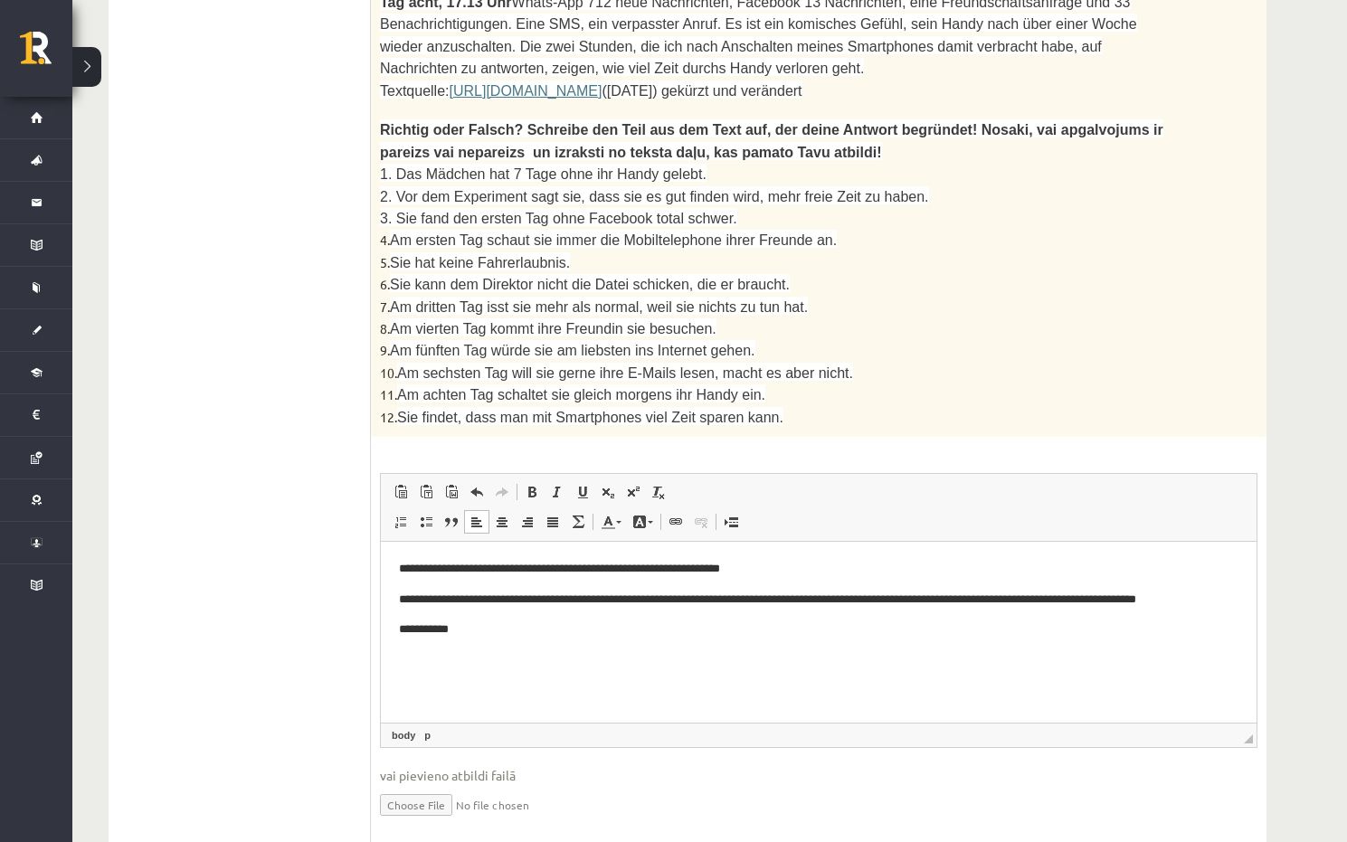
click at [491, 640] on html "**********" at bounding box center [818, 599] width 875 height 116
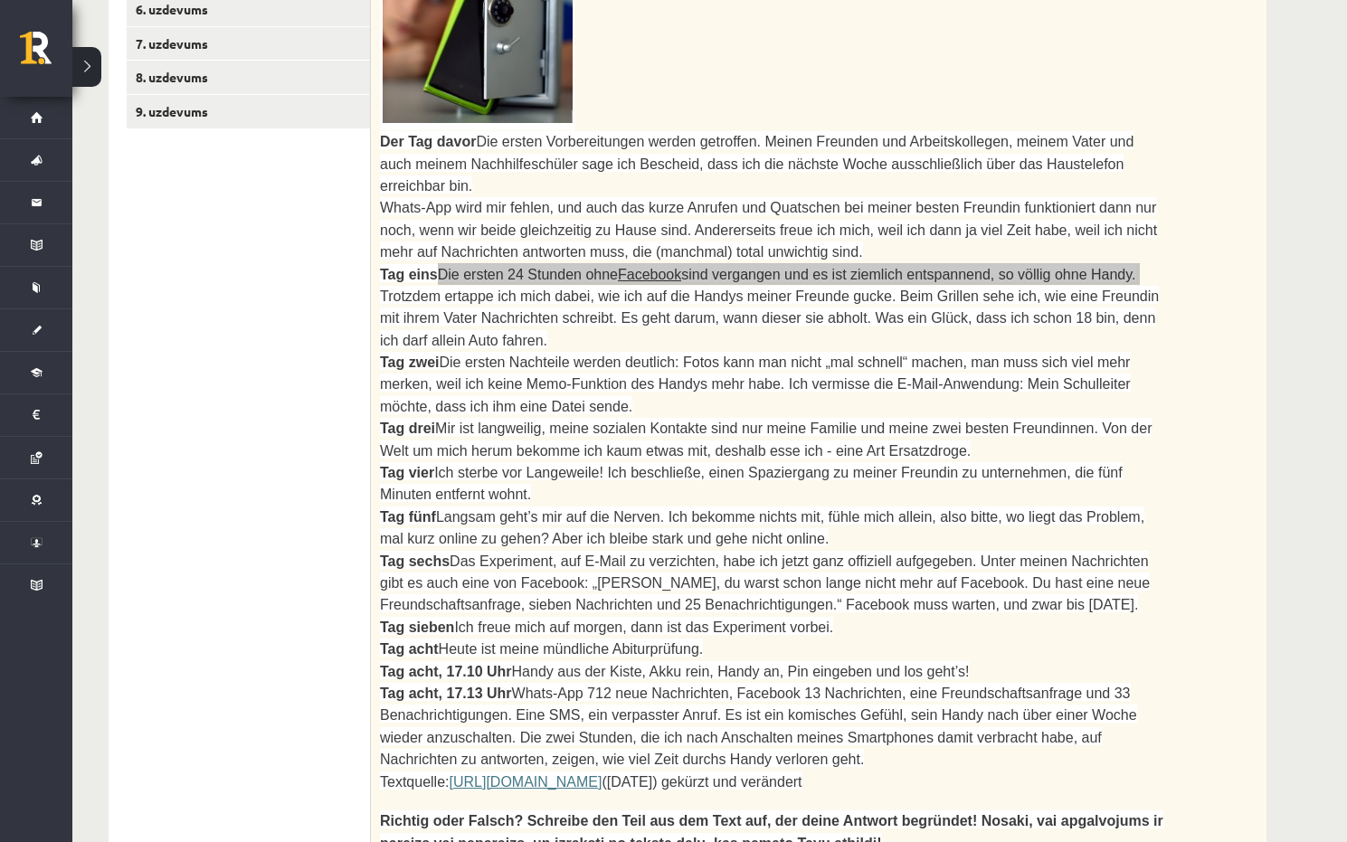
scroll to position [704, 0]
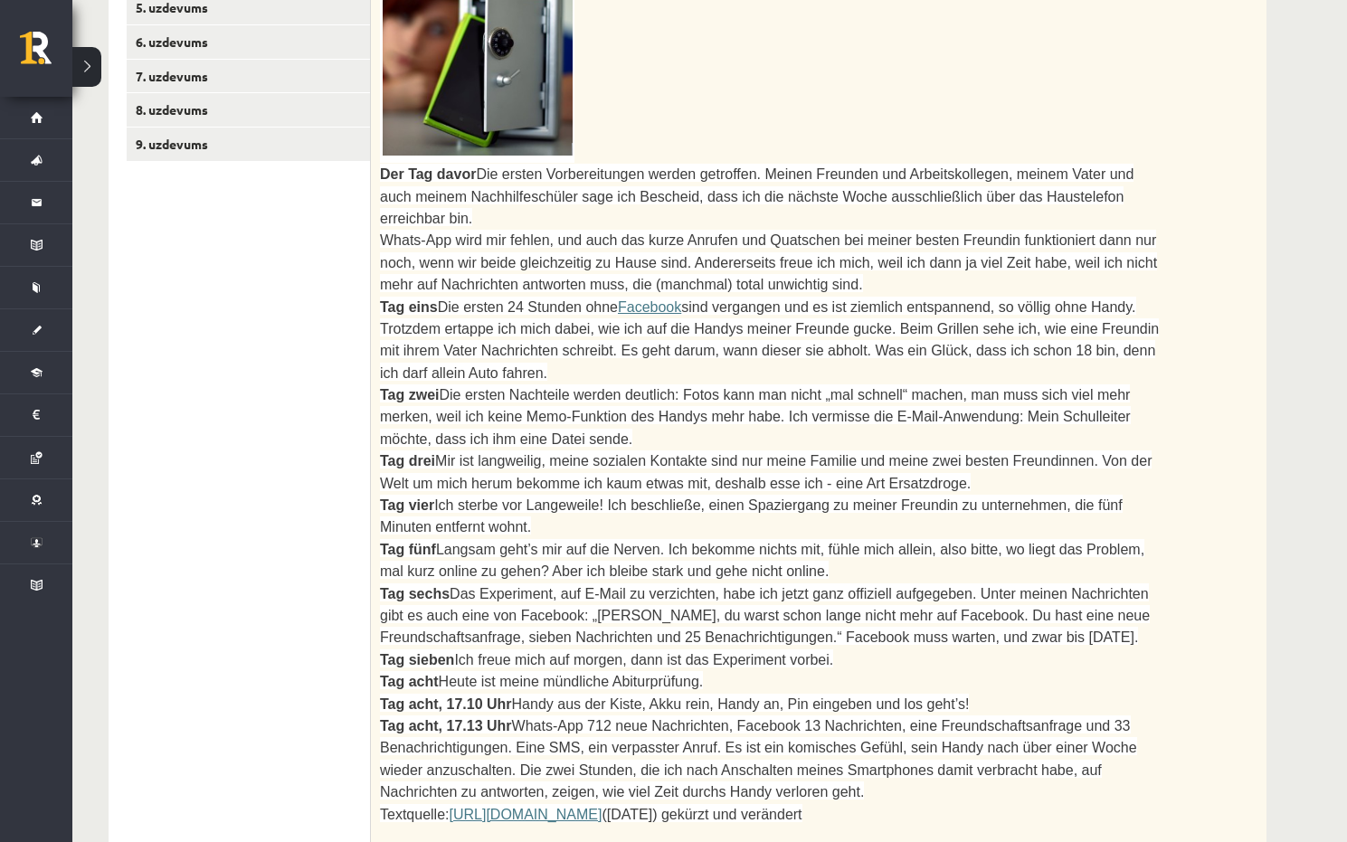
click at [298, 572] on ul "1. uzdevums 2. uzdevums 3. uzdevums 4. uzdevums 5. uzdevums 6. uzdevums 7. uzde…" at bounding box center [249, 713] width 244 height 1718
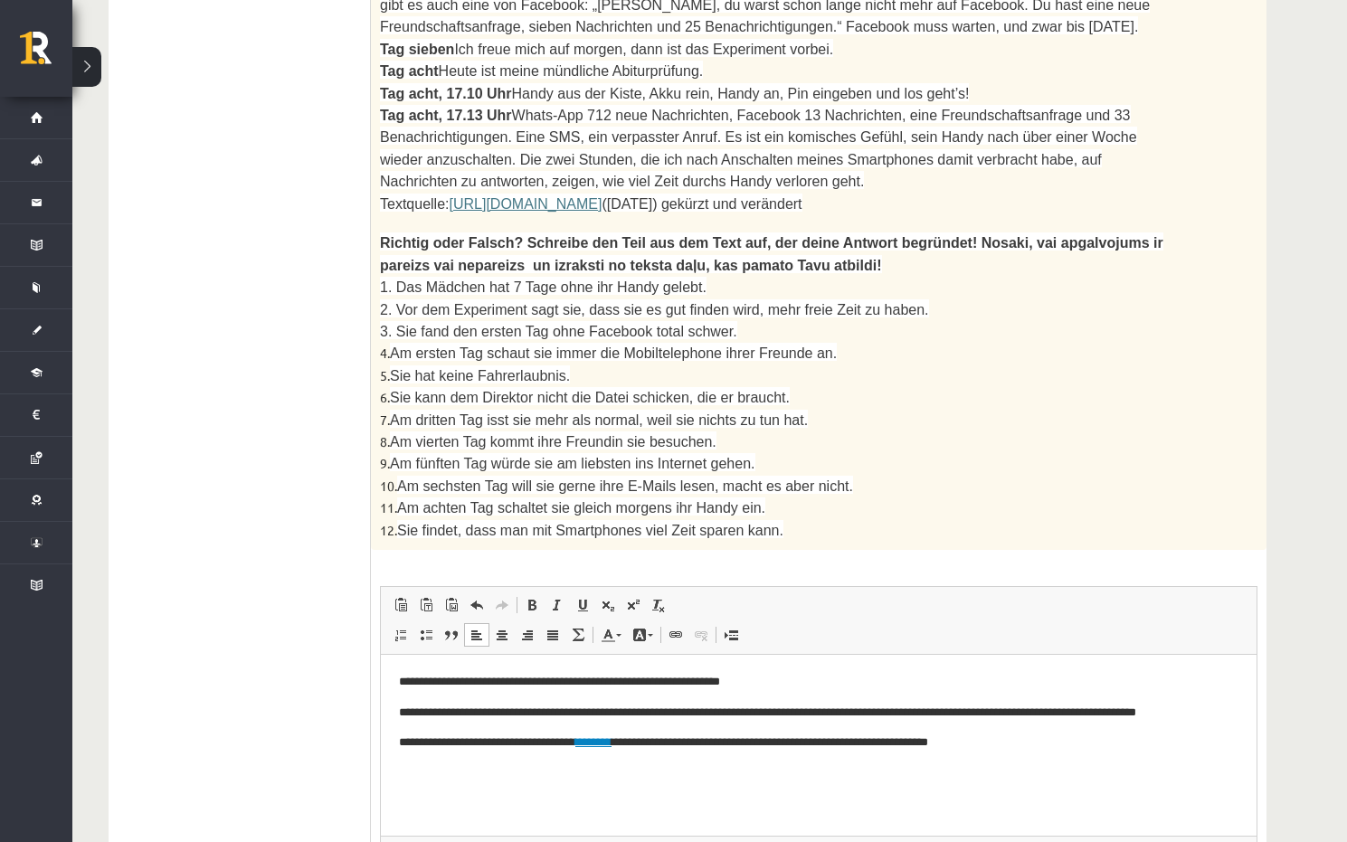
scroll to position [1427, 0]
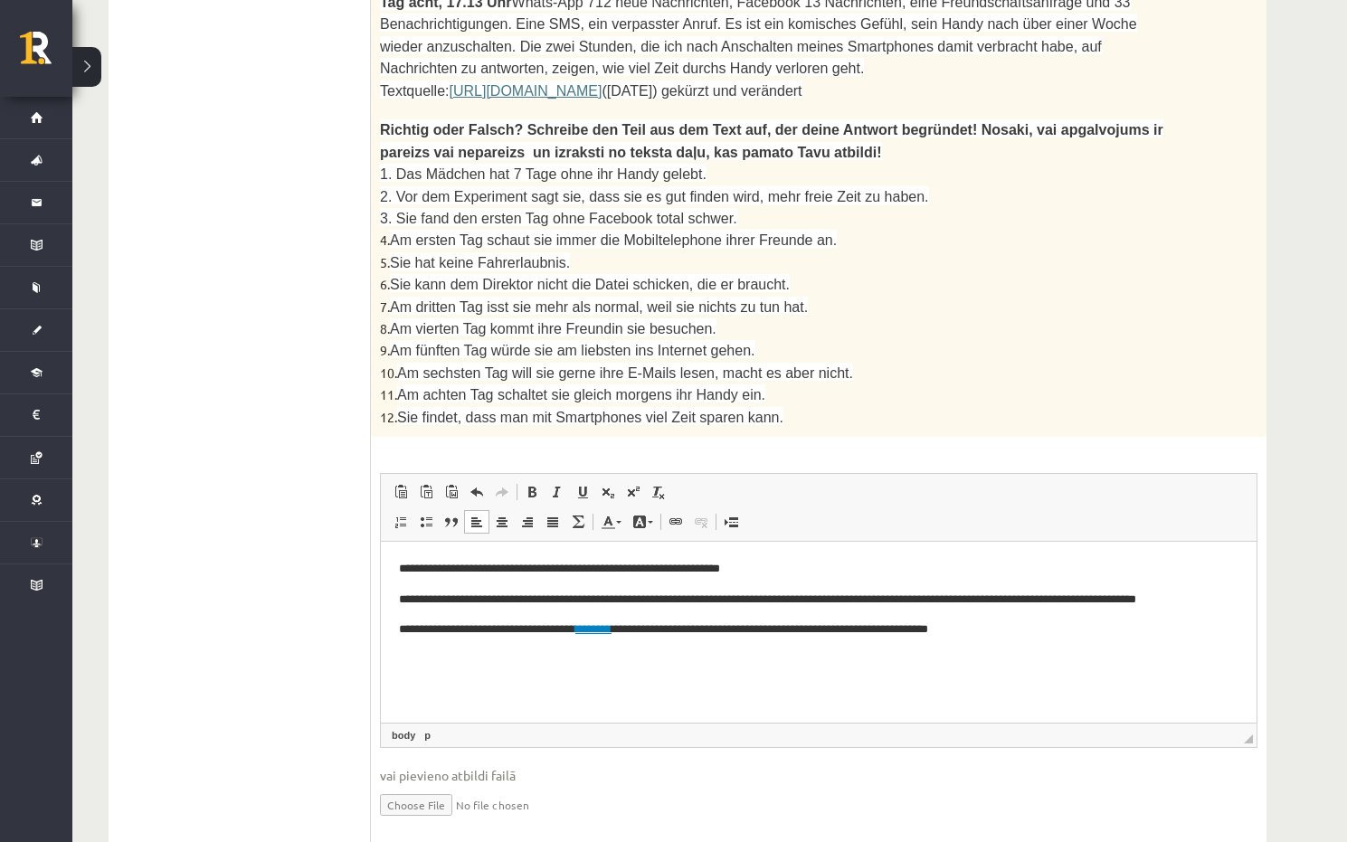
click at [611, 630] on link "********" at bounding box center [593, 628] width 36 height 12
click at [617, 657] on html "**********" at bounding box center [818, 599] width 875 height 116
click at [670, 628] on span "Unlink" at bounding box center [696, 629] width 99 height 26
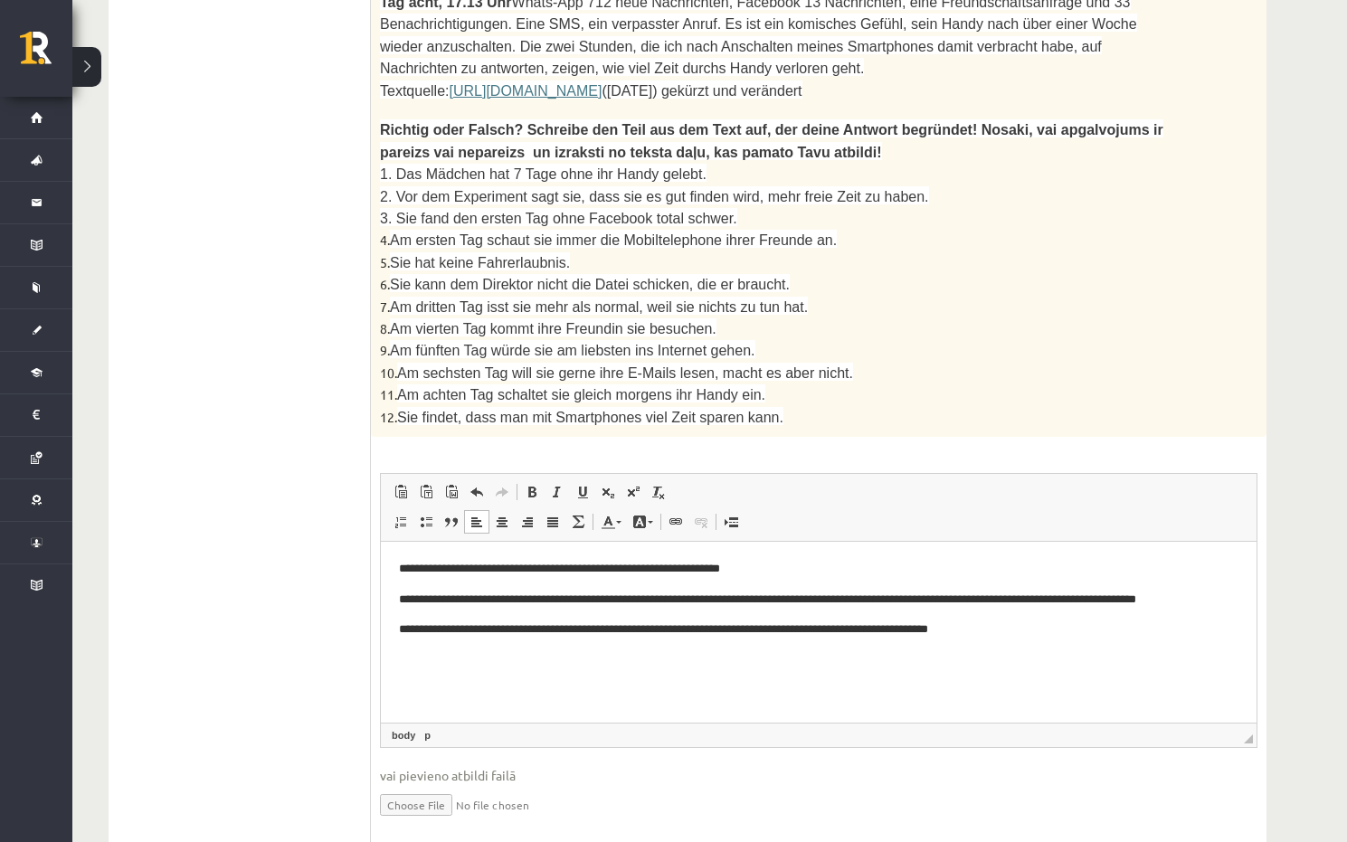
click at [1043, 624] on p "**********" at bounding box center [818, 628] width 839 height 19
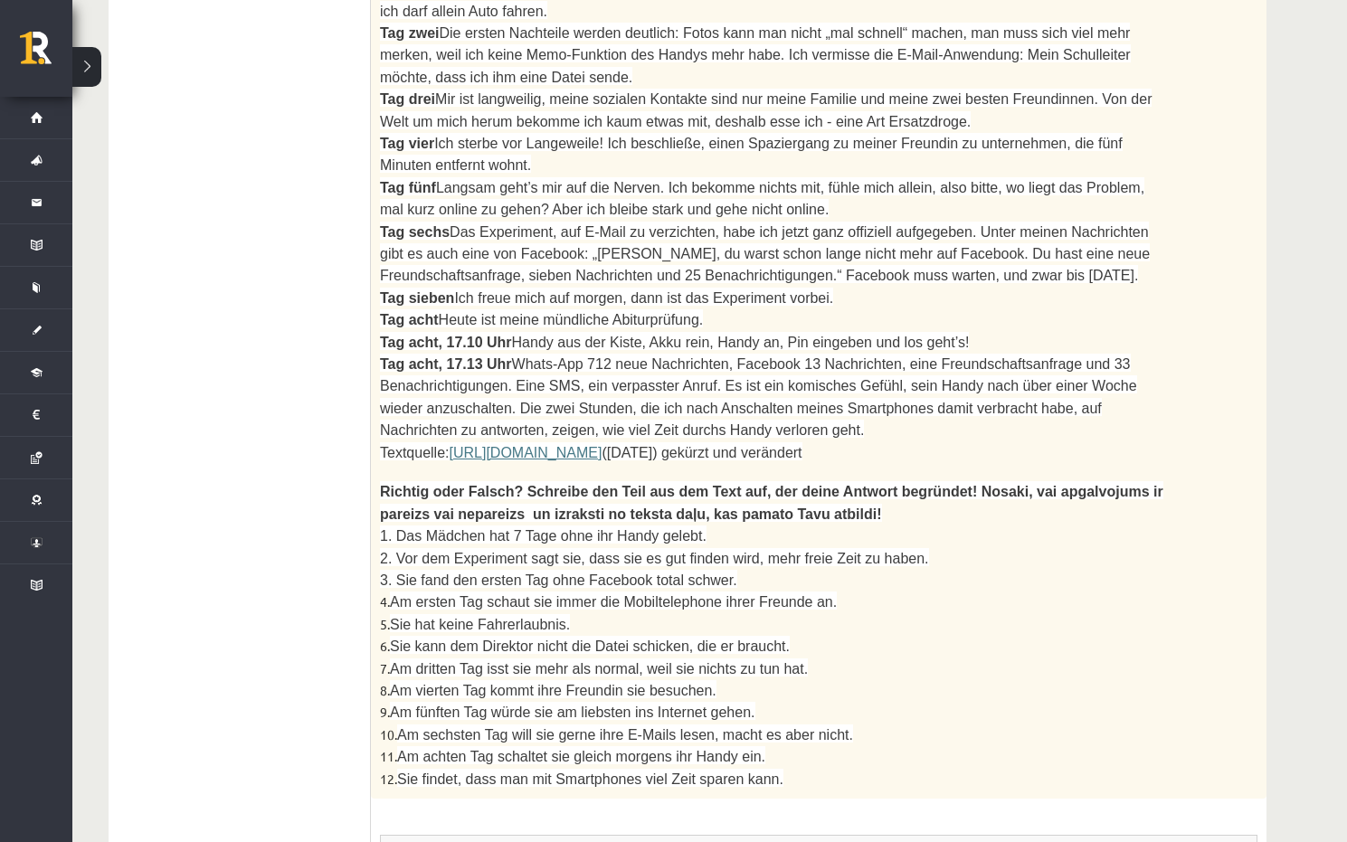
scroll to position [613, 0]
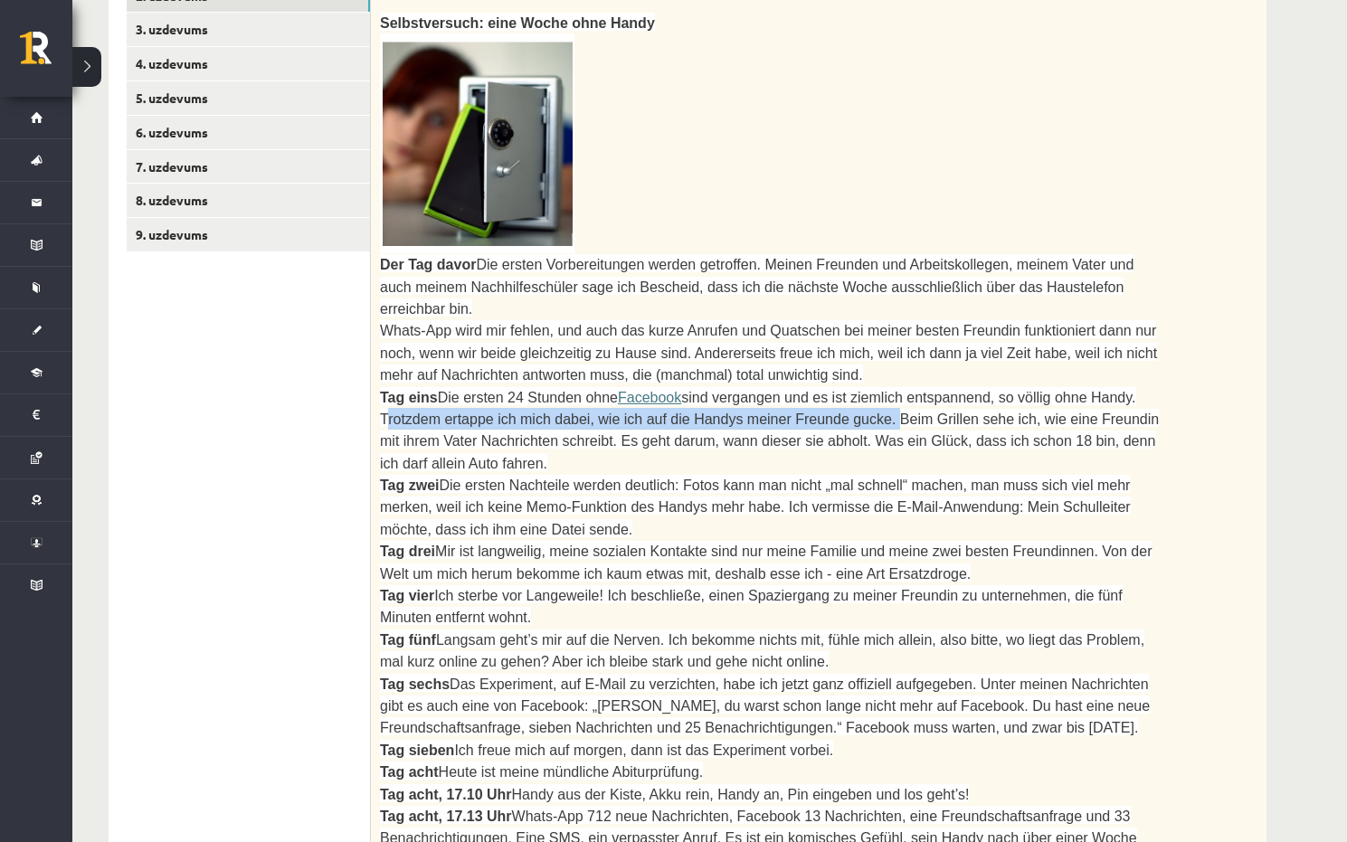
drag, startPoint x: 1071, startPoint y: 345, endPoint x: 789, endPoint y: 372, distance: 282.5
click at [789, 390] on span "sind vergangen und es ist ziemlich entspannend, so völlig ohne Handy. Trotzdem …" at bounding box center [769, 430] width 779 height 81
copy span "Trotzdem ertappe ich mich dabei, wie ich auf die Handys meiner Freunde gucke."
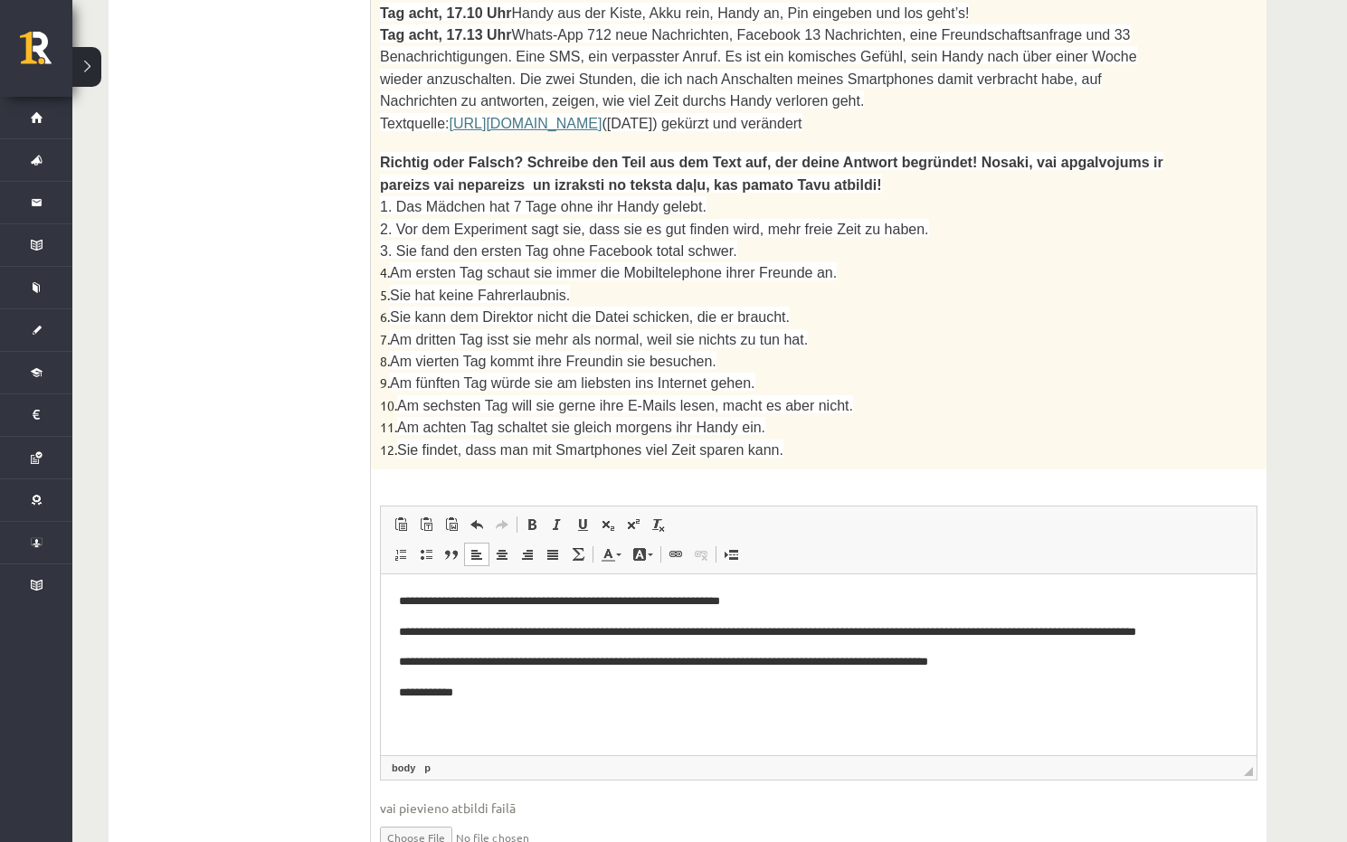
scroll to position [1427, 0]
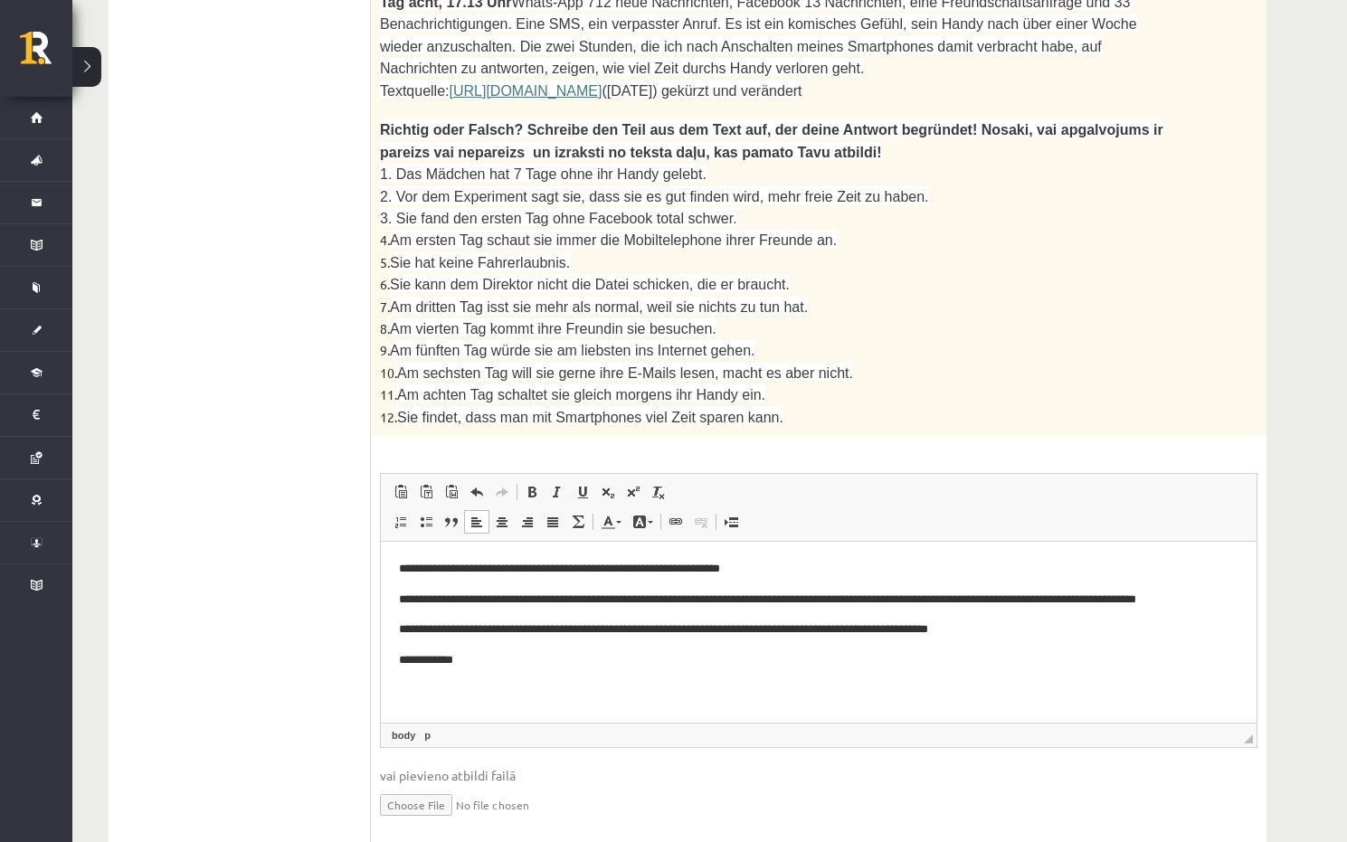
click at [492, 663] on p "**********" at bounding box center [818, 659] width 839 height 19
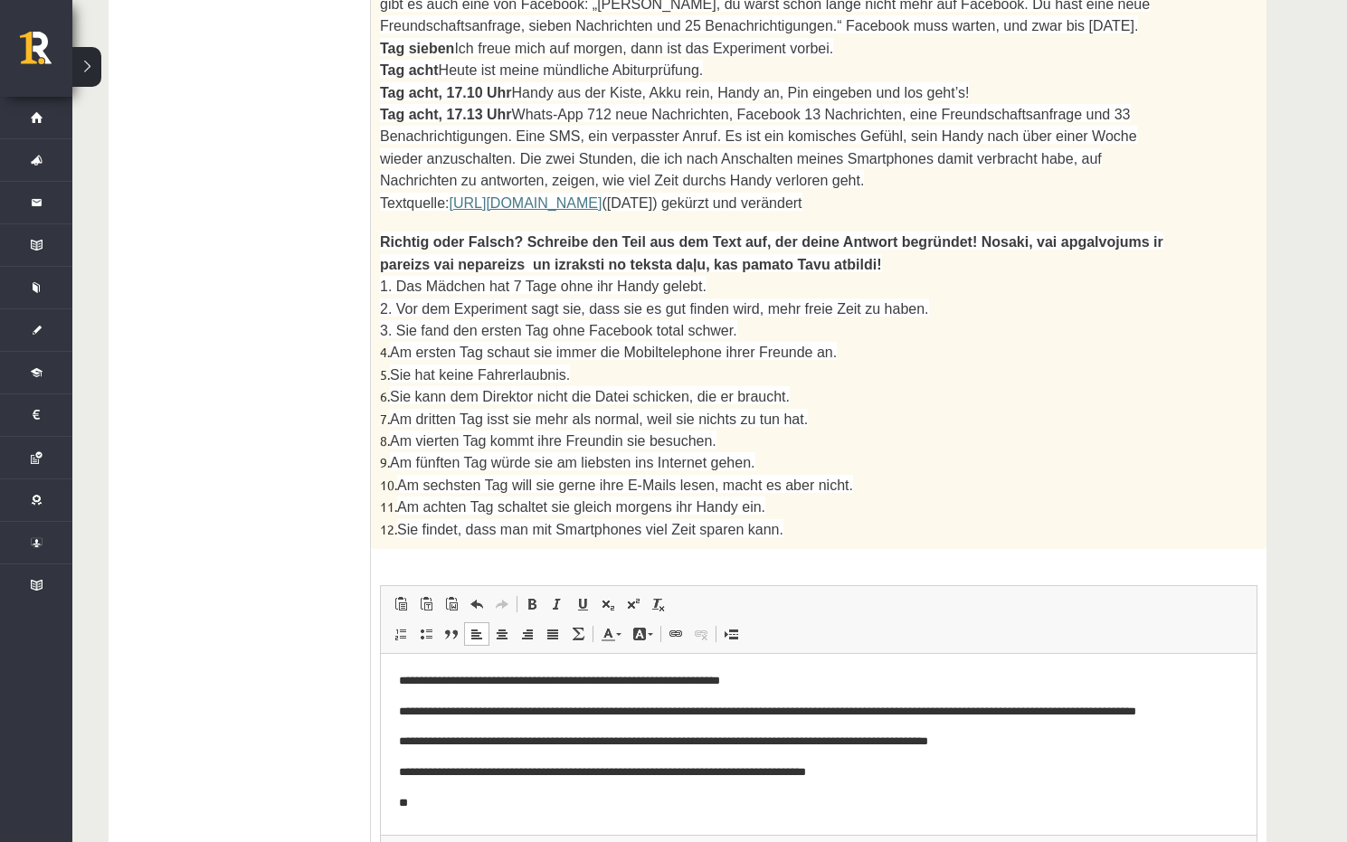
scroll to position [1337, 0]
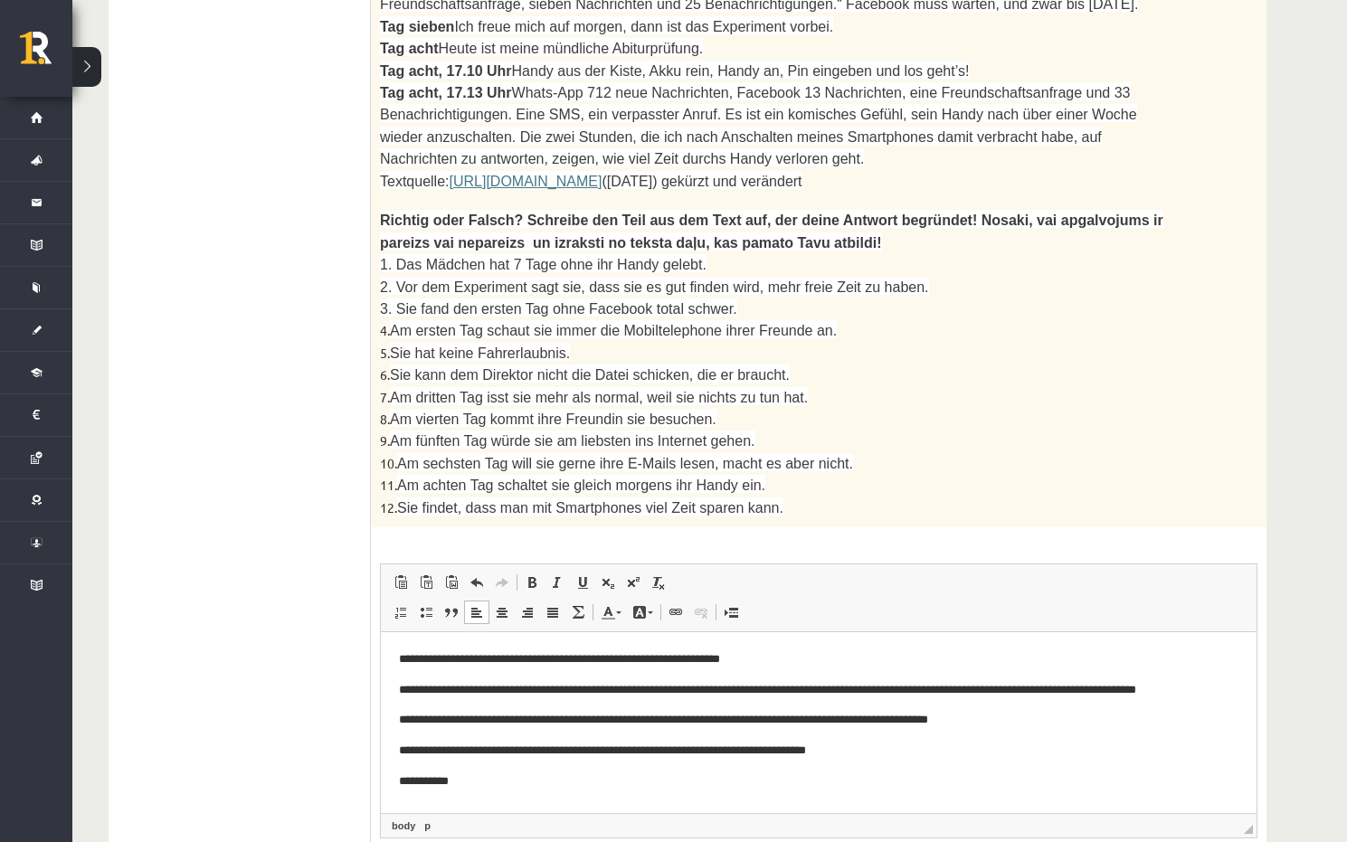
click at [483, 785] on p "**********" at bounding box center [818, 780] width 839 height 19
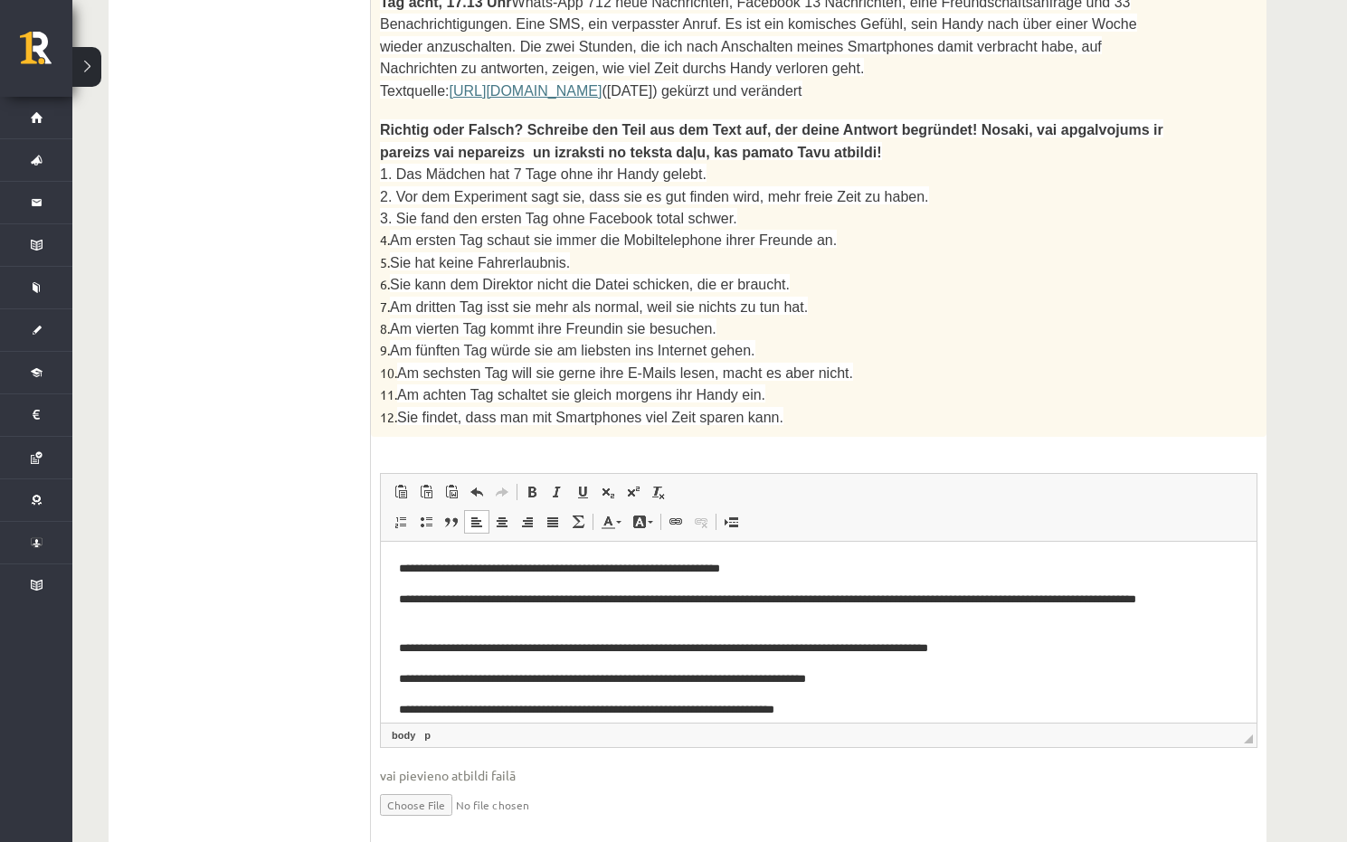
scroll to position [24, 0]
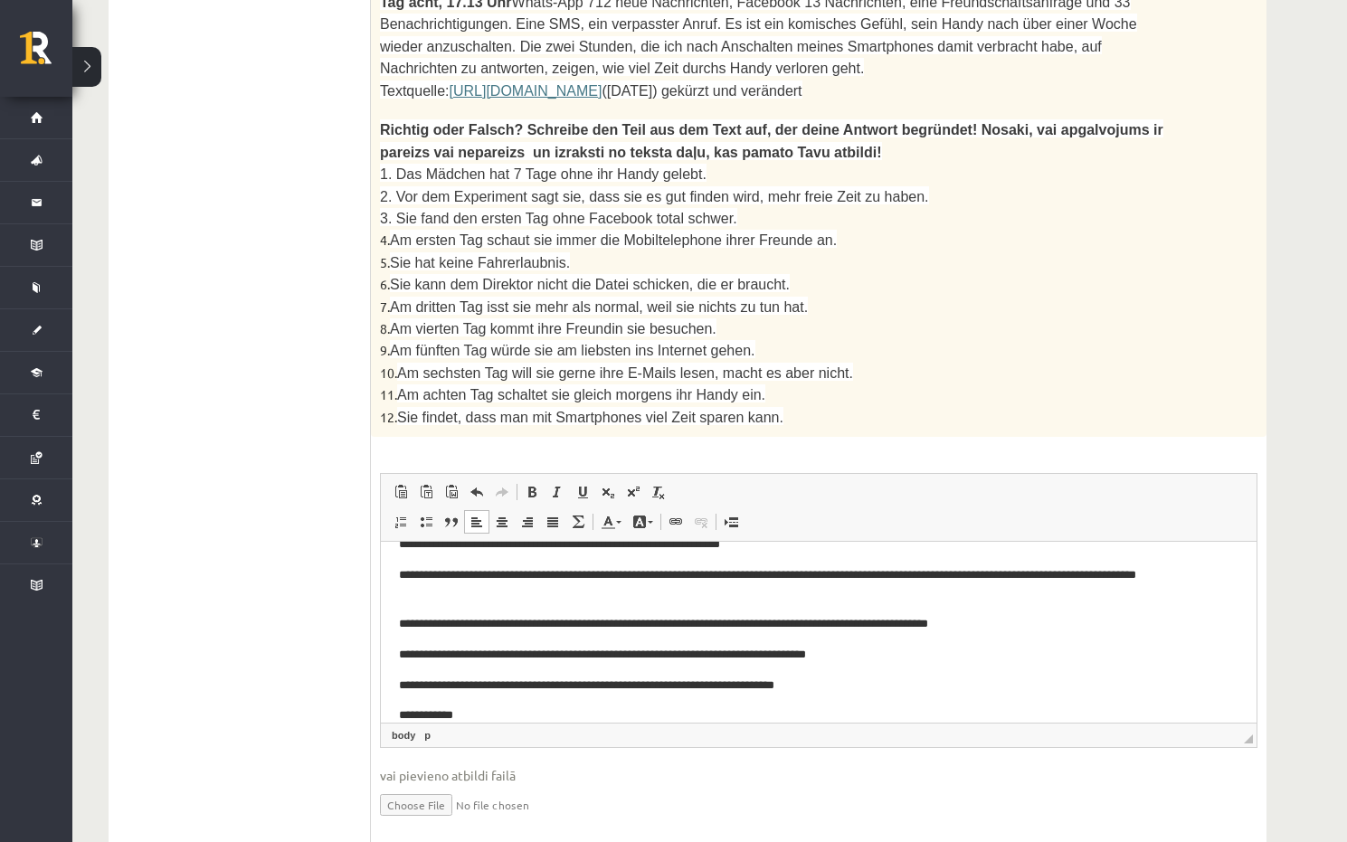
click at [464, 711] on p "**********" at bounding box center [812, 714] width 826 height 19
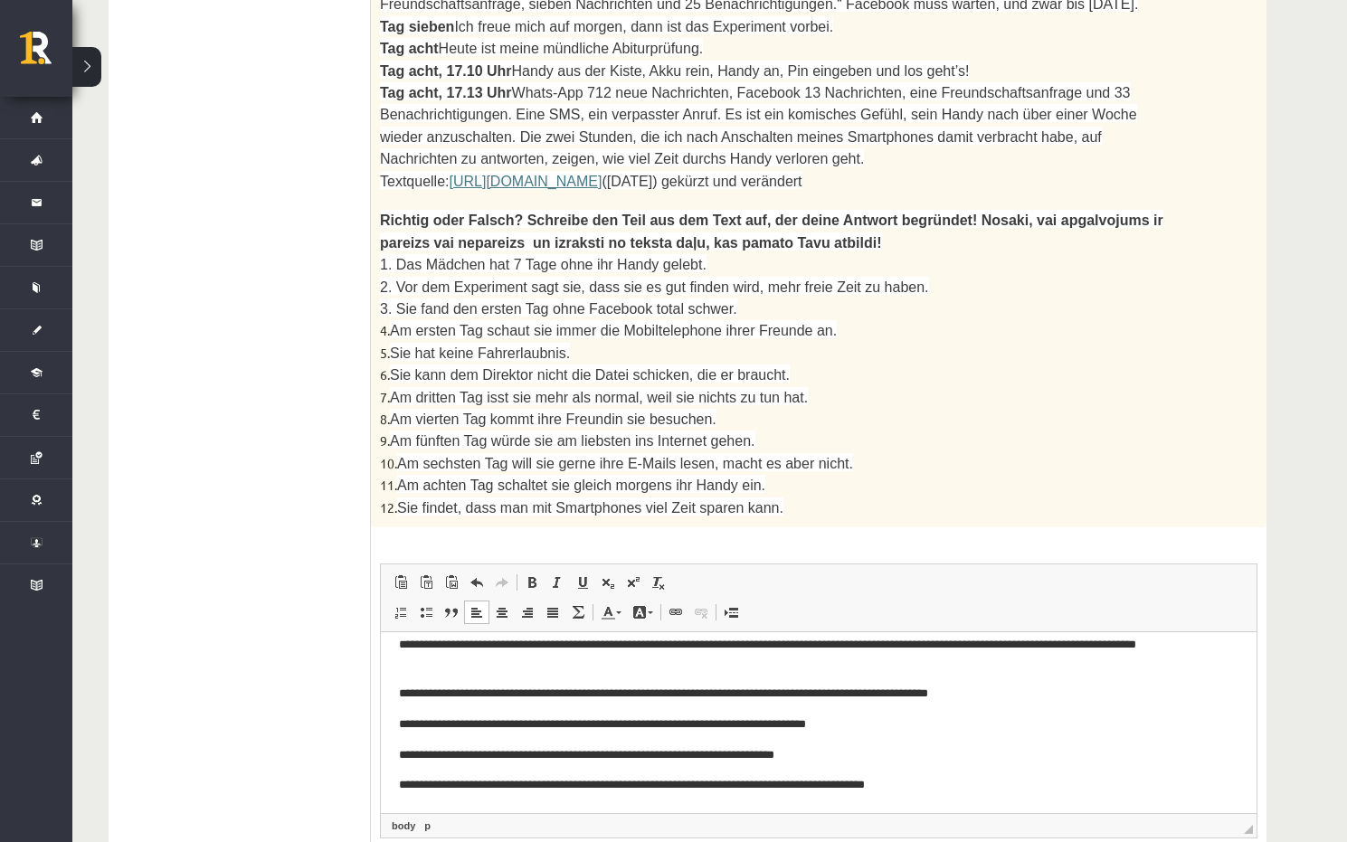
scroll to position [1427, 0]
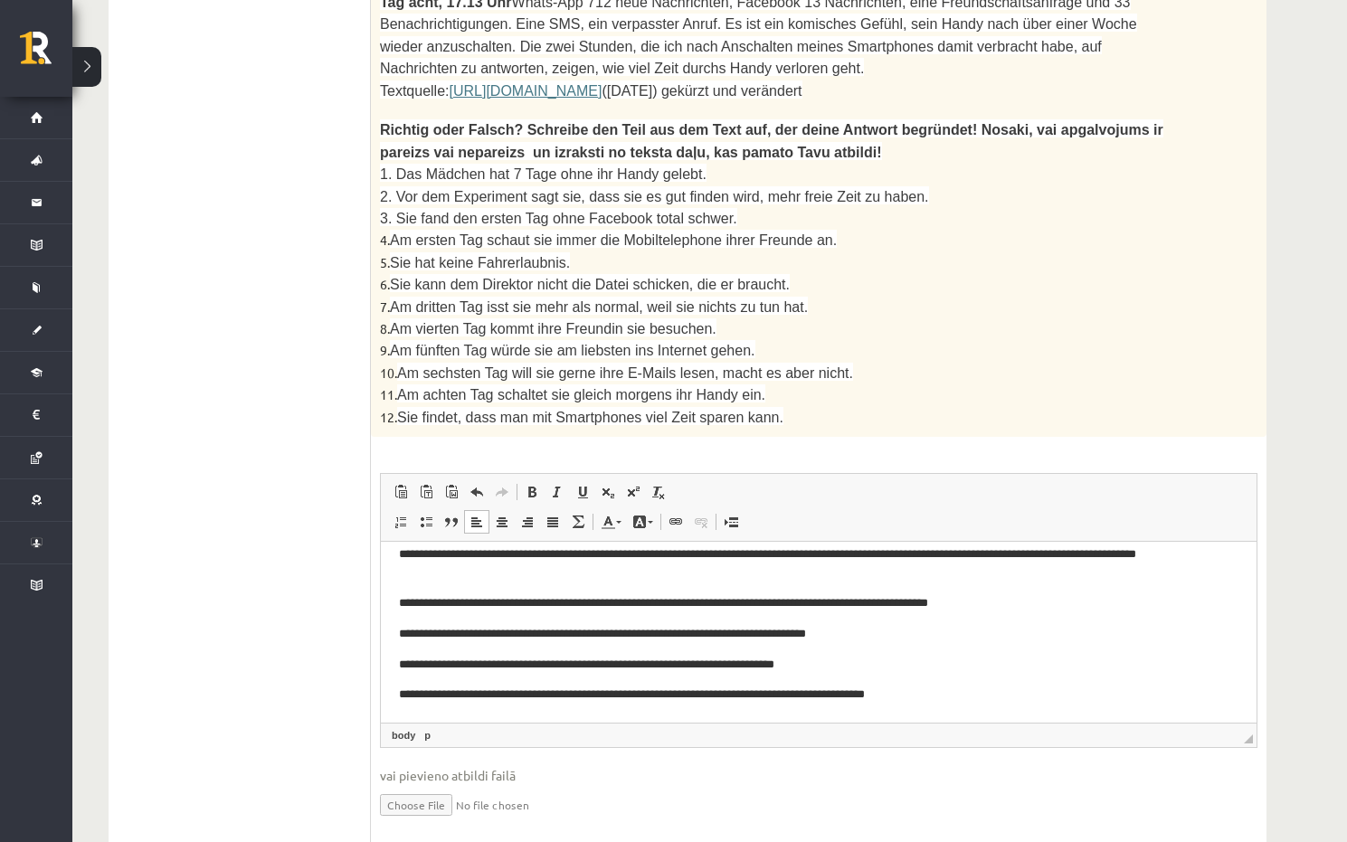
click at [993, 692] on p "**********" at bounding box center [812, 694] width 826 height 19
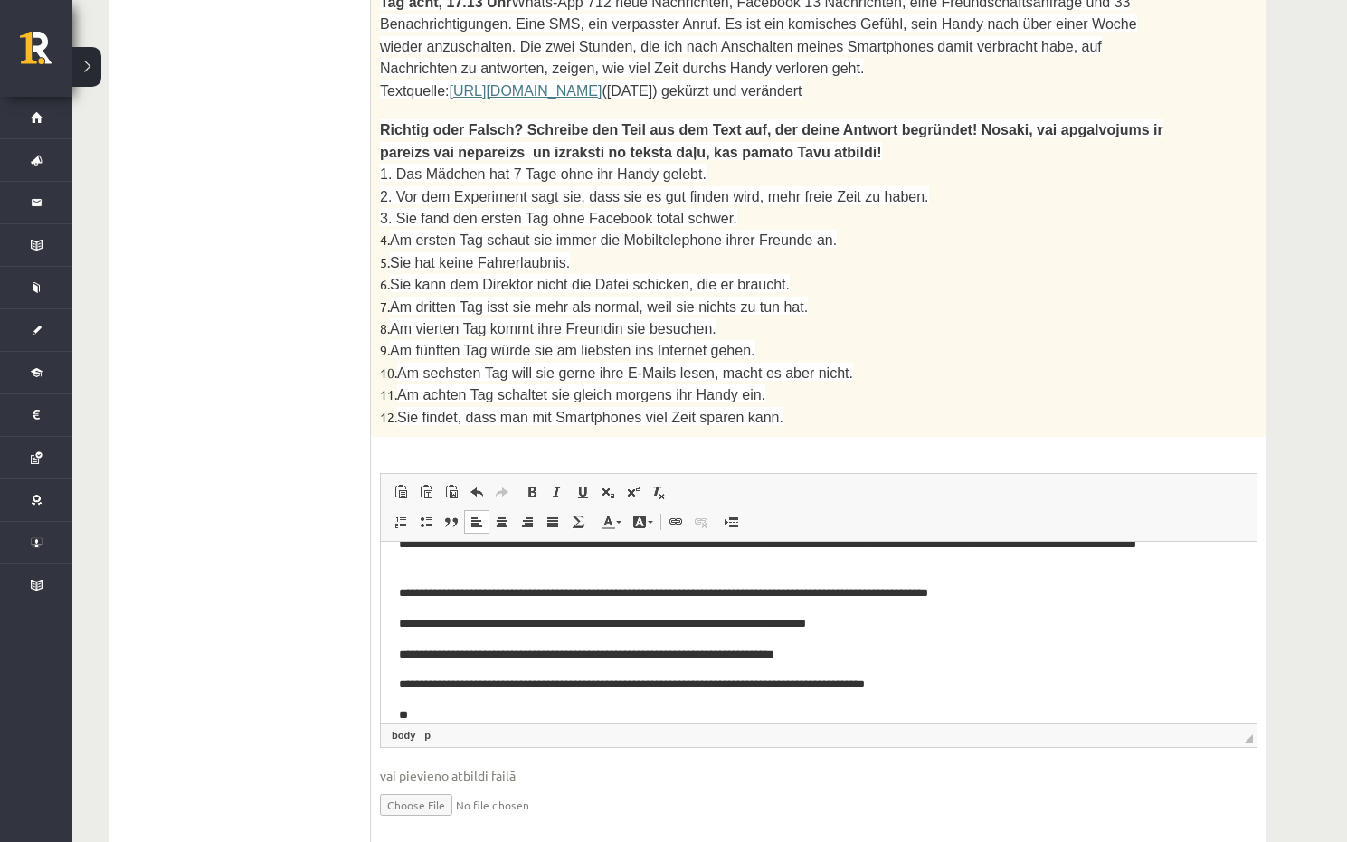
click at [468, 704] on body "**********" at bounding box center [818, 614] width 839 height 221
click at [508, 707] on p "**********" at bounding box center [812, 714] width 826 height 19
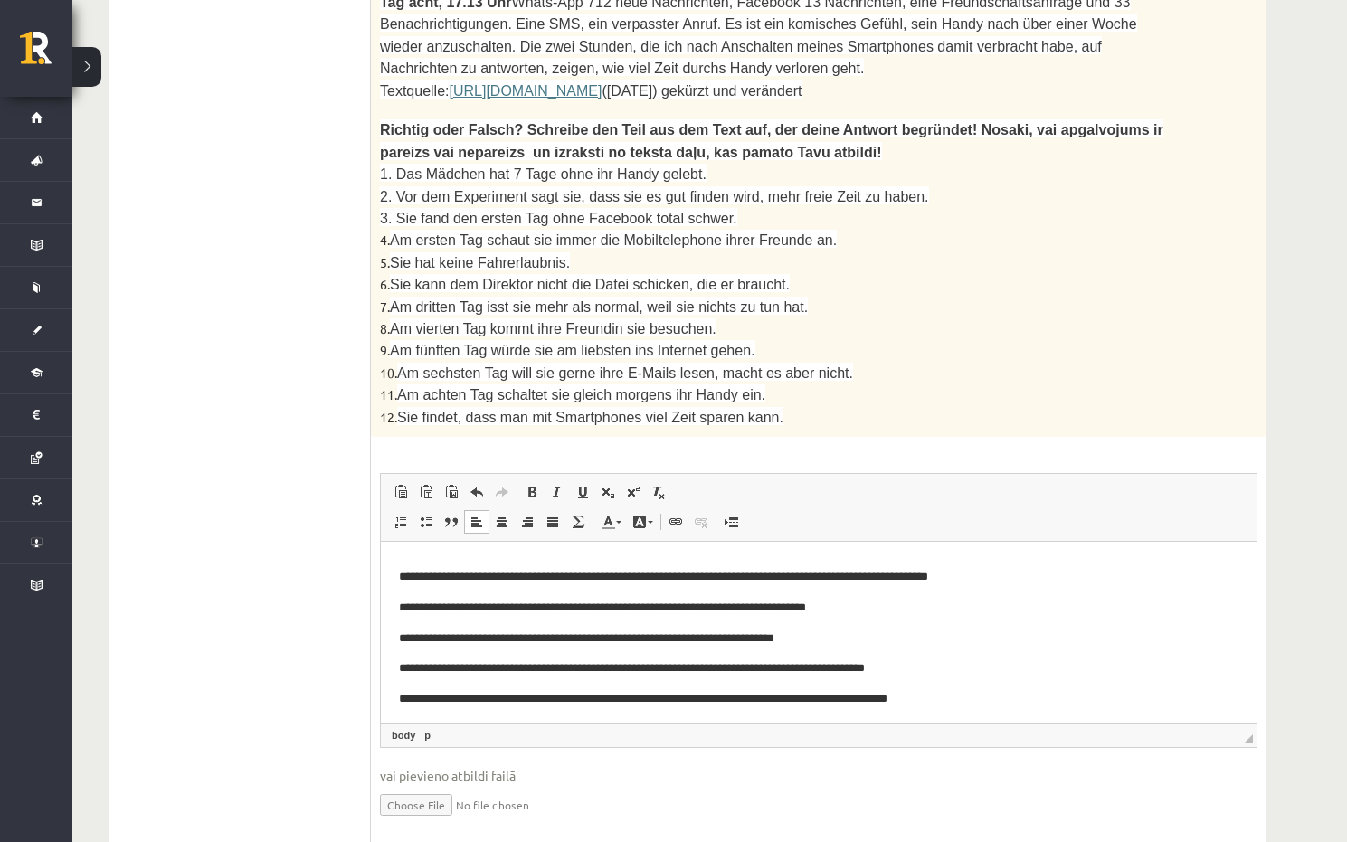
scroll to position [76, 0]
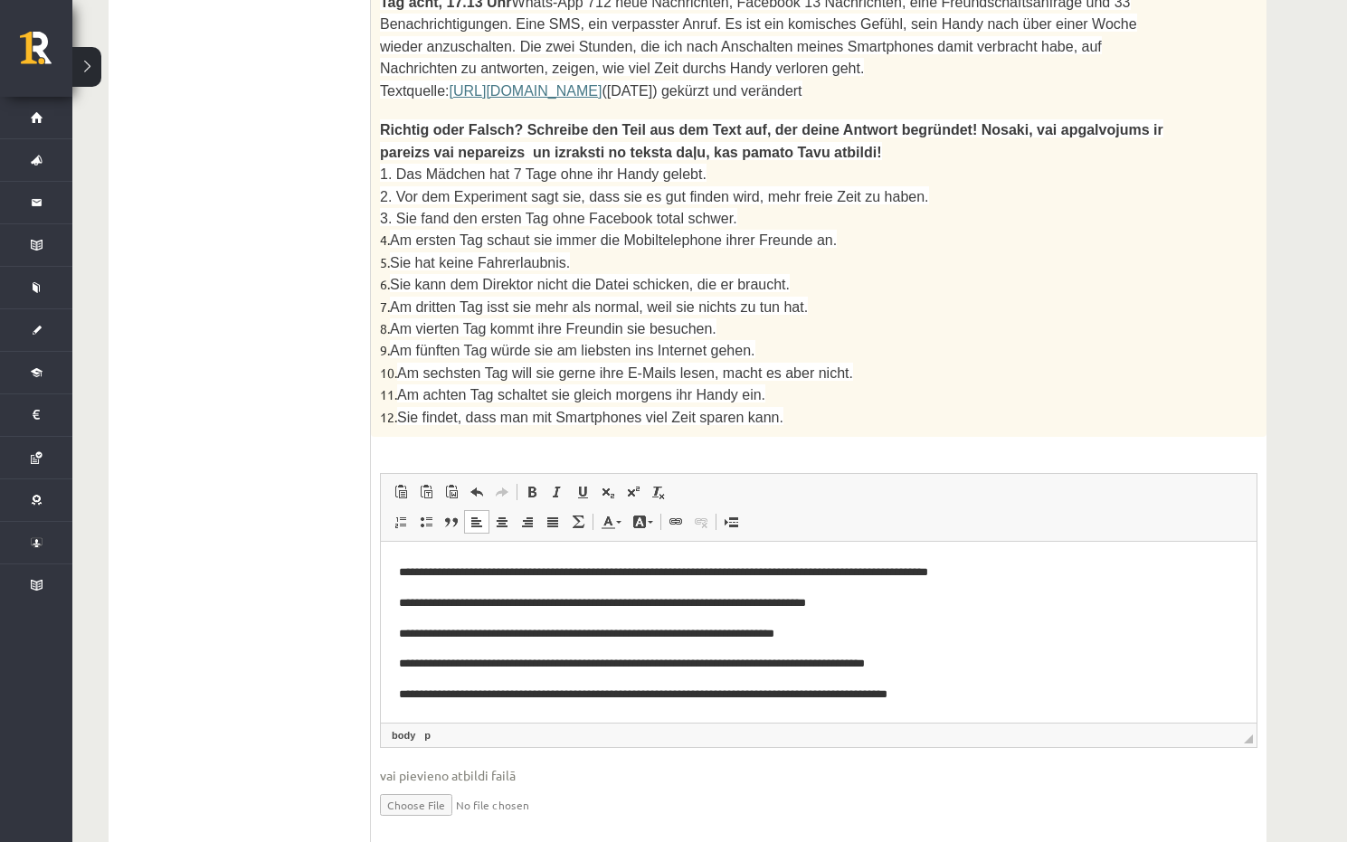
click at [1037, 699] on p "**********" at bounding box center [812, 694] width 826 height 19
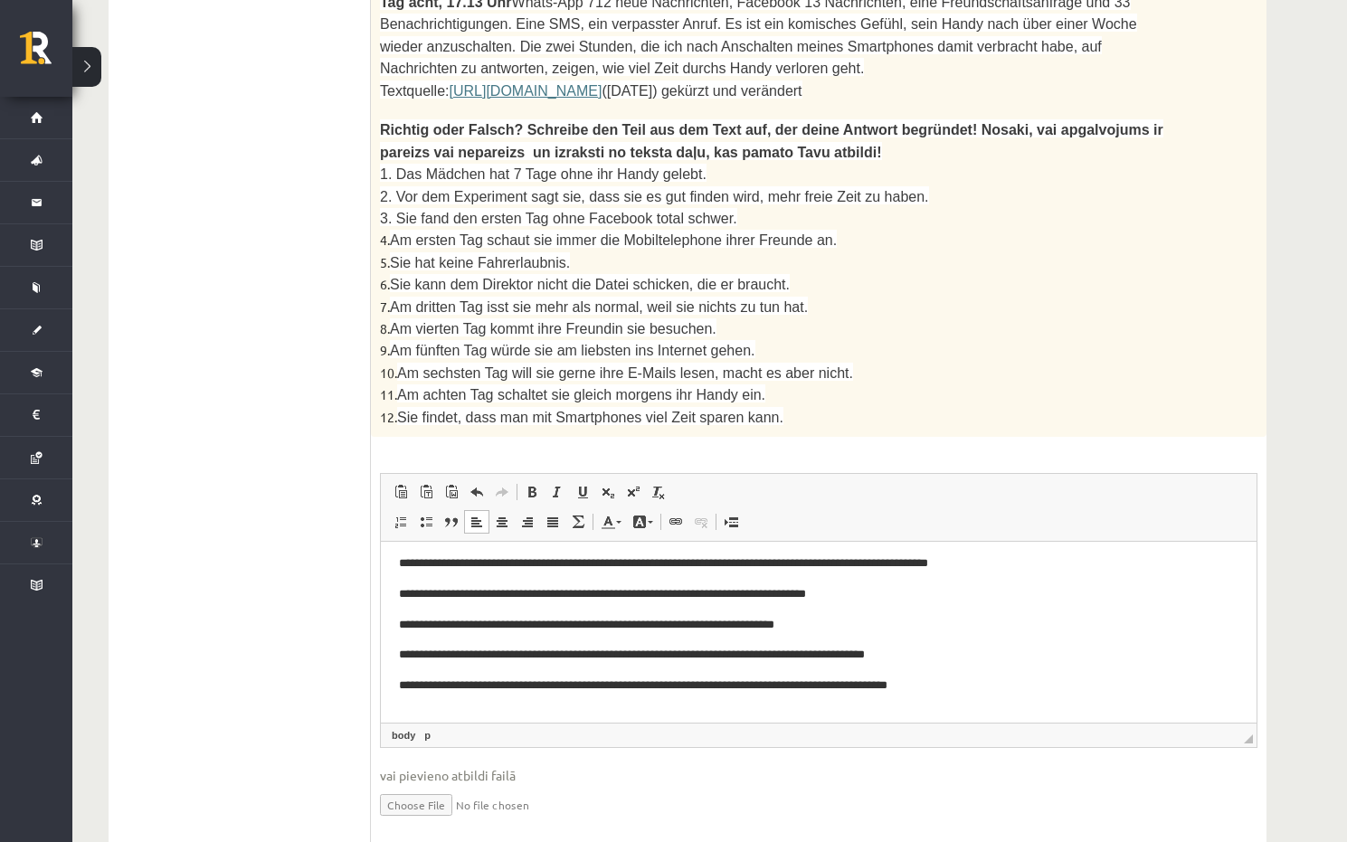
scroll to position [86, 0]
click at [480, 713] on p "**********" at bounding box center [812, 714] width 826 height 19
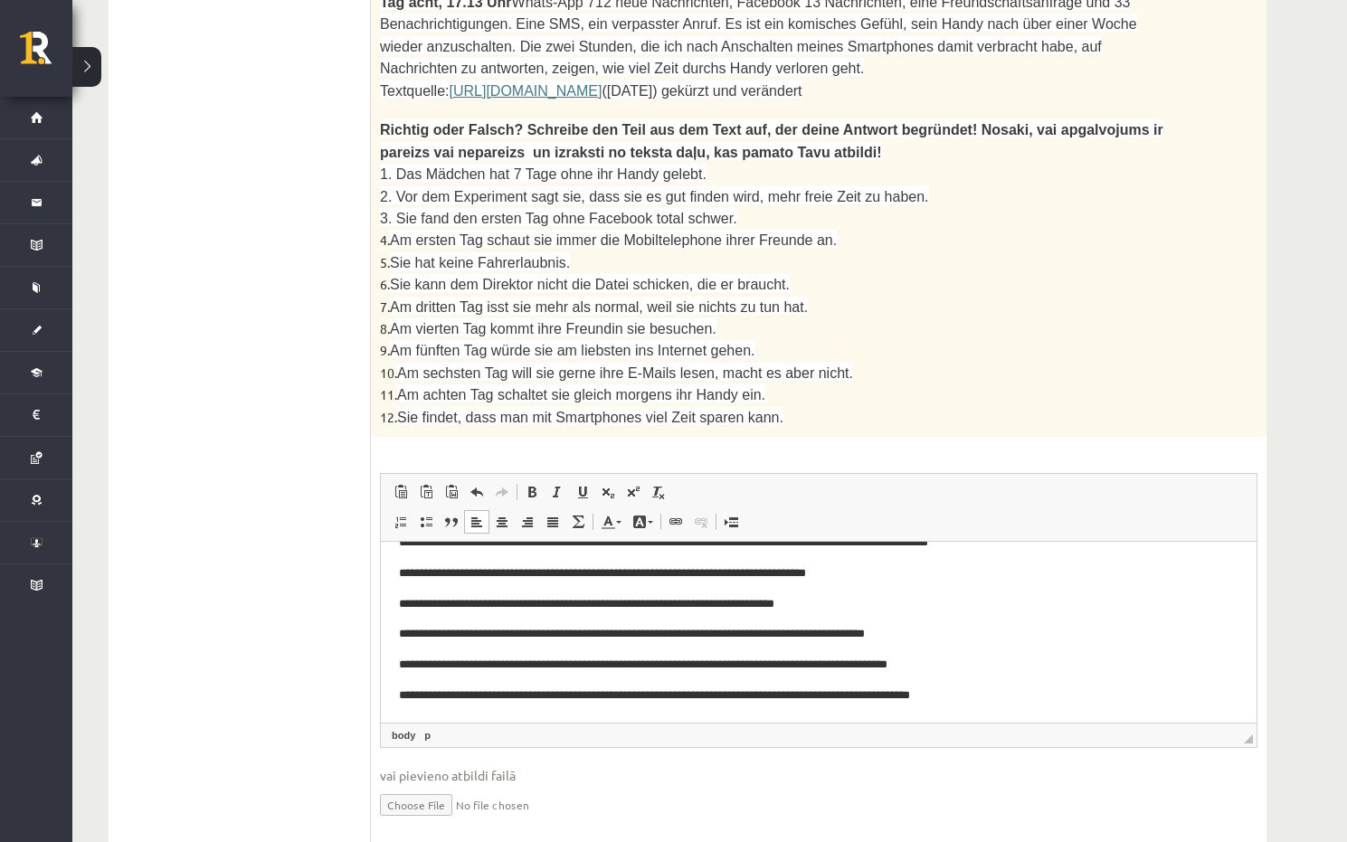
click at [1025, 692] on p "**********" at bounding box center [812, 694] width 826 height 19
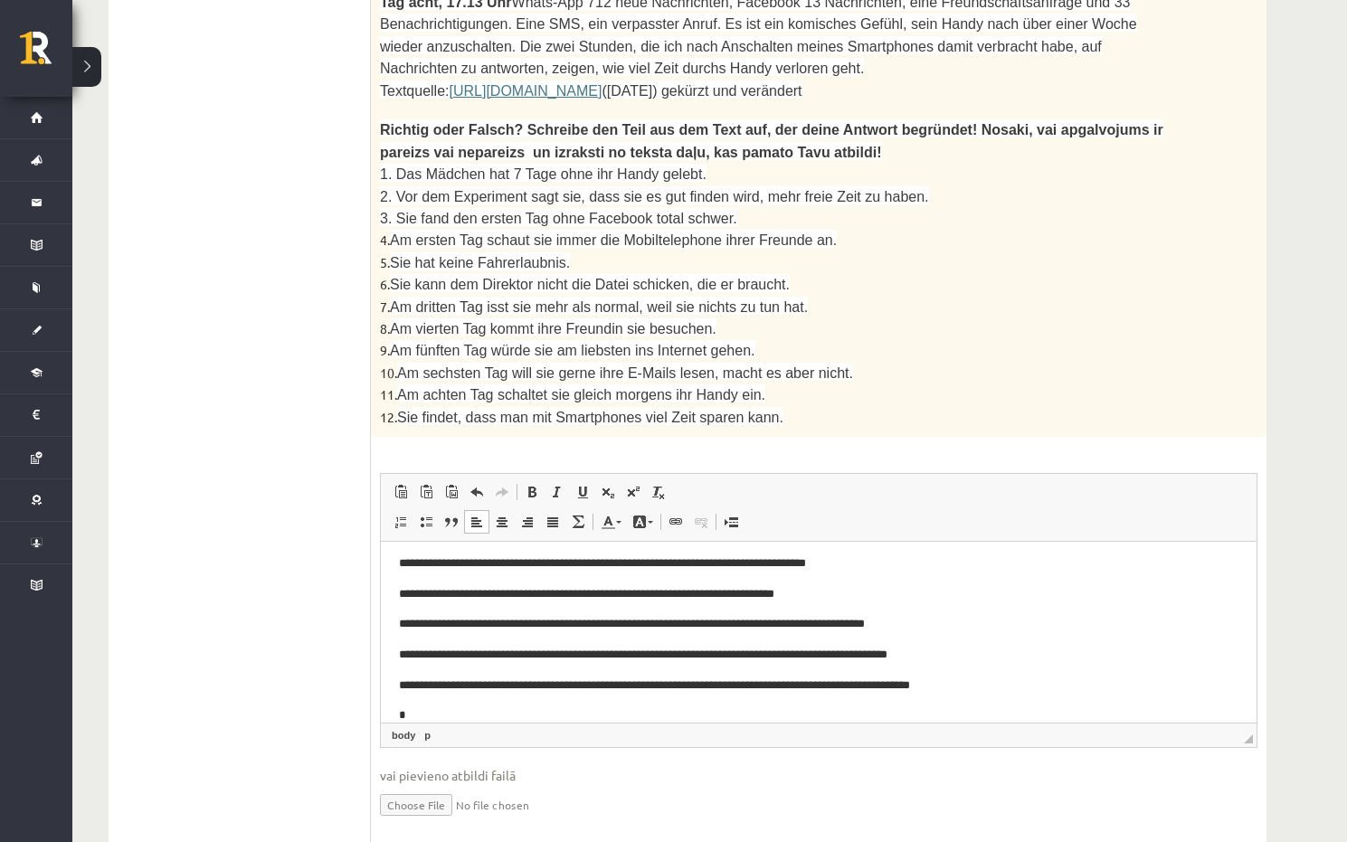
scroll to position [117, 0]
click at [480, 709] on p "**********" at bounding box center [812, 713] width 826 height 19
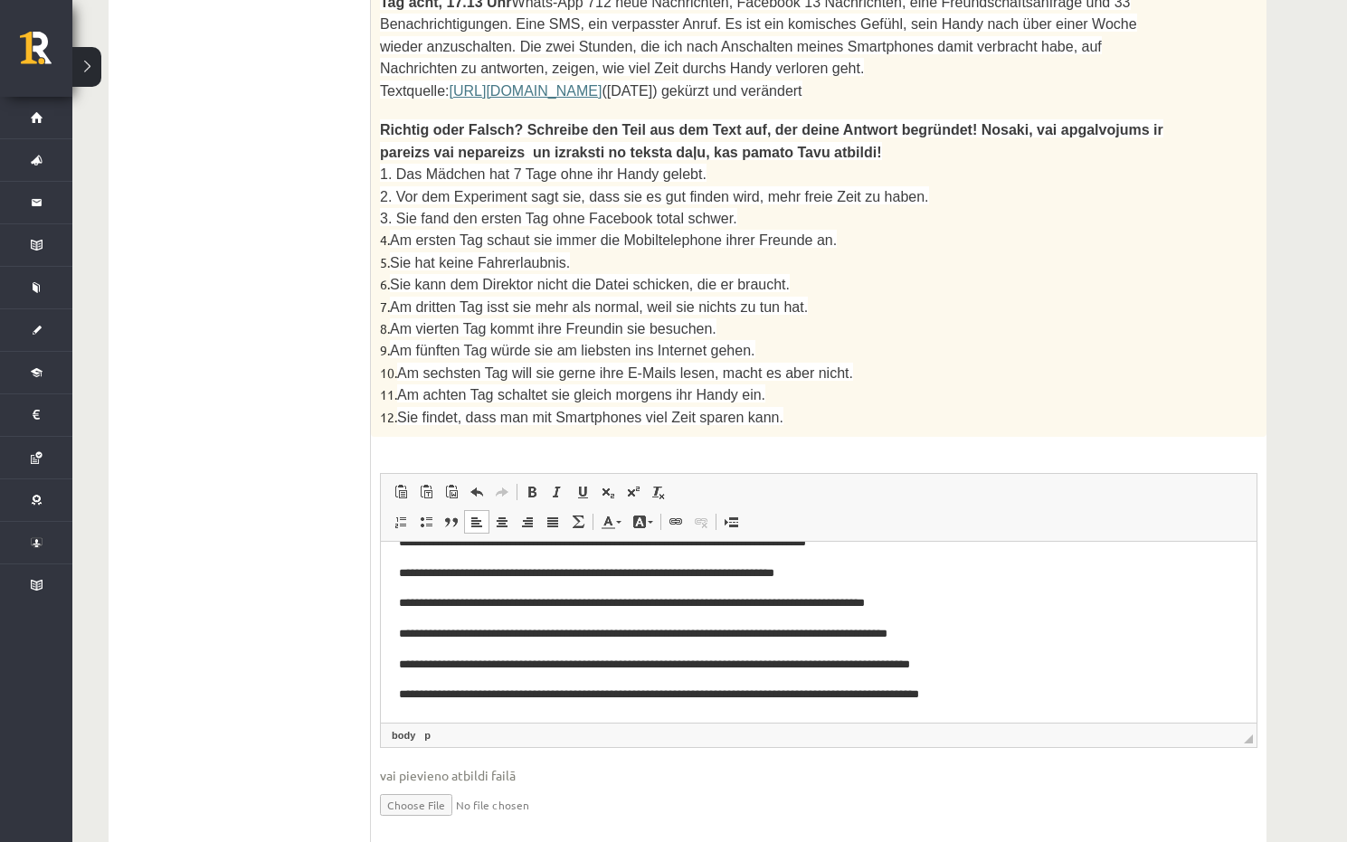
scroll to position [146, 0]
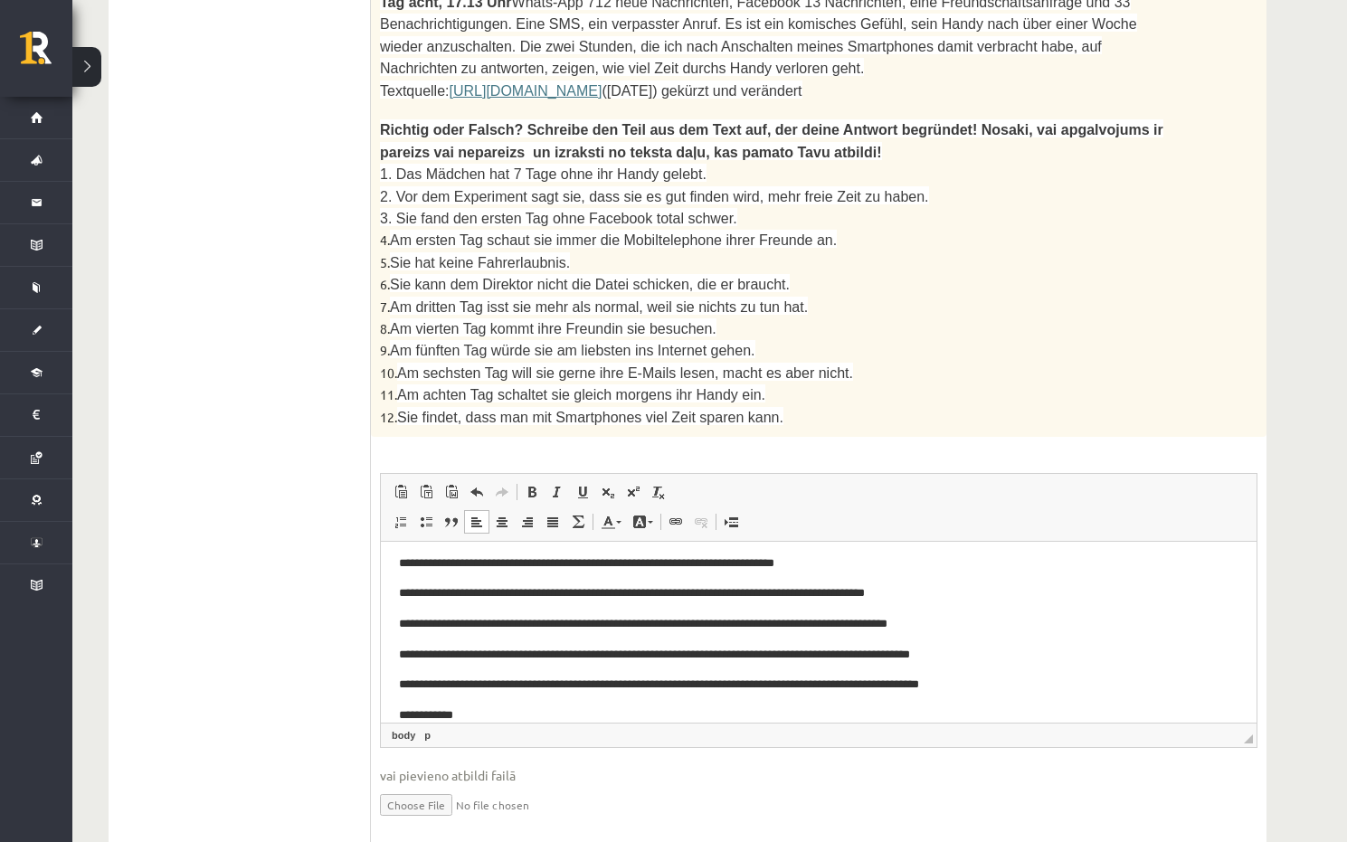
click at [490, 713] on p "**********" at bounding box center [812, 714] width 826 height 19
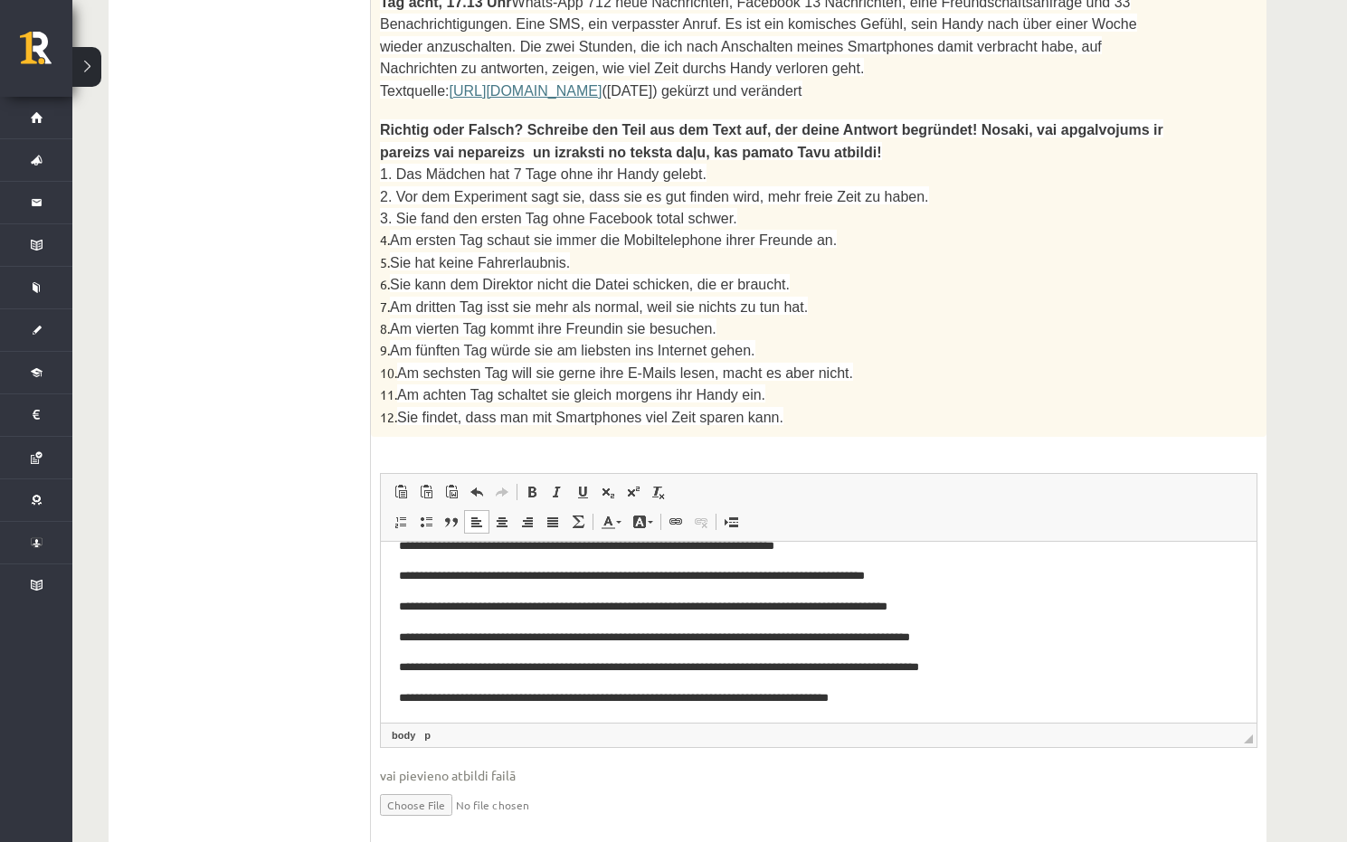
scroll to position [168, 0]
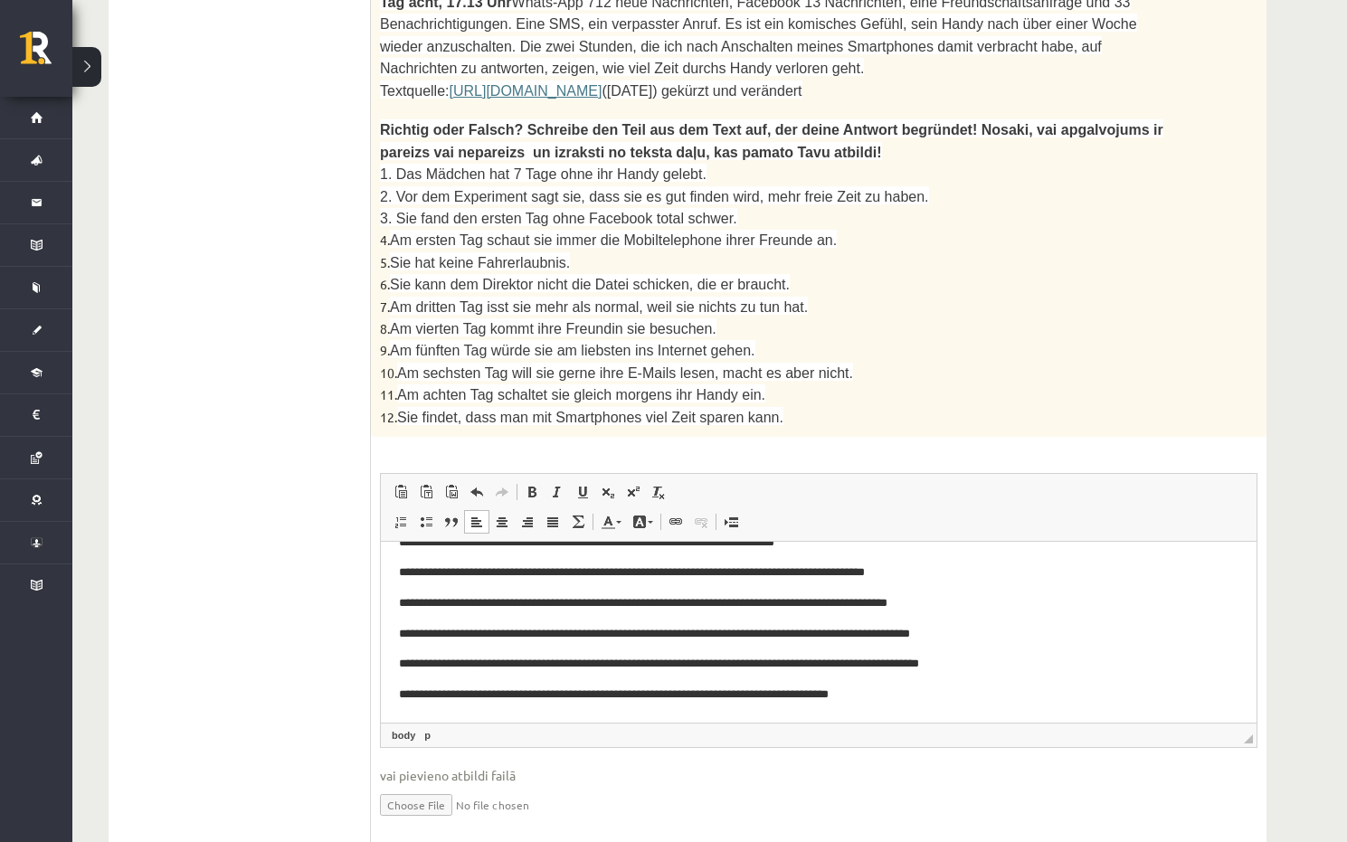
click at [922, 691] on p "**********" at bounding box center [812, 694] width 826 height 19
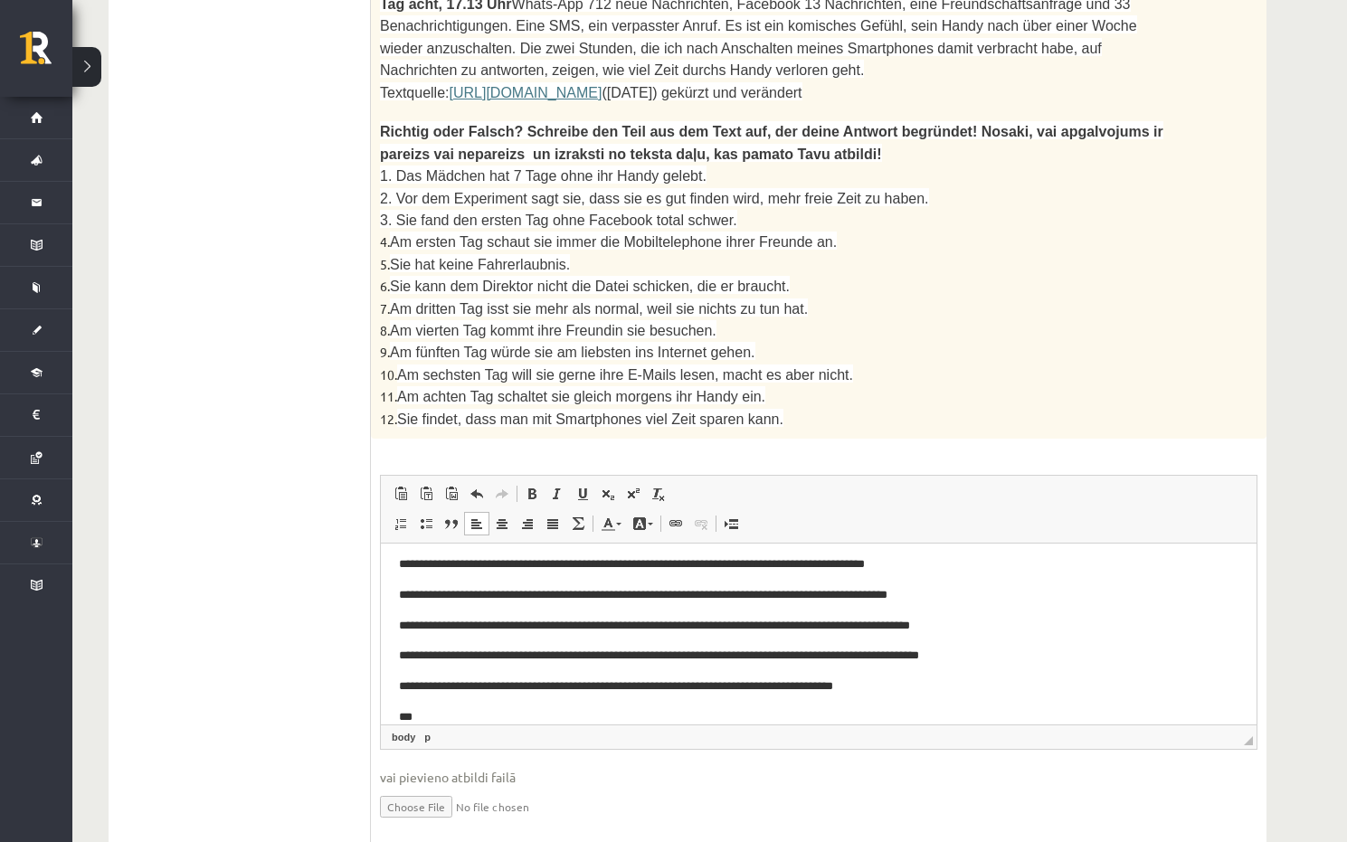
scroll to position [1427, 0]
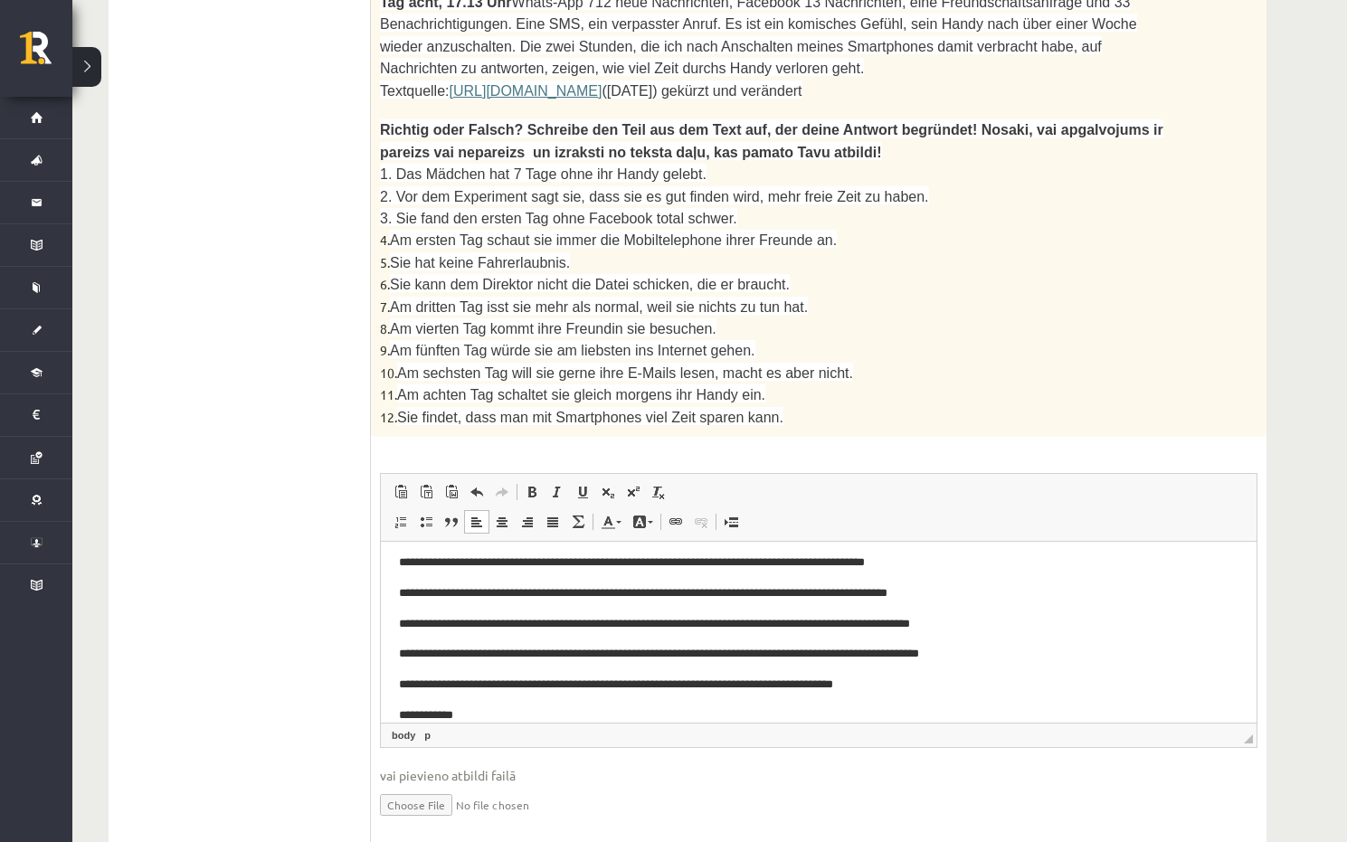
click at [499, 708] on p "**********" at bounding box center [812, 714] width 826 height 19
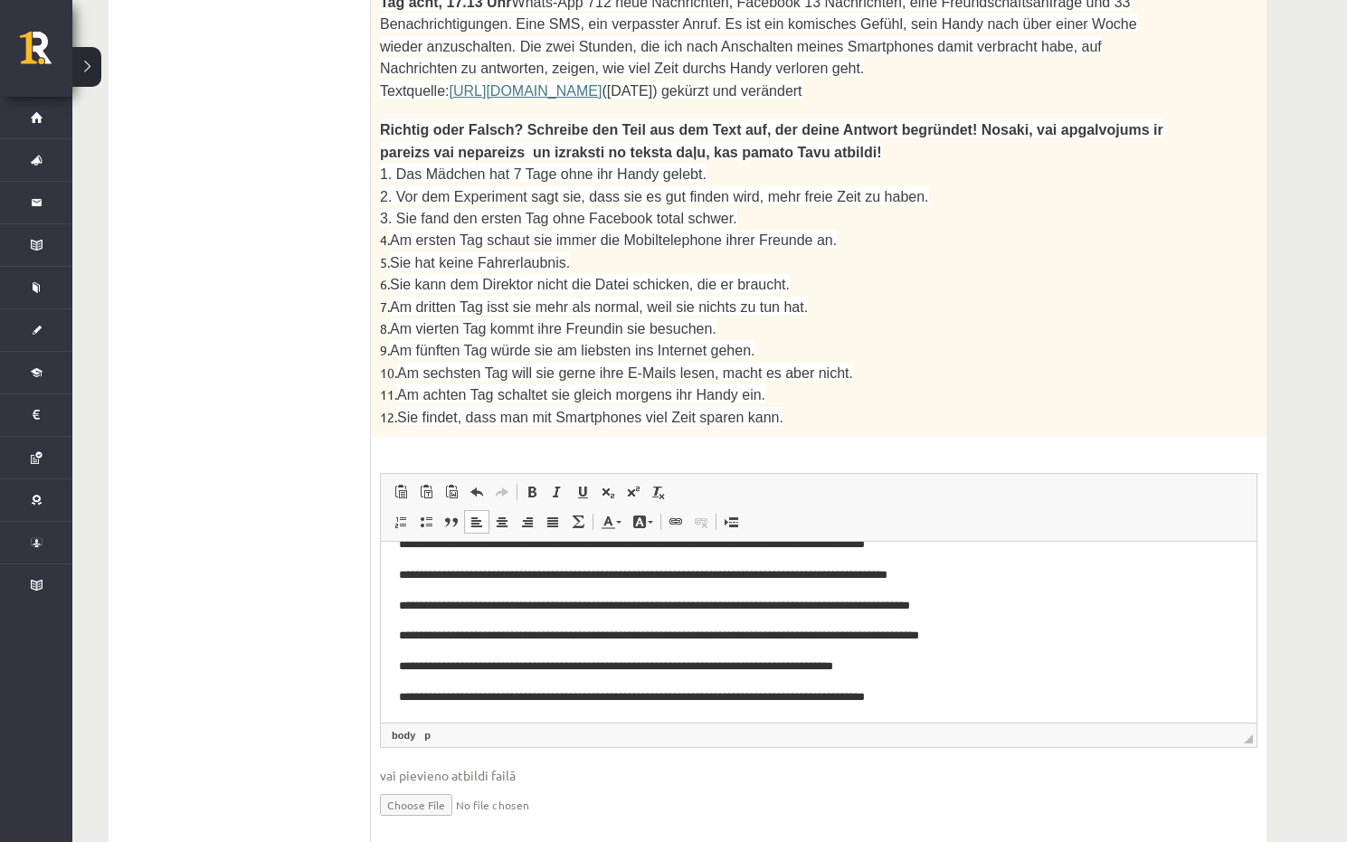
scroll to position [199, 0]
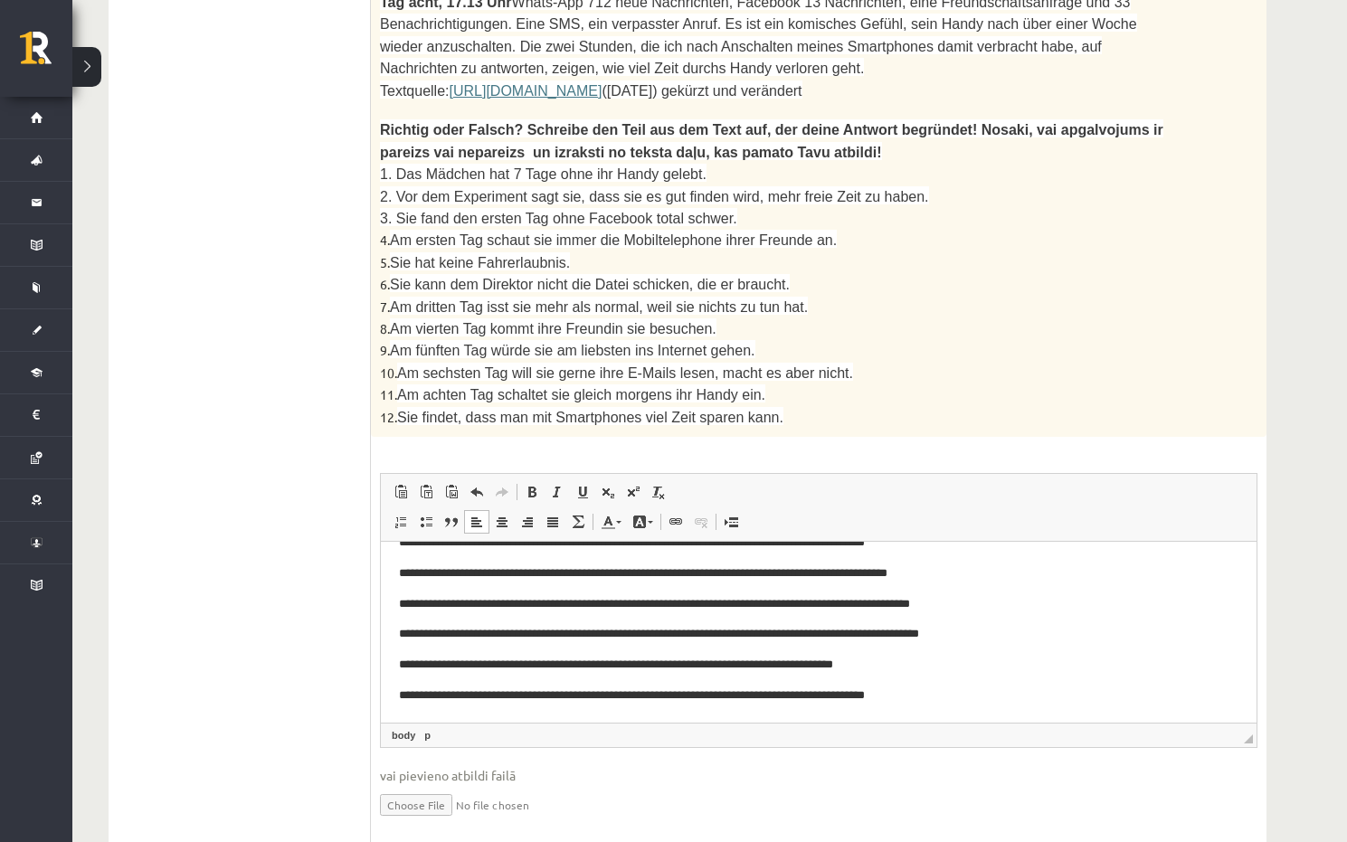
click at [991, 696] on p "**********" at bounding box center [812, 694] width 826 height 19
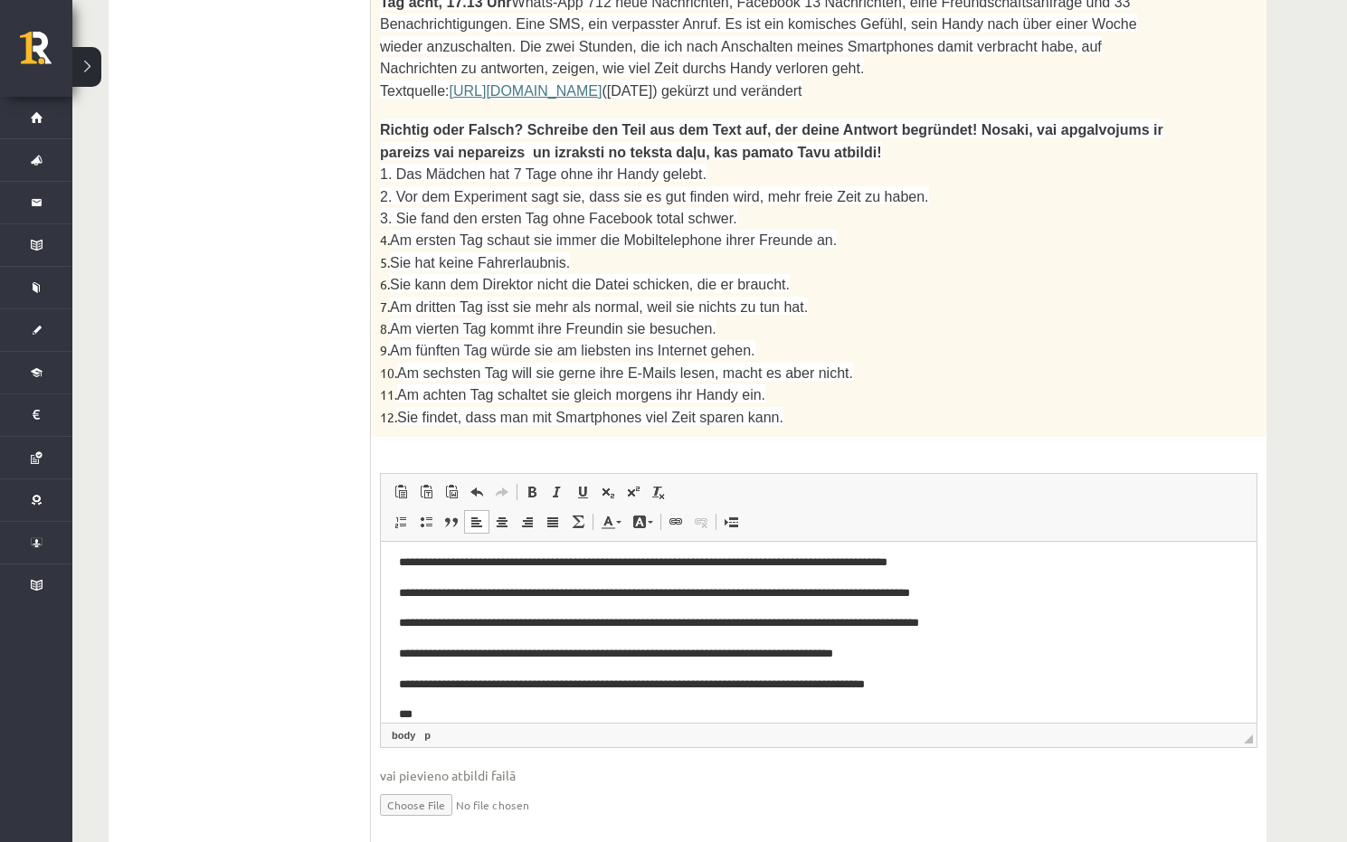
click at [489, 702] on body "**********" at bounding box center [818, 537] width 839 height 373
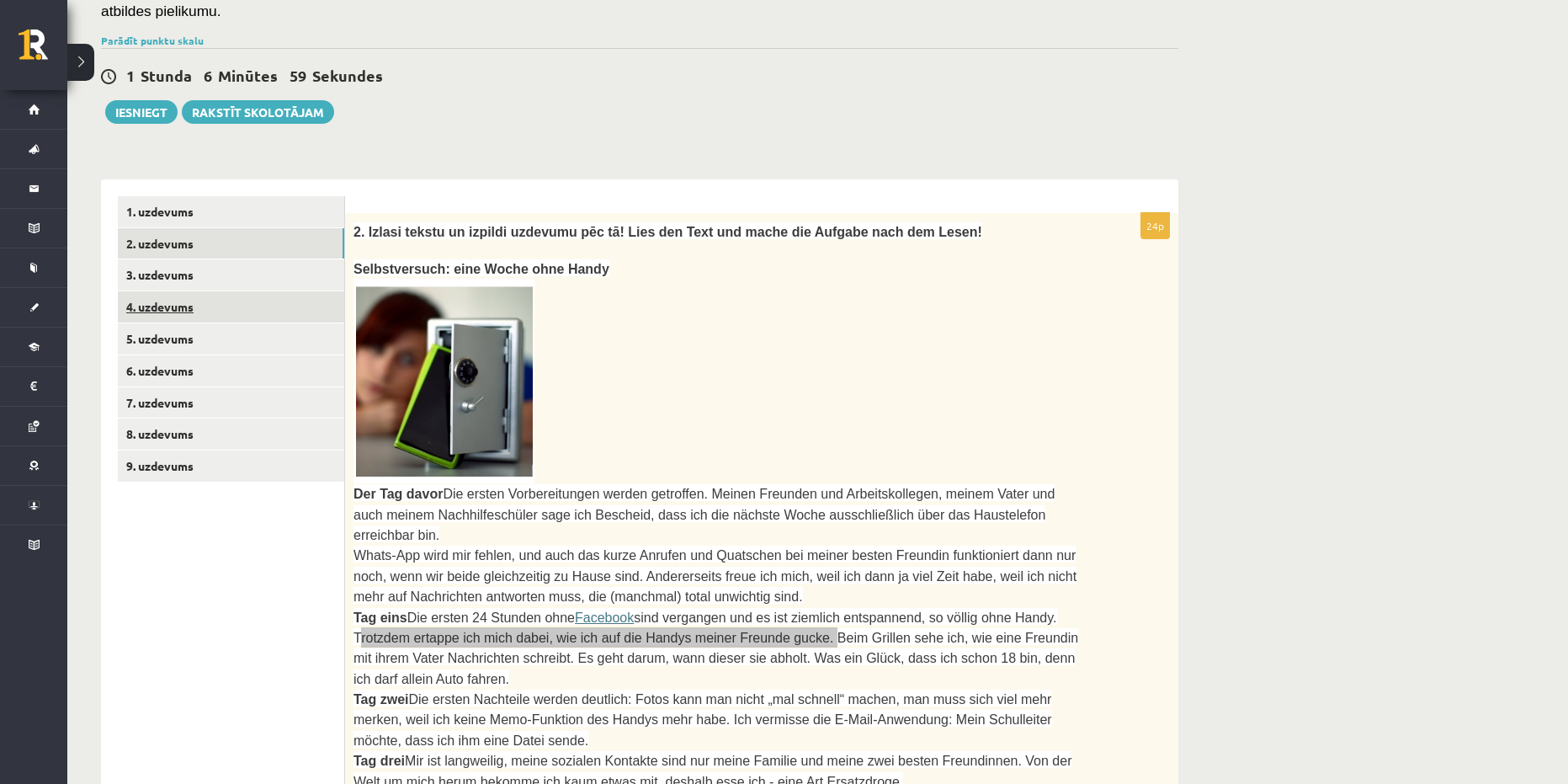
scroll to position [150, 0]
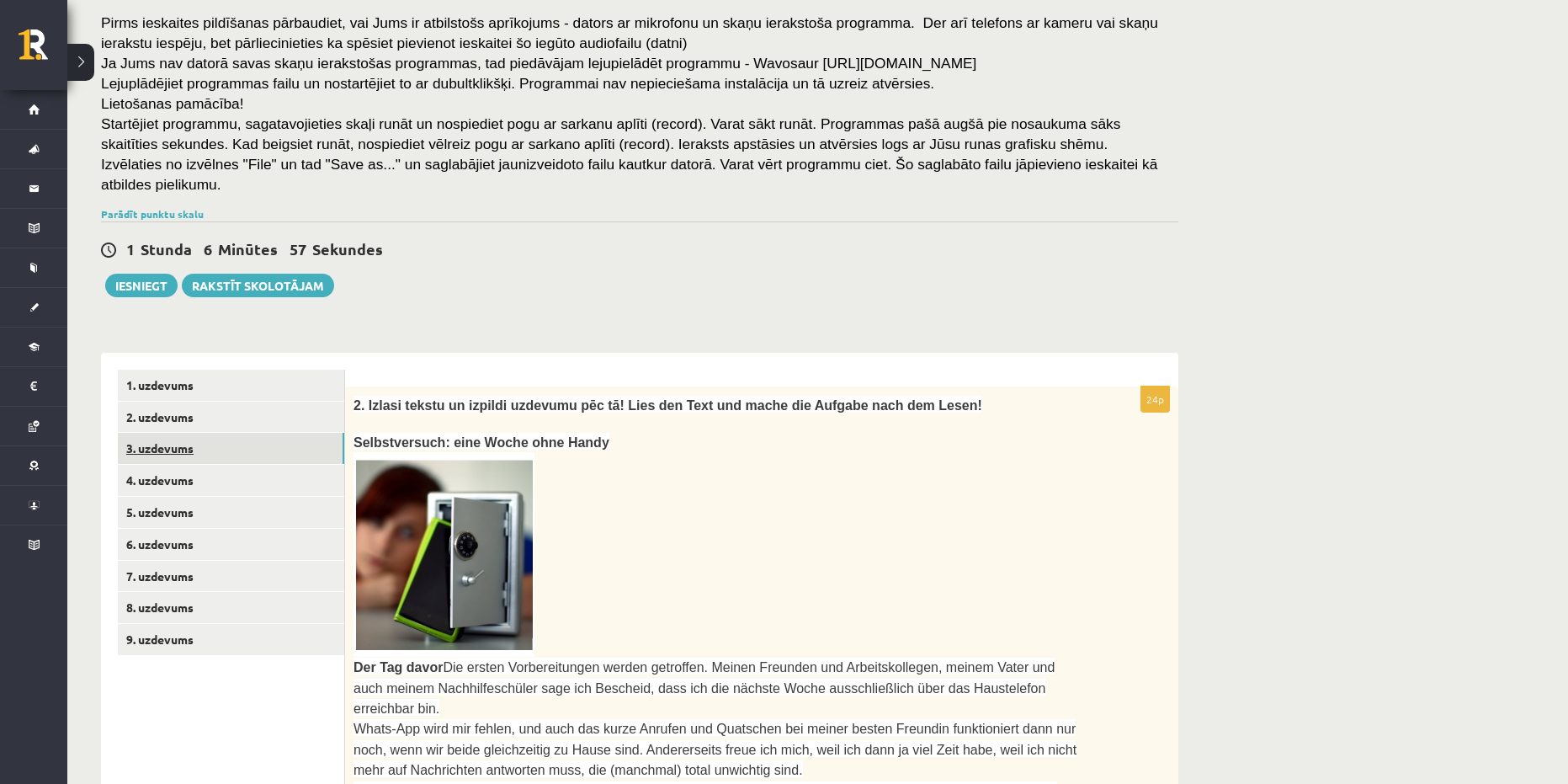
click at [276, 433] on link "3. uzdevums" at bounding box center [231, 448] width 226 height 31
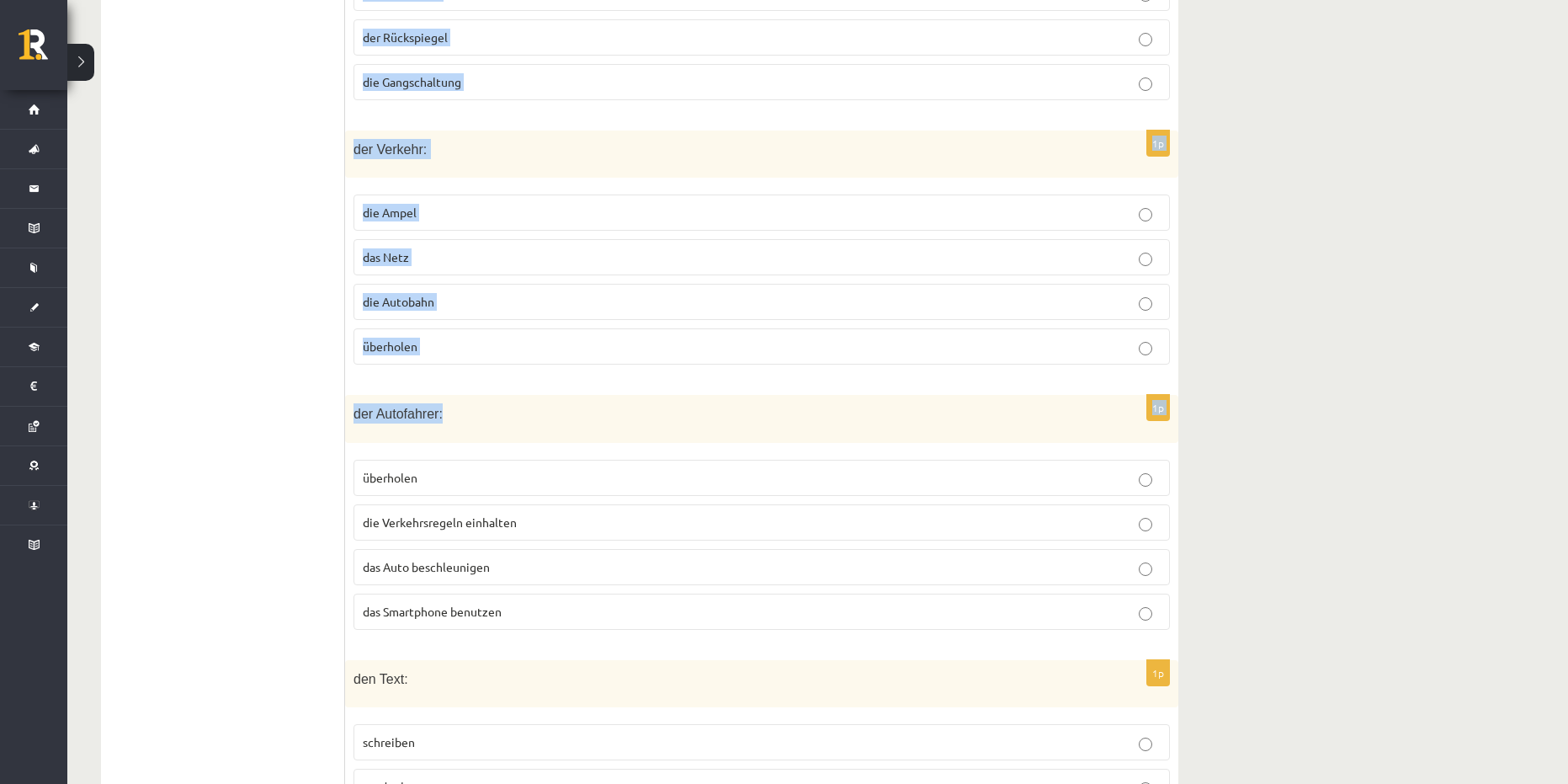
scroll to position [1644, 0]
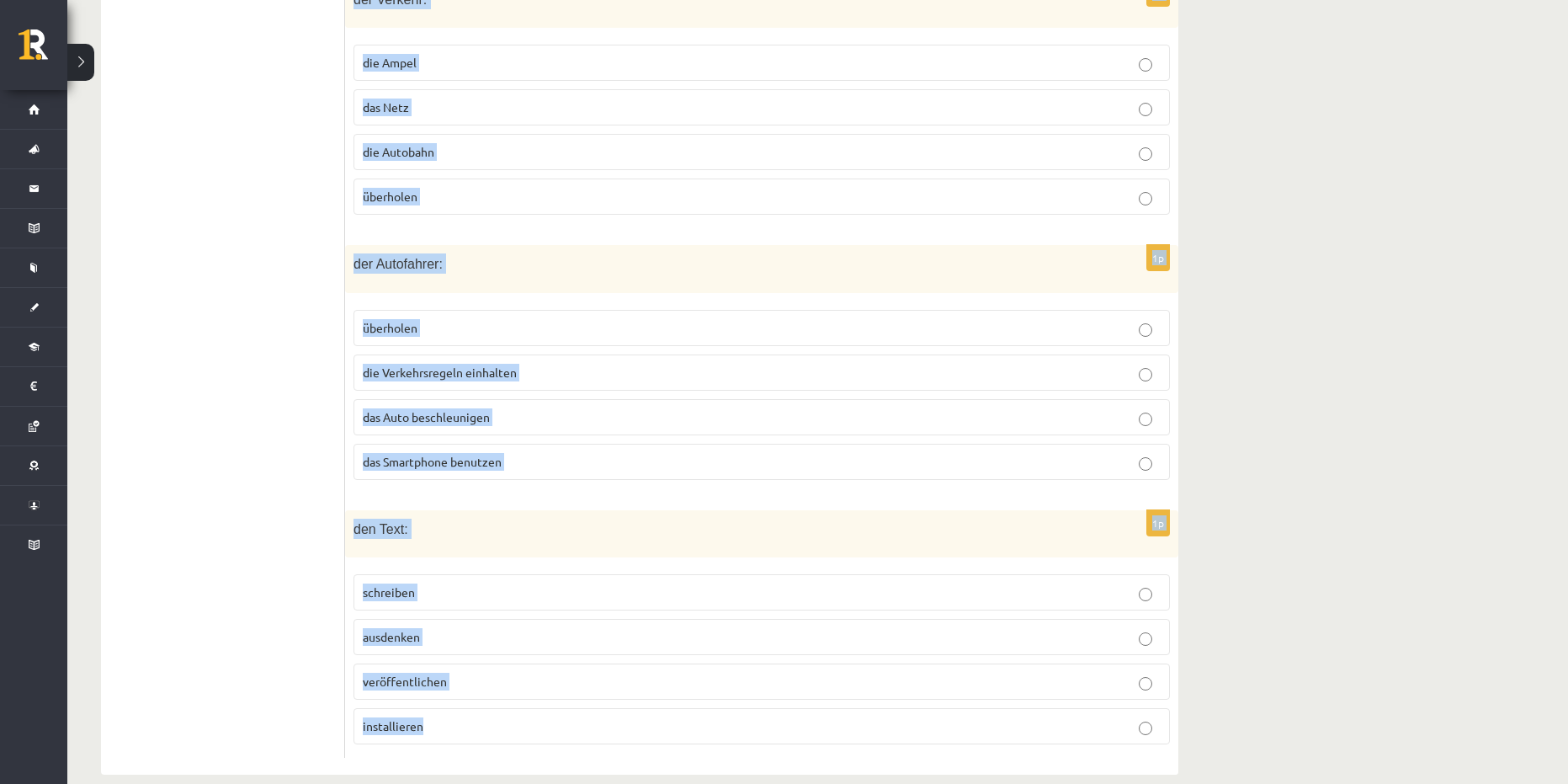
drag, startPoint x: 362, startPoint y: 188, endPoint x: 442, endPoint y: 698, distance: 516.2
copy form "Atzīmē, kas neiederas! Was passt nicht? 1p den Sicherheitsgurt: entstehen anleg…"
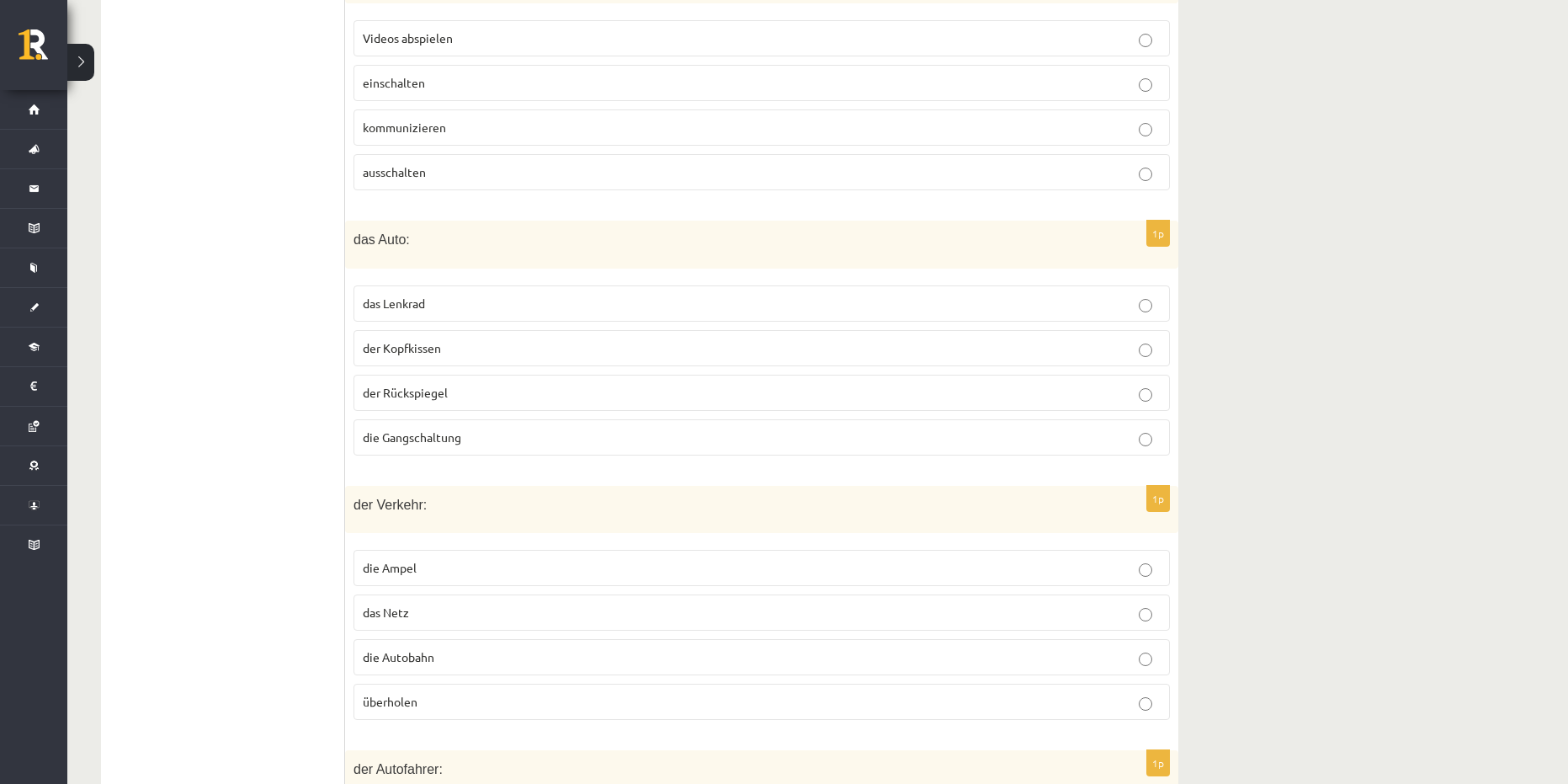
click at [208, 445] on ul "1. uzdevums 2. uzdevums 3. uzdevums 4. uzdevums 5. uzdevums 6. uzdevums 7. uzde…" at bounding box center [232, 321] width 227 height 1883
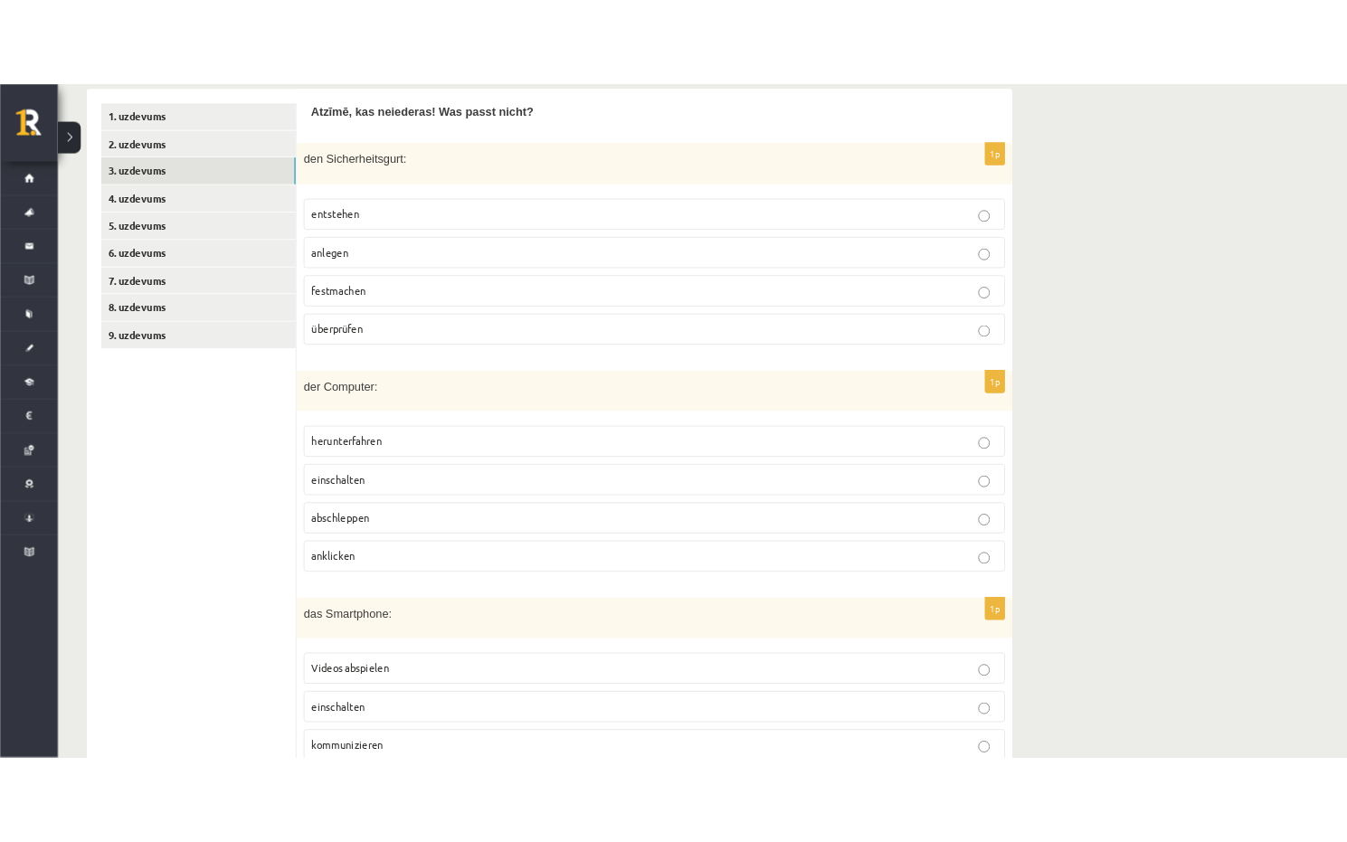
scroll to position [319, 0]
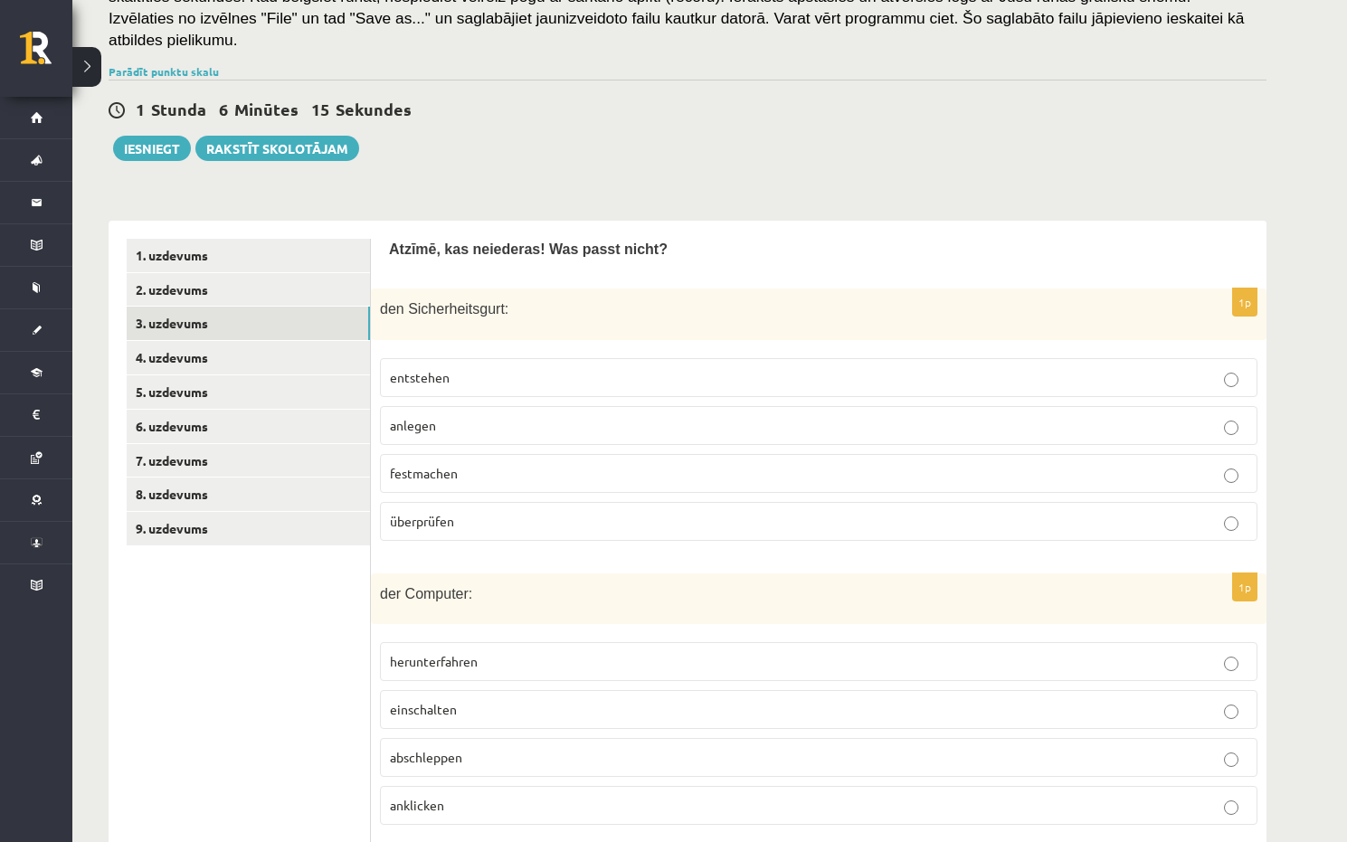
click at [487, 358] on label "entstehen" at bounding box center [818, 377] width 877 height 39
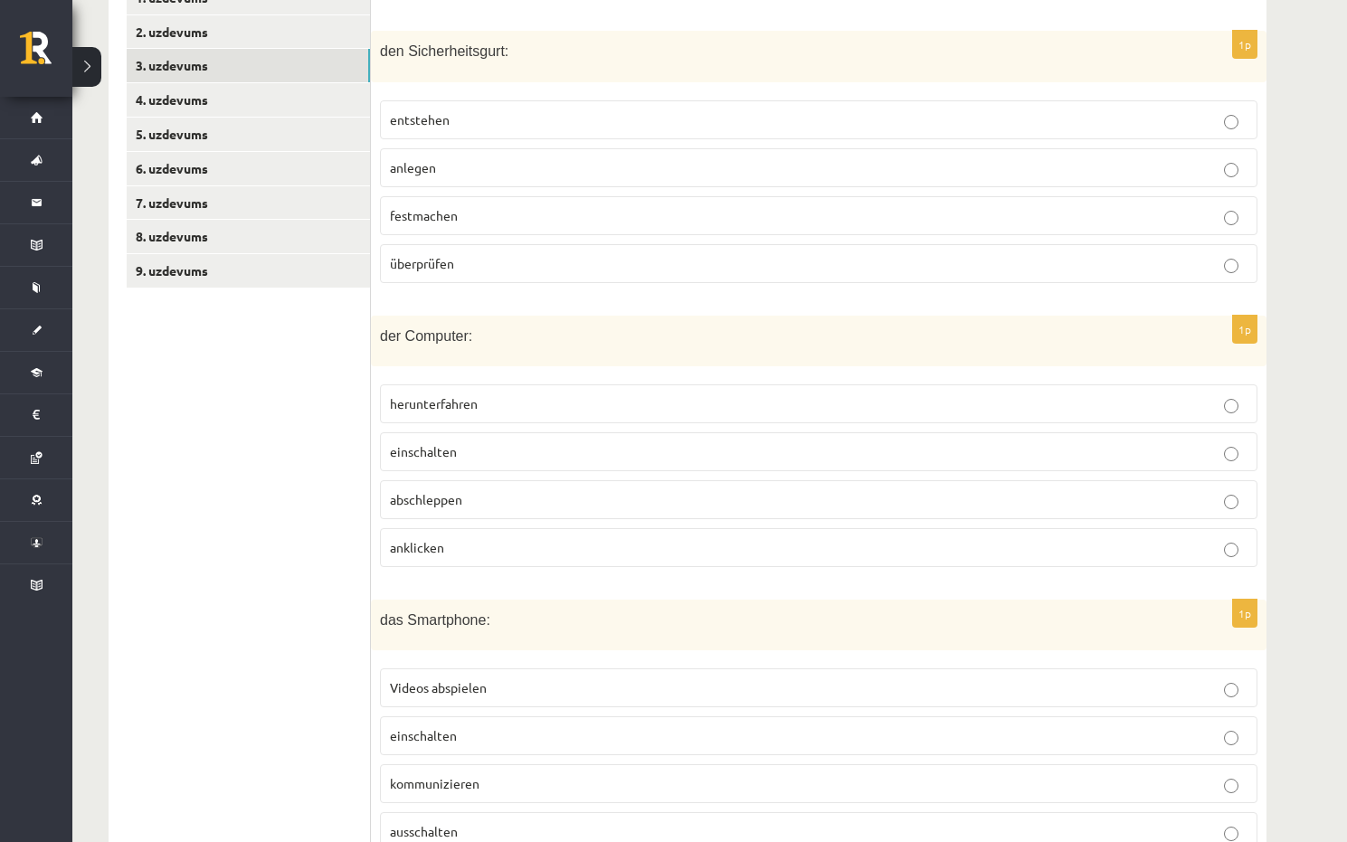
scroll to position [591, 0]
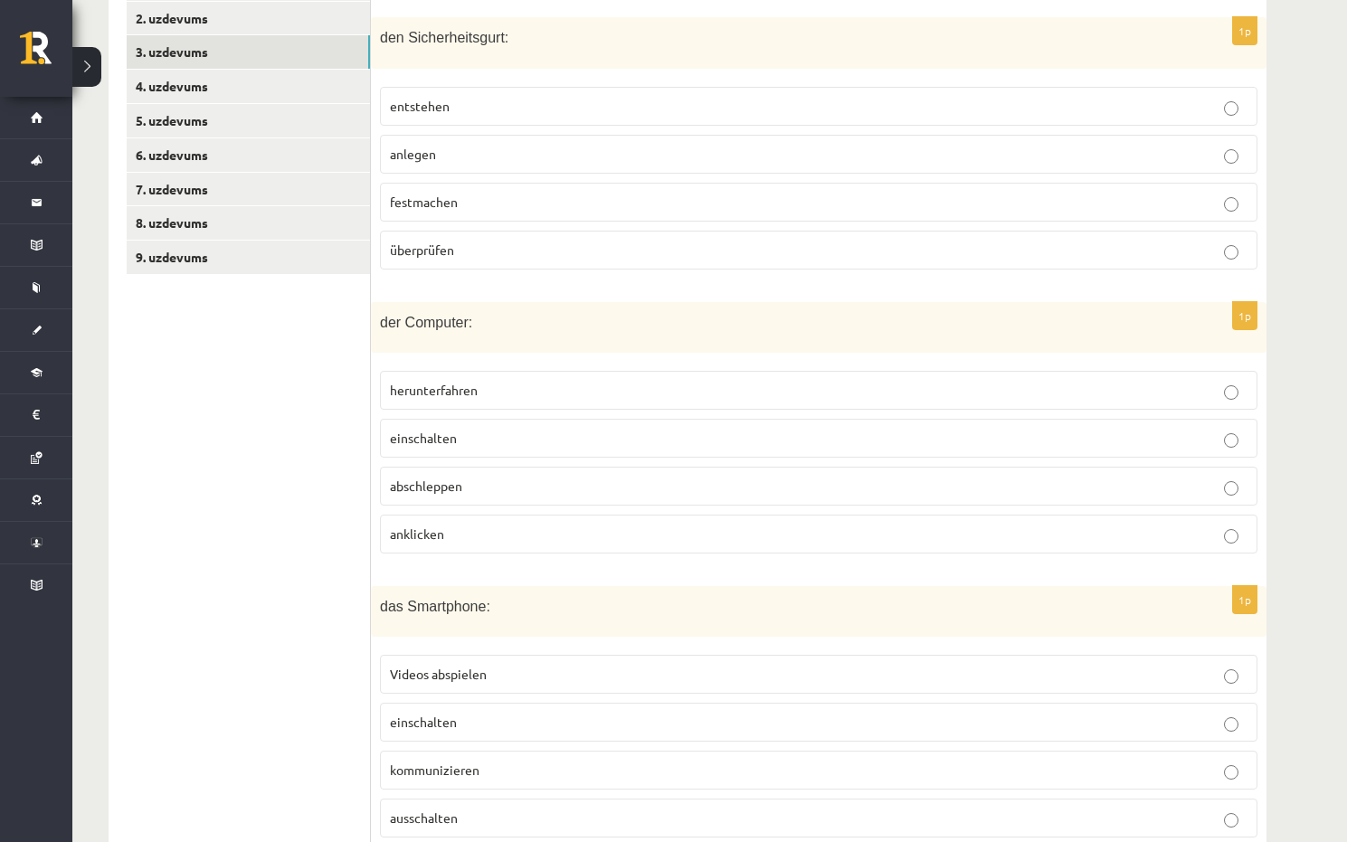
click at [458, 477] on span "abschleppen" at bounding box center [426, 485] width 72 height 16
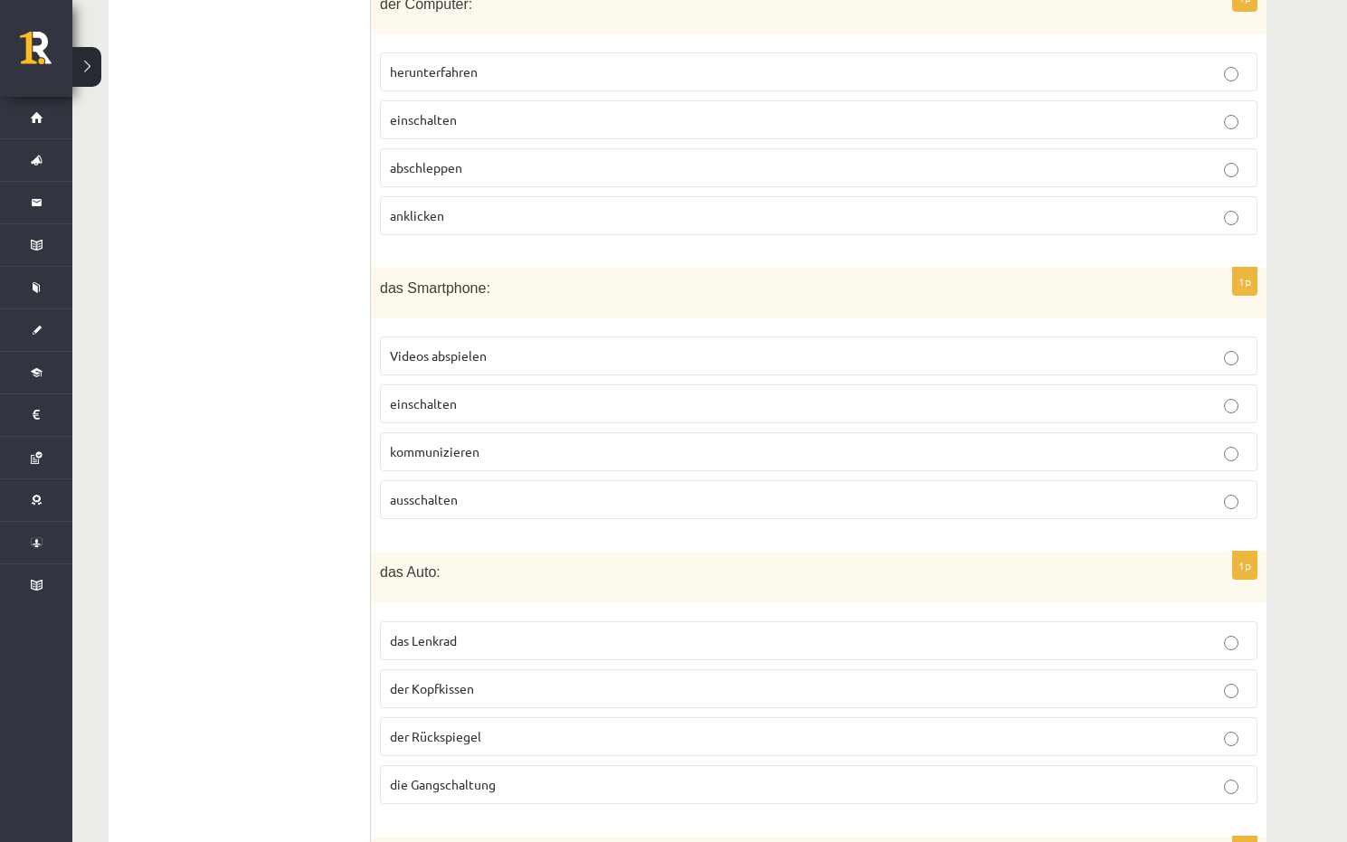
scroll to position [952, 0]
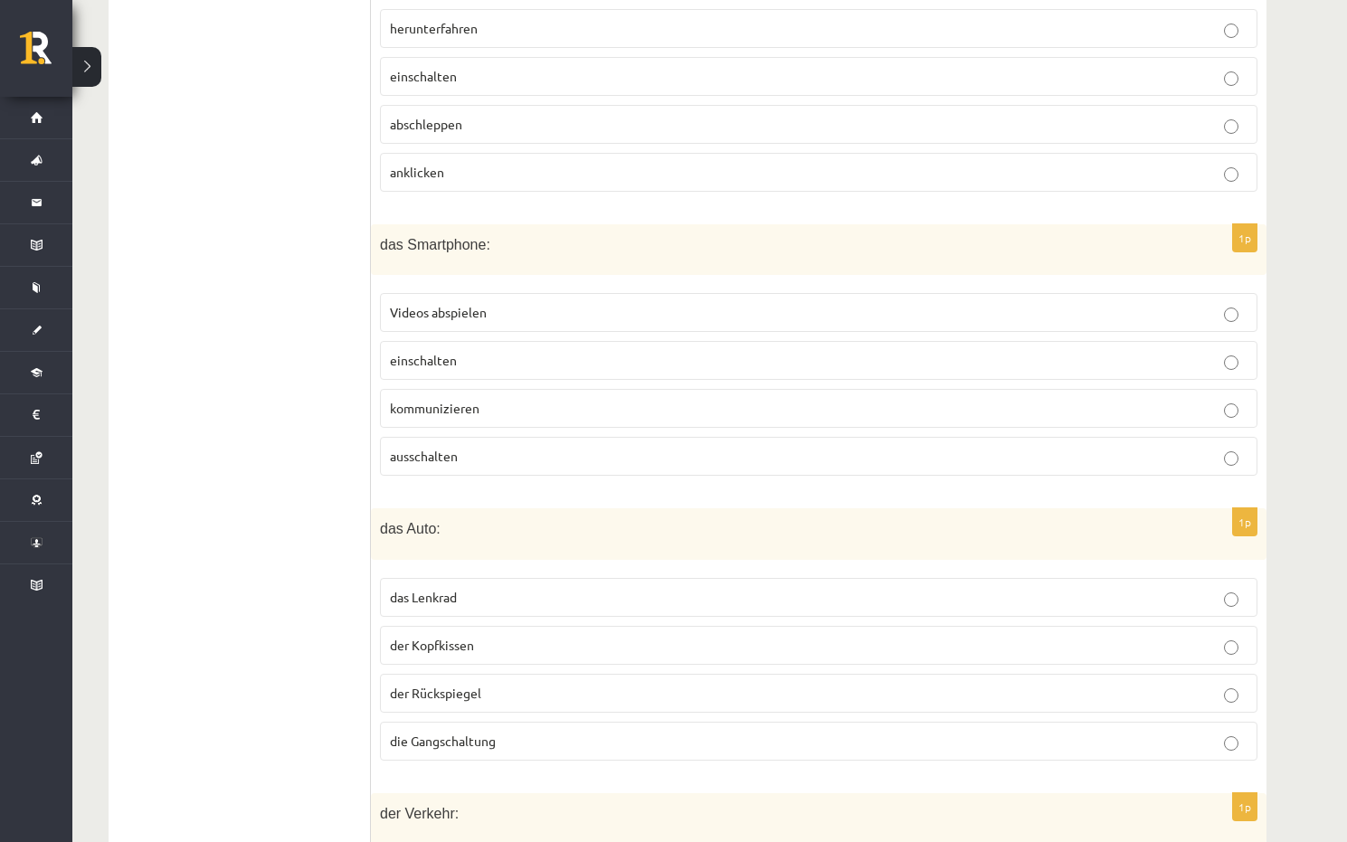
click at [507, 389] on label "kommunizieren" at bounding box center [818, 408] width 877 height 39
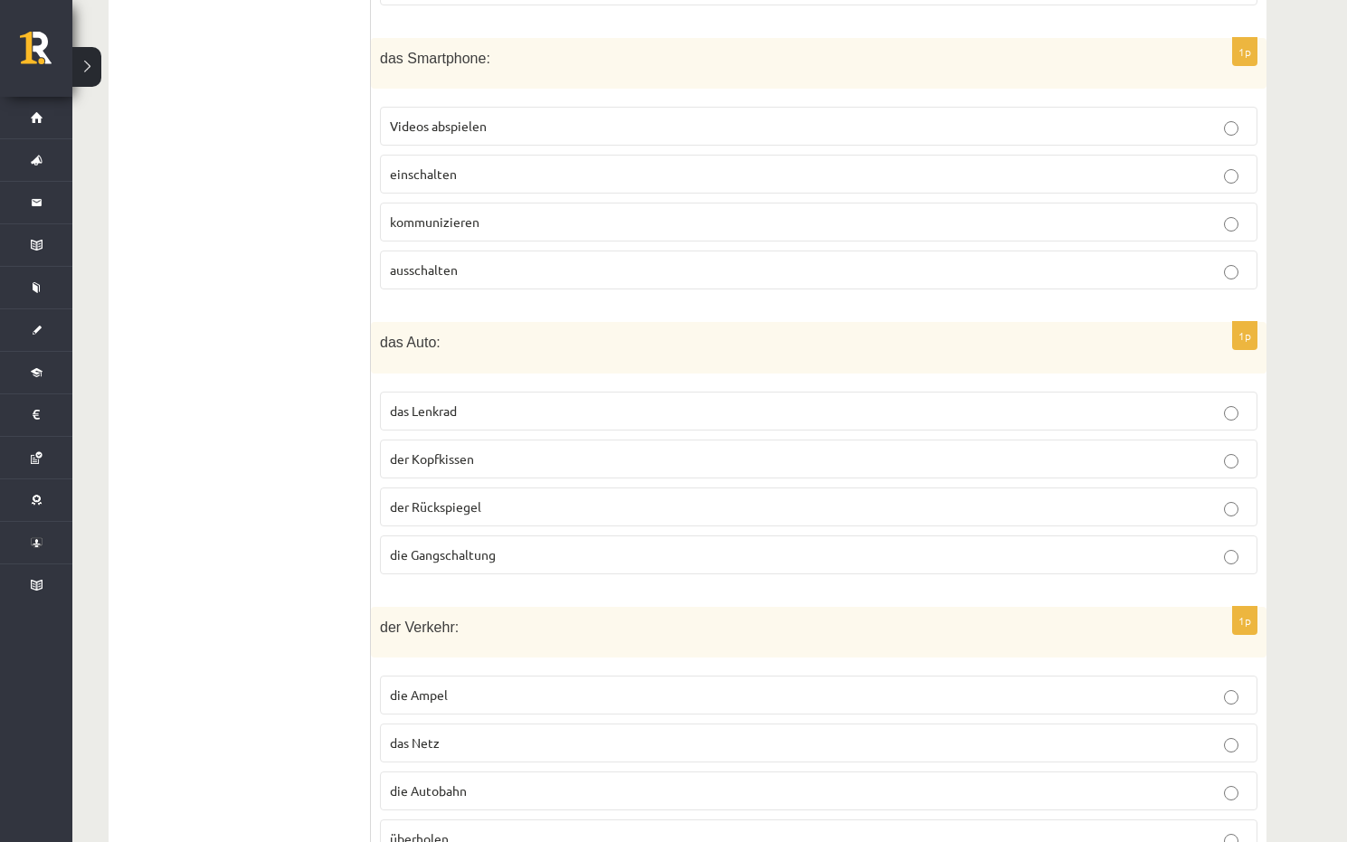
scroll to position [1224, 0]
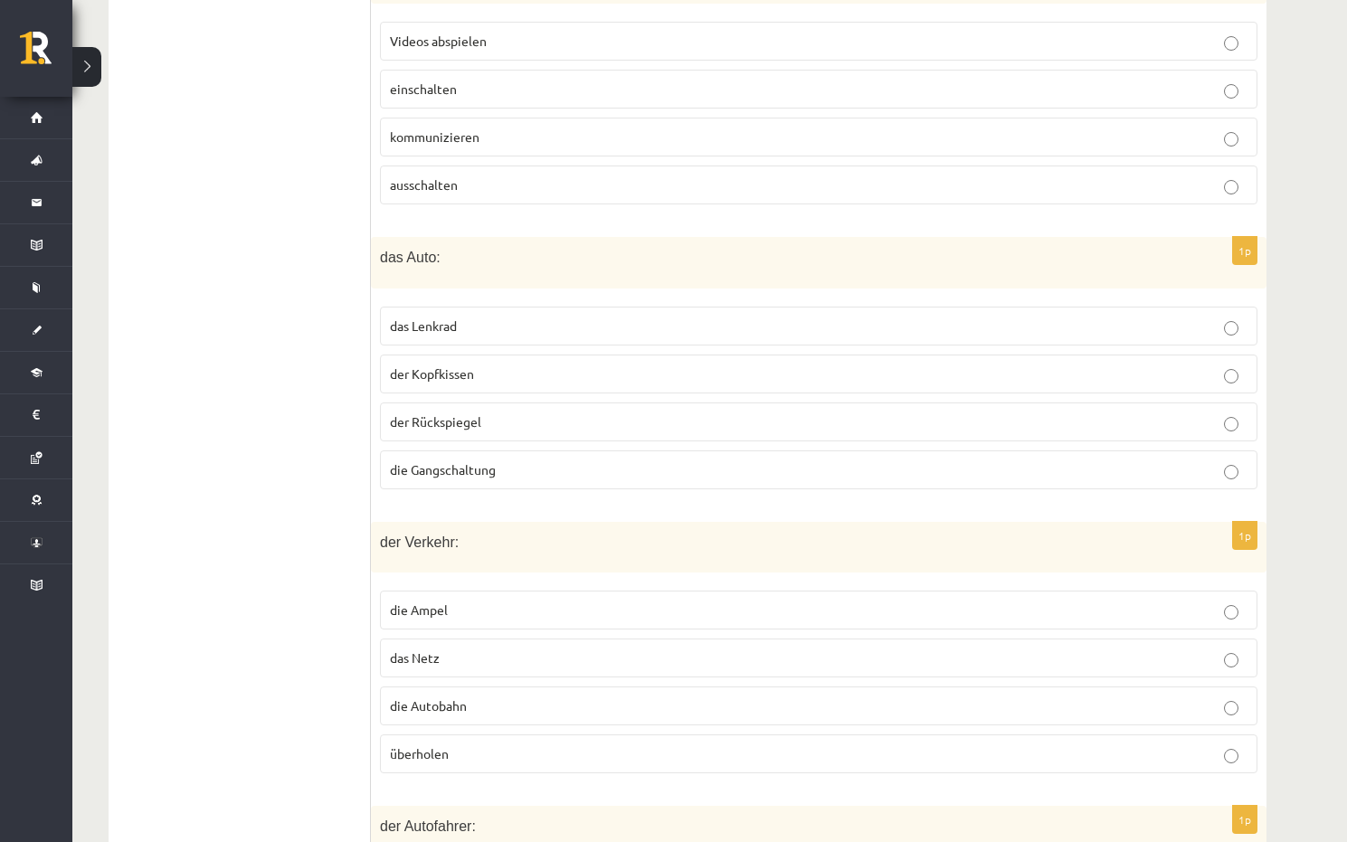
click at [502, 364] on p "der Kopfkissen" at bounding box center [818, 373] width 857 height 19
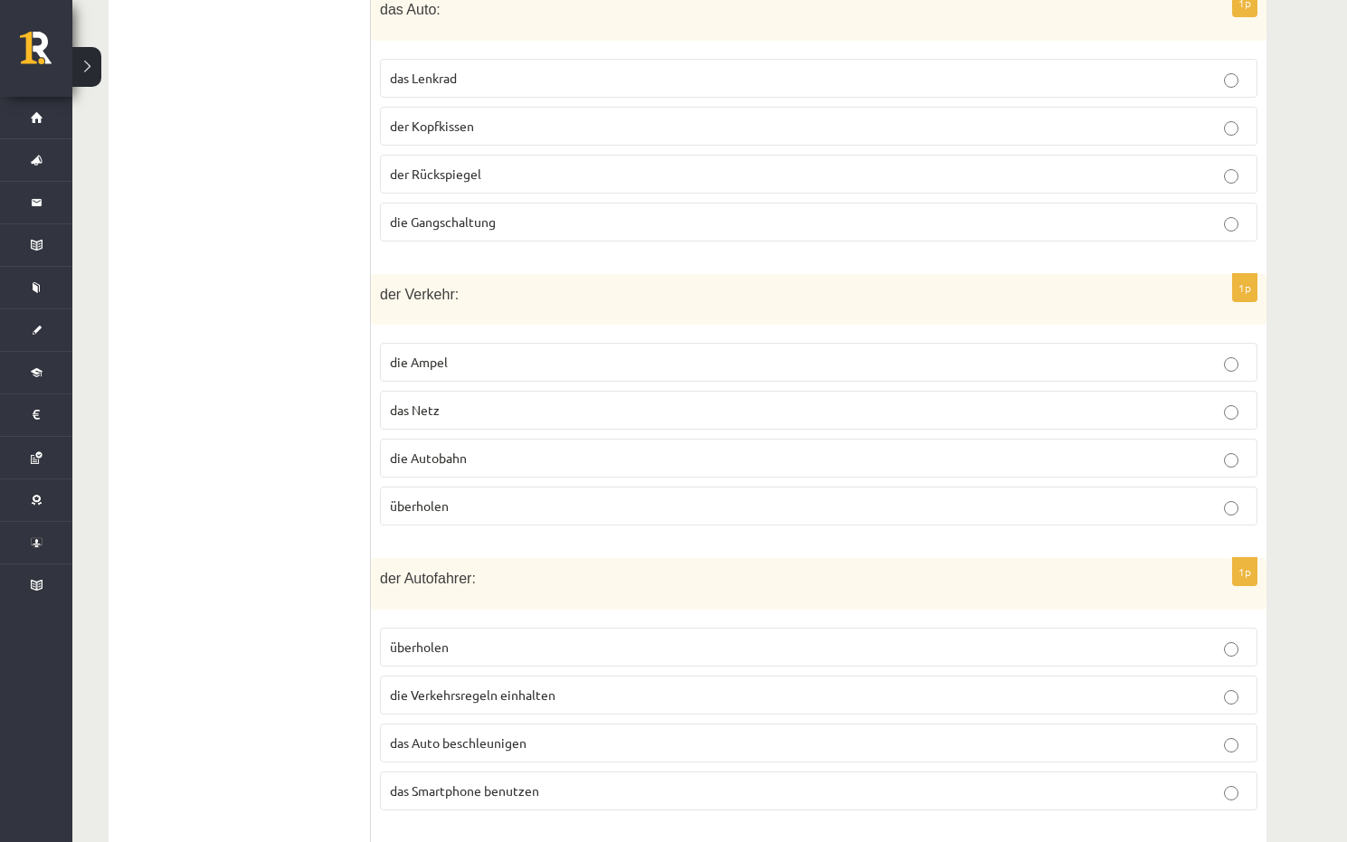
scroll to position [1585, 0]
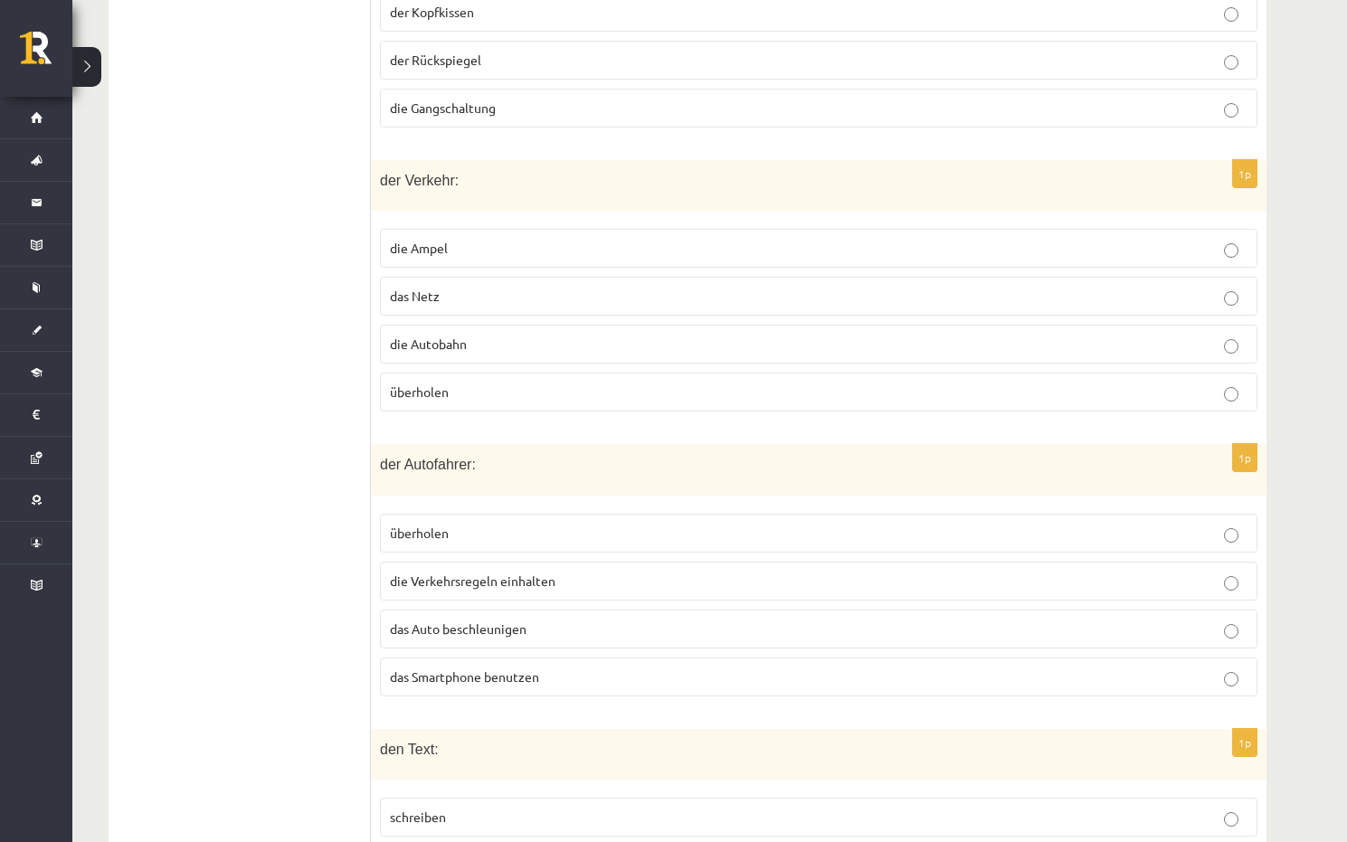
click at [494, 287] on p "das Netz" at bounding box center [818, 296] width 857 height 19
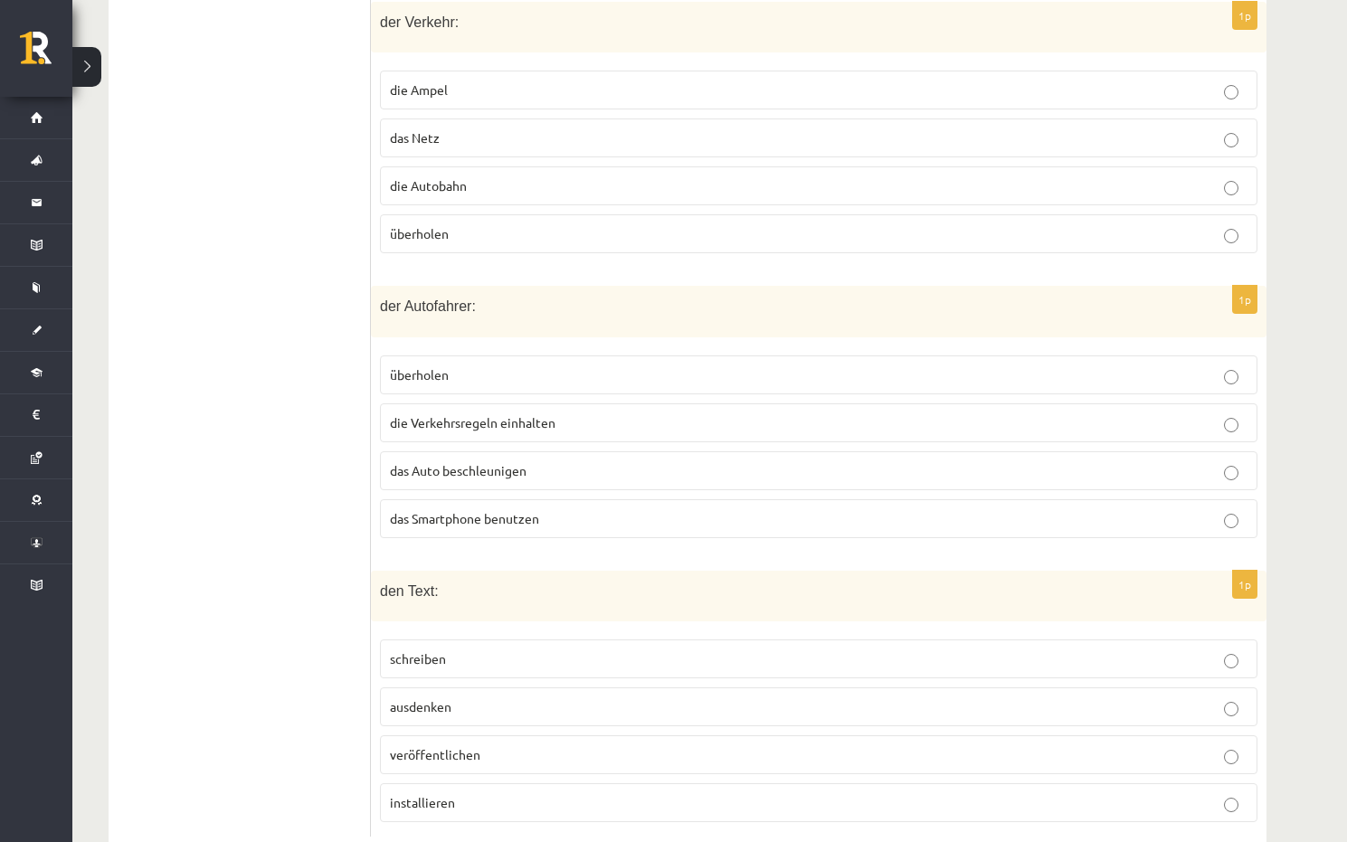
scroll to position [1766, 0]
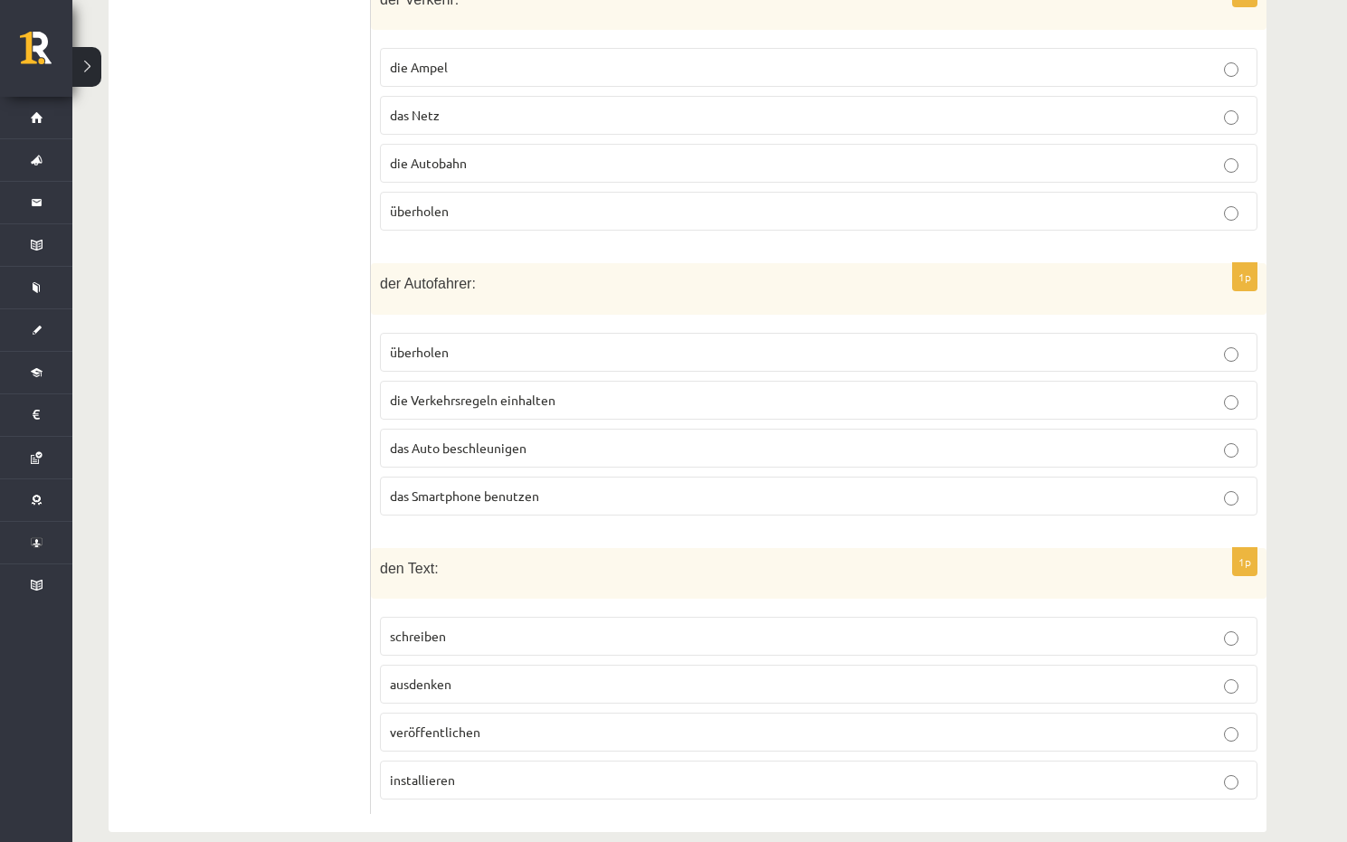
click at [478, 487] on p "das Smartphone benutzen" at bounding box center [818, 496] width 857 height 19
click at [451, 771] on span "installieren" at bounding box center [422, 779] width 65 height 16
click at [479, 770] on label "installieren" at bounding box center [818, 780] width 877 height 39
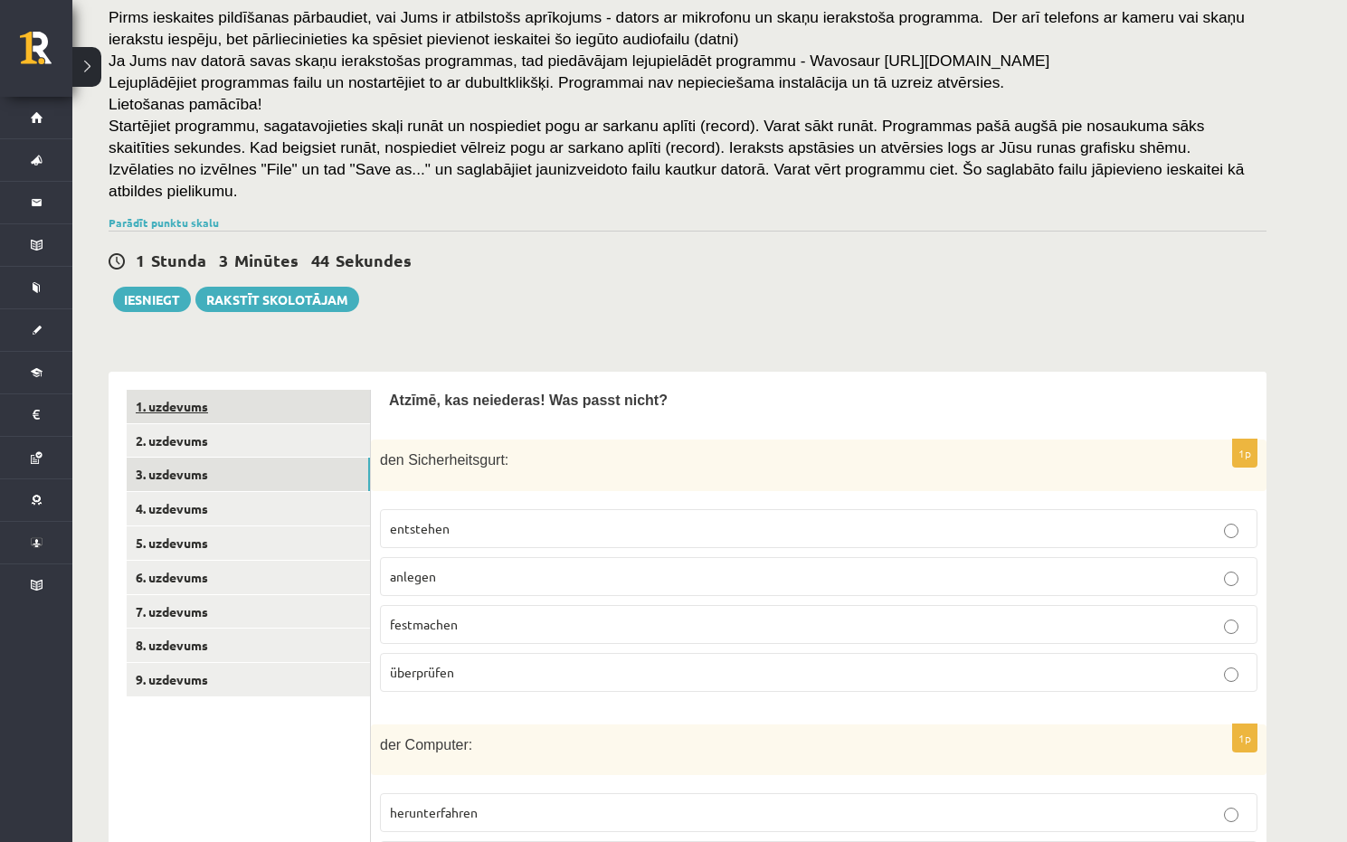
scroll to position [0, 0]
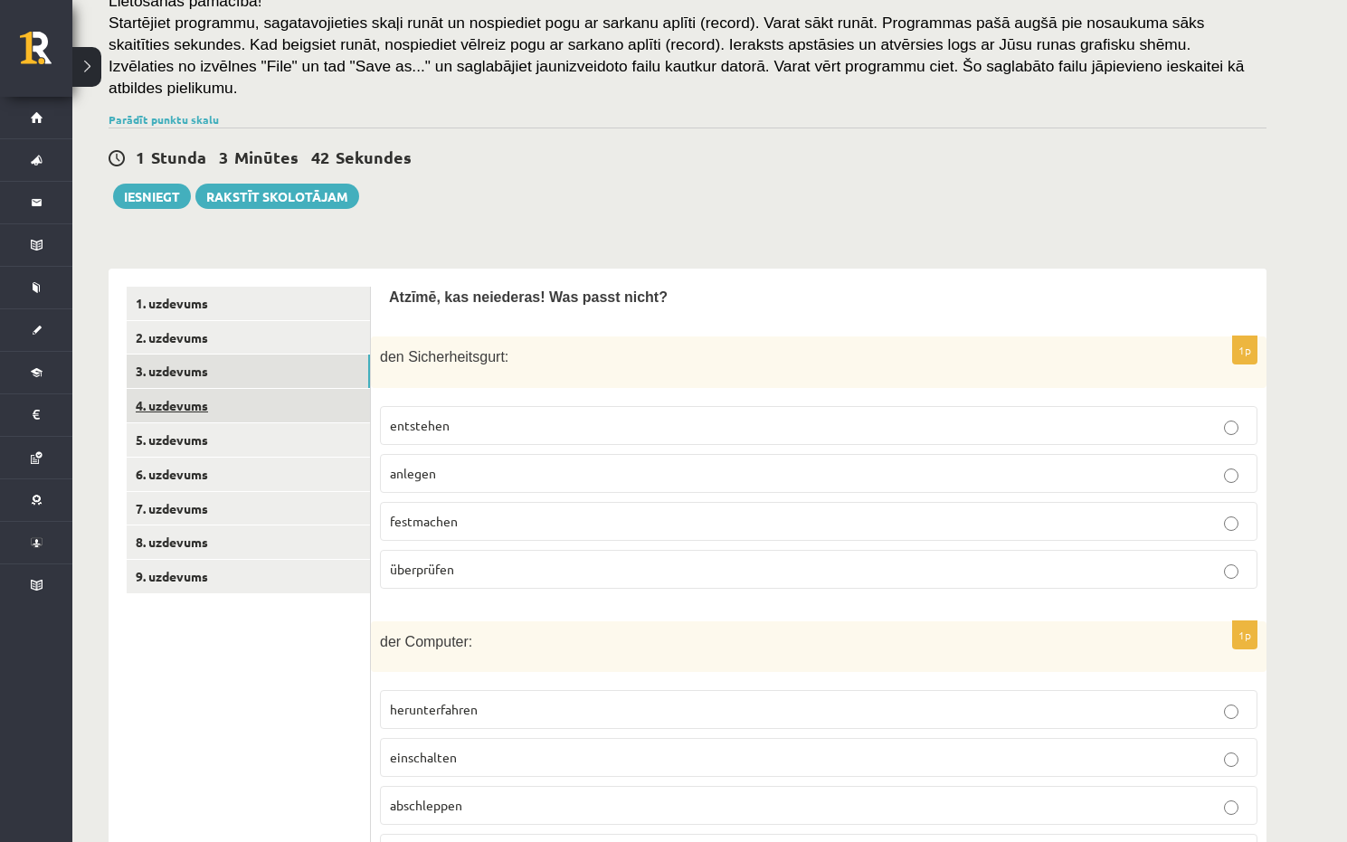
click at [262, 390] on link "4. uzdevums" at bounding box center [248, 405] width 243 height 33
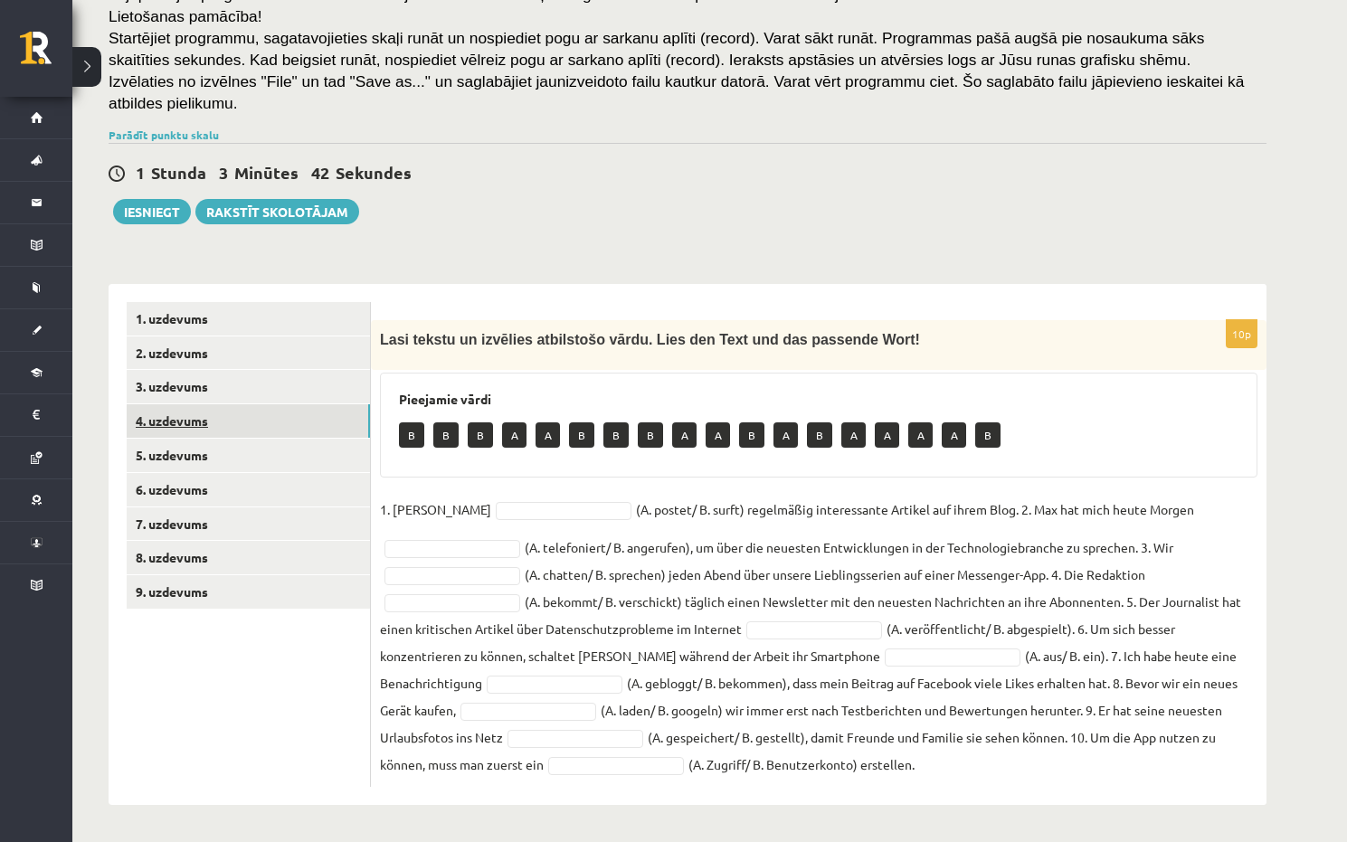
scroll to position [235, 0]
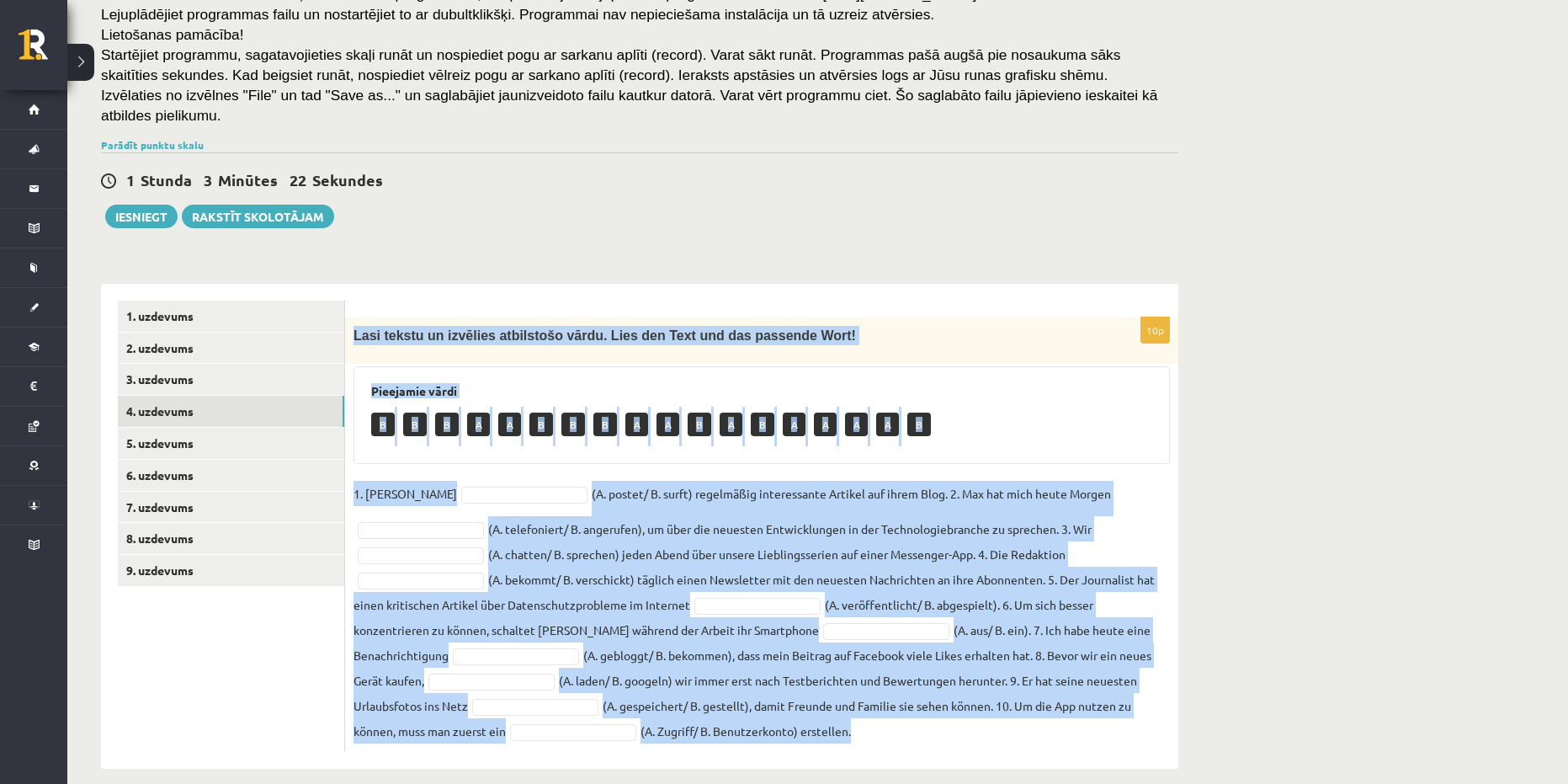
drag, startPoint x: 351, startPoint y: 314, endPoint x: 895, endPoint y: 720, distance: 678.8
click at [895, 720] on div "10p Lasi tekstu un izvēlies atbilstošo vārdu. Lies den Text und das passende Wo…" at bounding box center [761, 534] width 833 height 435
copy div "Lasi tekstu un izvēlies atbilstošo vārdu. Lies den Text und das passende Wort! …"
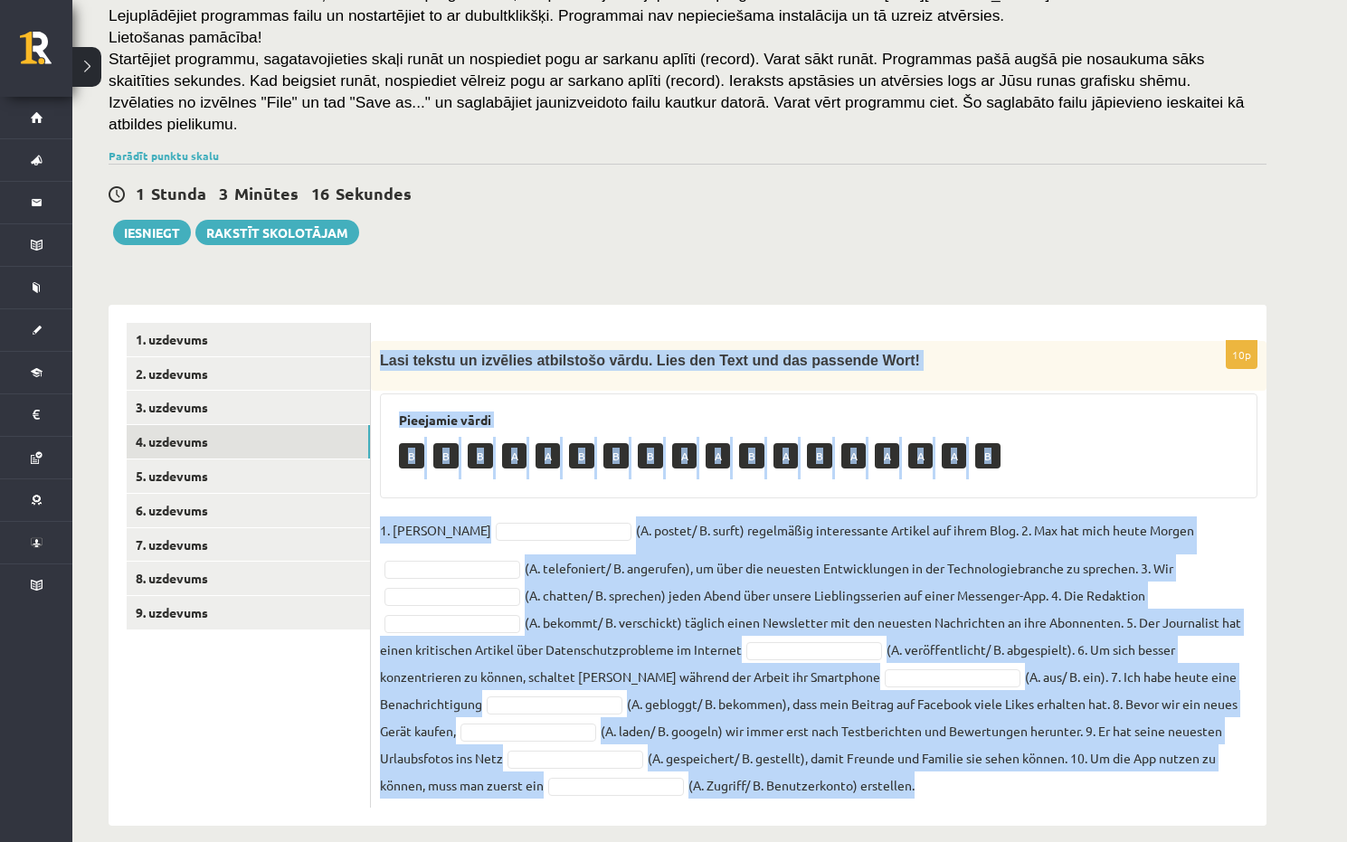
click at [549, 468] on div "Pieejamie vārdi B B B A A B B B A A B A B A A A A B" at bounding box center [818, 445] width 877 height 105
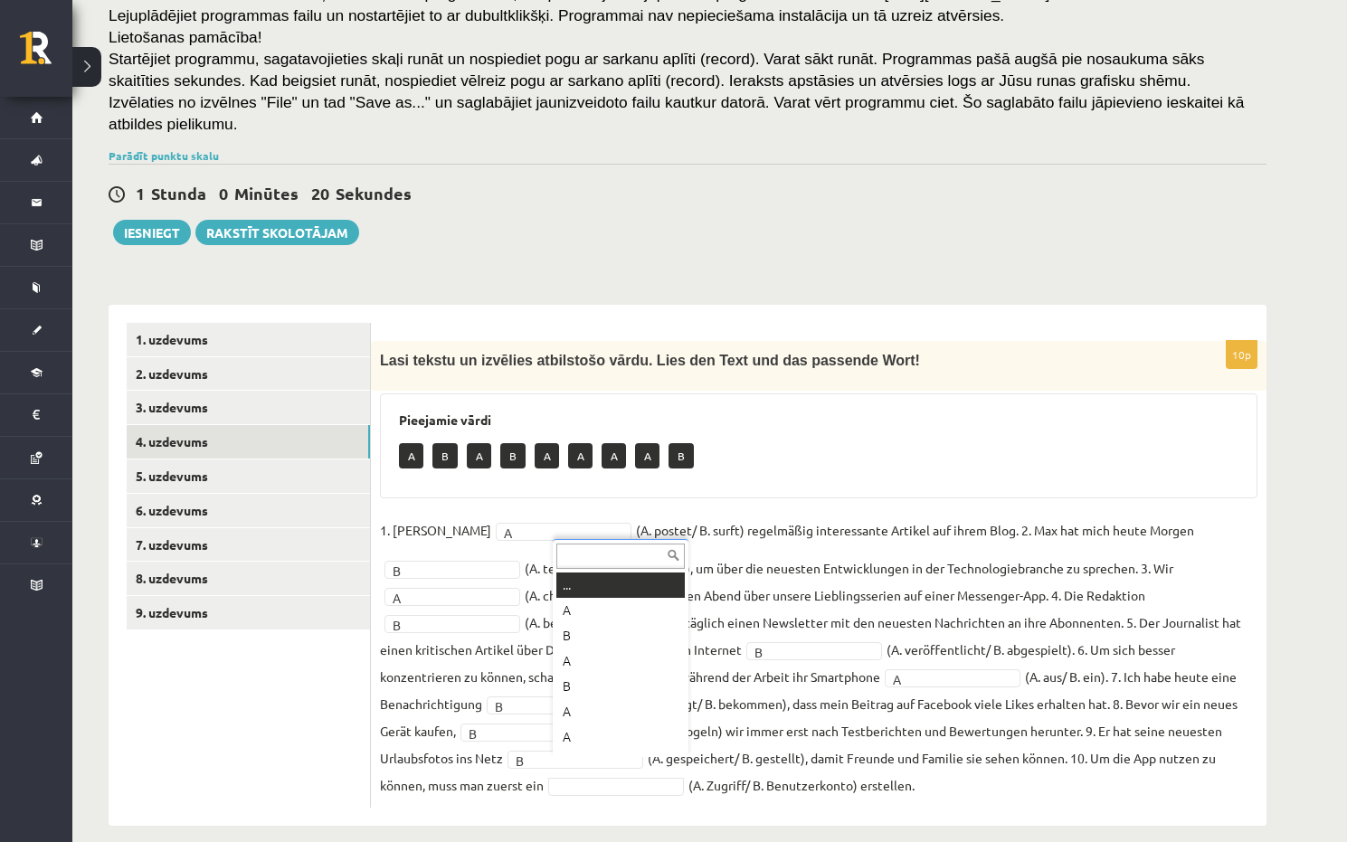
scroll to position [22, 0]
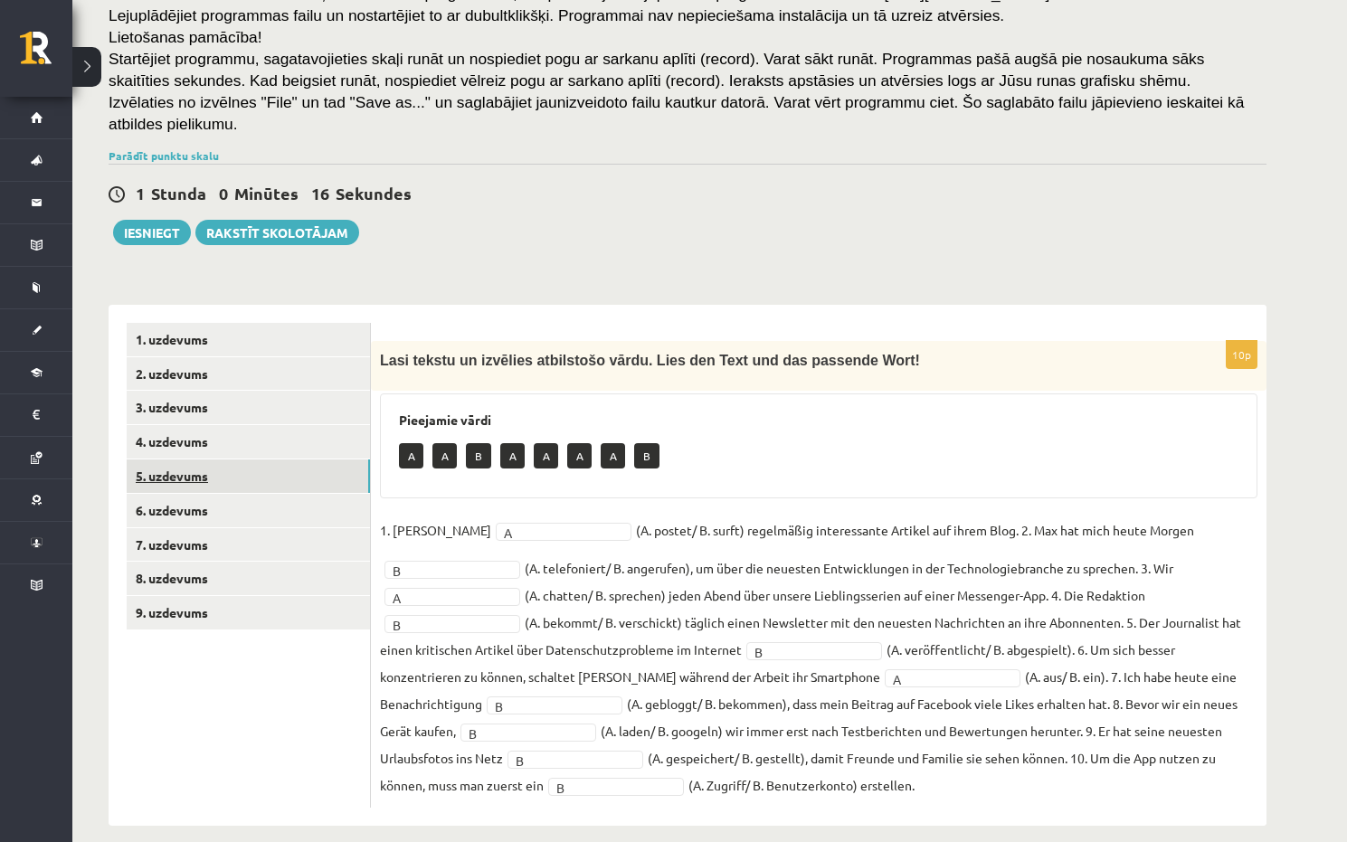
click at [246, 459] on link "5. uzdevums" at bounding box center [248, 475] width 243 height 33
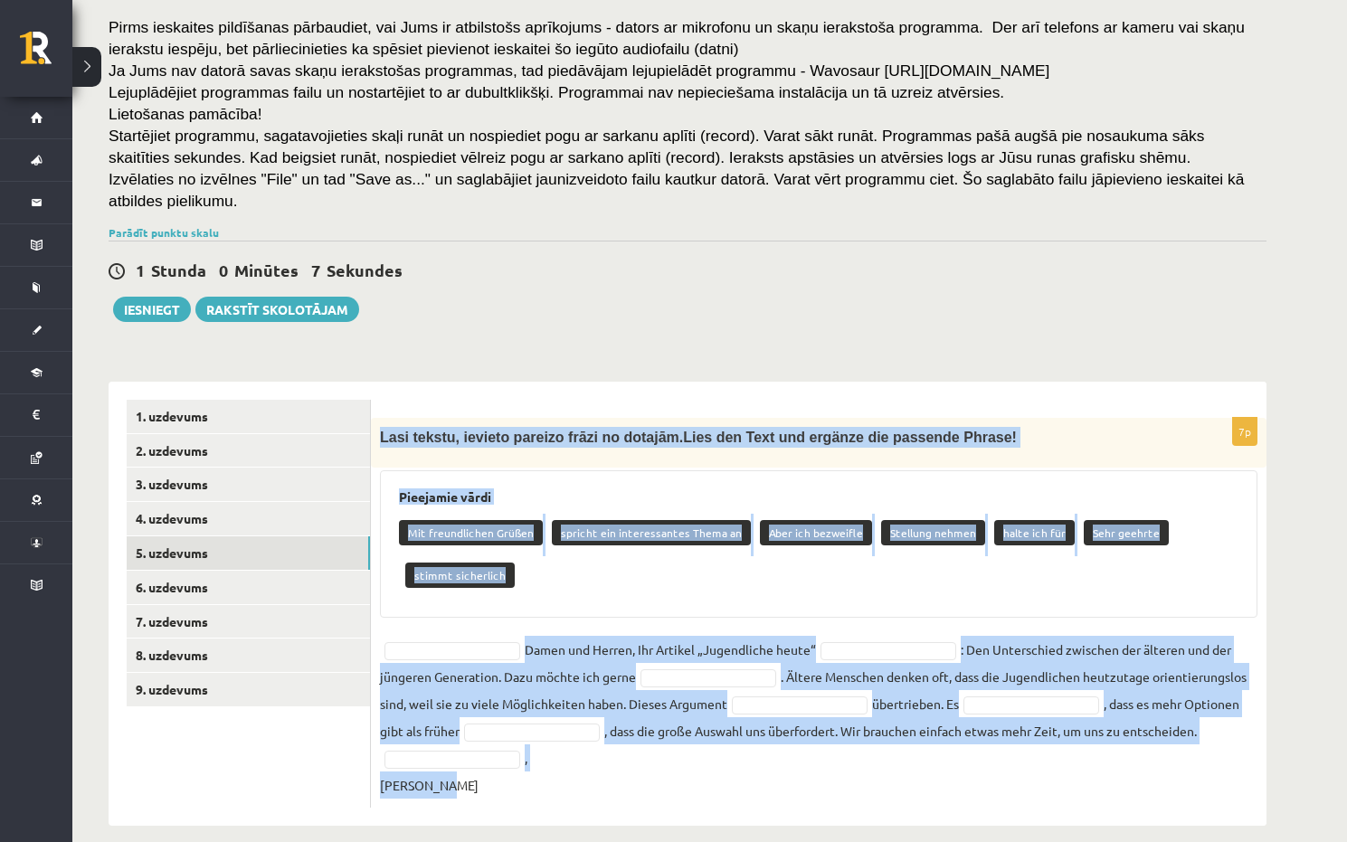
drag, startPoint x: 381, startPoint y: 412, endPoint x: 739, endPoint y: 758, distance: 497.6
click at [739, 758] on div "7p Lasi tekstu, ievieto pareizo frāzi no dotajām. Lies den Text und ergänze die…" at bounding box center [818, 613] width 895 height 390
copy div "Lasi tekstu, ievieto pareizo frāzi no dotajām. Lies den Text und ergänze die pa…"
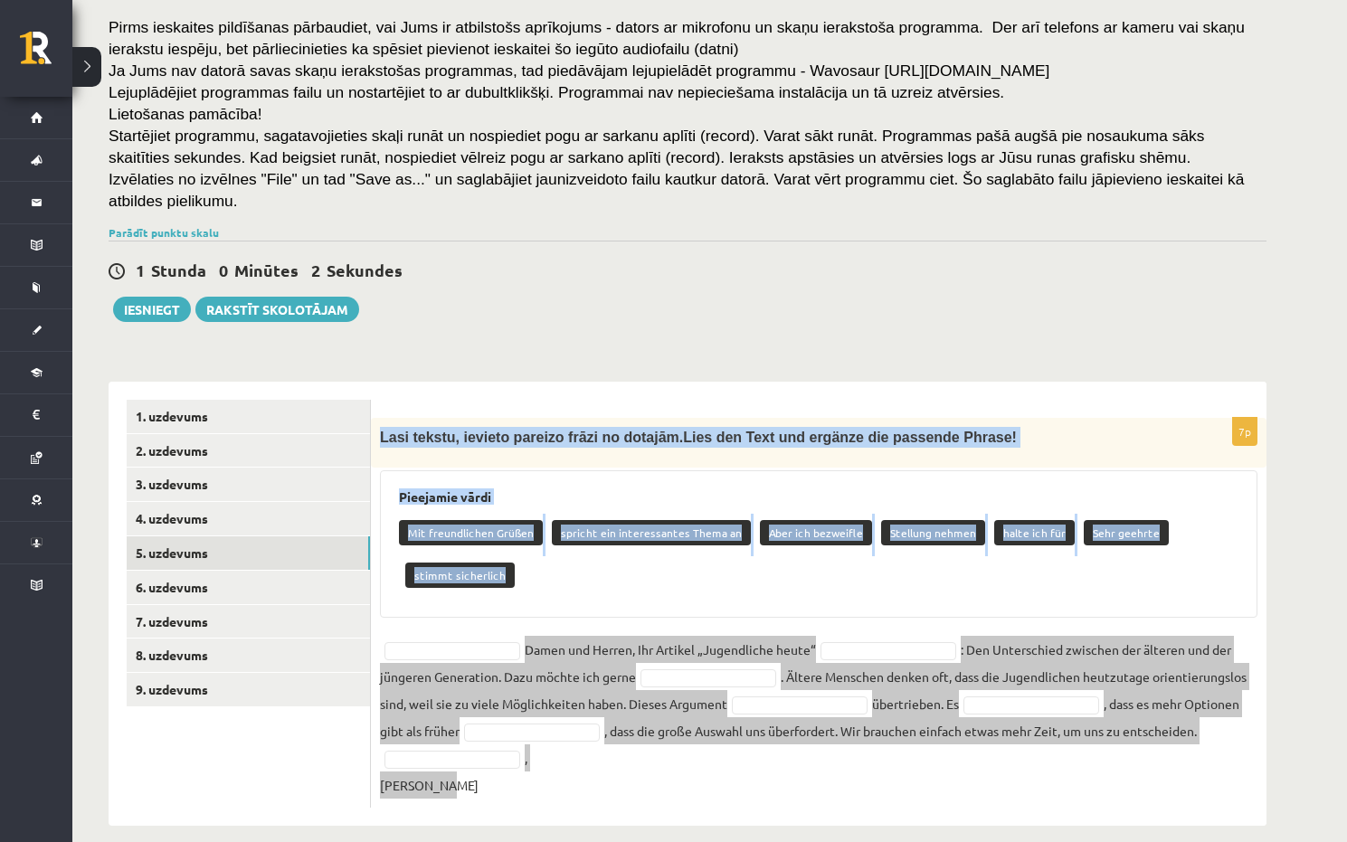
click at [545, 610] on div "7p Lasi tekstu, ievieto pareizo frāzi no dotajām. Lies den Text und ergänze die…" at bounding box center [818, 613] width 895 height 390
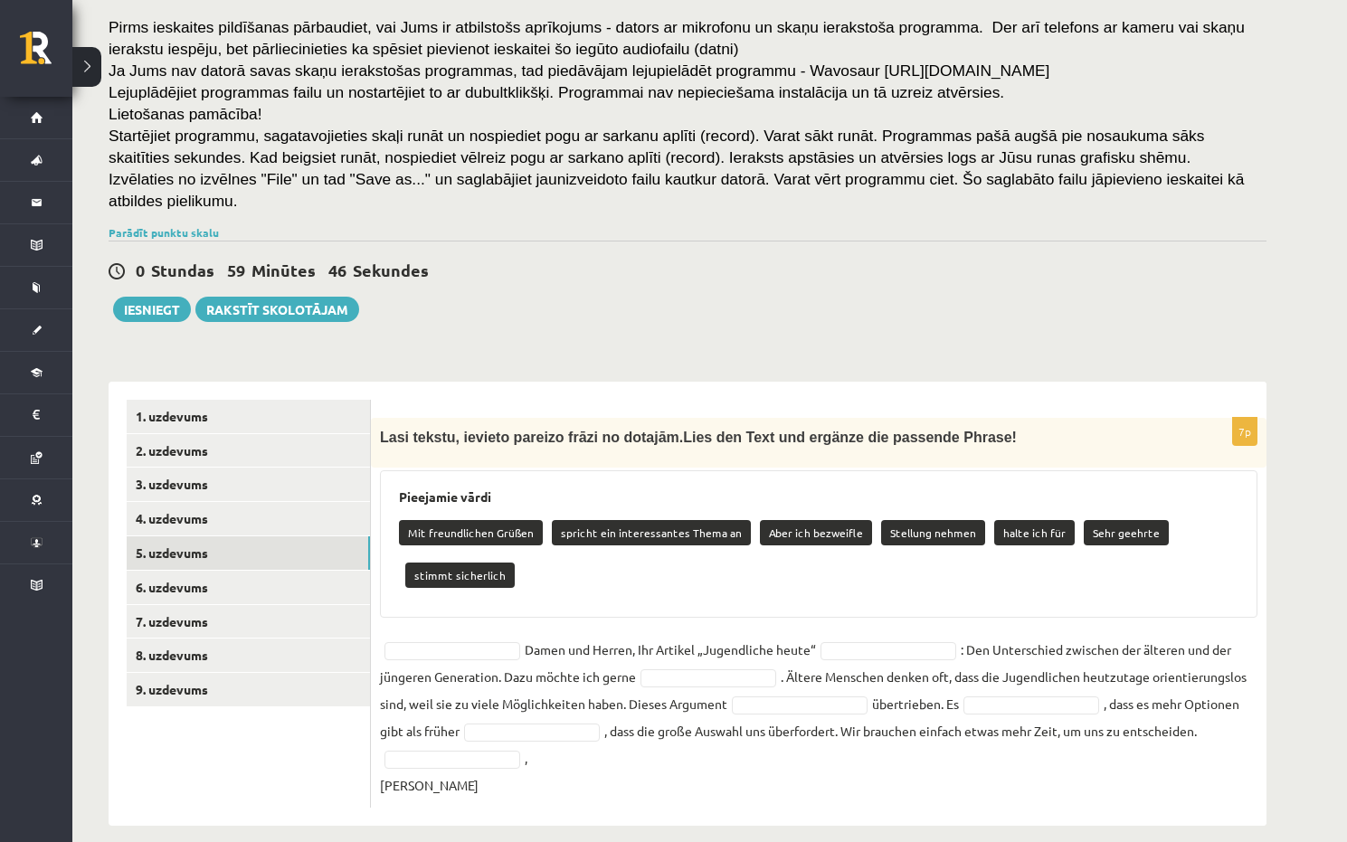
click at [613, 583] on div "Pieejamie vārdi Mit freundlichen Grüßen spricht ein interessantes Thema an Aber…" at bounding box center [818, 543] width 877 height 147
drag, startPoint x: 657, startPoint y: 507, endPoint x: 590, endPoint y: 591, distance: 107.5
click at [590, 591] on div "Pieejamie vārdi Mit freundlichen Grüßen spricht ein interessantes Thema an Aber…" at bounding box center [818, 543] width 877 height 147
click at [620, 523] on p "spricht ein interessantes Thema an" at bounding box center [651, 532] width 199 height 25
click at [629, 520] on p "spricht ein interessantes Thema an" at bounding box center [651, 532] width 199 height 25
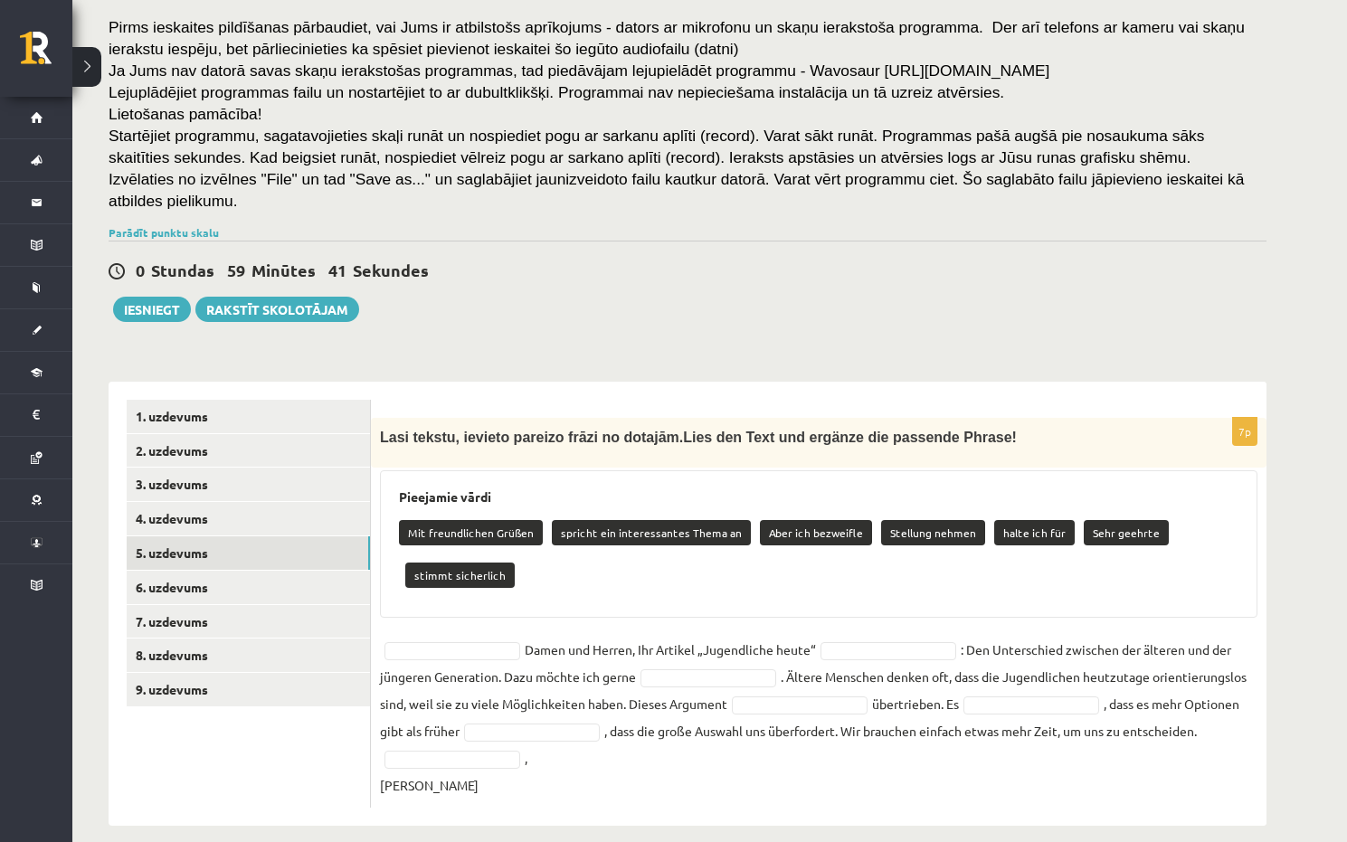
click at [459, 636] on fieldset "Damen und Herren, Ihr Artikel „Jugendliche heute“ : Den Unterschied zwischen de…" at bounding box center [818, 717] width 877 height 163
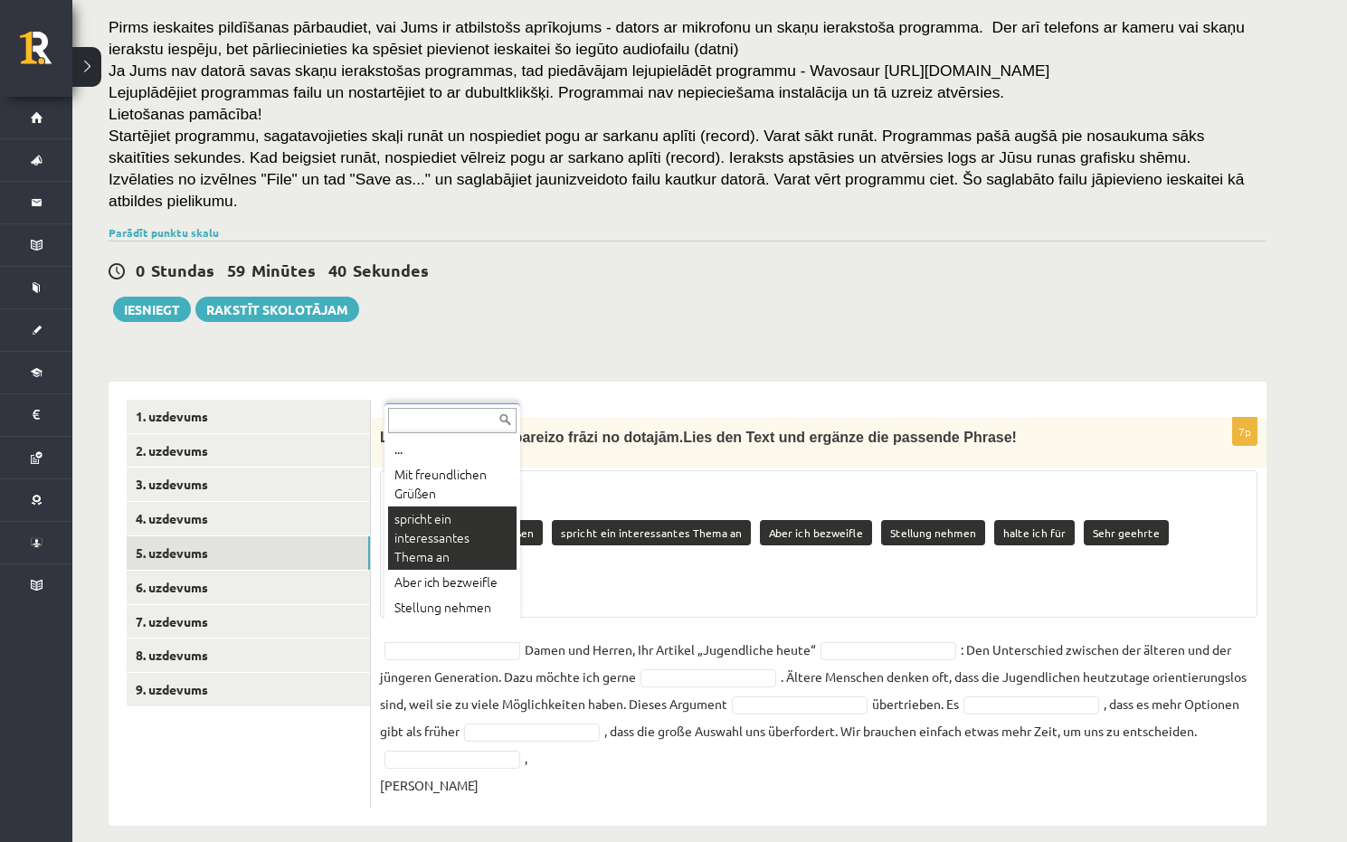
scroll to position [143, 0]
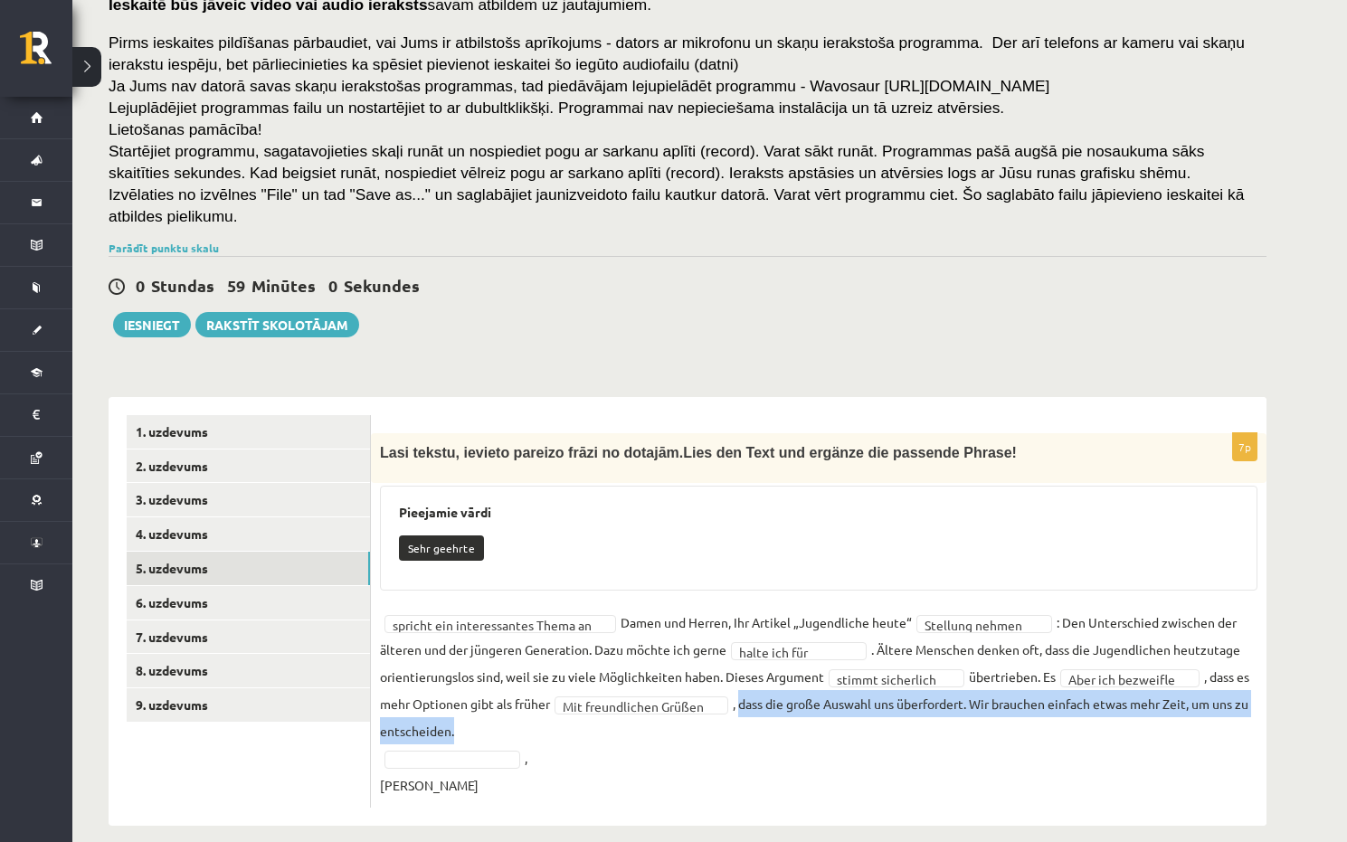
drag, startPoint x: 758, startPoint y: 685, endPoint x: 520, endPoint y: 711, distance: 239.2
click at [520, 711] on fieldset "**********" at bounding box center [818, 704] width 877 height 190
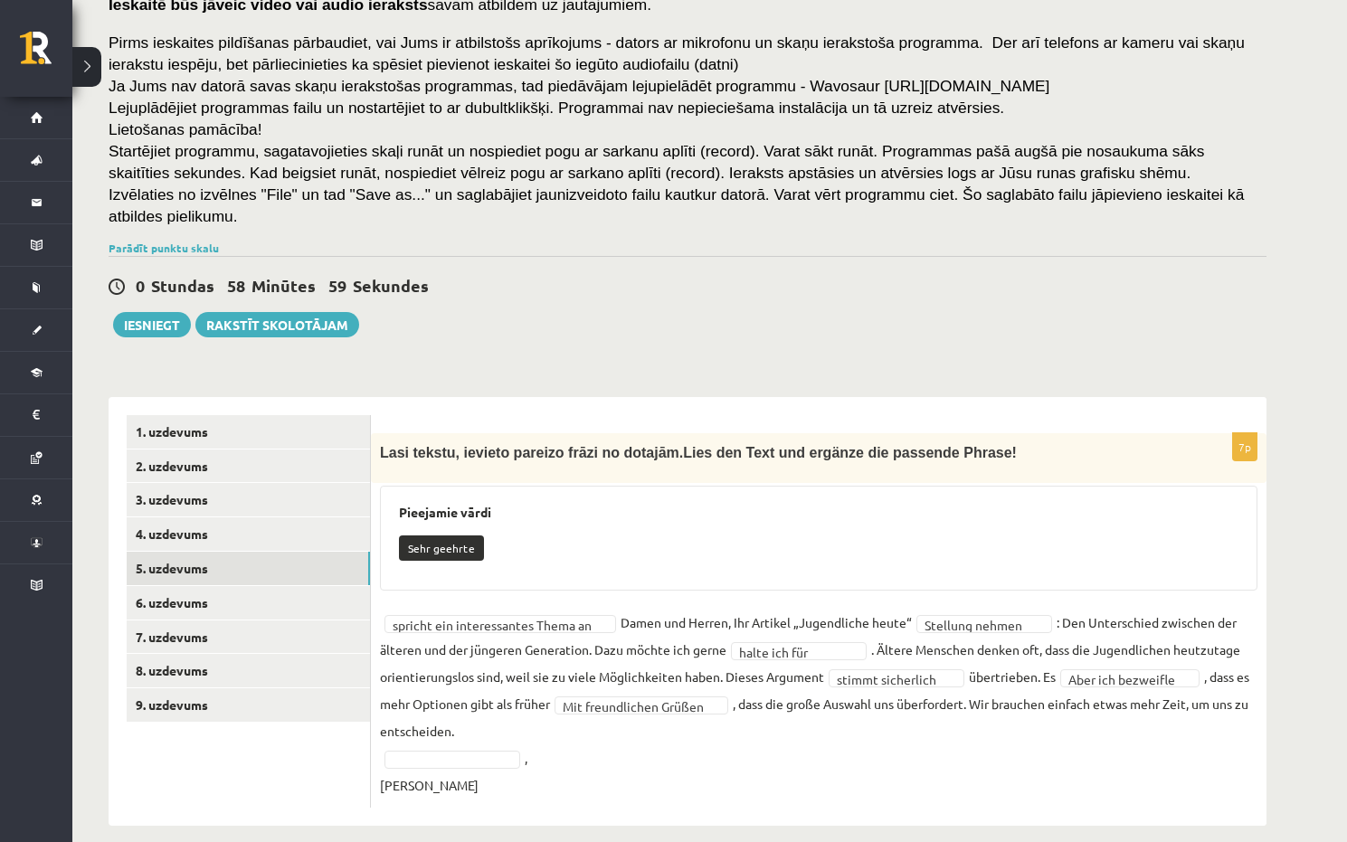
click at [675, 736] on fieldset "**********" at bounding box center [818, 704] width 877 height 190
click at [477, 721] on fieldset "**********" at bounding box center [818, 704] width 877 height 190
drag, startPoint x: 478, startPoint y: 730, endPoint x: 546, endPoint y: 723, distance: 68.1
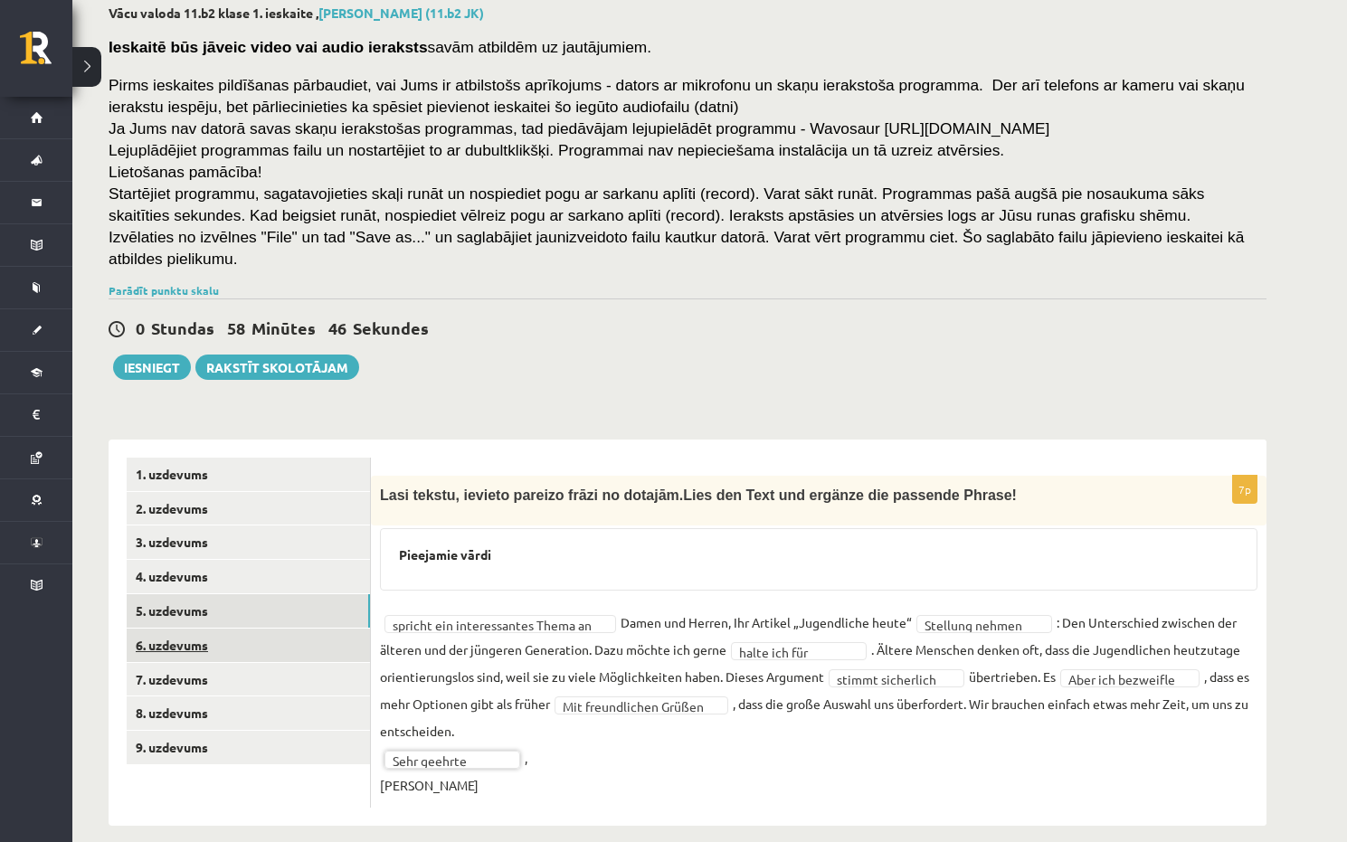
click at [248, 628] on link "6. uzdevums" at bounding box center [248, 644] width 243 height 33
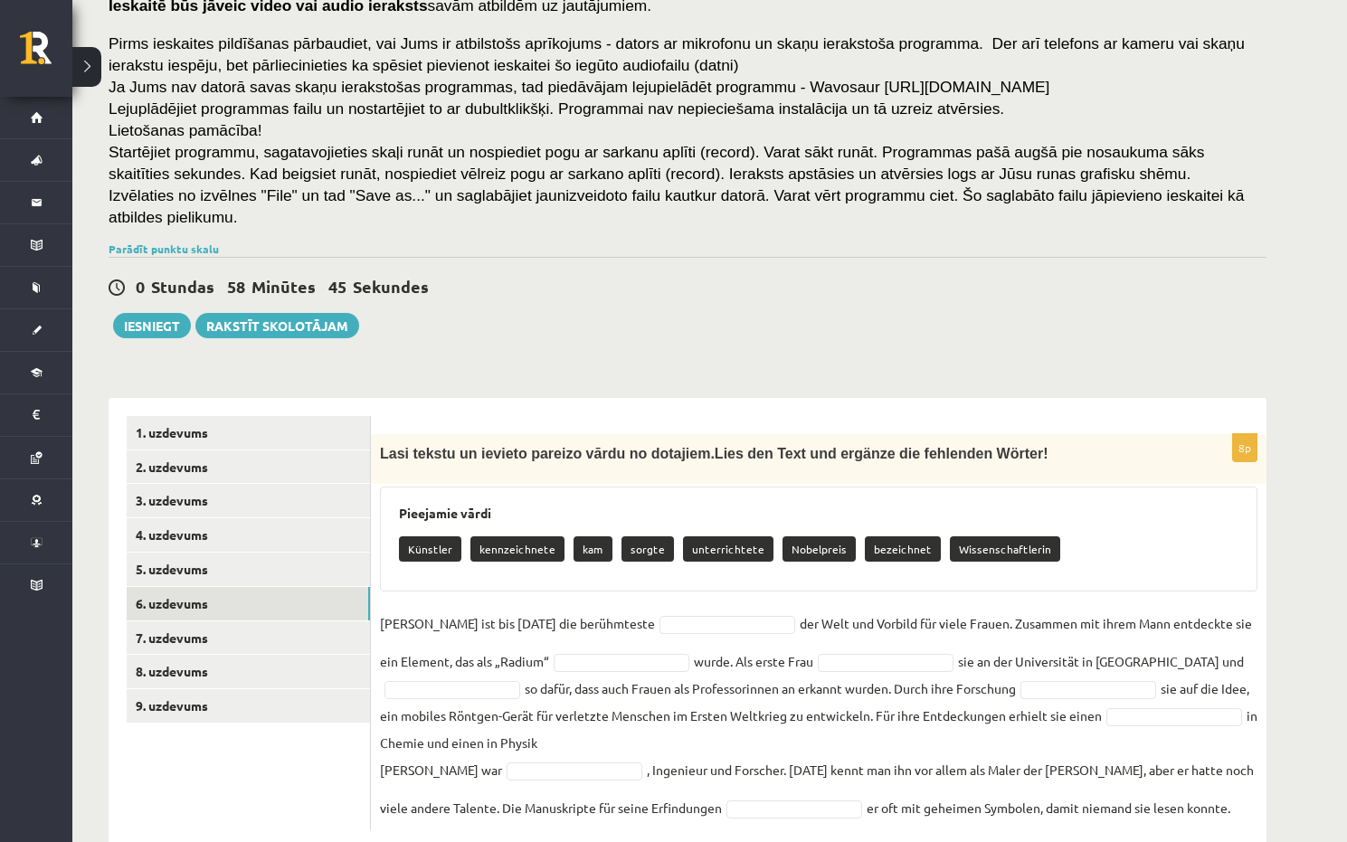
scroll to position [165, 0]
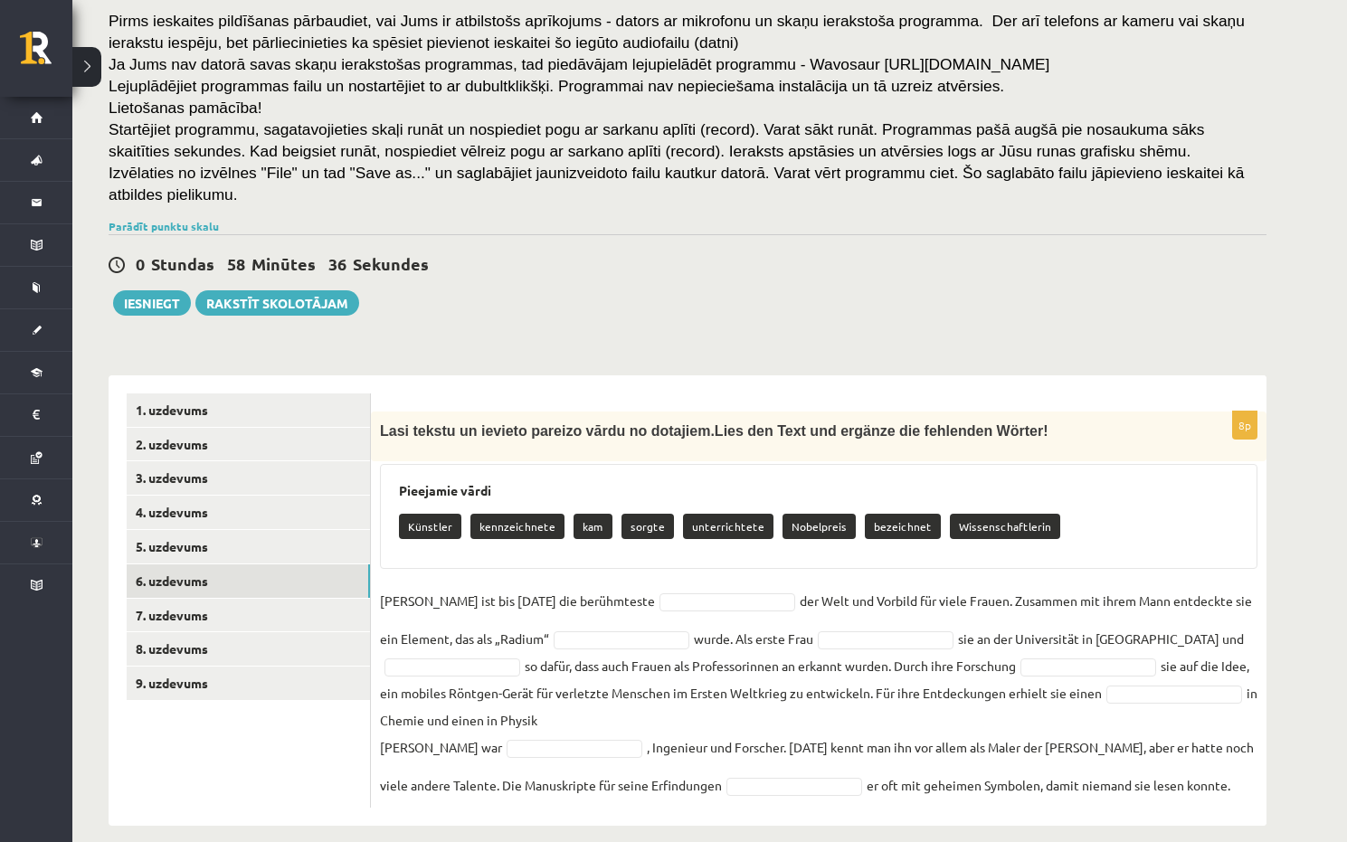
drag, startPoint x: 379, startPoint y: 410, endPoint x: 1252, endPoint y: 767, distance: 942.9
click at [1252, 767] on div "8p Lasi tekstu un ievieto pareizo vārdu no dotajiem. Lies den Text und ergänze …" at bounding box center [818, 609] width 895 height 396
copy div "Lasi tekstu un ievieto pareizo vārdu no dotajiem. Lies den Text und ergänze die…"
click at [610, 587] on p "Marie Curie ist bis heute die berühmteste" at bounding box center [517, 600] width 275 height 27
click at [659, 559] on div "8p Lasi tekstu un ievieto pareizo vārdu no dotajiem. Lies den Text und ergänze …" at bounding box center [818, 609] width 895 height 396
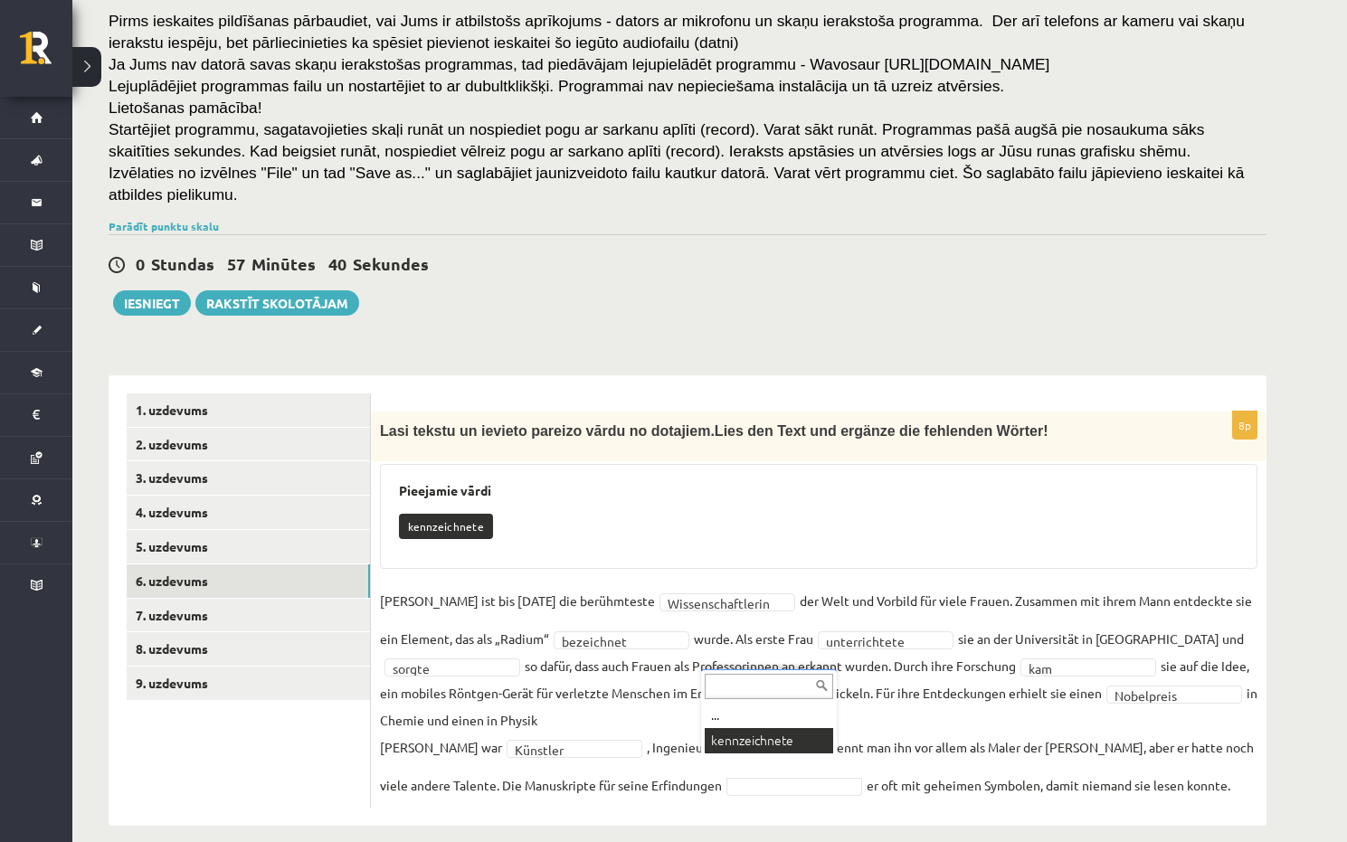
scroll to position [122, 0]
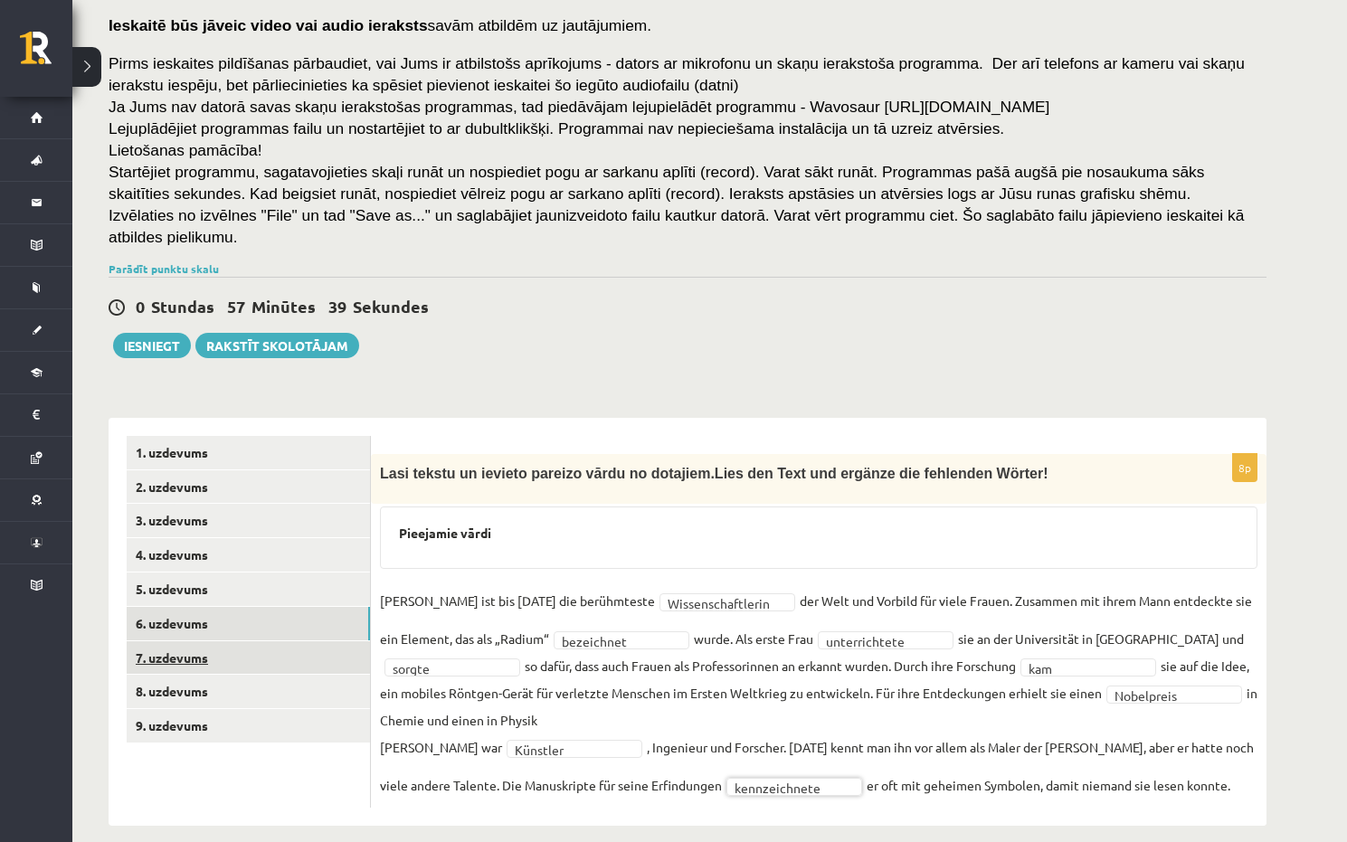
click at [256, 641] on link "7. uzdevums" at bounding box center [248, 657] width 243 height 33
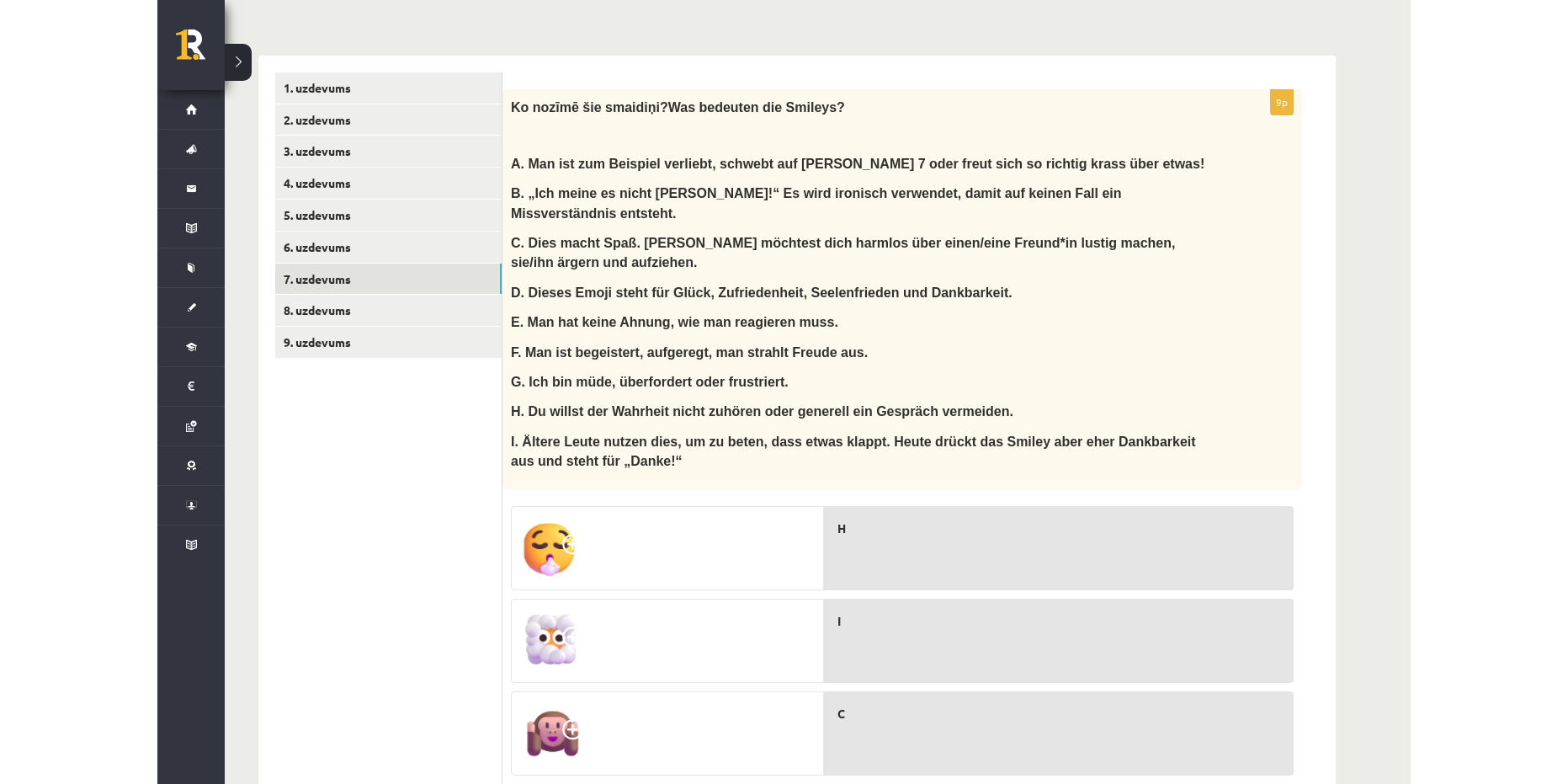
scroll to position [451, 0]
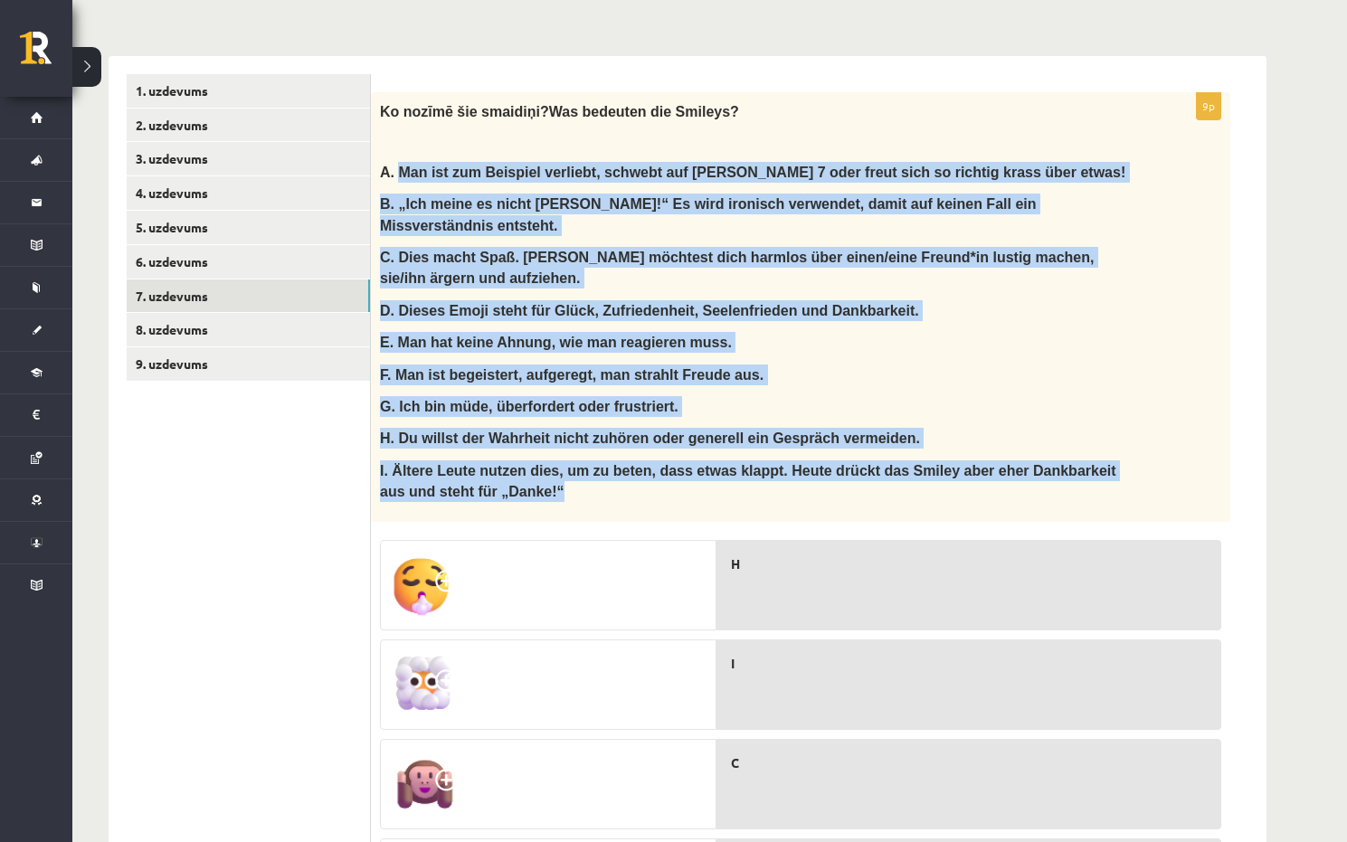
drag, startPoint x: 398, startPoint y: 149, endPoint x: 1091, endPoint y: 439, distance: 751.1
click at [1091, 439] on div "Ko noz īmē šie smaidiņi? Was bedeuten die Smileys? A. Man ist zum Beispiel verl…" at bounding box center [800, 307] width 859 height 430
click at [995, 460] on p "I. Ältere Leute nutzen dies, um zu beten, dass etwas klappt. Heute drückt das S…" at bounding box center [755, 481] width 751 height 43
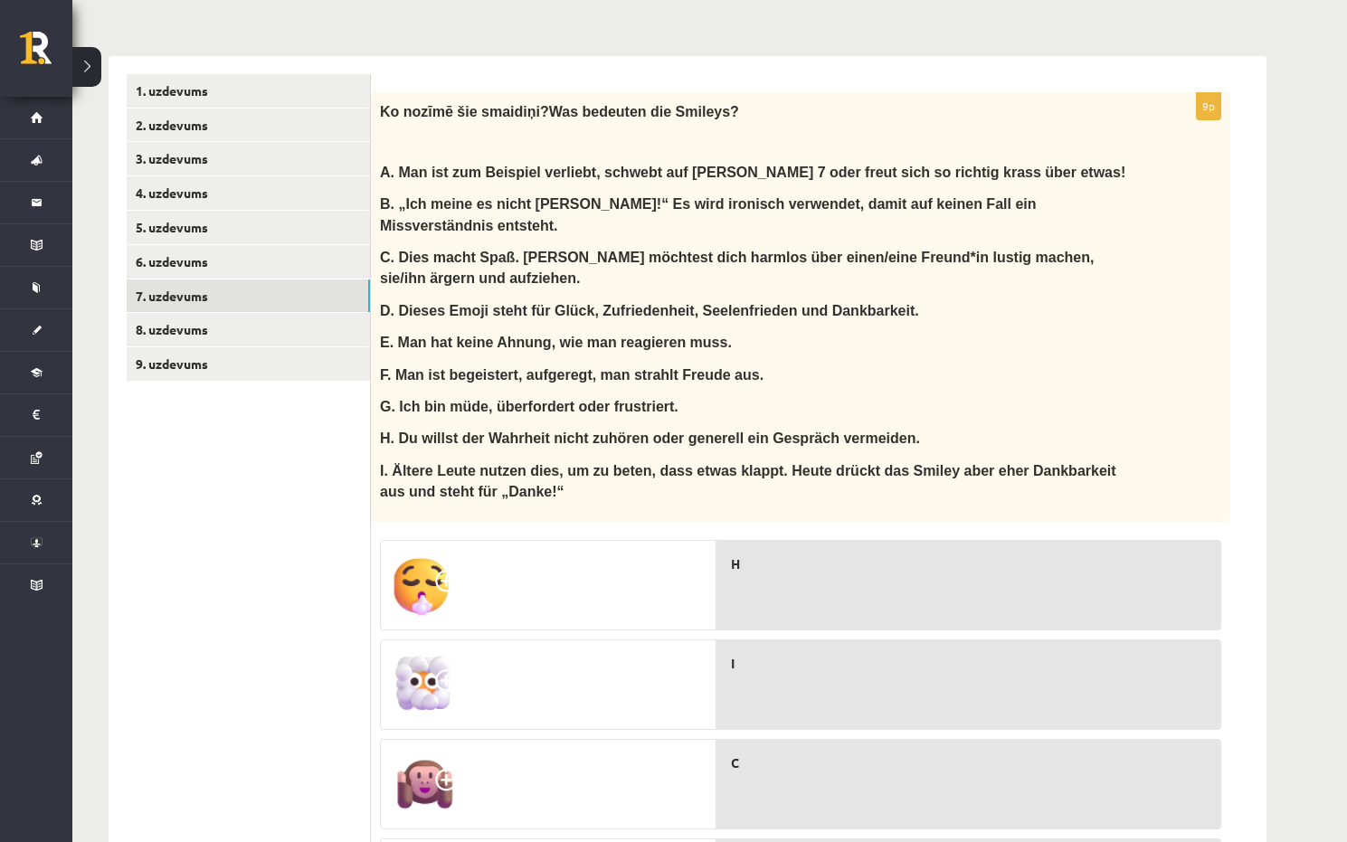
click at [388, 131] on div "Ko noz īmē šie smaidiņi? Was bedeuten die Smileys? A. Man ist zum Beispiel verl…" at bounding box center [800, 307] width 859 height 430
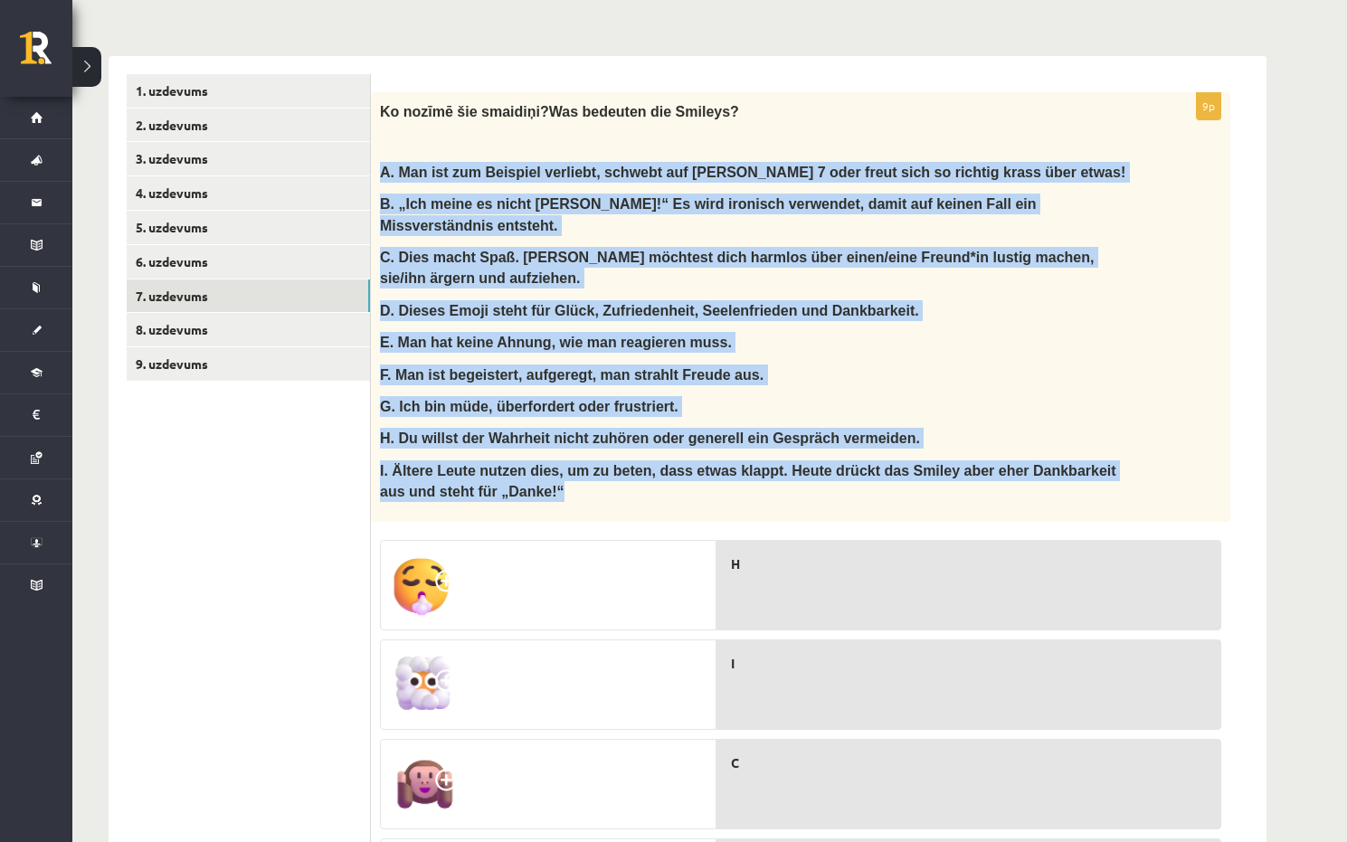
drag, startPoint x: 378, startPoint y: 151, endPoint x: 533, endPoint y: 436, distance: 324.1
click at [533, 436] on div "Ko noz īmē šie smaidiņi? Was bedeuten die Smileys? A. Man ist zum Beispiel verl…" at bounding box center [800, 307] width 859 height 430
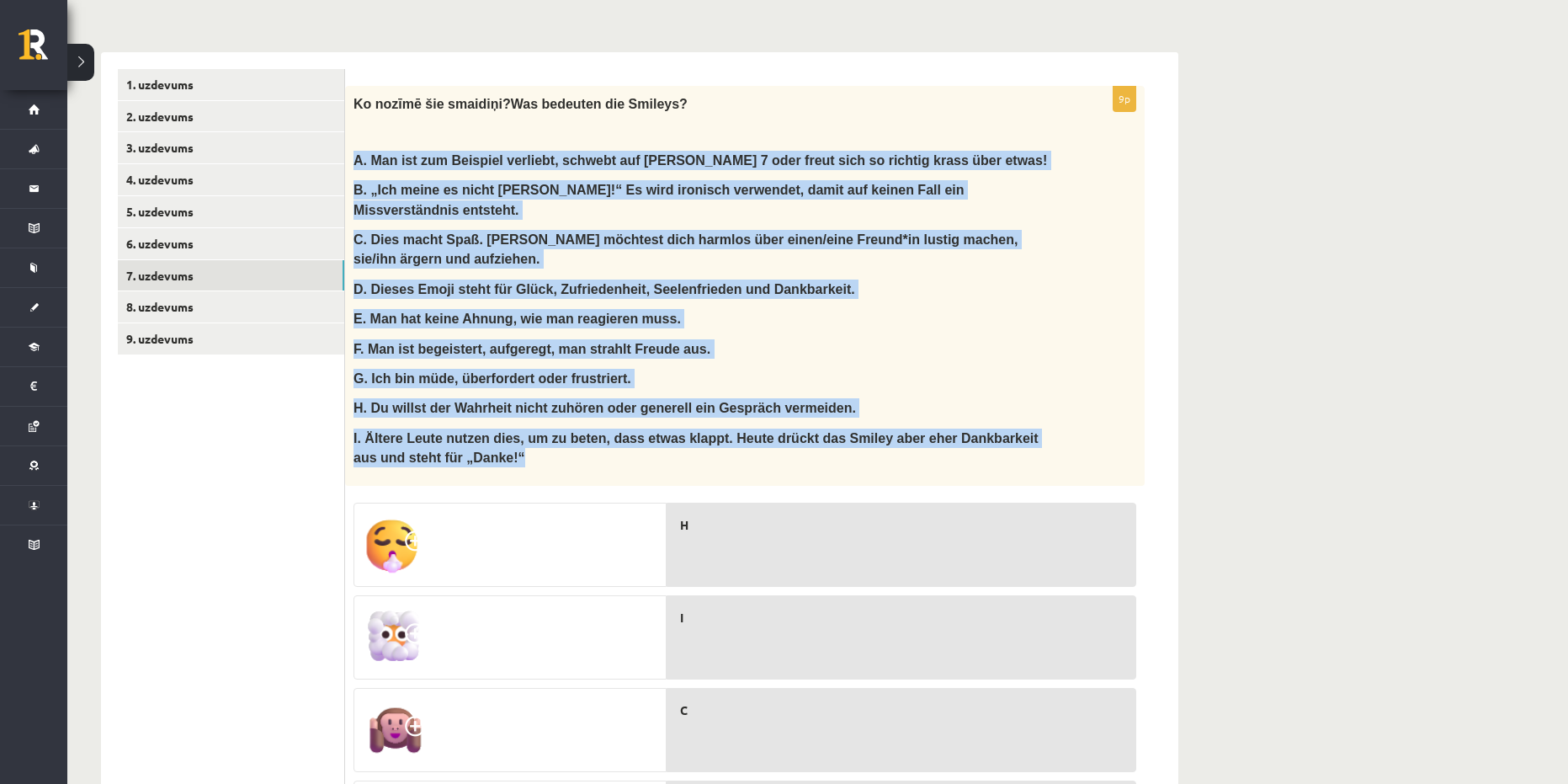
click at [1032, 309] on p "E. Man hat keine Ahnung, wie man reagieren muss." at bounding box center [703, 318] width 699 height 20
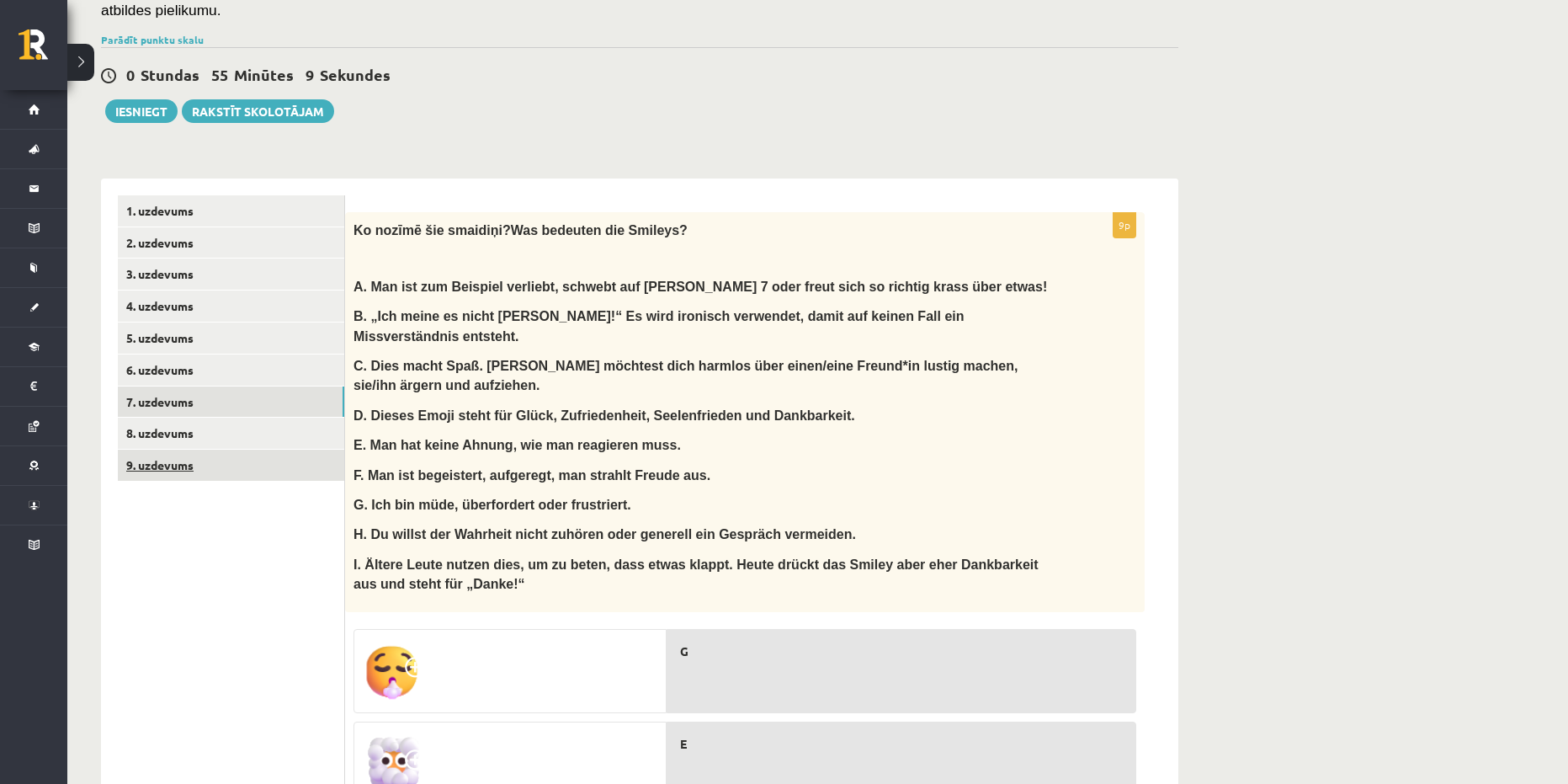
scroll to position [322, 0]
click at [250, 419] on link "8. uzdevums" at bounding box center [231, 434] width 226 height 31
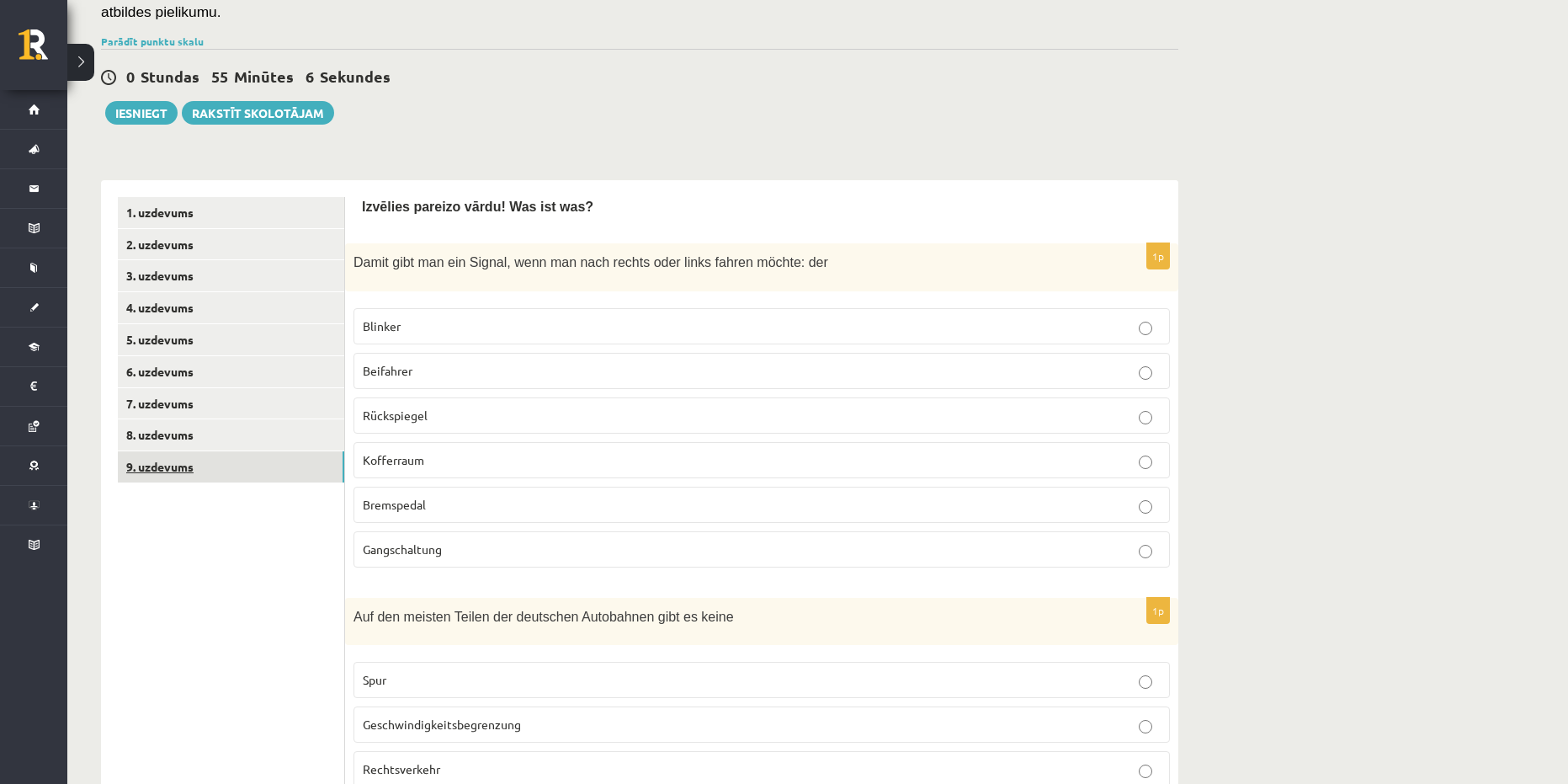
click at [215, 452] on link "9. uzdevums" at bounding box center [231, 466] width 226 height 31
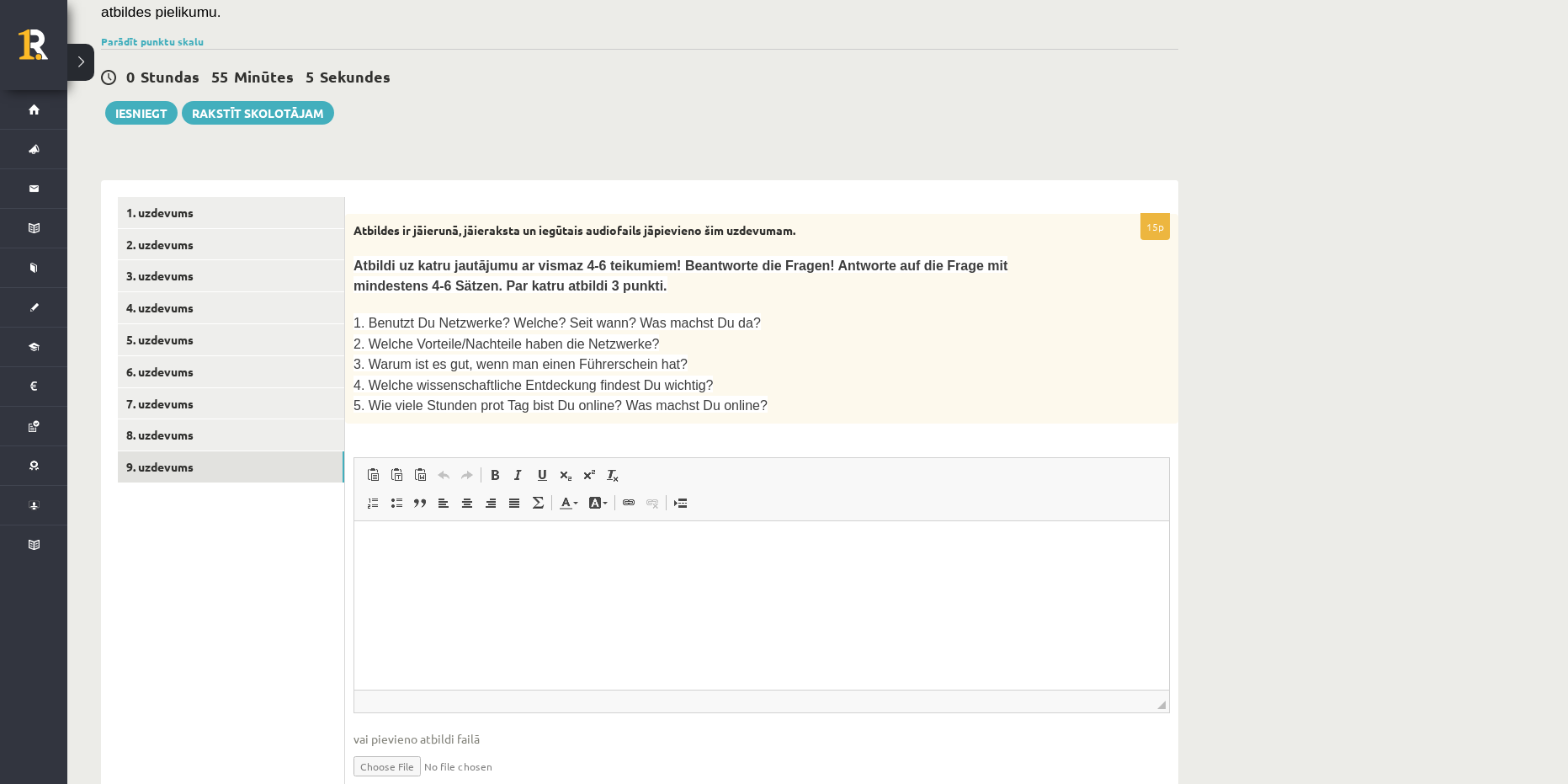
scroll to position [0, 0]
click at [253, 419] on link "8. uzdevums" at bounding box center [231, 434] width 226 height 31
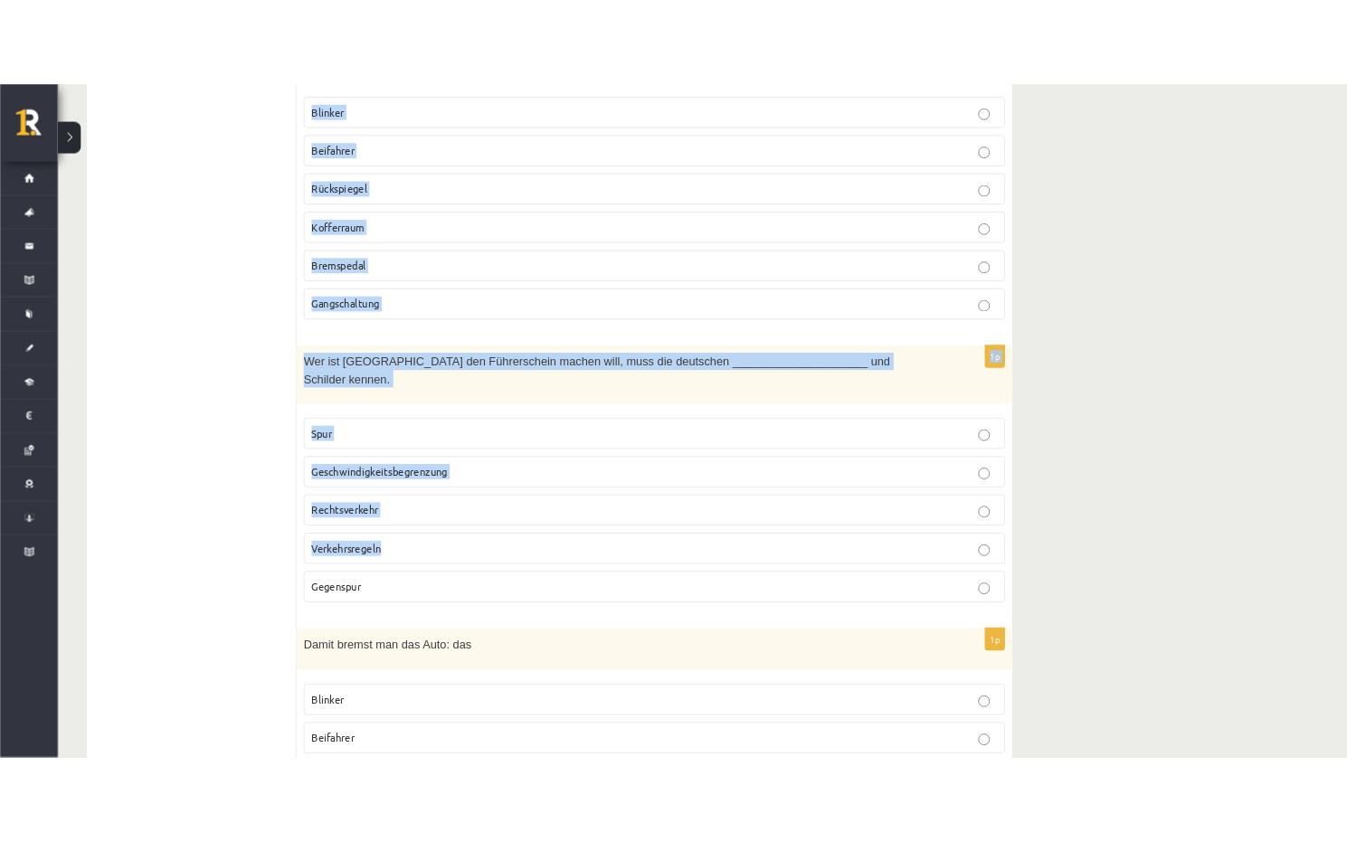
scroll to position [3714, 0]
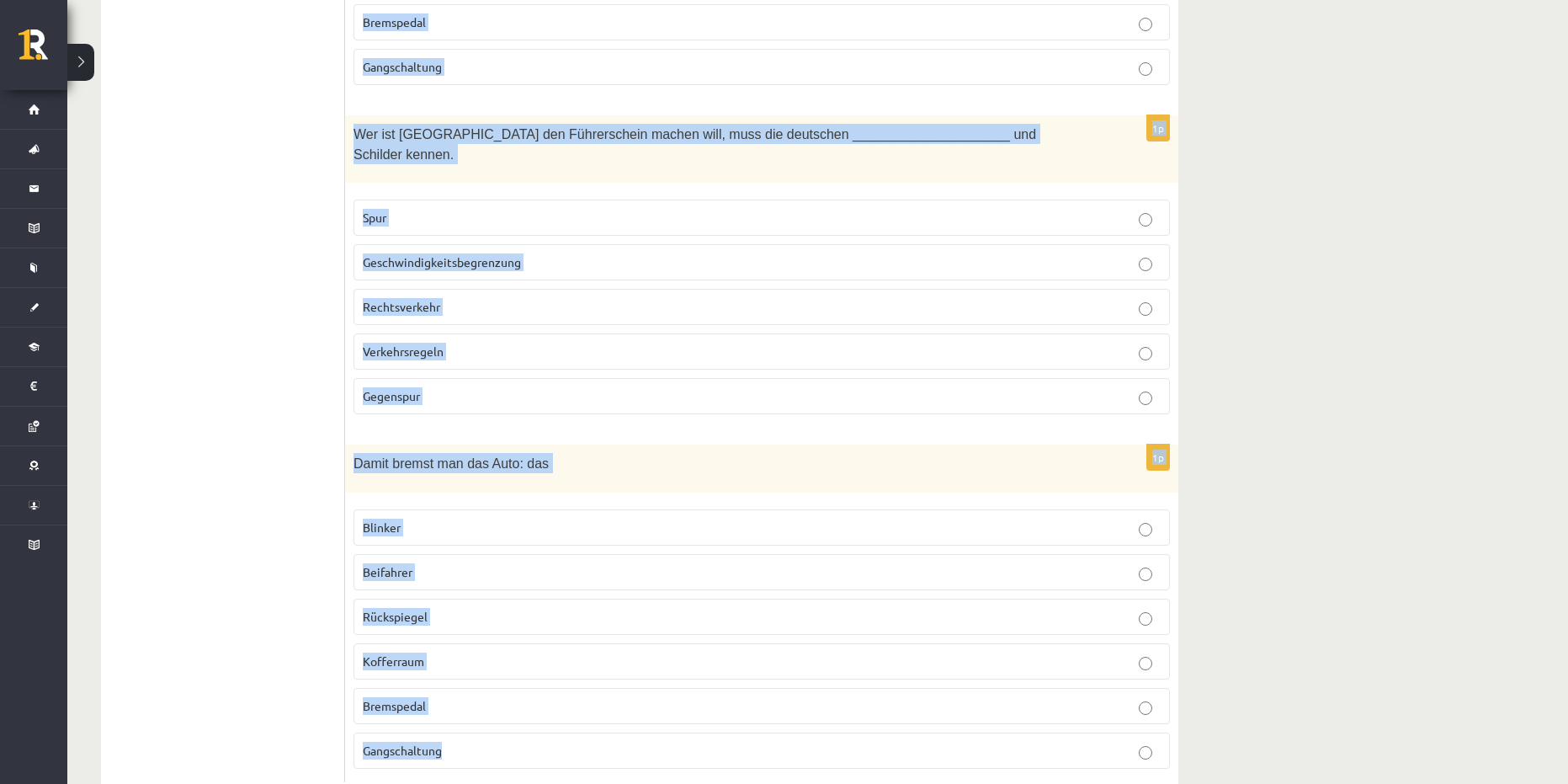
drag, startPoint x: 359, startPoint y: 269, endPoint x: 607, endPoint y: 694, distance: 492.1
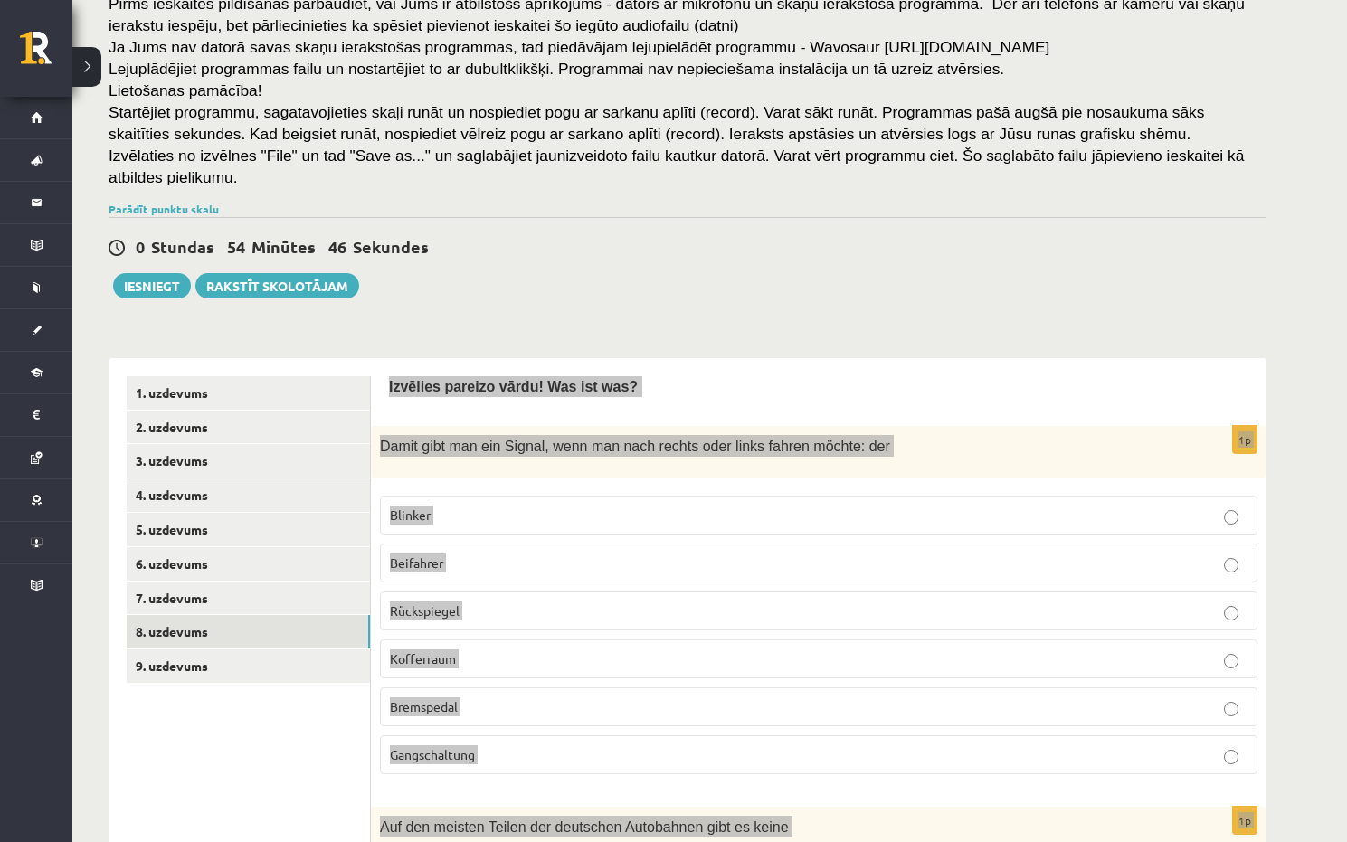
scroll to position [362, 0]
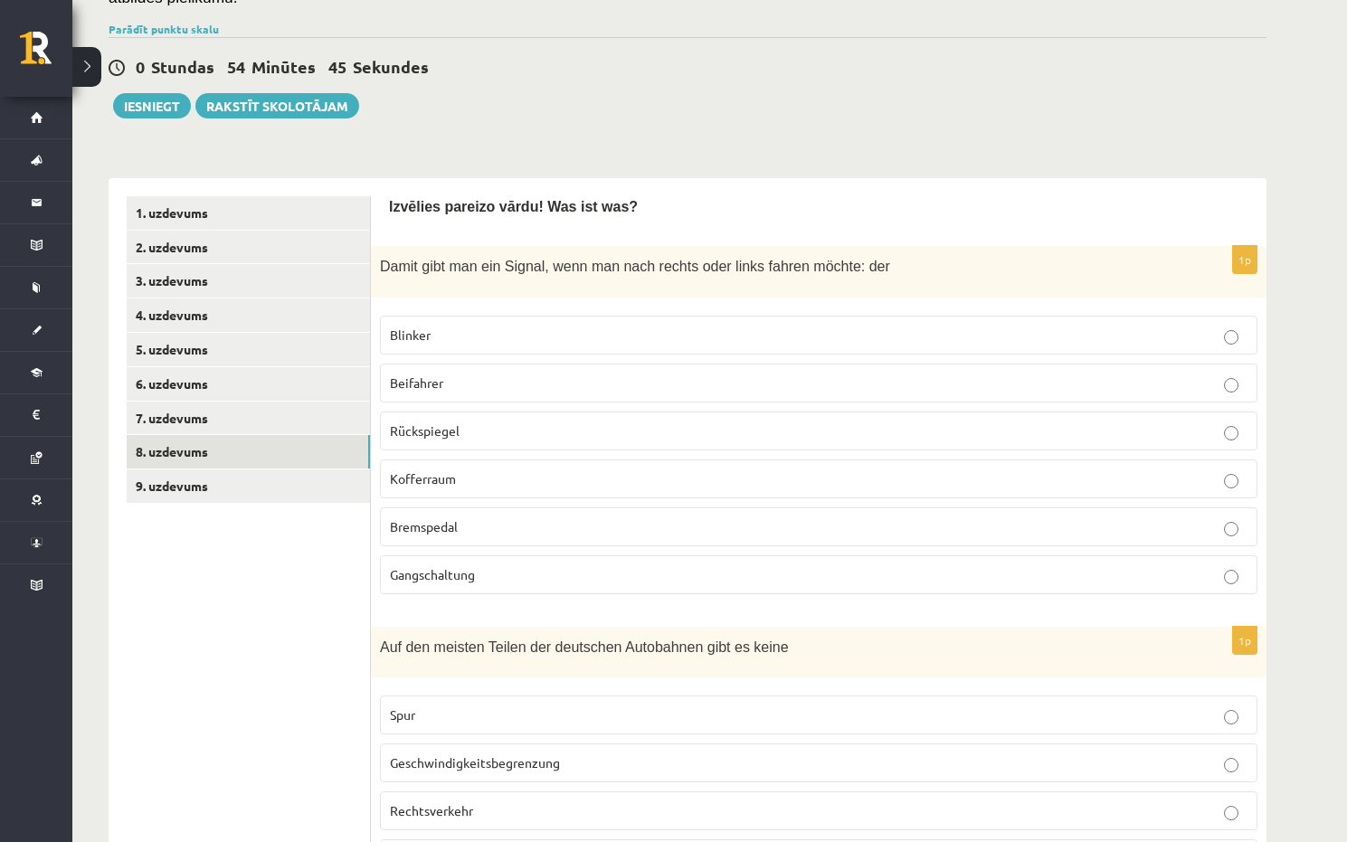
click at [506, 316] on label "Blinker" at bounding box center [818, 335] width 877 height 39
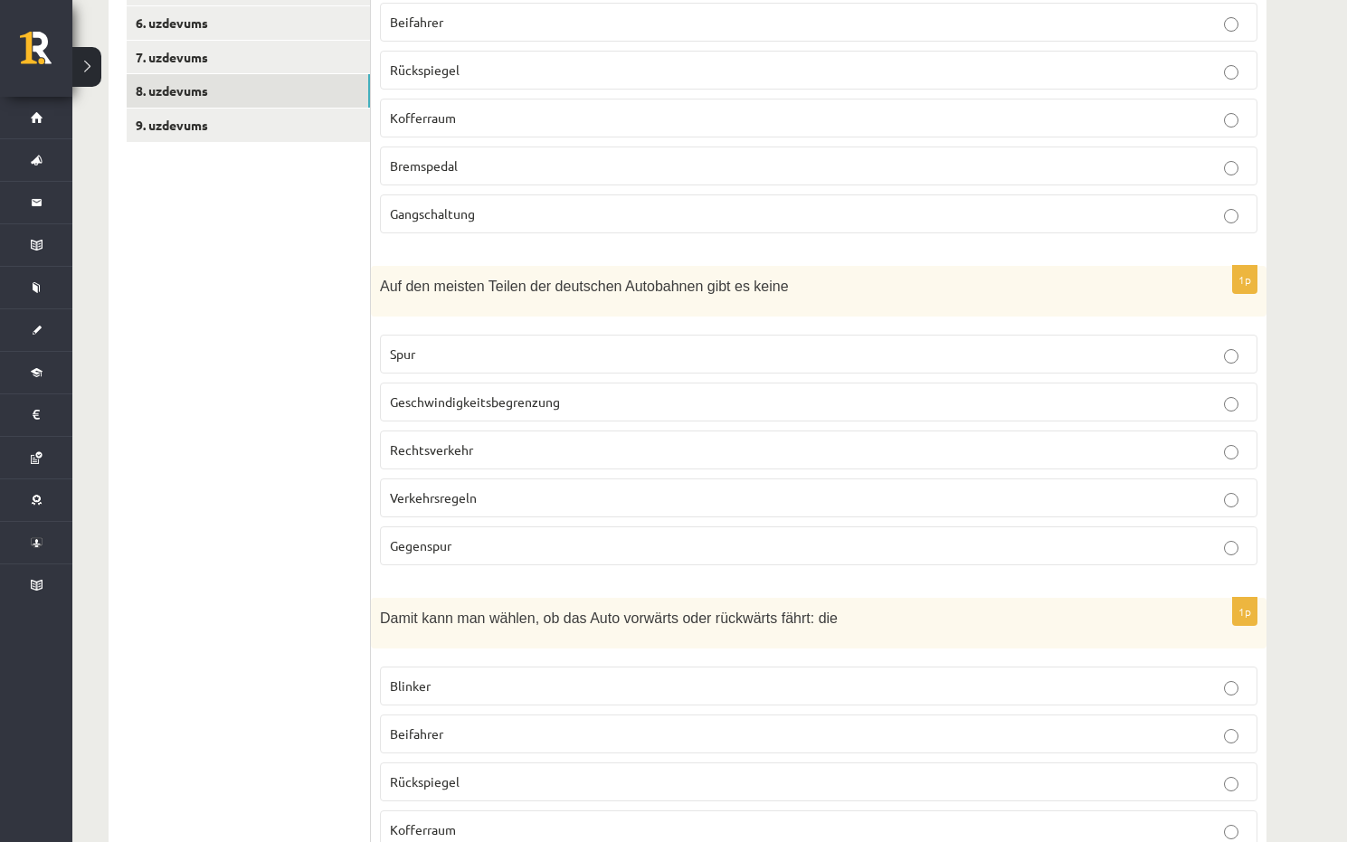
scroll to position [723, 0]
click at [454, 392] on span "Geschwindigkeitsbegrenzung" at bounding box center [475, 400] width 170 height 16
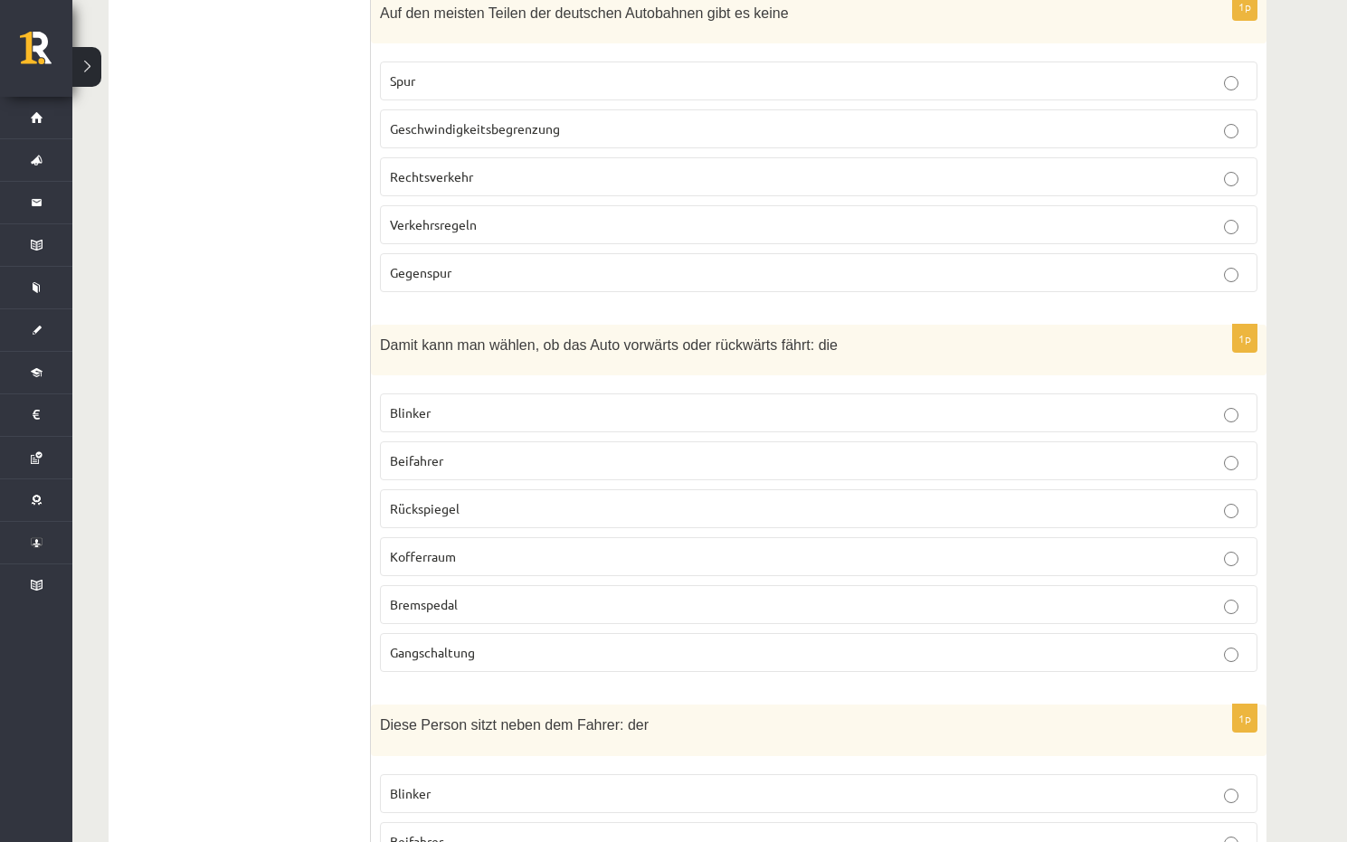
scroll to position [1085, 0]
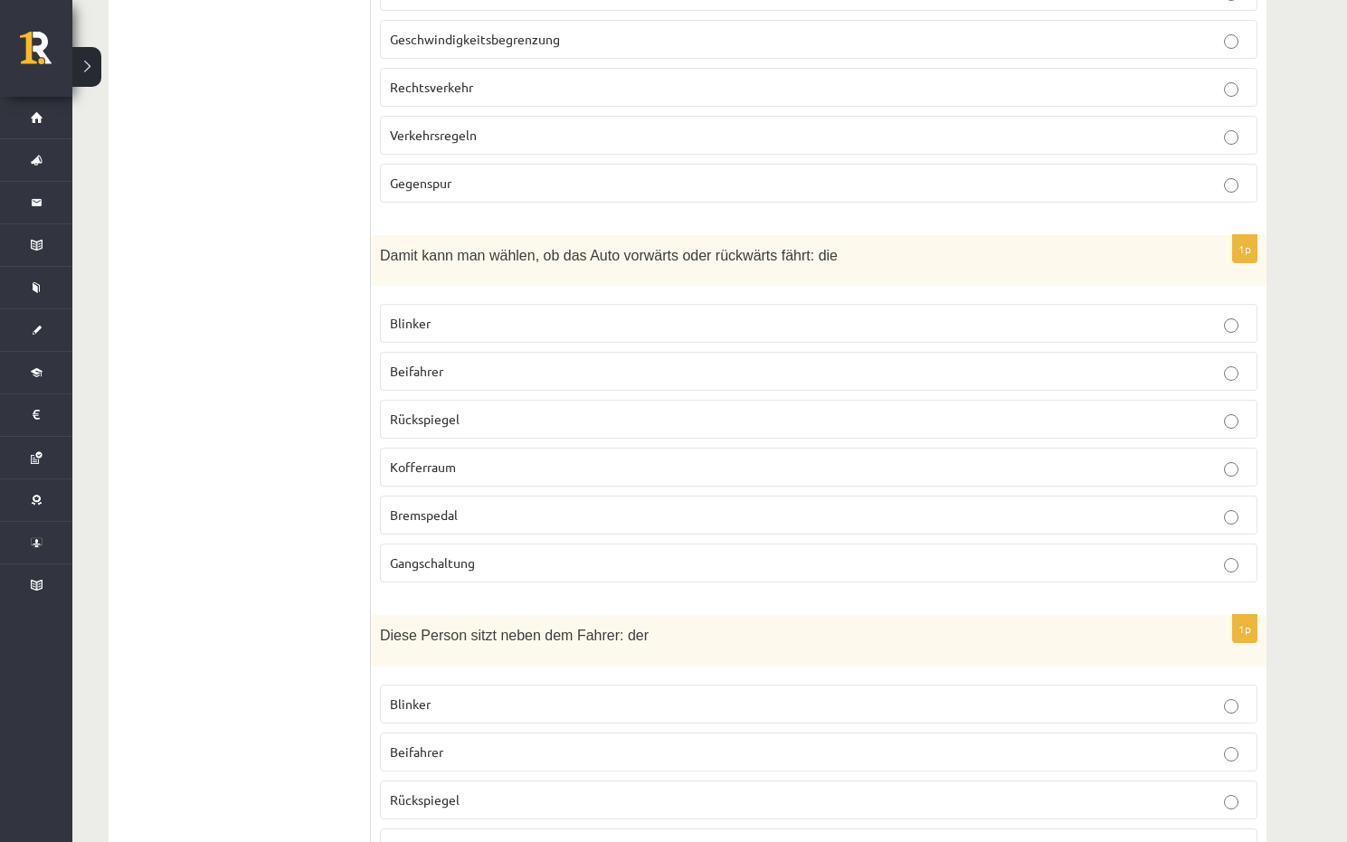
click at [443, 554] on span "Gangschaltung" at bounding box center [432, 562] width 85 height 16
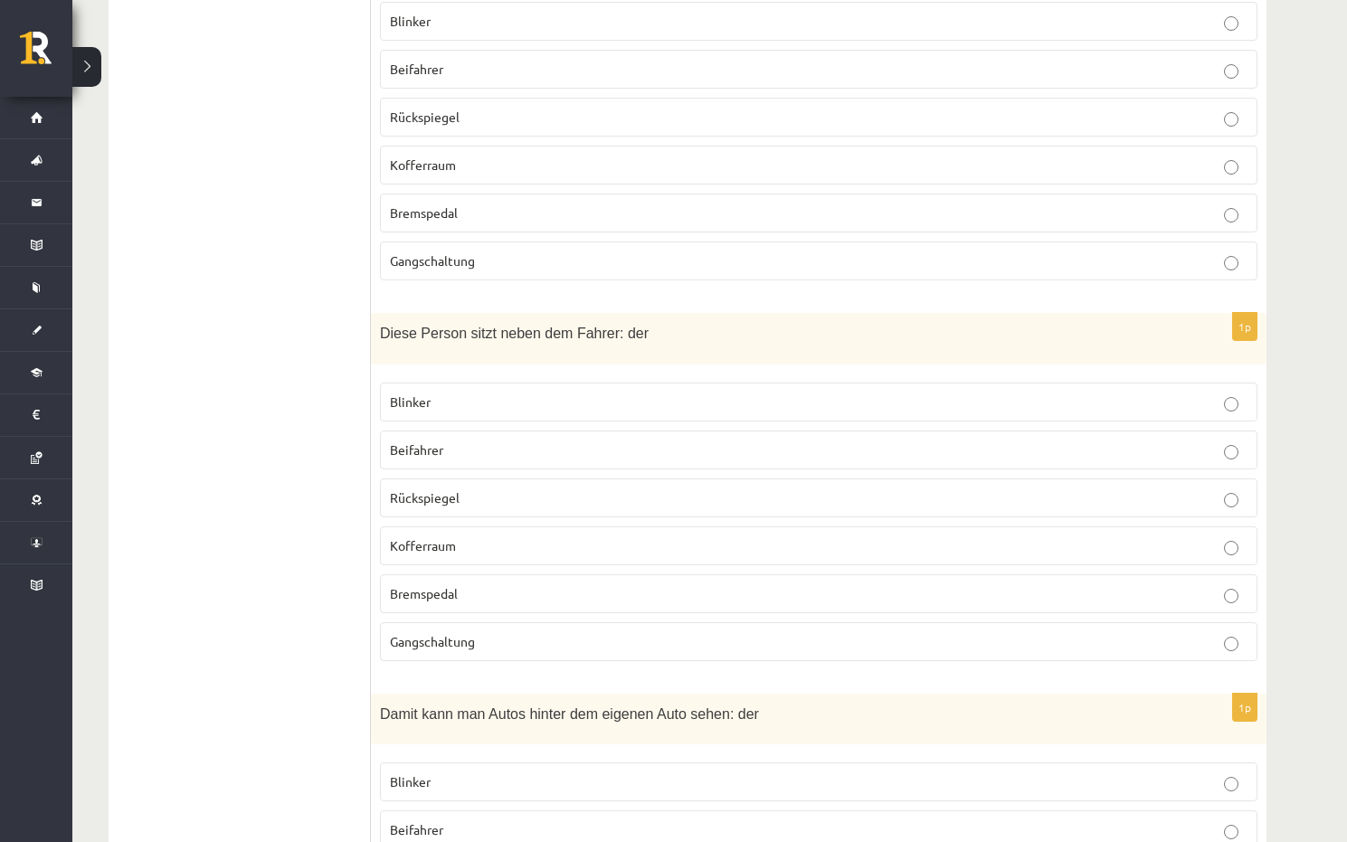
scroll to position [1447, 0]
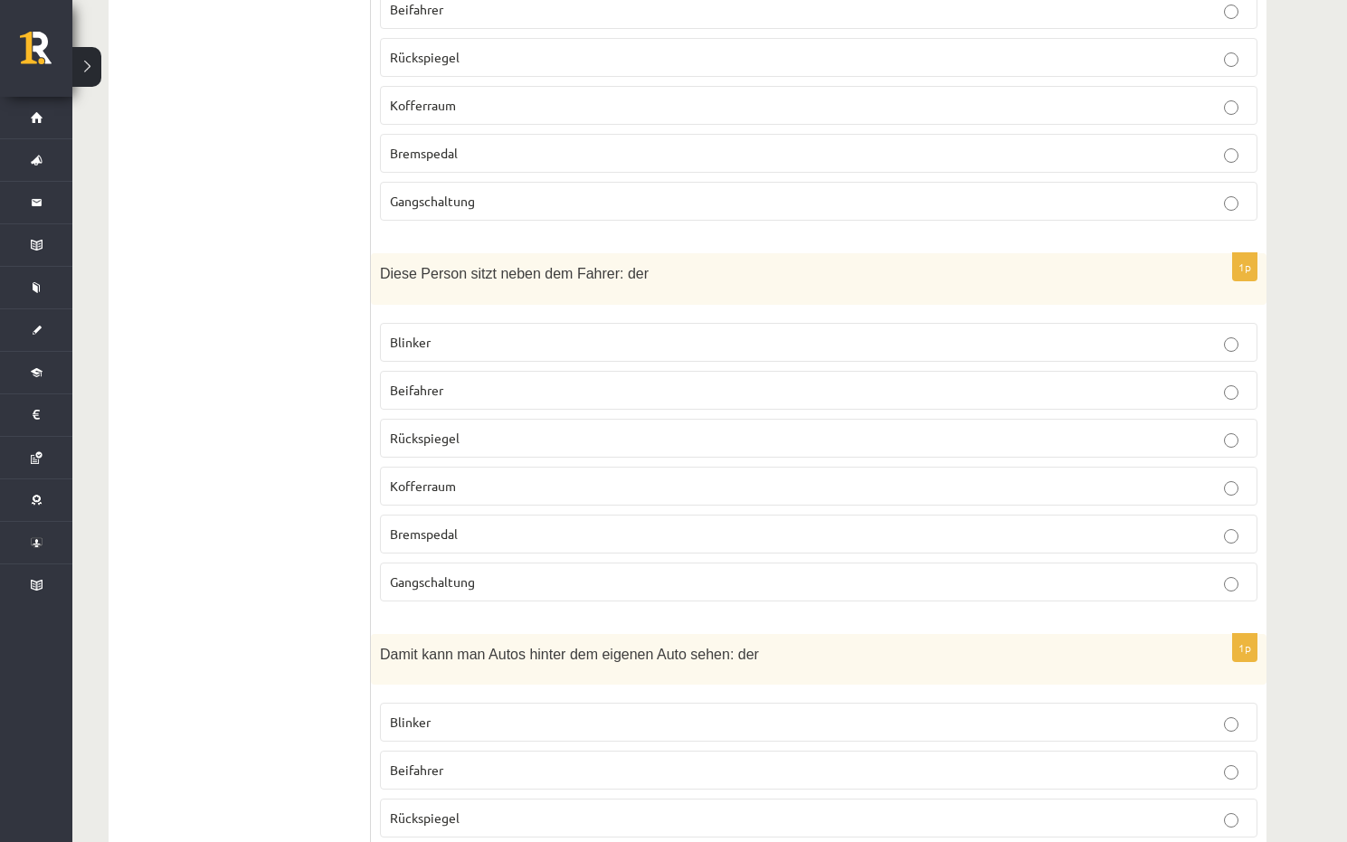
click at [441, 381] on p "Beifahrer" at bounding box center [818, 390] width 857 height 19
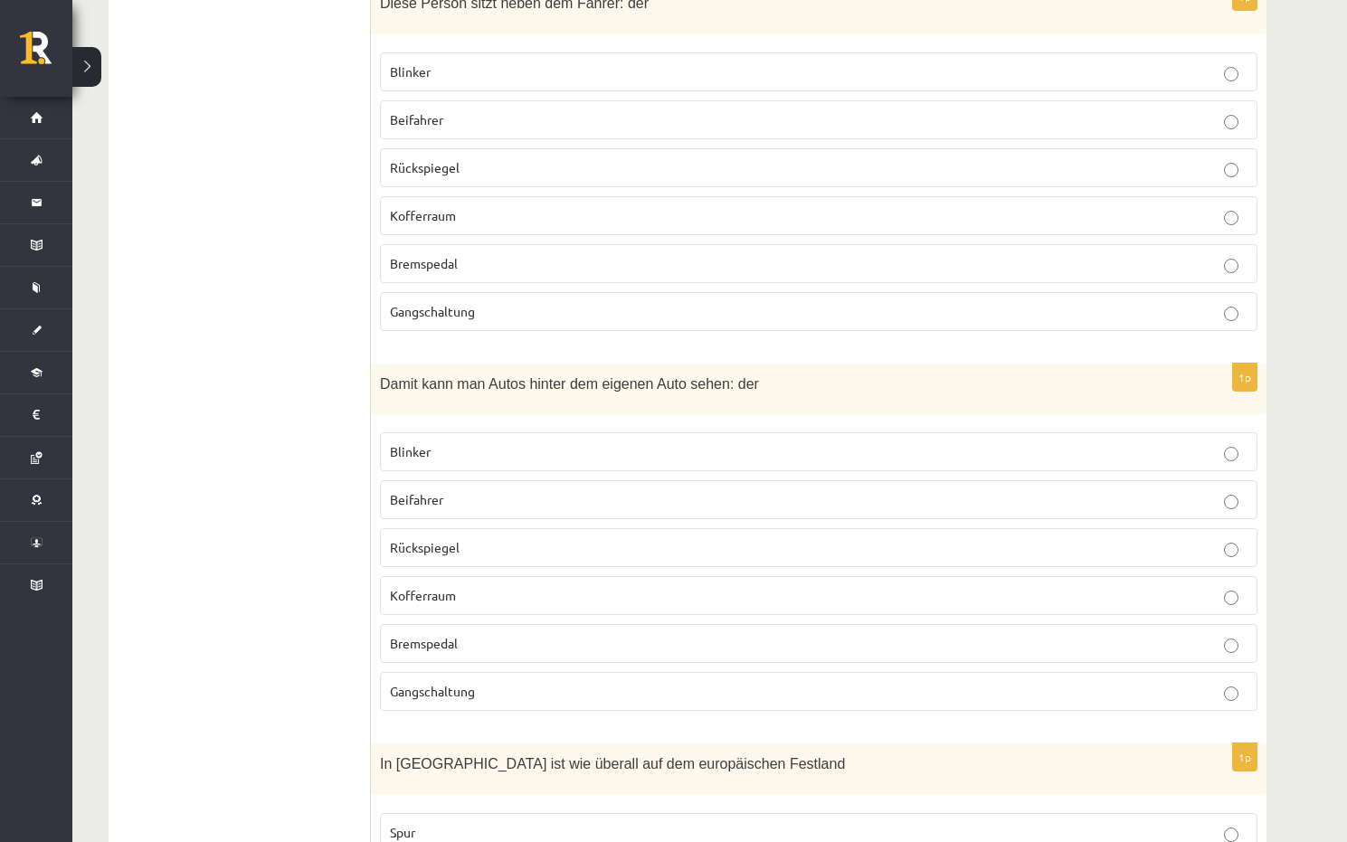
scroll to position [1718, 0]
click at [449, 527] on label "Rückspiegel" at bounding box center [818, 546] width 877 height 39
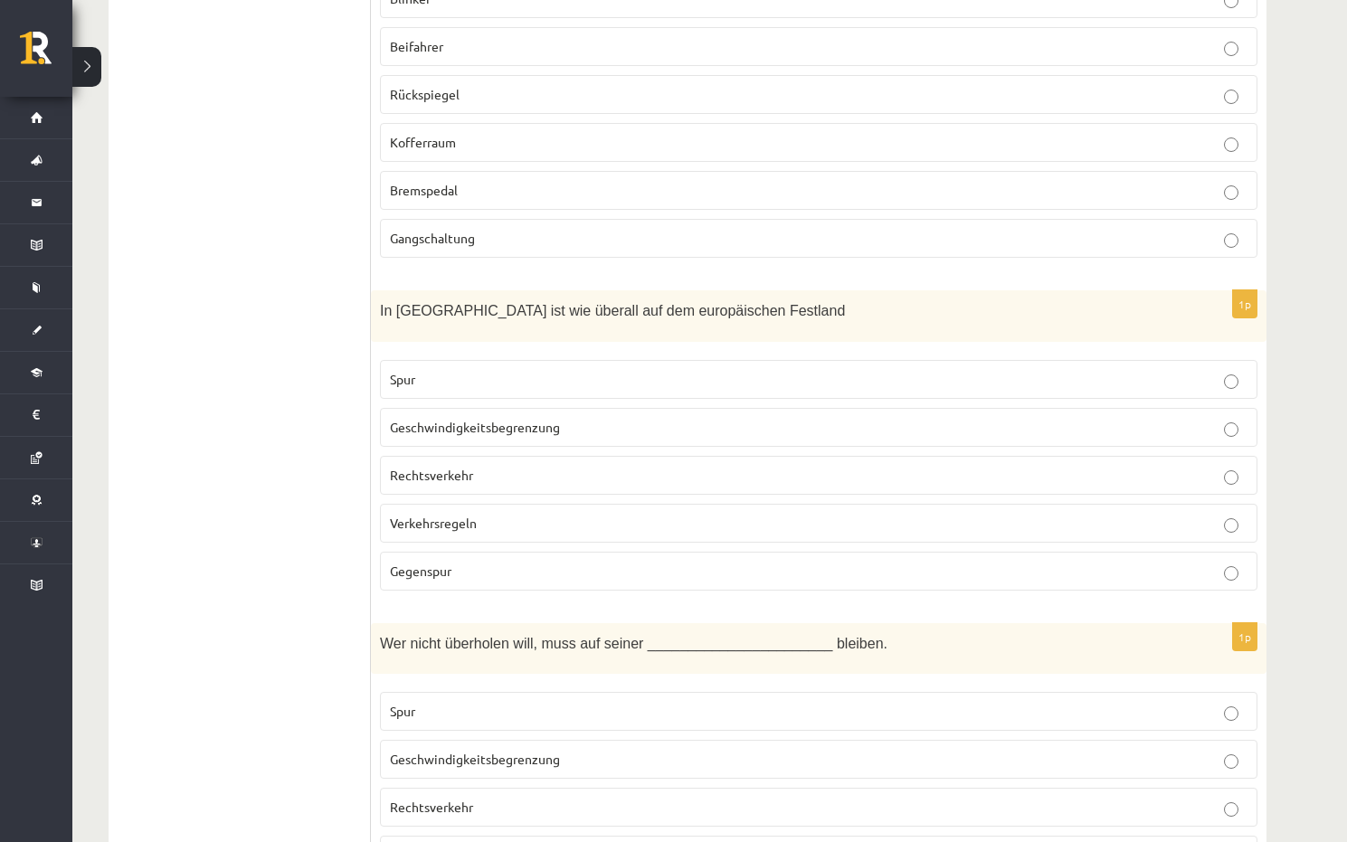
scroll to position [2261, 0]
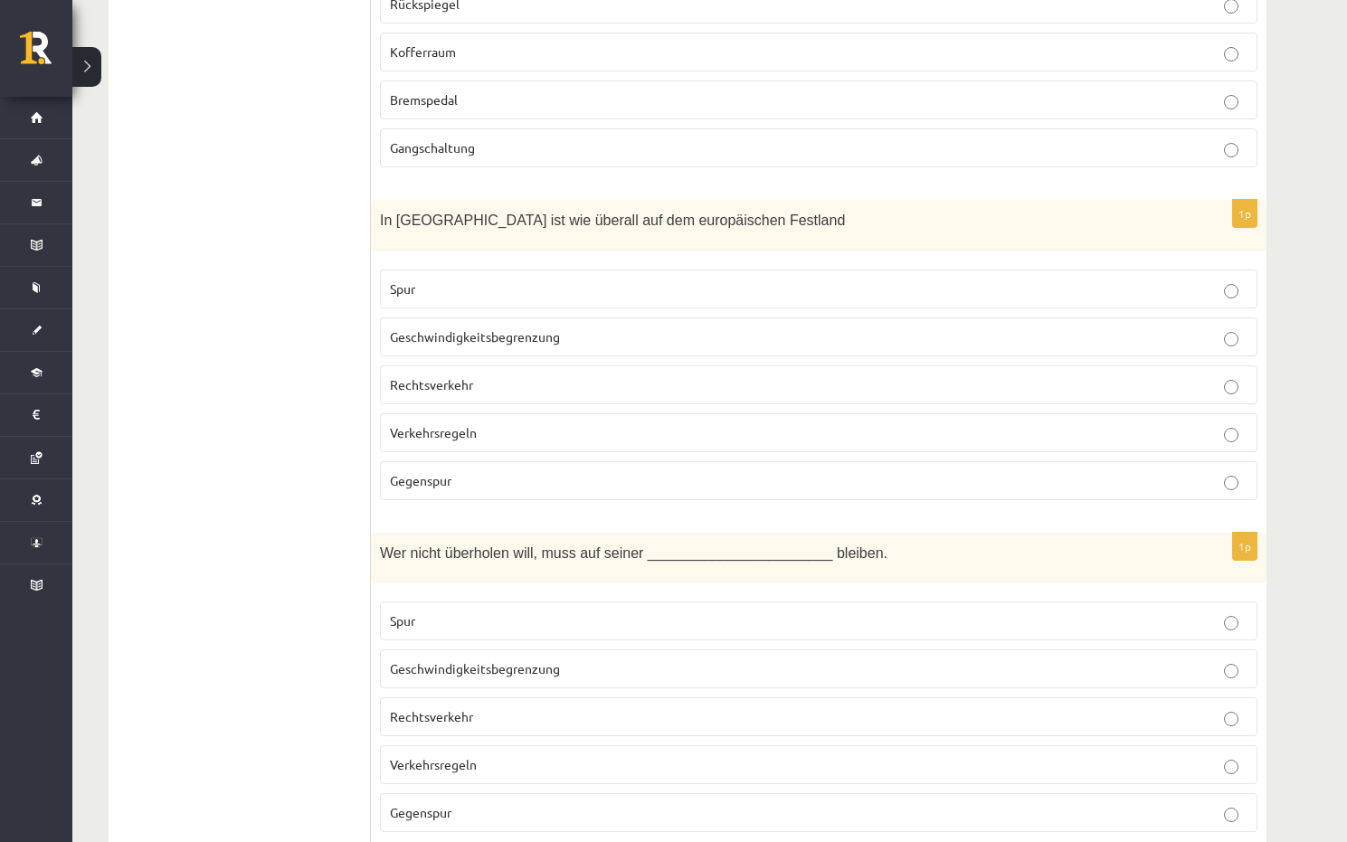
click at [462, 365] on label "Rechtsverkehr" at bounding box center [818, 384] width 877 height 39
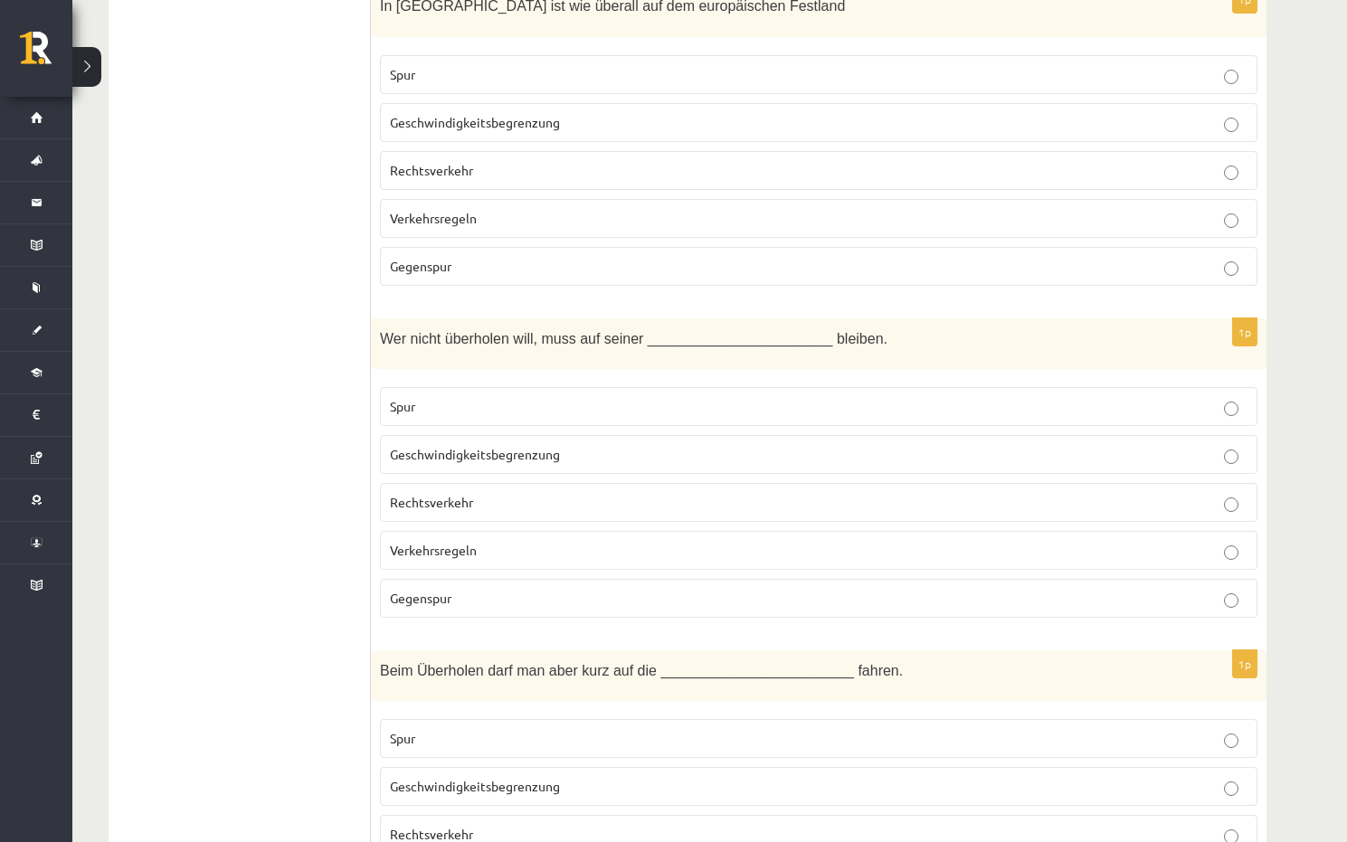
scroll to position [2532, 0]
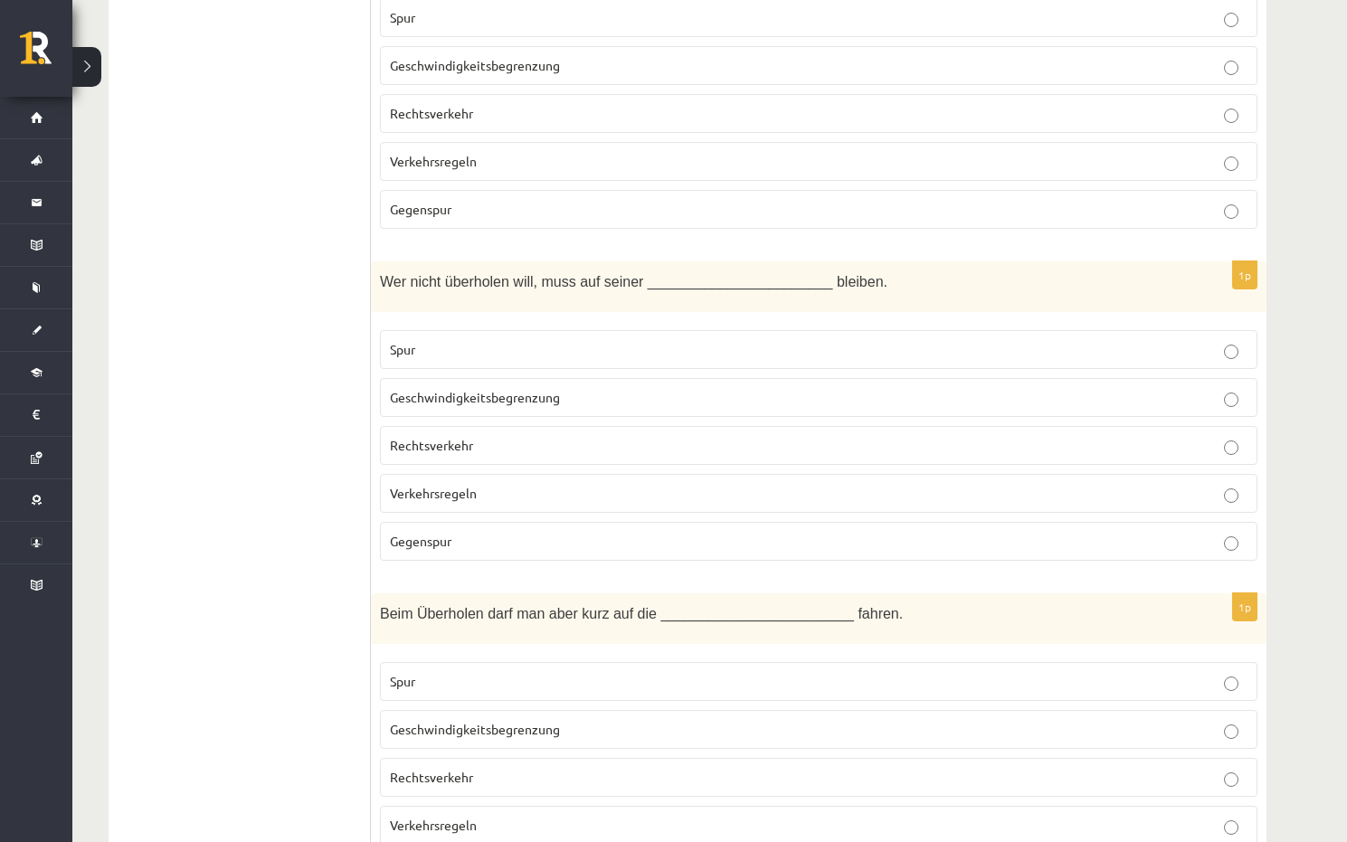
click at [458, 340] on p "Spur" at bounding box center [818, 349] width 857 height 19
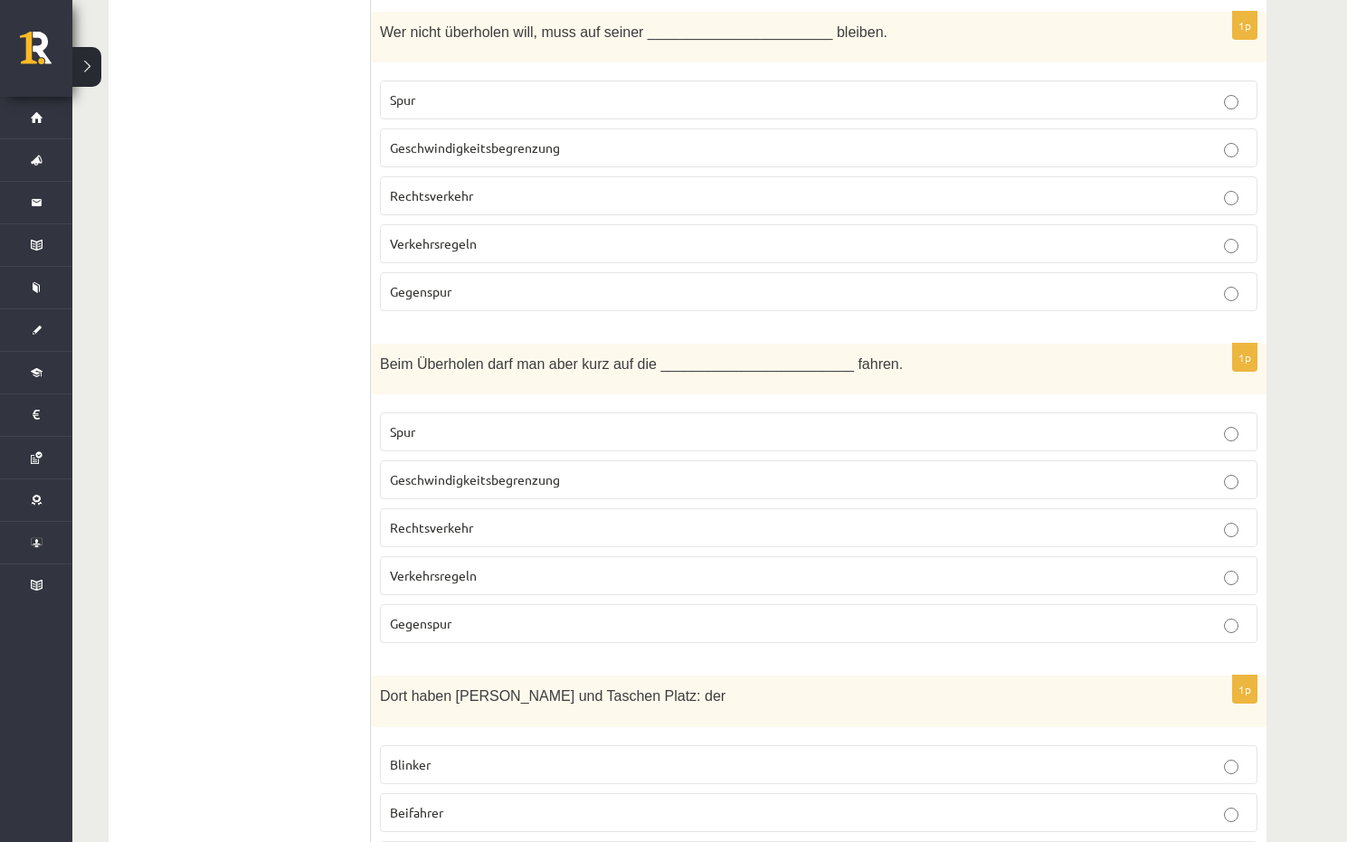
scroll to position [2803, 0]
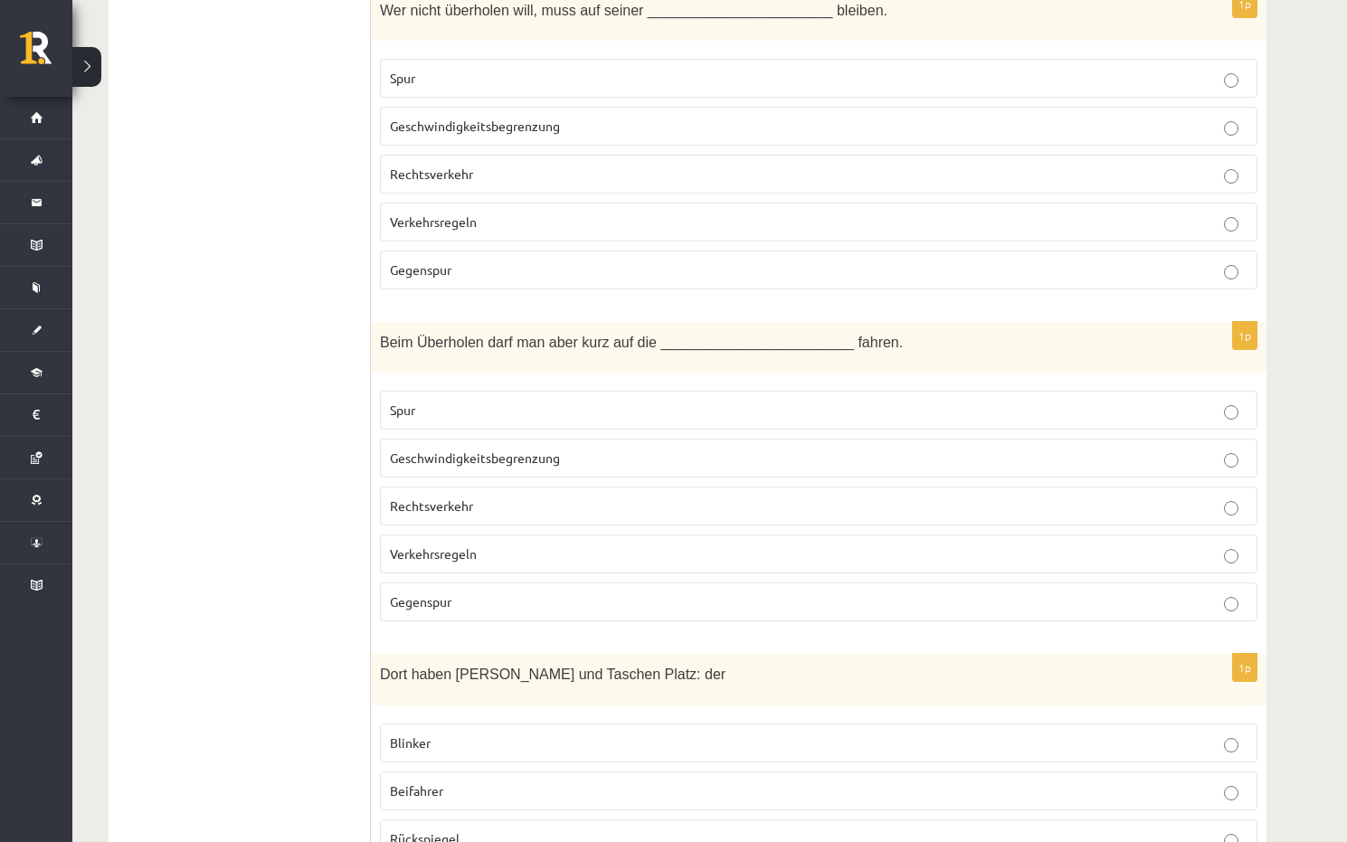
click at [418, 593] on span "Gegenspur" at bounding box center [420, 601] width 61 height 16
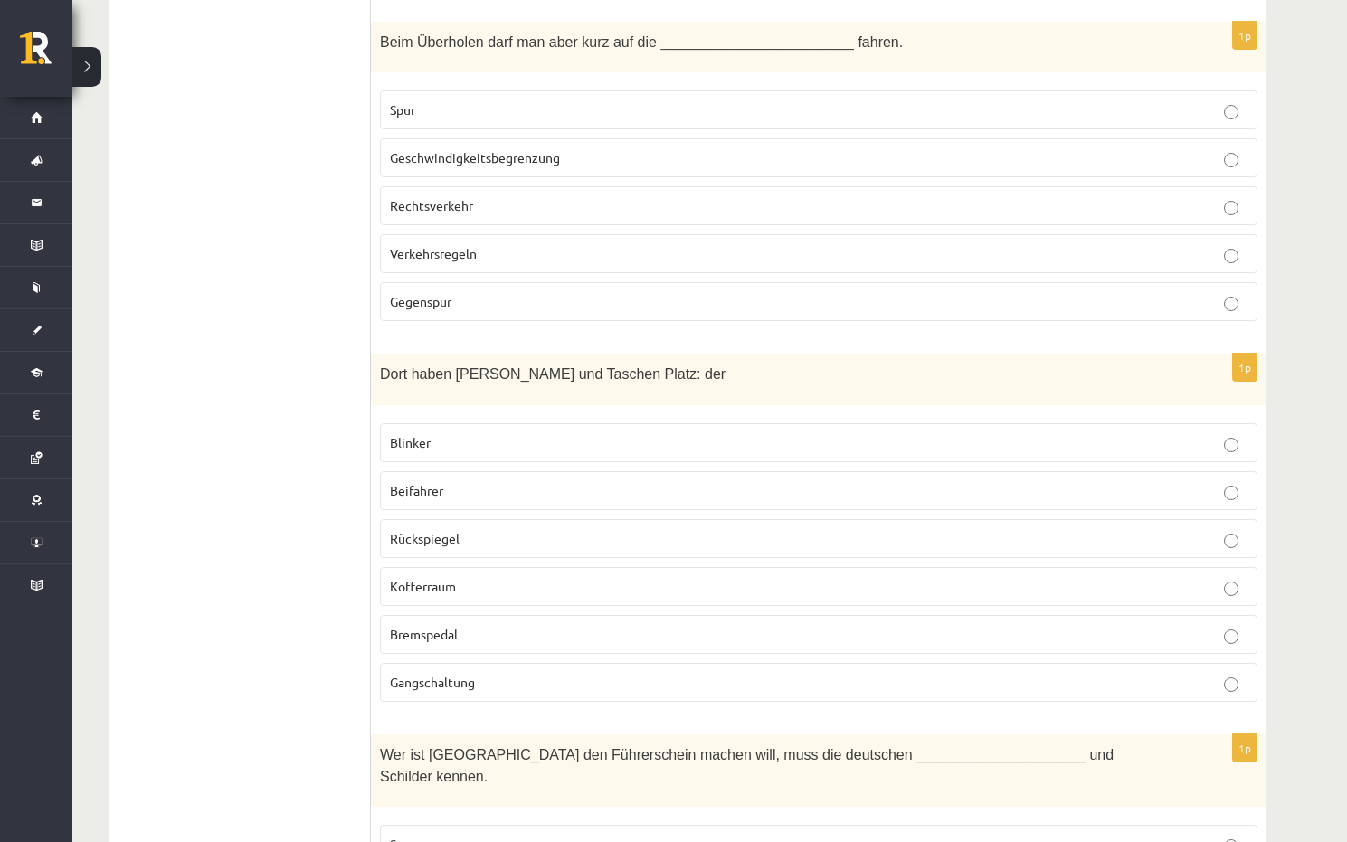
scroll to position [3165, 0]
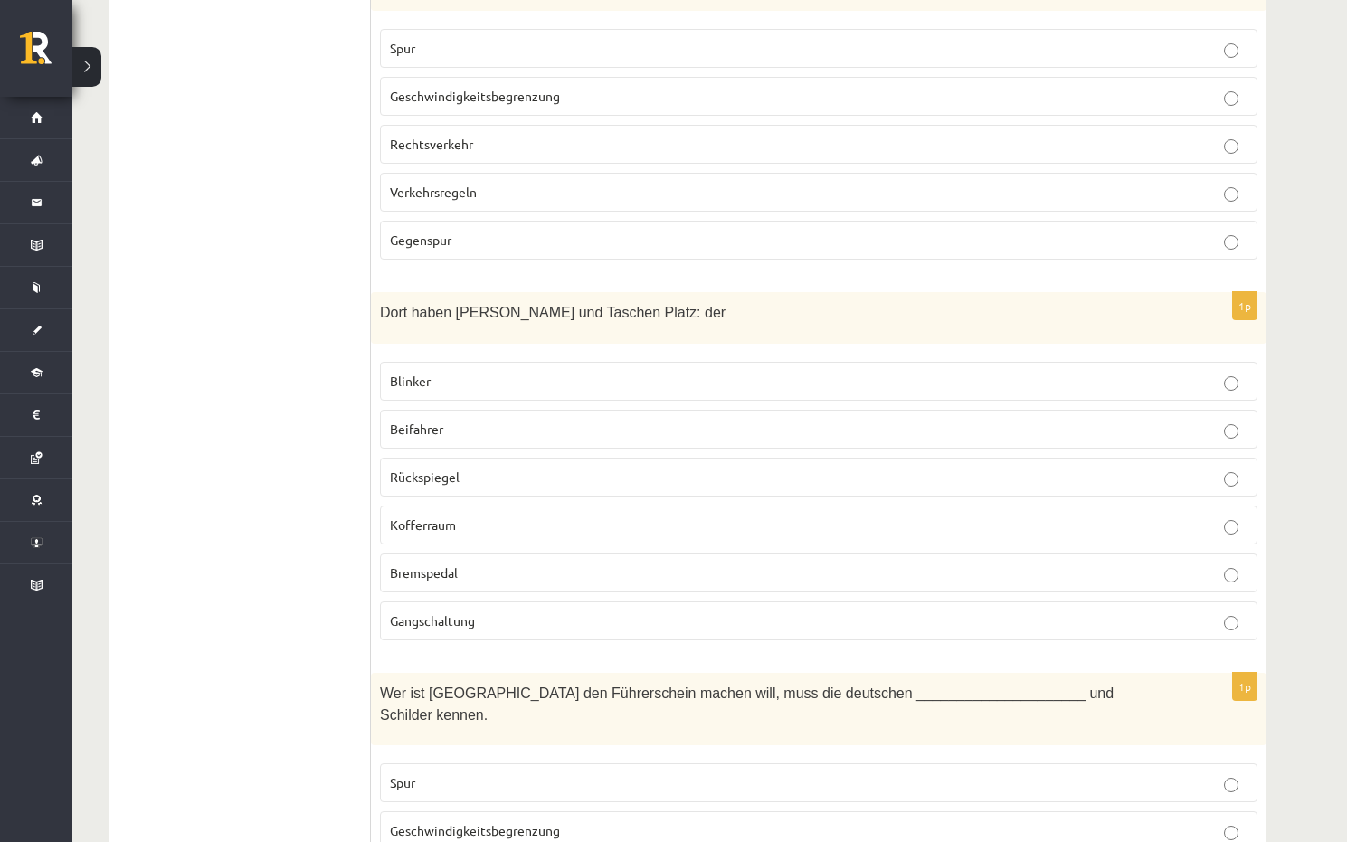
click at [466, 515] on p "Kofferraum" at bounding box center [818, 524] width 857 height 19
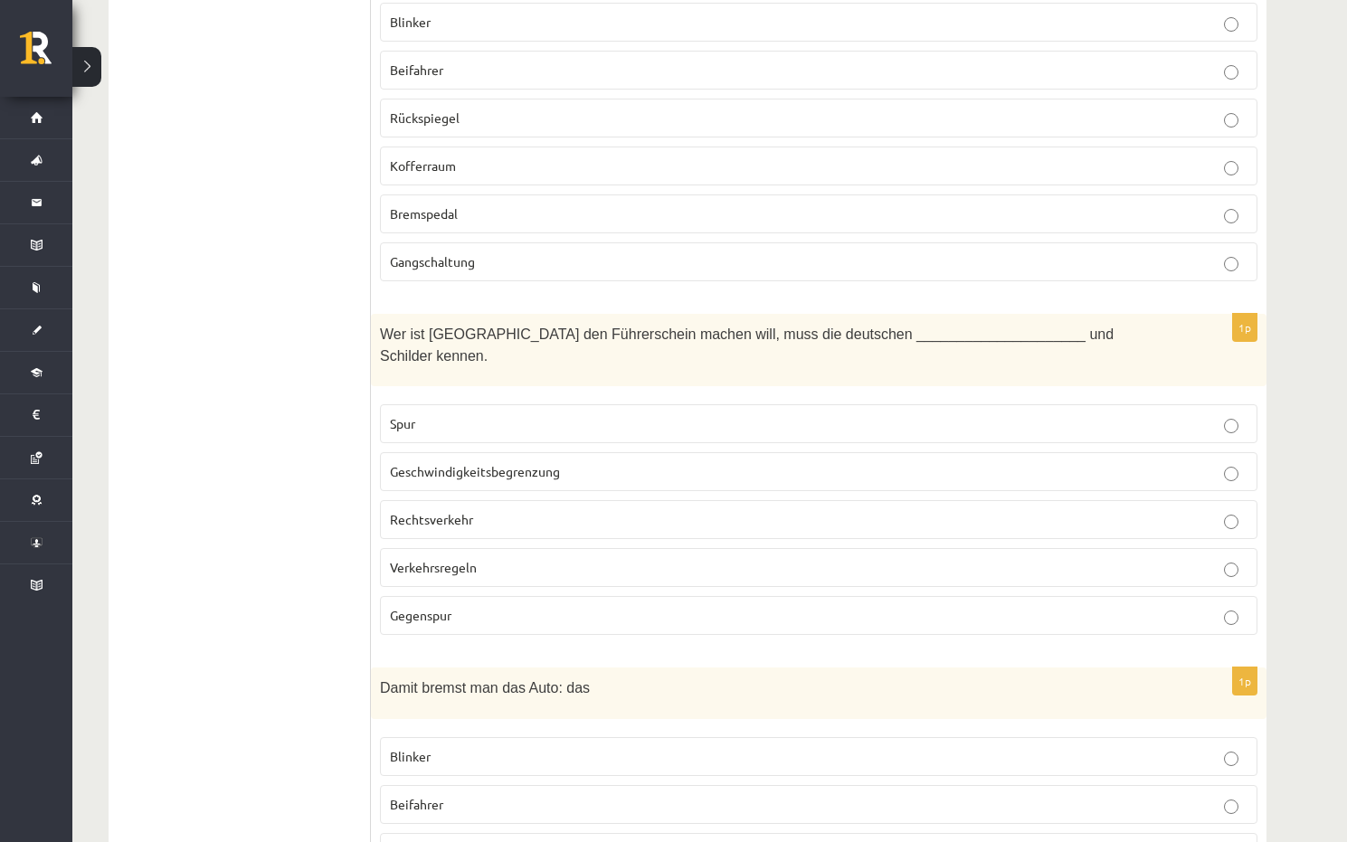
scroll to position [3527, 0]
click at [440, 556] on span "Verkehrsregeln" at bounding box center [433, 564] width 87 height 16
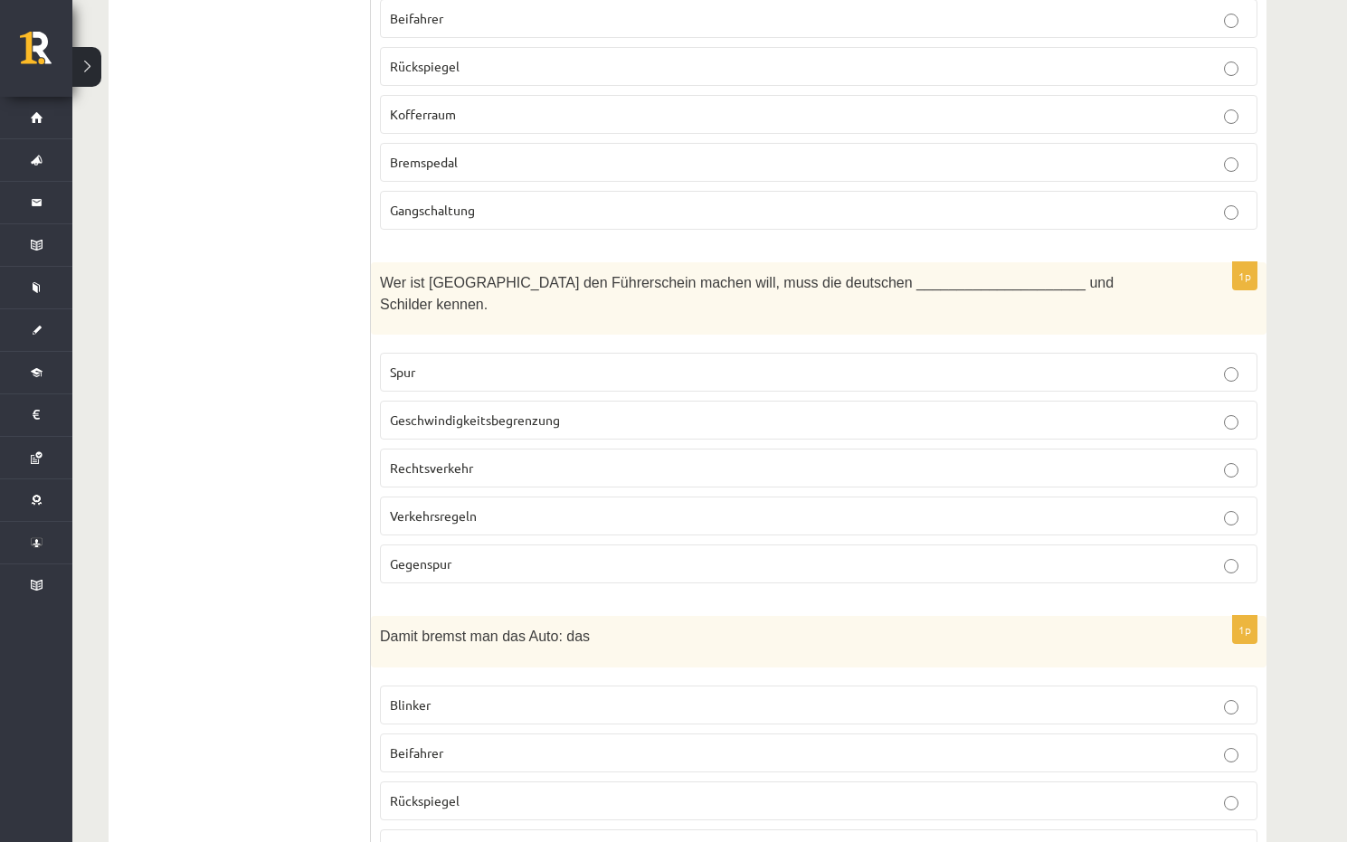
scroll to position [3714, 0]
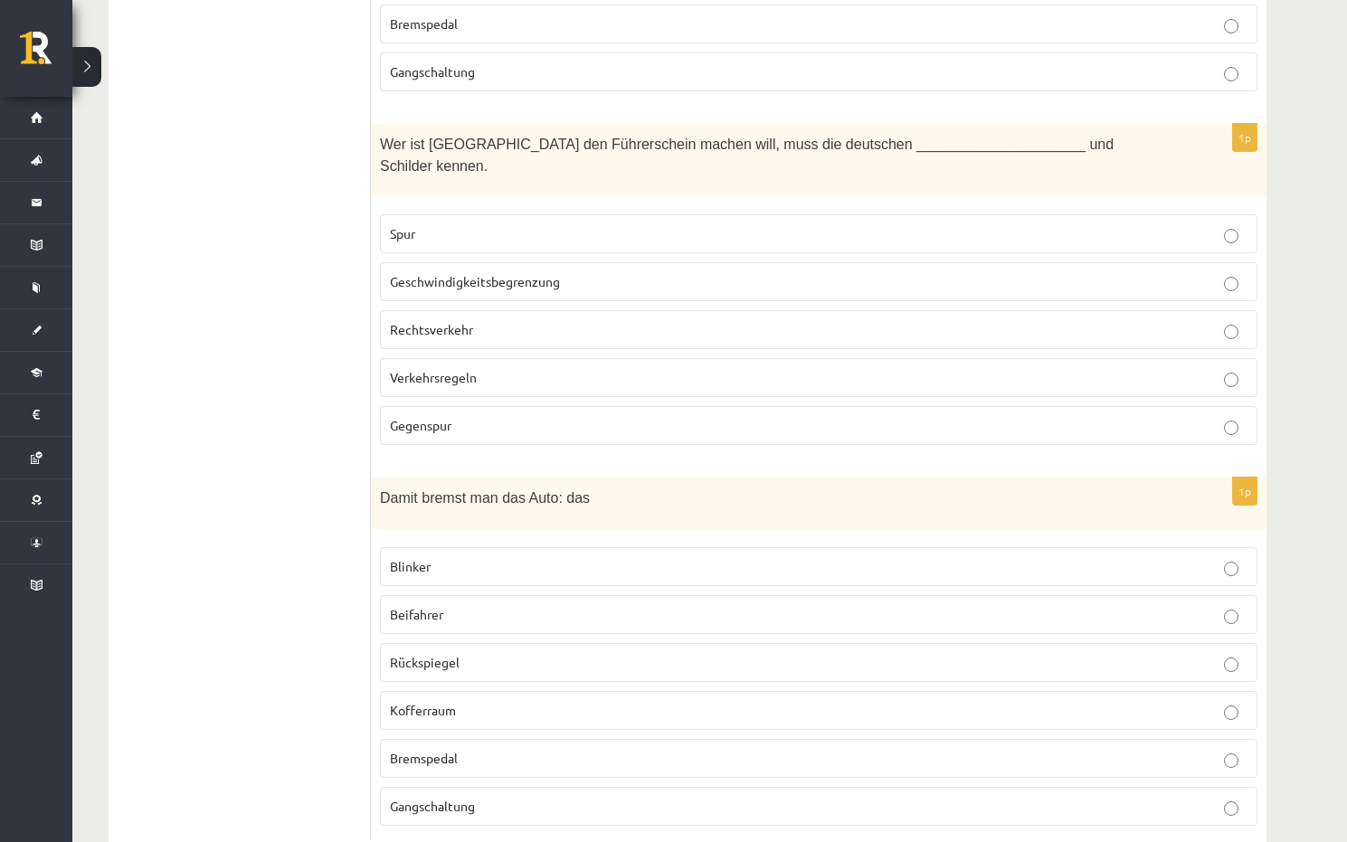
click at [415, 750] on span "Bremspedal" at bounding box center [424, 758] width 68 height 16
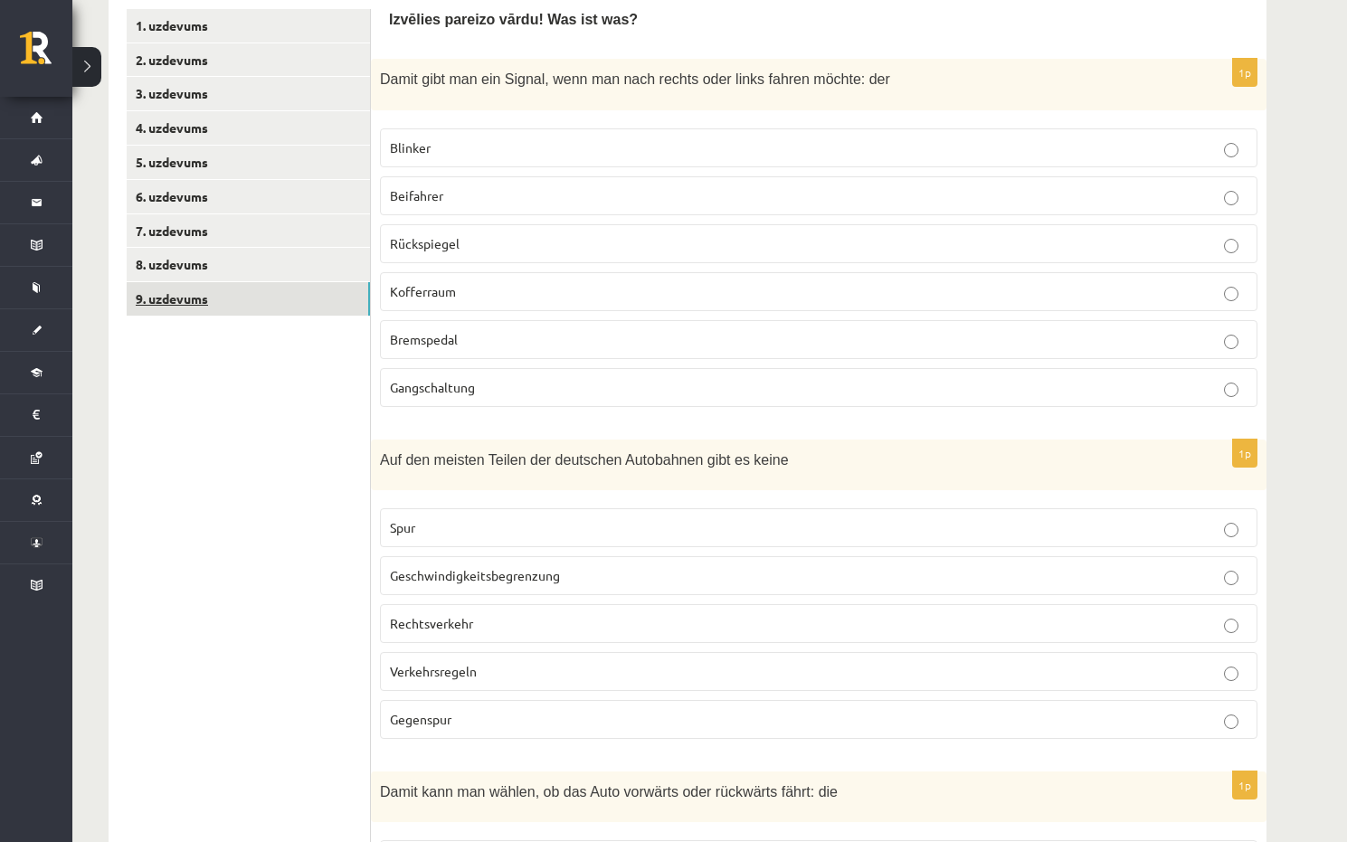
click at [273, 282] on link "9. uzdevums" at bounding box center [248, 298] width 243 height 33
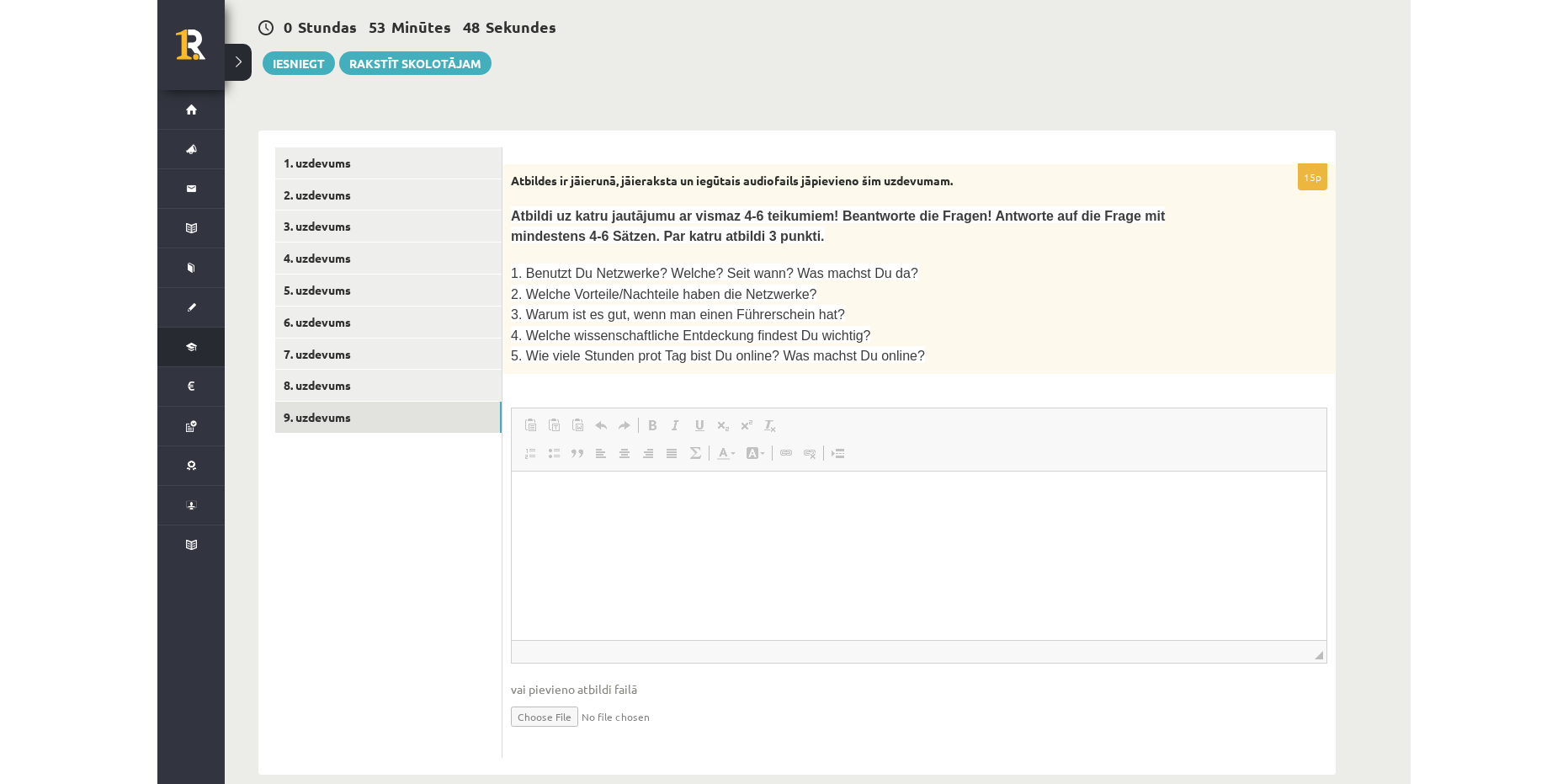
scroll to position [0, 0]
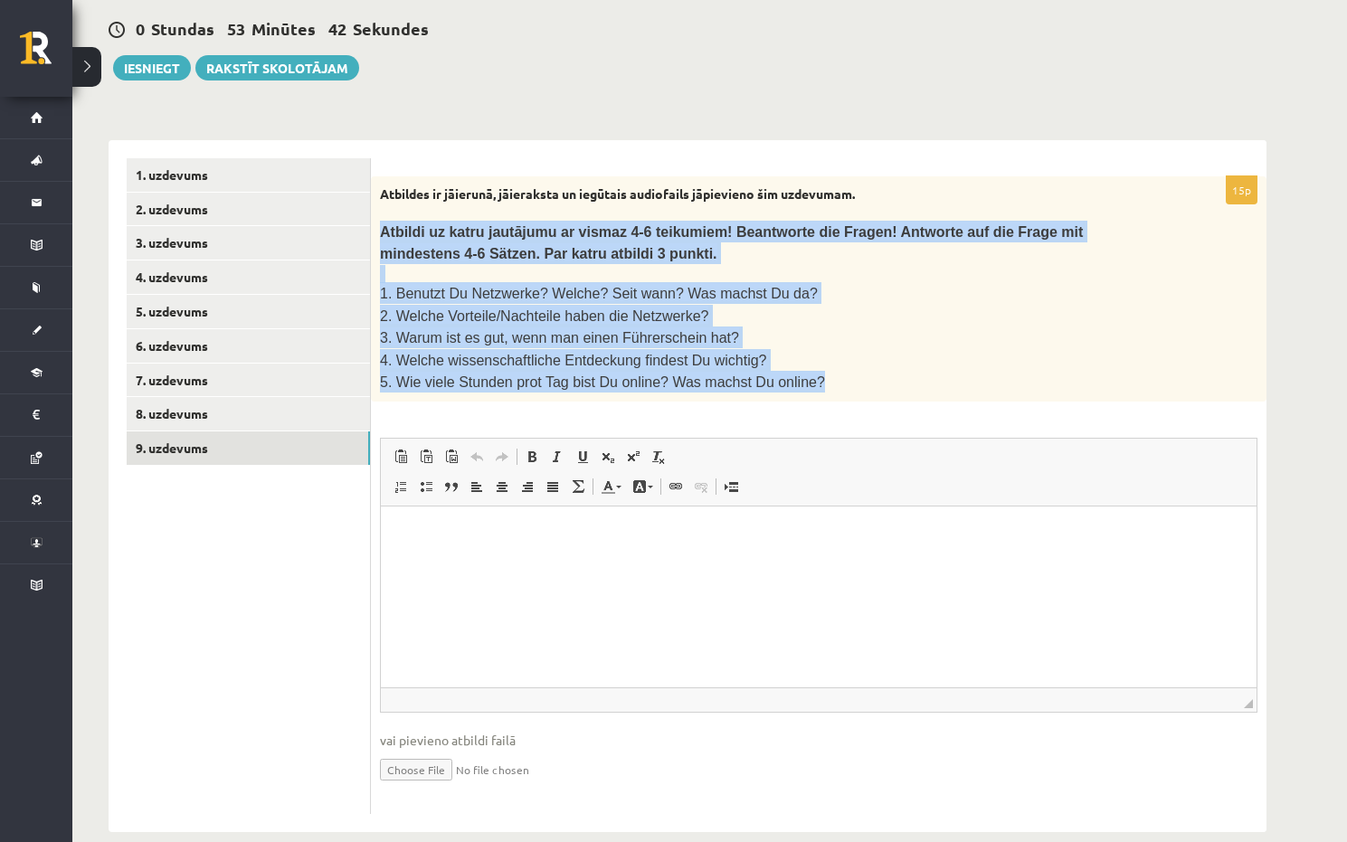
drag, startPoint x: 381, startPoint y: 209, endPoint x: 826, endPoint y: 353, distance: 467.6
click at [826, 353] on div "Atbildes ir jāierunā, jāieraksta un iegūtais audiofails jāpievieno šim uzdevuma…" at bounding box center [818, 289] width 895 height 226
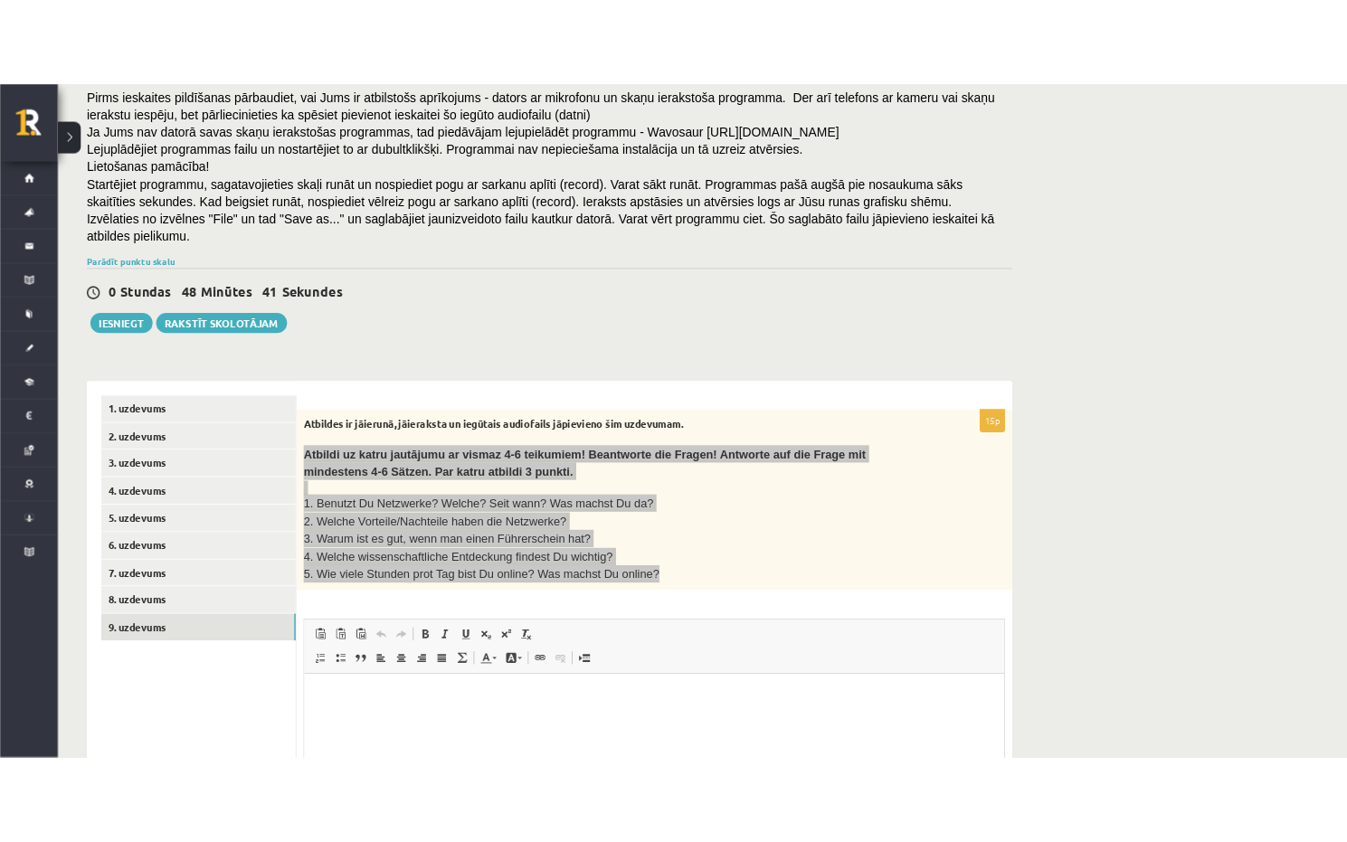
scroll to position [400, 0]
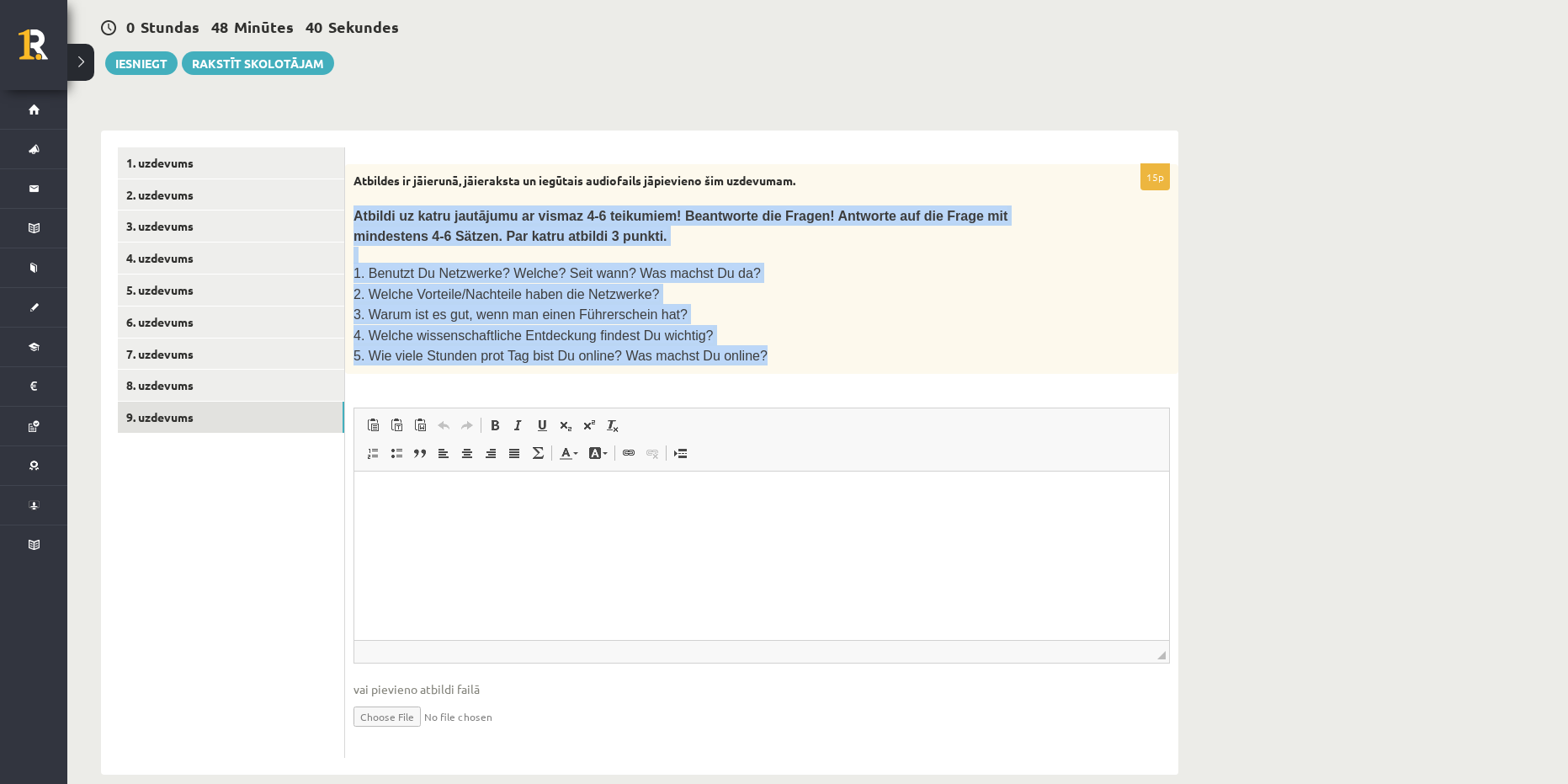
click at [932, 430] on span "Editor toolbars Paste Keyboard shortcut Ctrl+V Paste as plain text Keyboard sho…" at bounding box center [761, 440] width 814 height 63
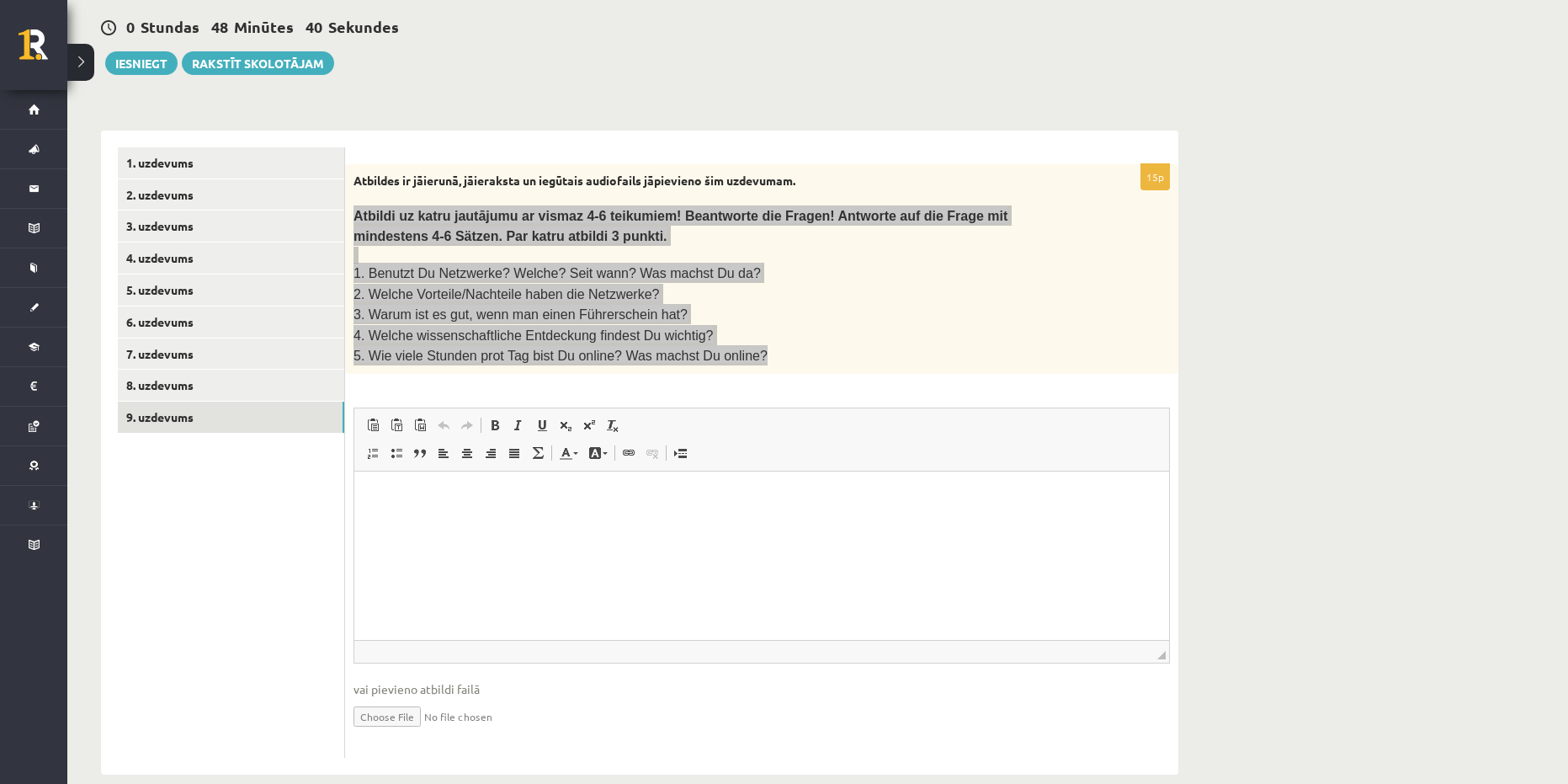
click at [744, 510] on html at bounding box center [761, 496] width 814 height 51
drag, startPoint x: 547, startPoint y: 555, endPoint x: 558, endPoint y: 547, distance: 13.6
click at [548, 523] on html at bounding box center [761, 496] width 814 height 51
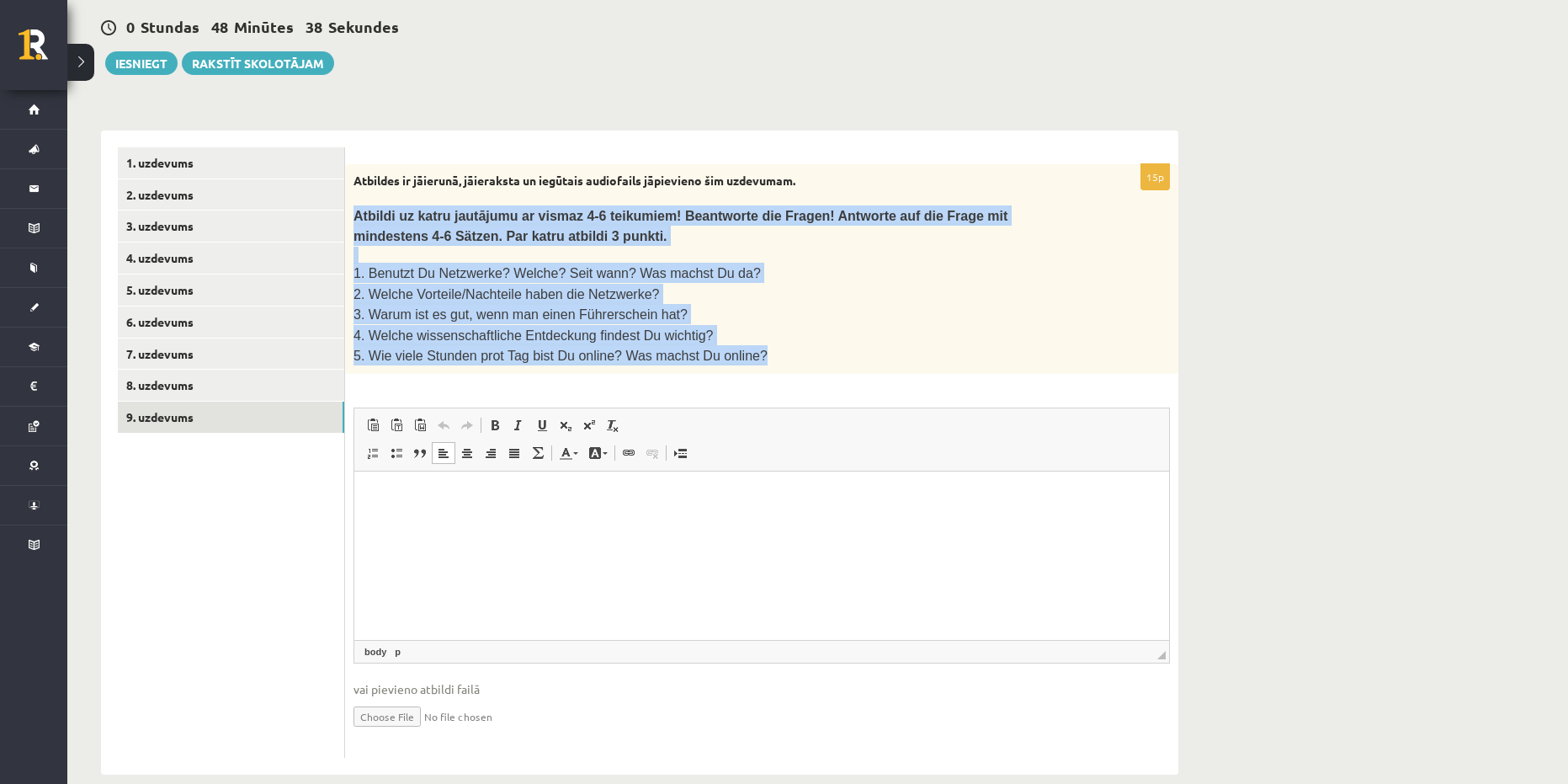
click at [884, 345] on p "5. Wie viele Stunden prot Tag bist Du online? Was machst Du online?" at bounding box center [719, 356] width 732 height 20
click at [813, 345] on p "5. Wie viele Stunden prot Tag bist Du online? Was machst Du online?" at bounding box center [719, 356] width 732 height 20
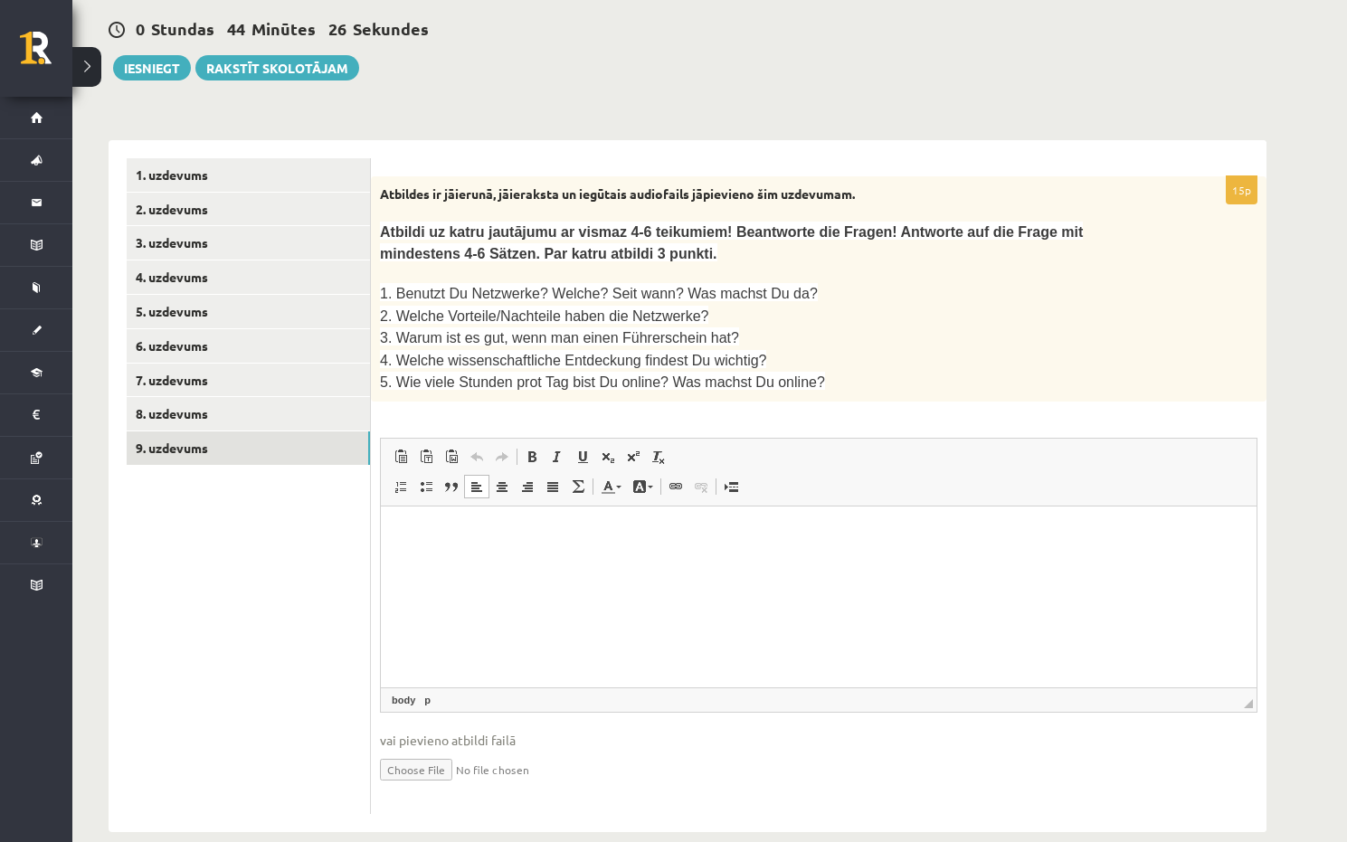
click at [515, 513] on html at bounding box center [818, 533] width 875 height 55
click at [217, 630] on ul "1. uzdevums 2. uzdevums 3. uzdevums 4. uzdevums 5. uzdevums 6. uzdevums 7. uzde…" at bounding box center [249, 486] width 244 height 657
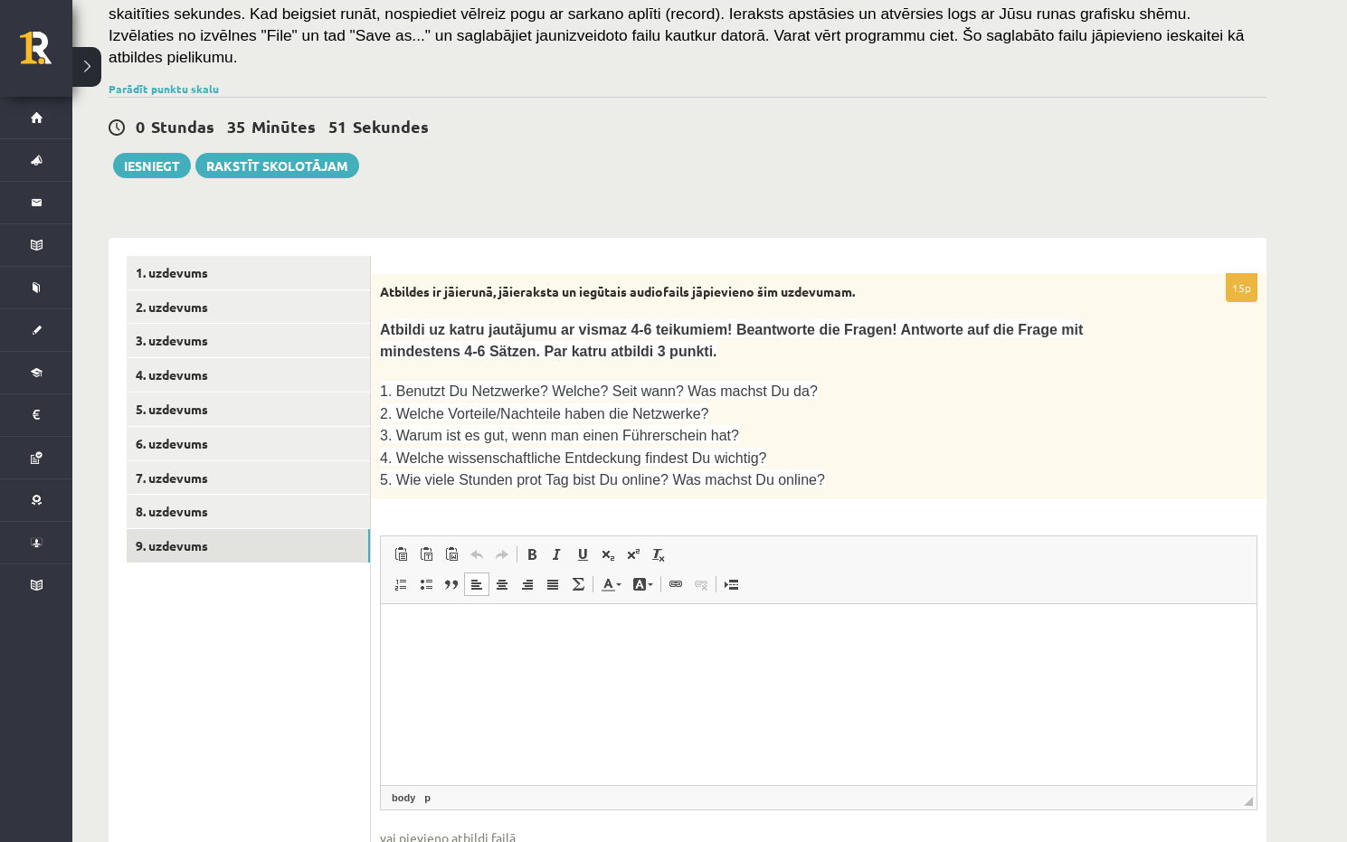
scroll to position [128, 0]
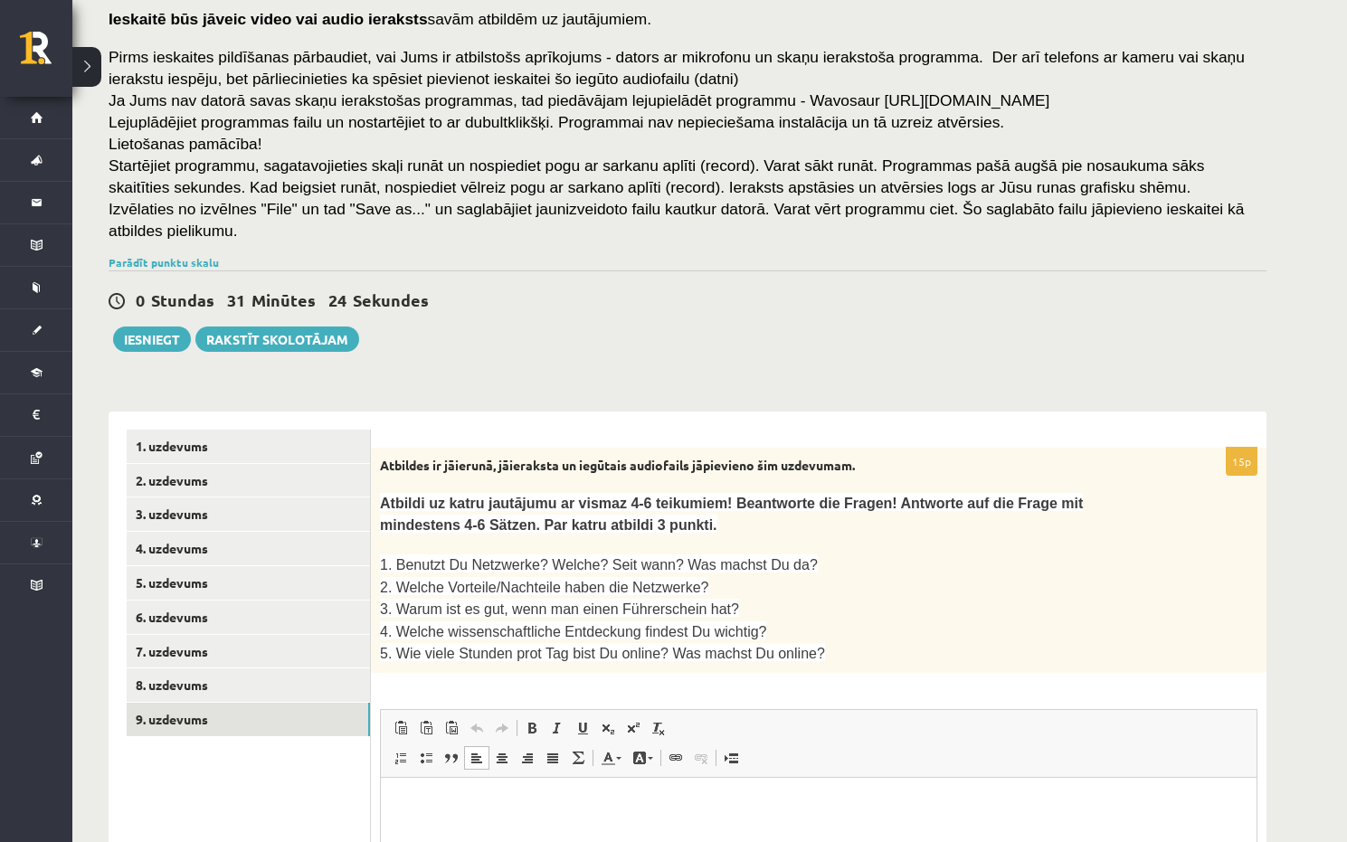
click at [309, 764] on ul "1. uzdevums 2. uzdevums 3. uzdevums 4. uzdevums 5. uzdevums 6. uzdevums 7. uzde…" at bounding box center [249, 758] width 244 height 657
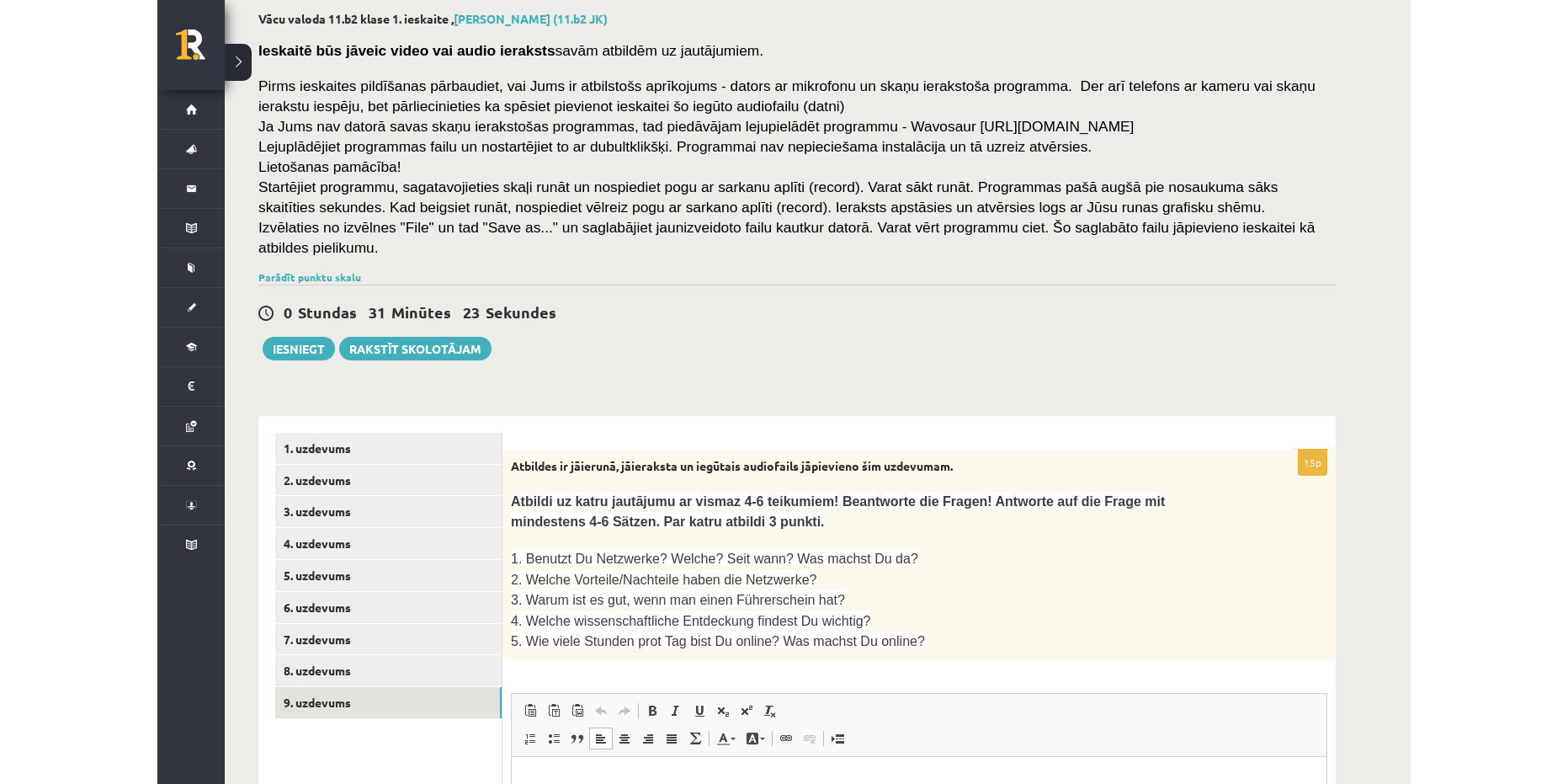
scroll to position [337, 0]
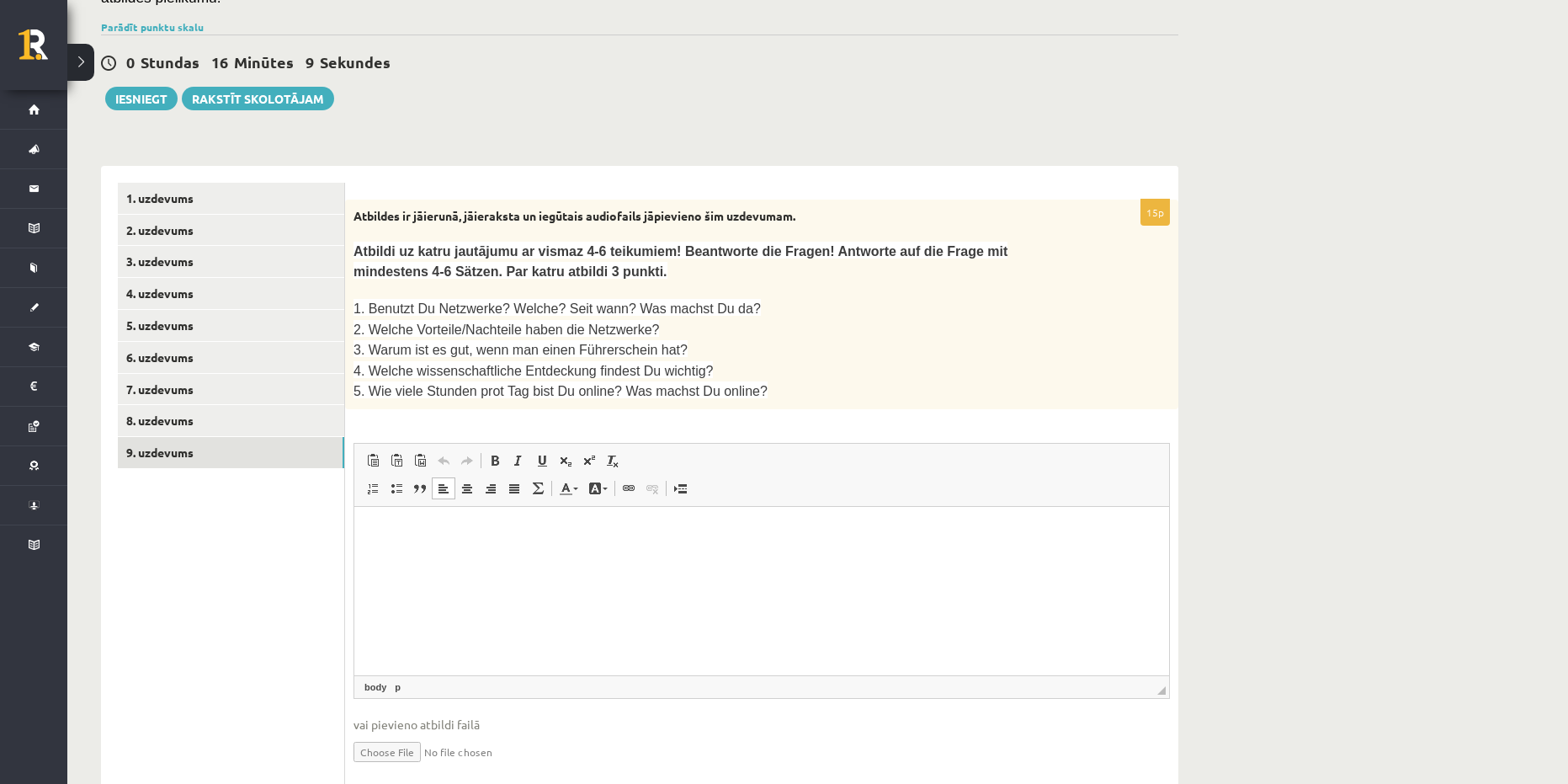
click at [277, 590] on ul "1. uzdevums 2. uzdevums 3. uzdevums 4. uzdevums 5. uzdevums 6. uzdevums 7. uzde…" at bounding box center [232, 488] width 227 height 612
click at [381, 741] on input "file" at bounding box center [761, 750] width 816 height 34
click at [380, 735] on input "file" at bounding box center [761, 750] width 816 height 34
type input "**********"
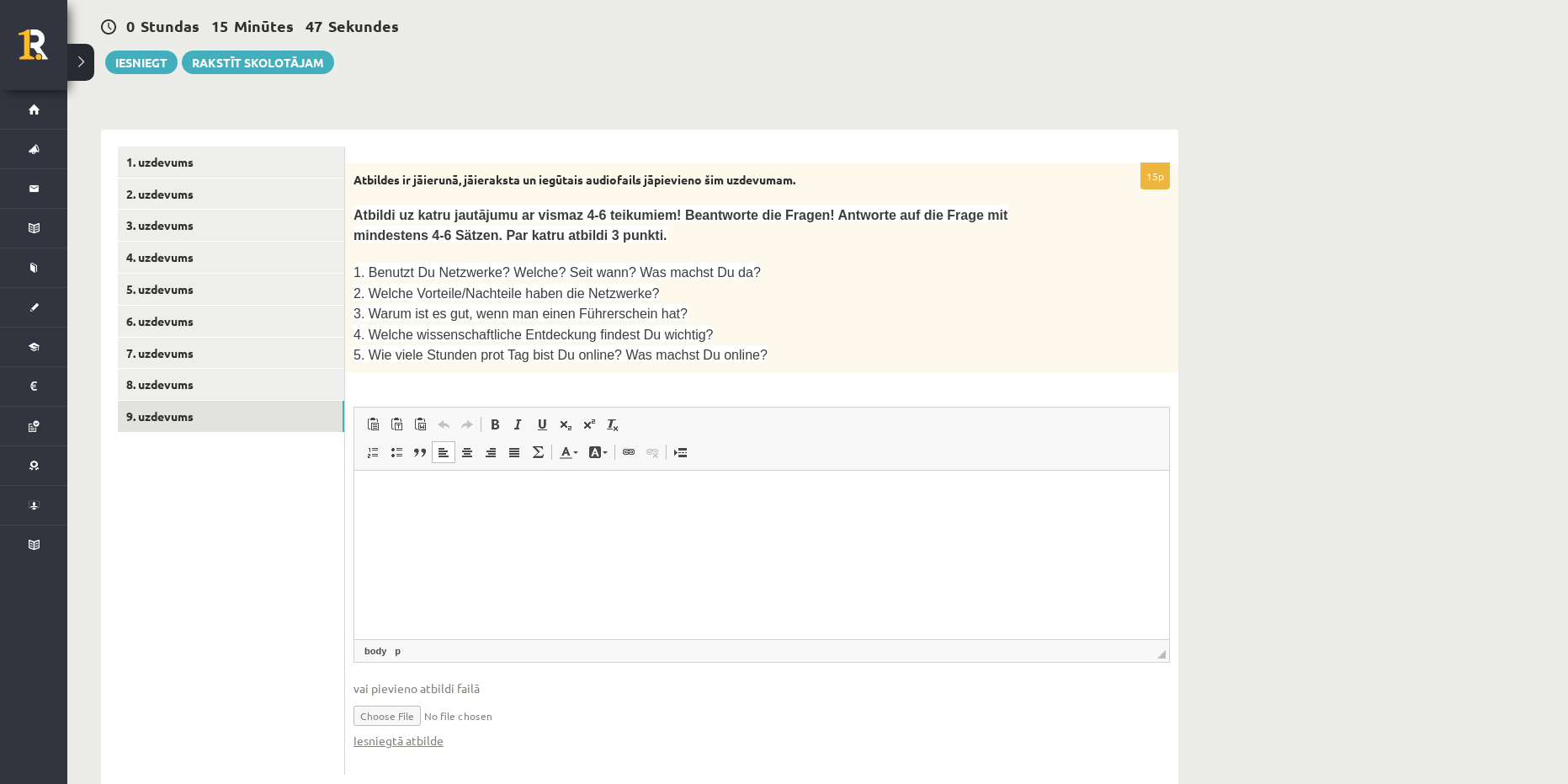
scroll to position [390, 0]
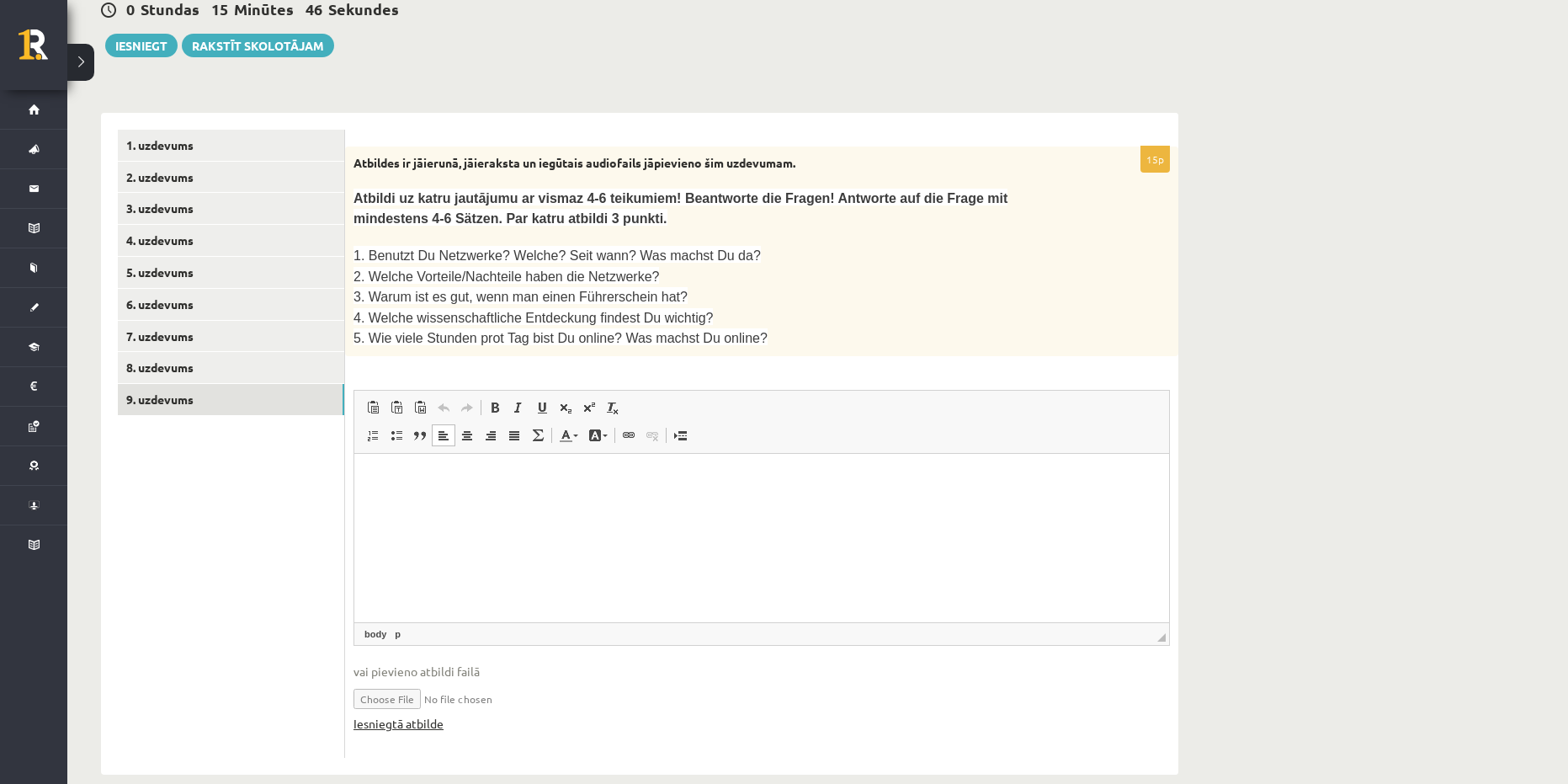
click at [398, 715] on link "Iesniegtā atbilde" at bounding box center [398, 723] width 90 height 18
click at [137, 34] on button "Iesniegt" at bounding box center [141, 45] width 73 height 23
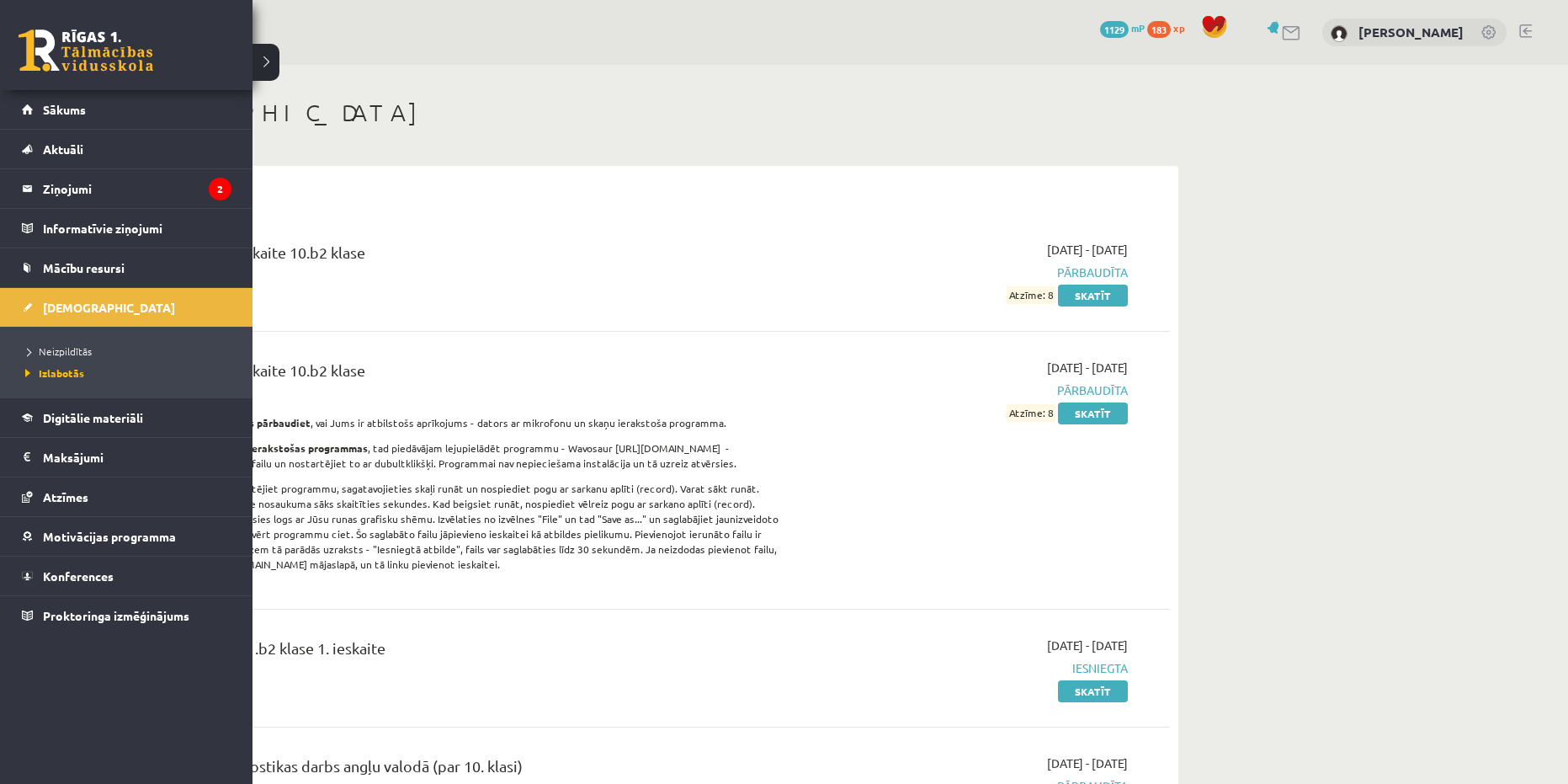
click at [54, 50] on link at bounding box center [86, 50] width 135 height 42
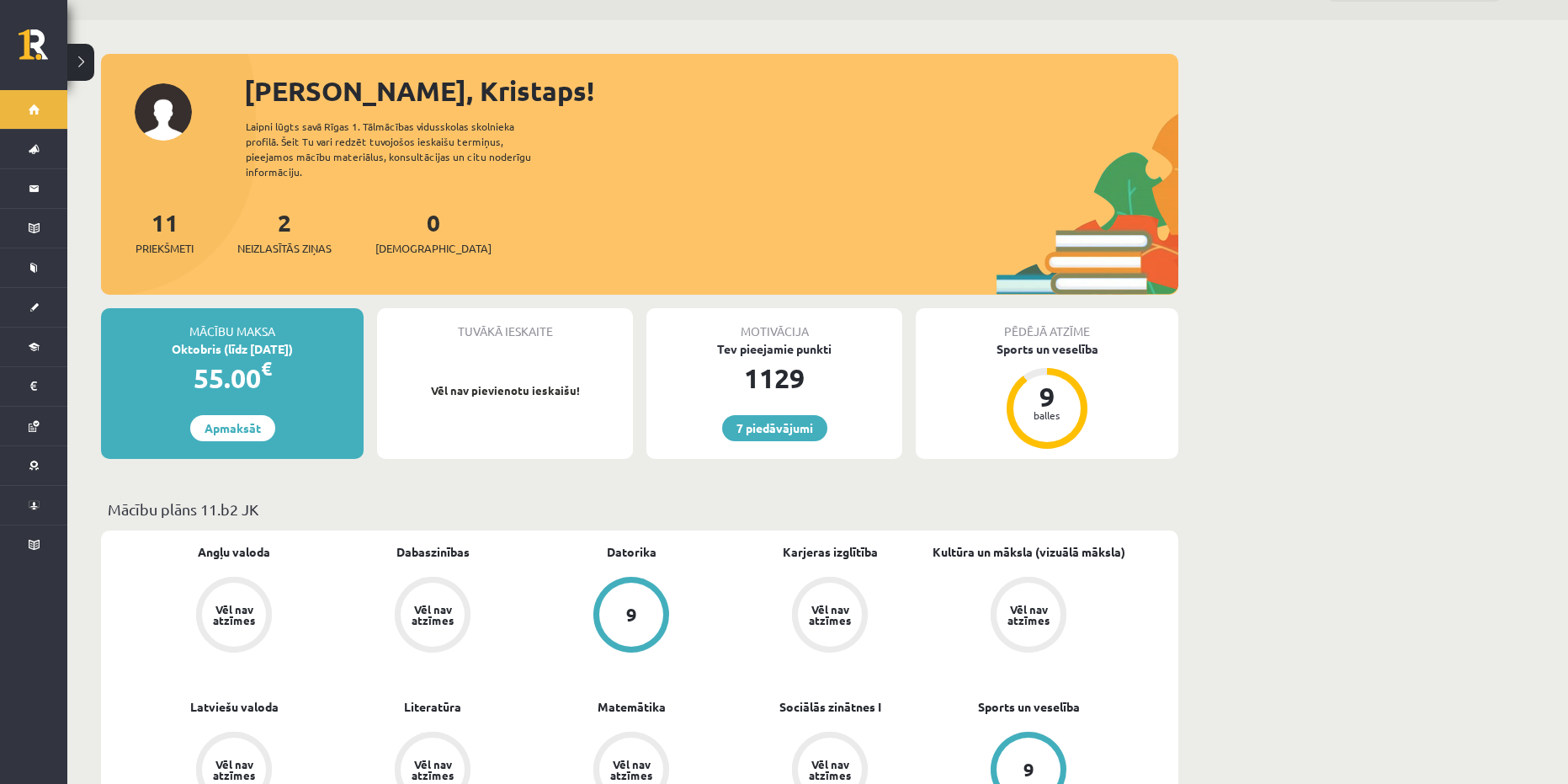
scroll to position [84, 0]
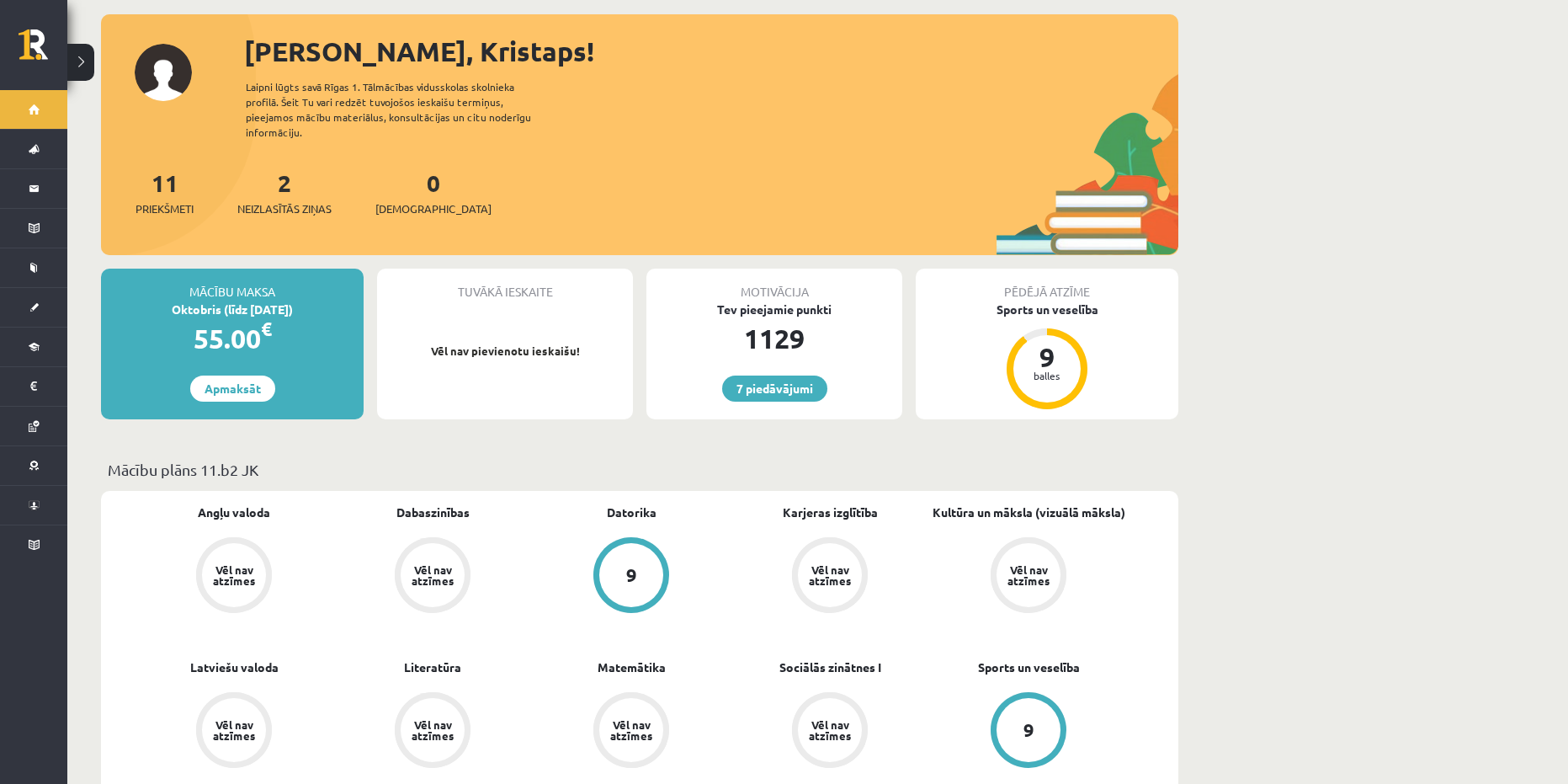
drag, startPoint x: 1321, startPoint y: 408, endPoint x: 667, endPoint y: 349, distance: 656.7
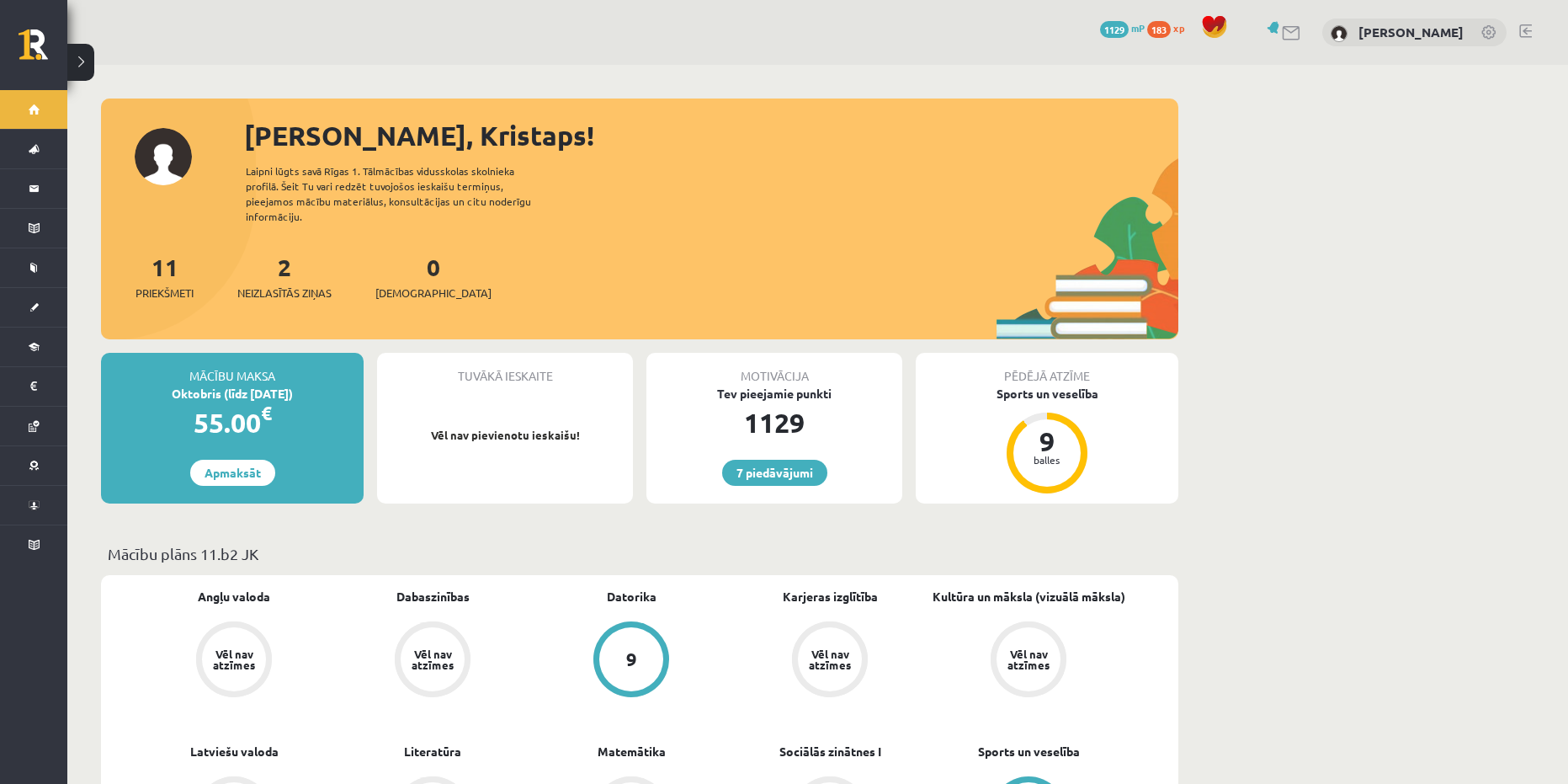
scroll to position [84, 0]
